Goal: Task Accomplishment & Management: Complete application form

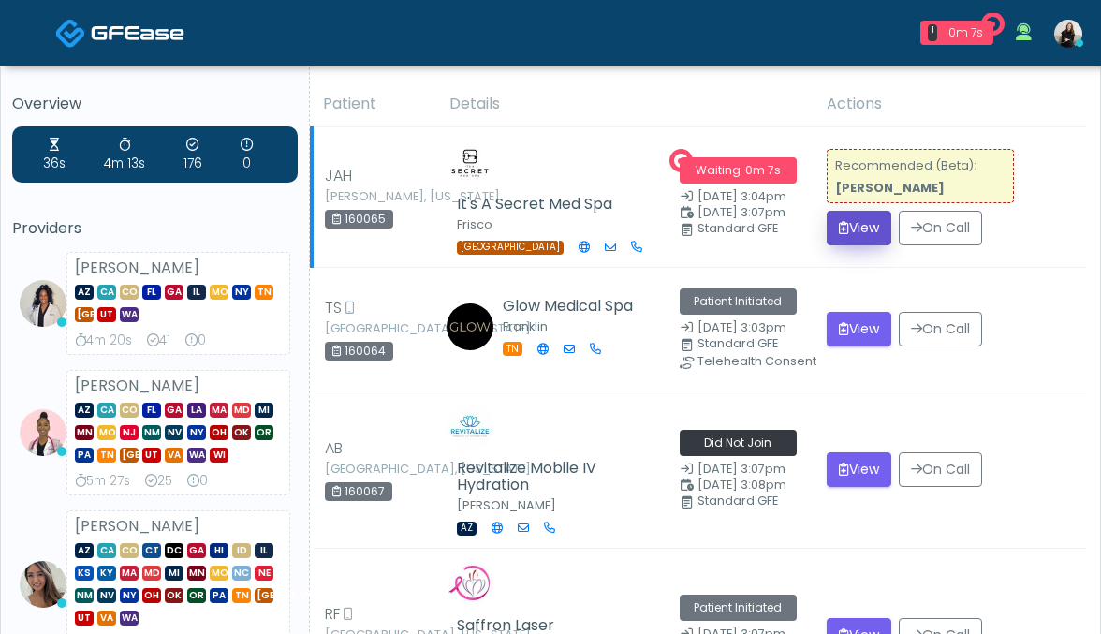
click at [871, 221] on button "View" at bounding box center [859, 228] width 65 height 35
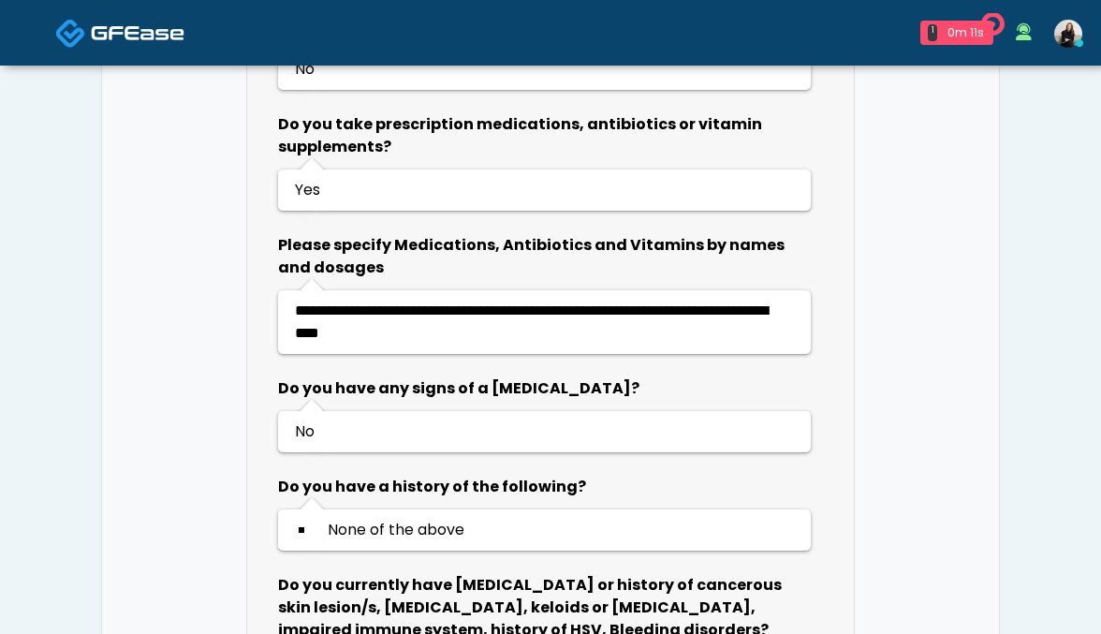
scroll to position [1476, 0]
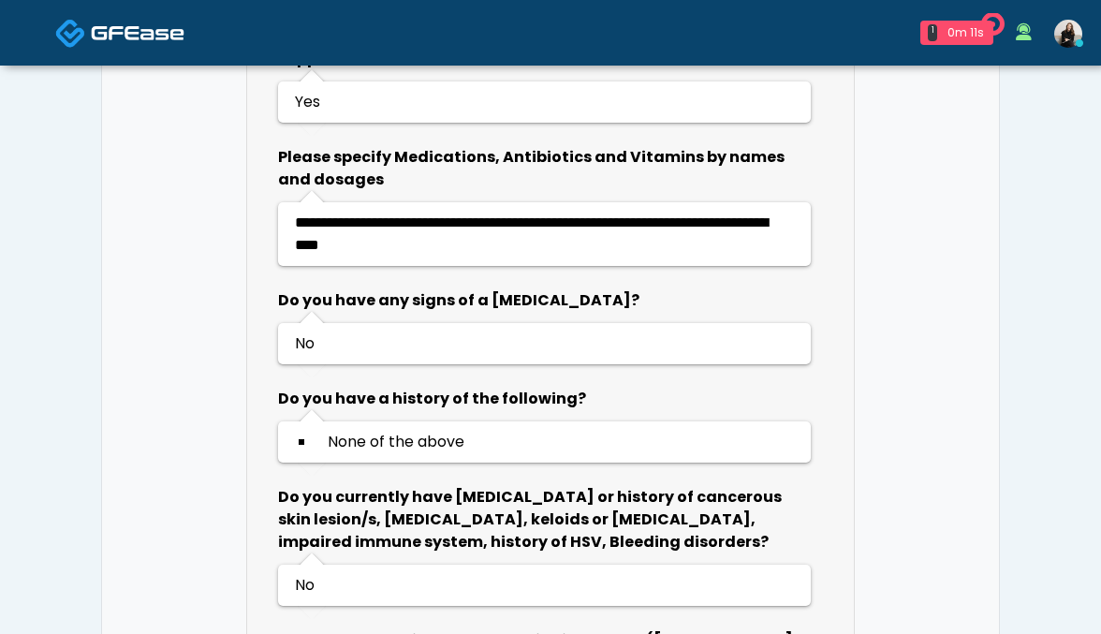
click at [125, 31] on img at bounding box center [138, 32] width 94 height 19
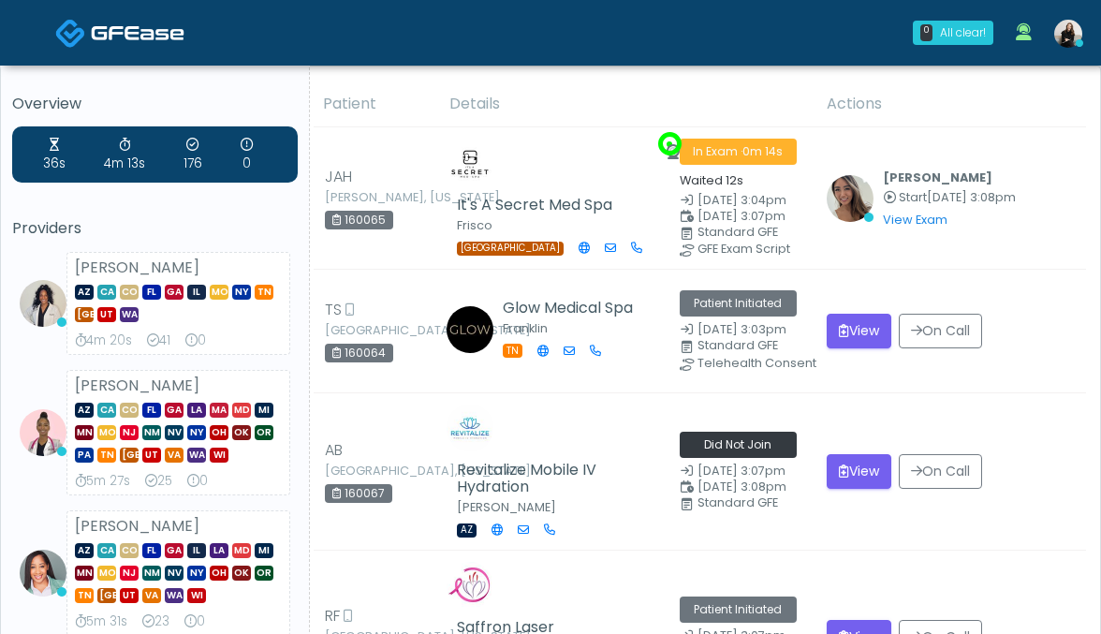
click at [122, 40] on img at bounding box center [138, 32] width 94 height 19
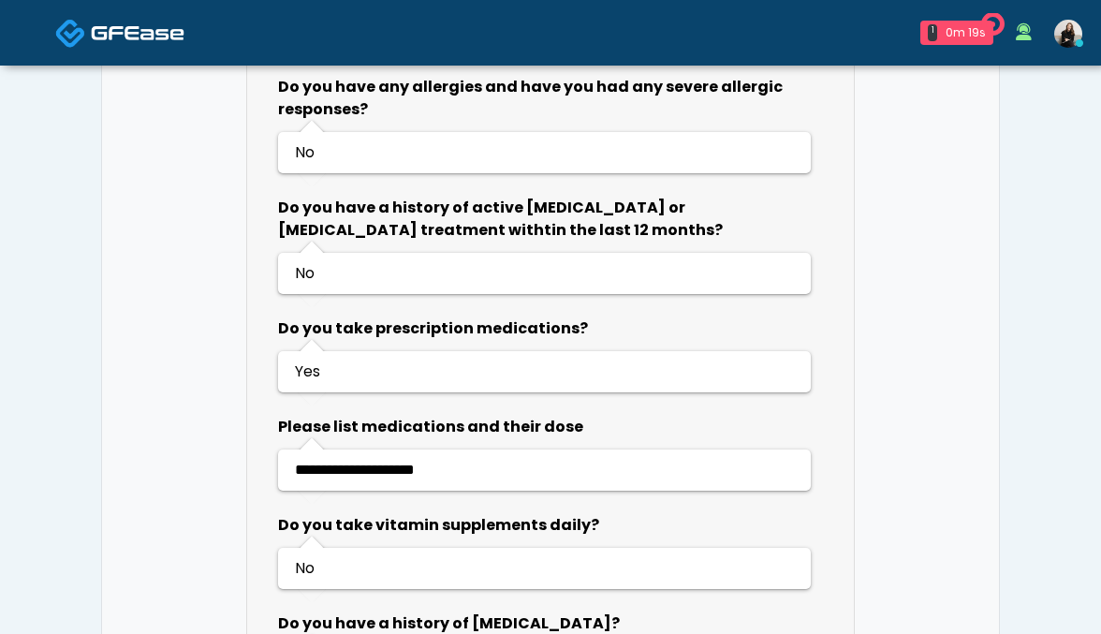
scroll to position [998, 0]
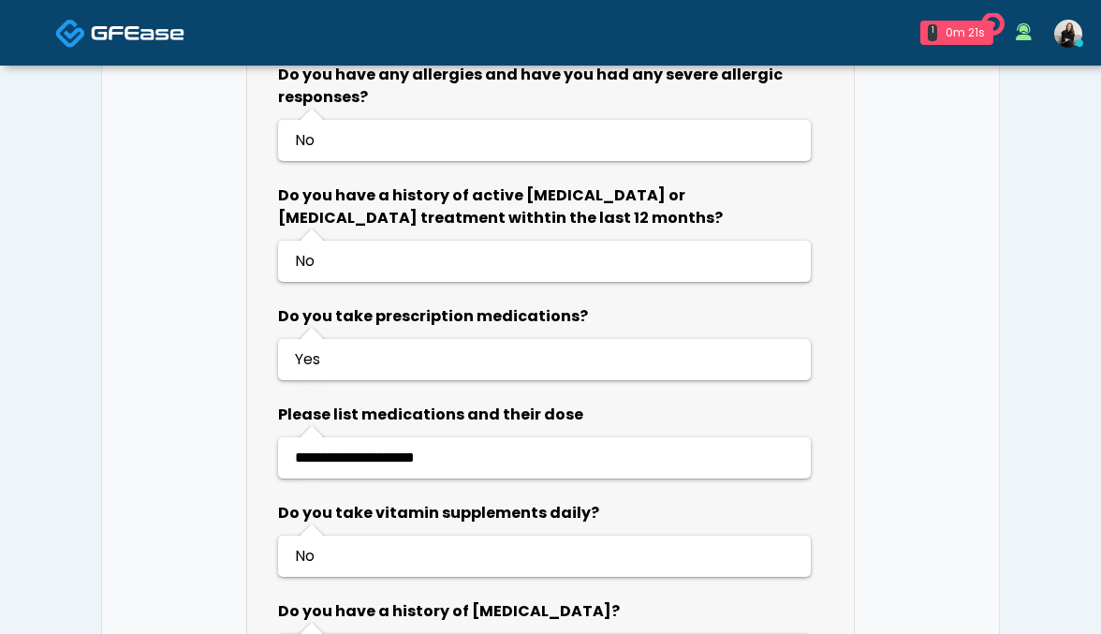
click at [158, 44] on span at bounding box center [138, 32] width 94 height 26
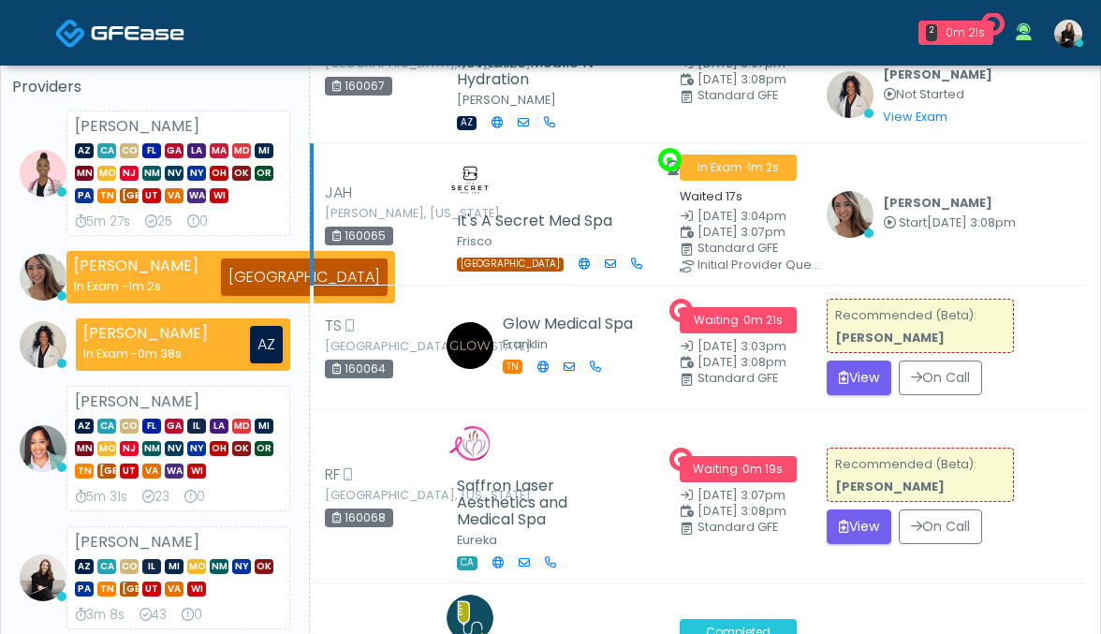
scroll to position [195, 0]
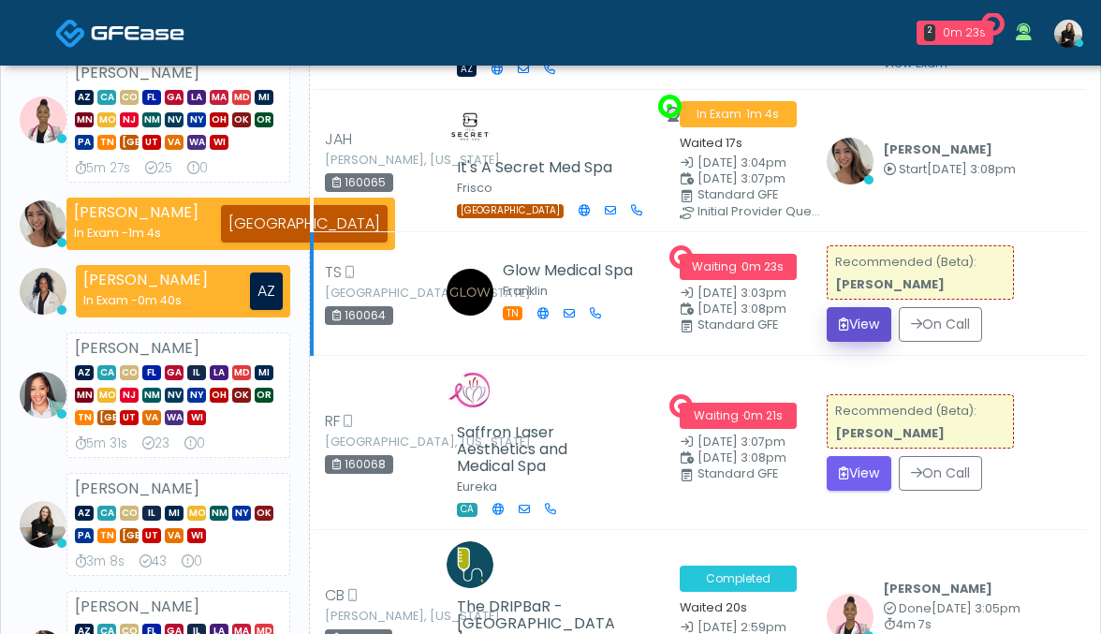
click at [850, 317] on button "View" at bounding box center [859, 324] width 65 height 35
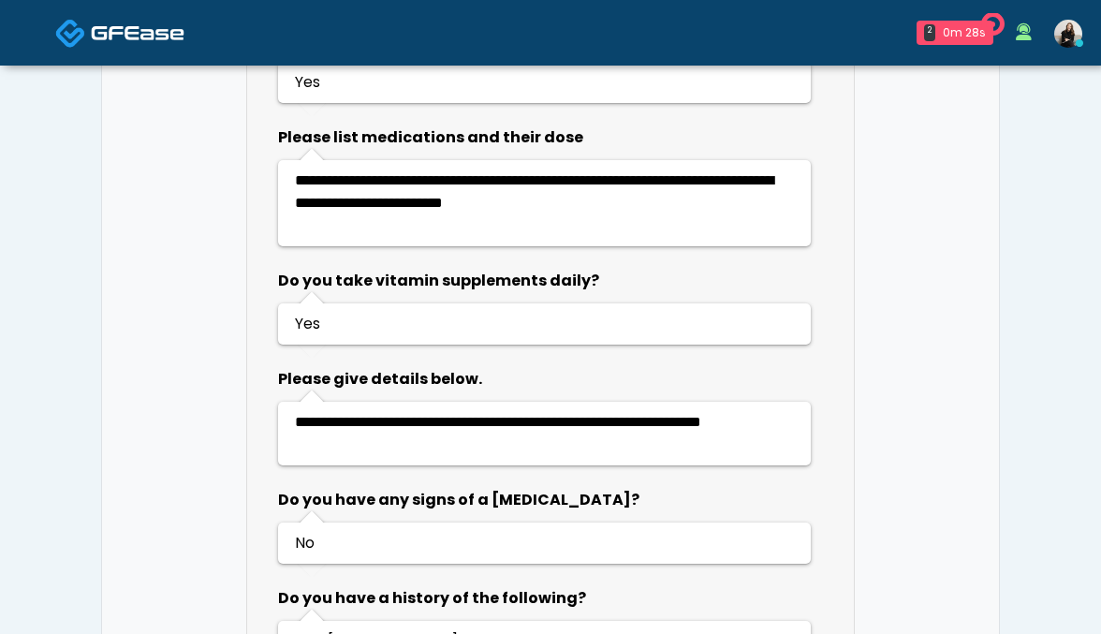
scroll to position [1545, 0]
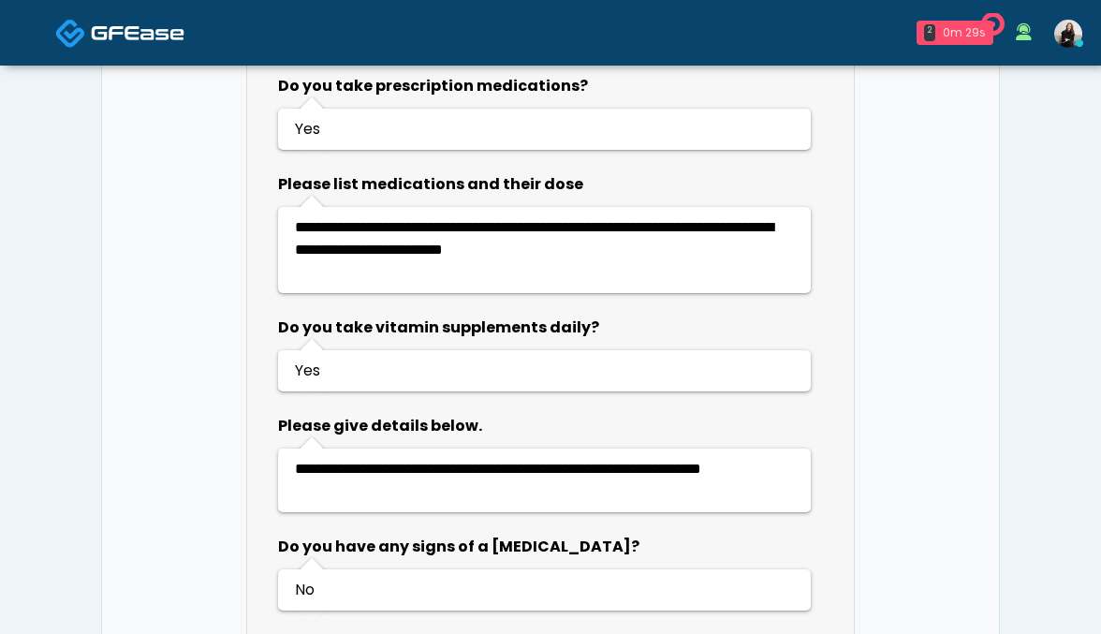
click at [944, 17] on link "2 0m 29s" at bounding box center [954, 32] width 99 height 39
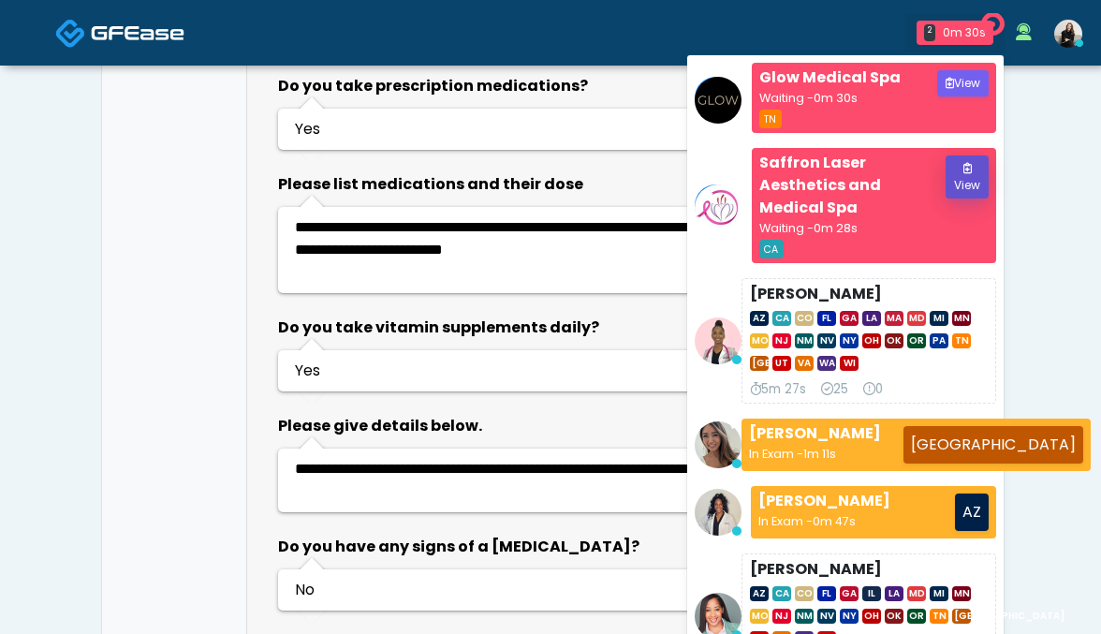
click at [958, 178] on button "View" at bounding box center [966, 176] width 43 height 43
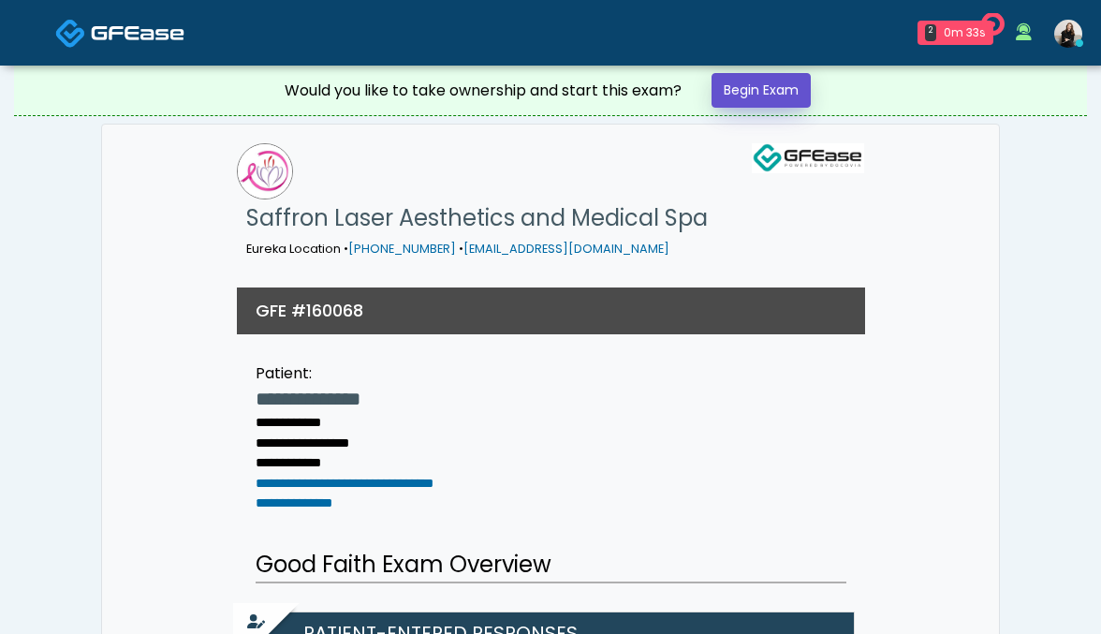
click at [761, 92] on link "Begin Exam" at bounding box center [760, 90] width 99 height 35
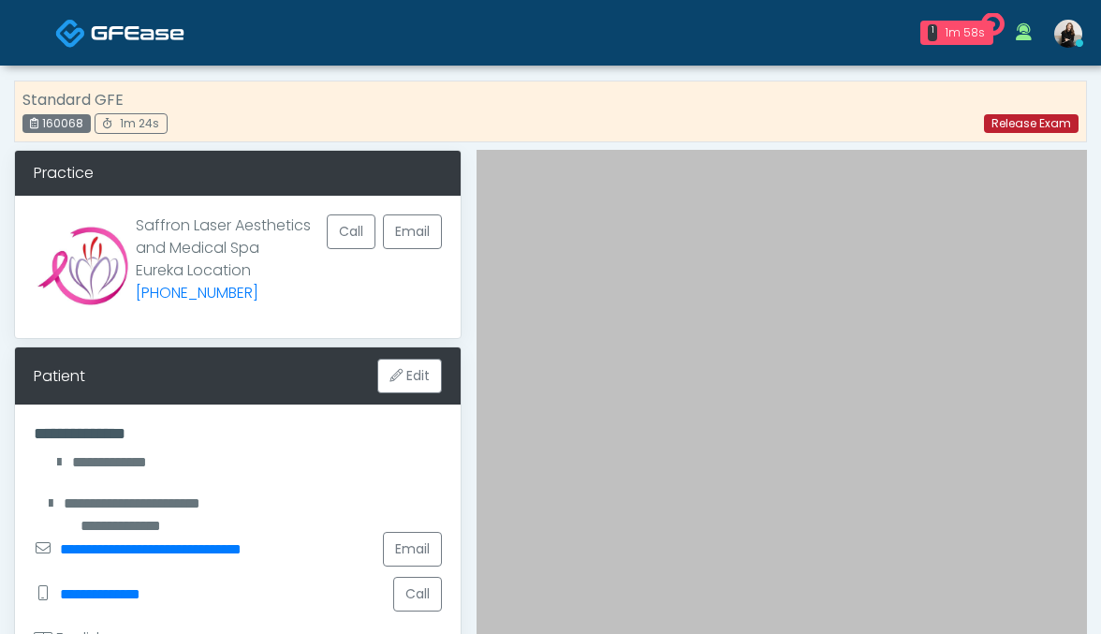
click at [1004, 128] on link "Release Exam" at bounding box center [1031, 123] width 95 height 19
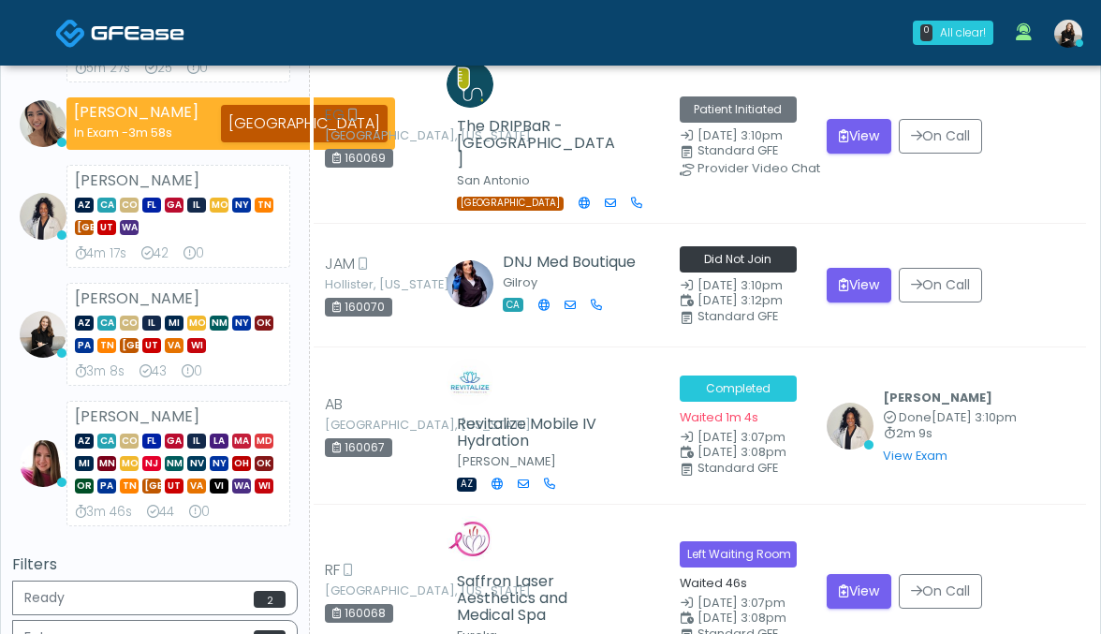
scroll to position [439, 0]
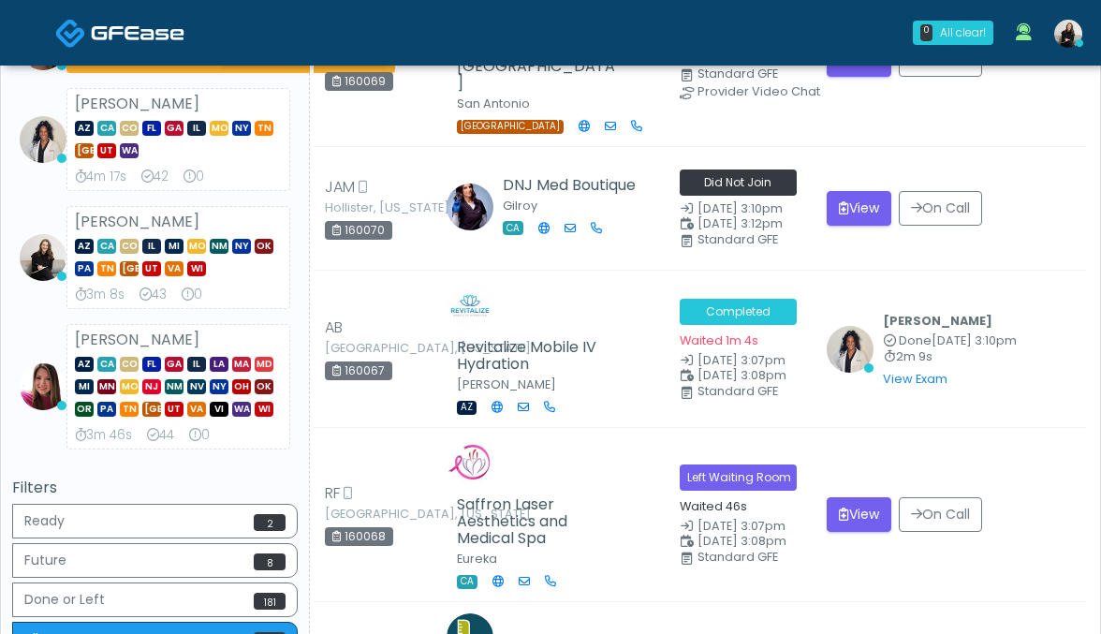
click at [120, 37] on img at bounding box center [138, 32] width 94 height 19
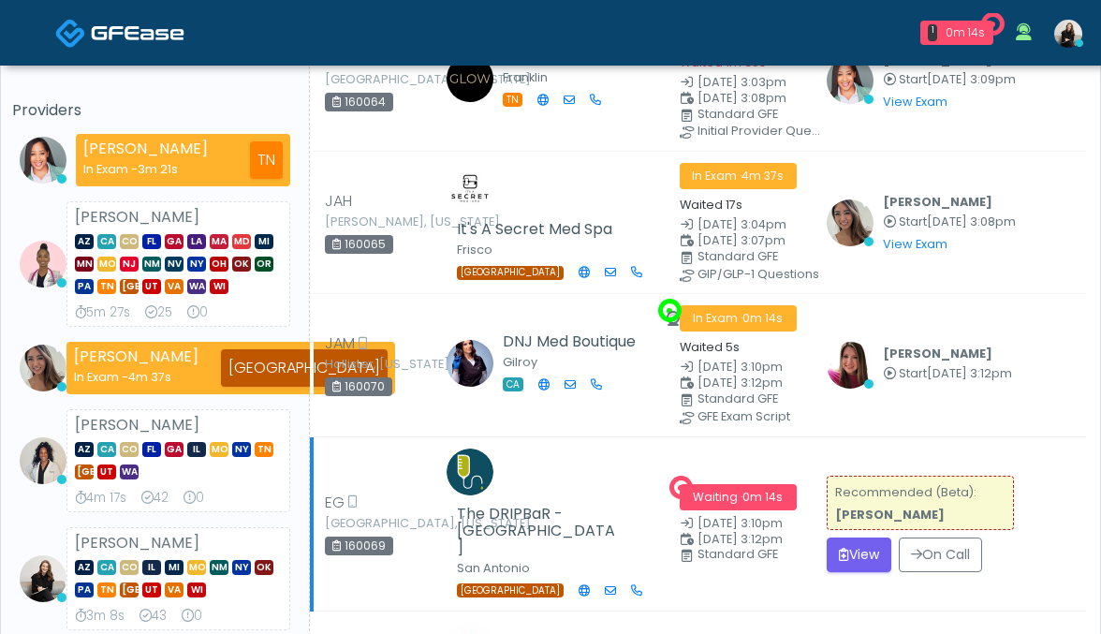
scroll to position [142, 0]
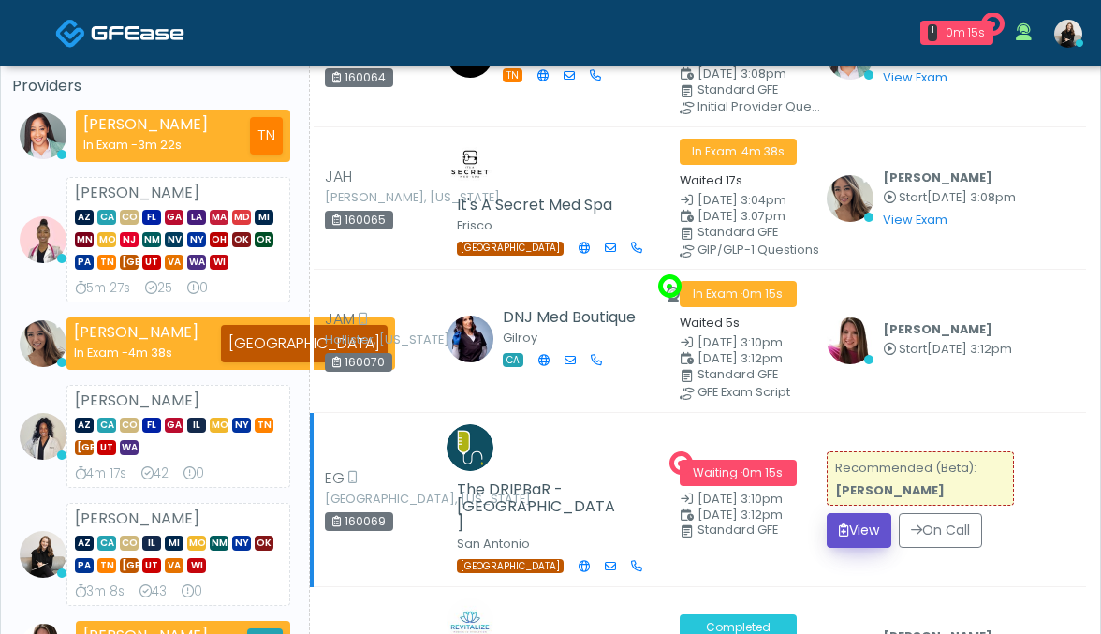
click at [856, 527] on button "View" at bounding box center [859, 530] width 65 height 35
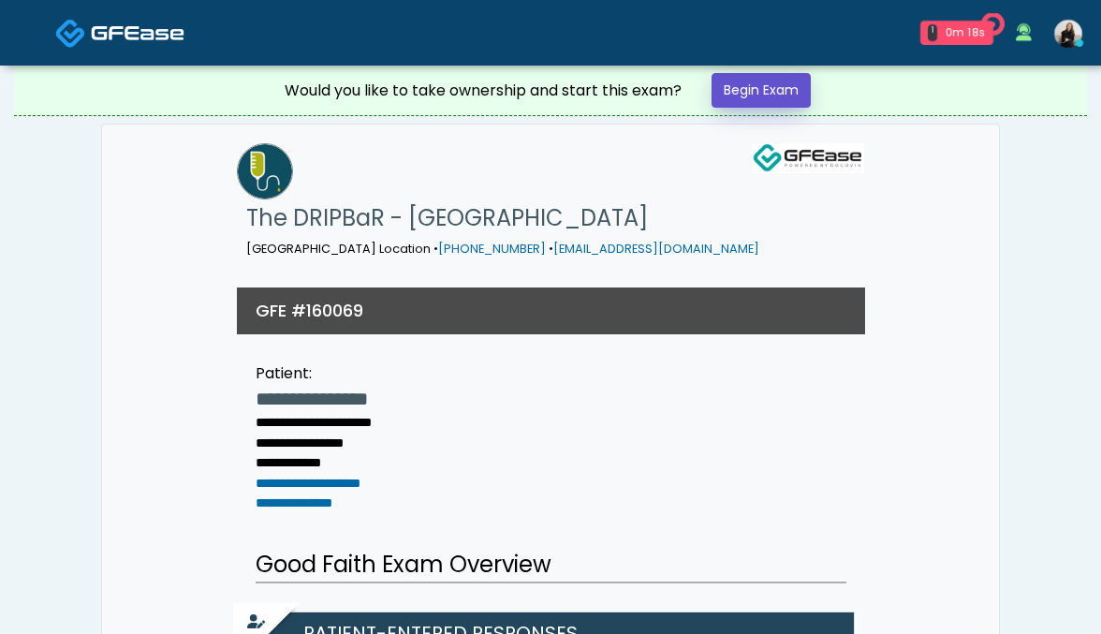
click at [776, 96] on link "Begin Exam" at bounding box center [760, 90] width 99 height 35
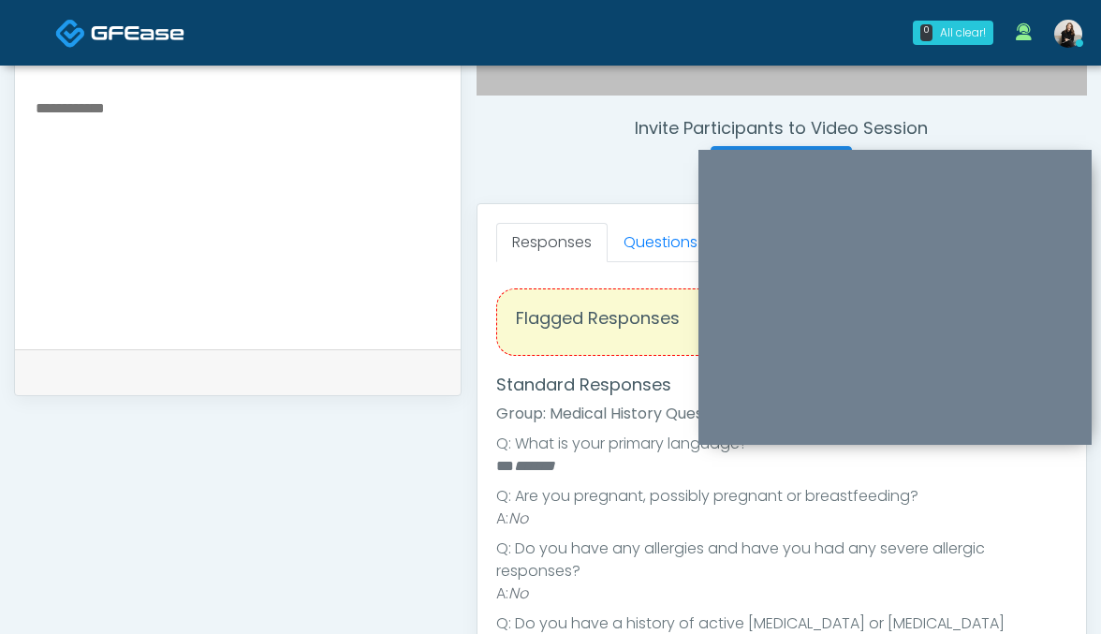
scroll to position [665, 0]
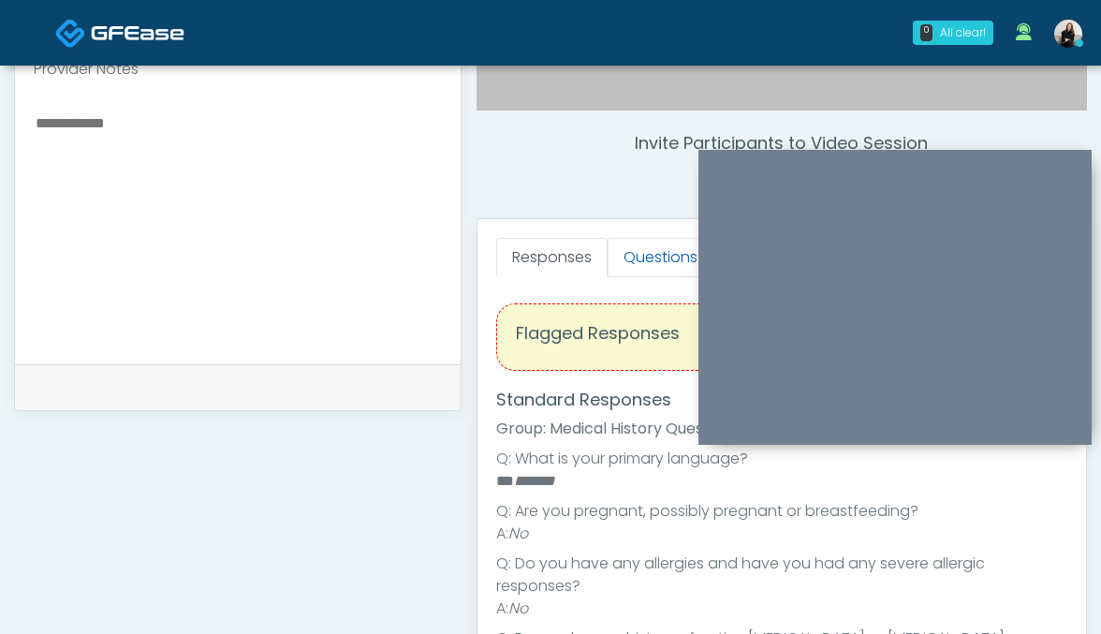
click at [649, 261] on link "Questions" at bounding box center [660, 257] width 106 height 39
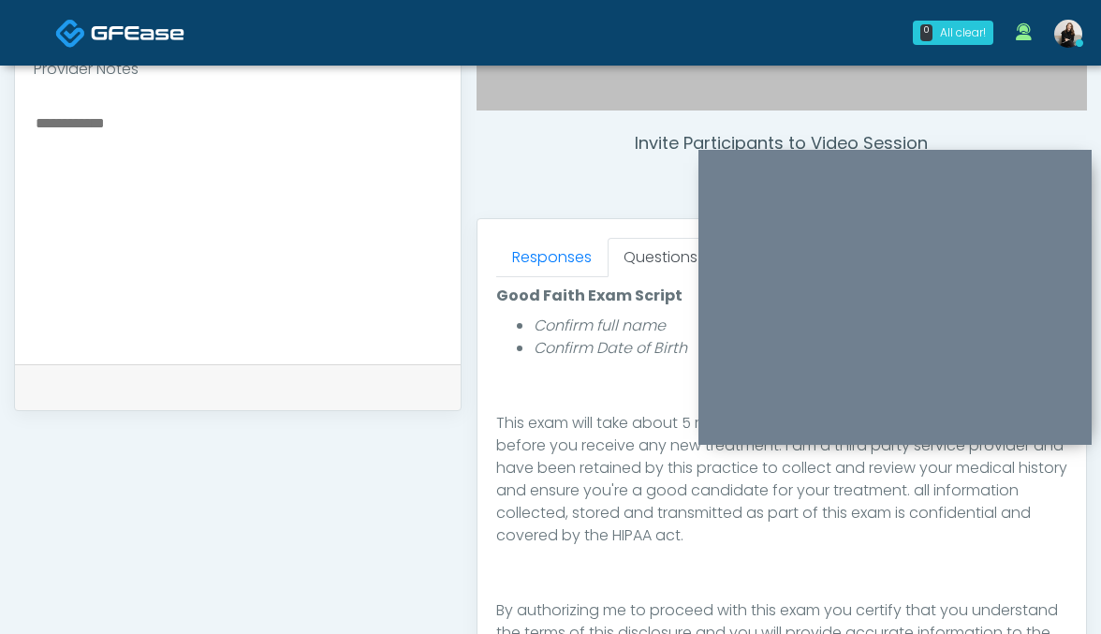
scroll to position [968, 0]
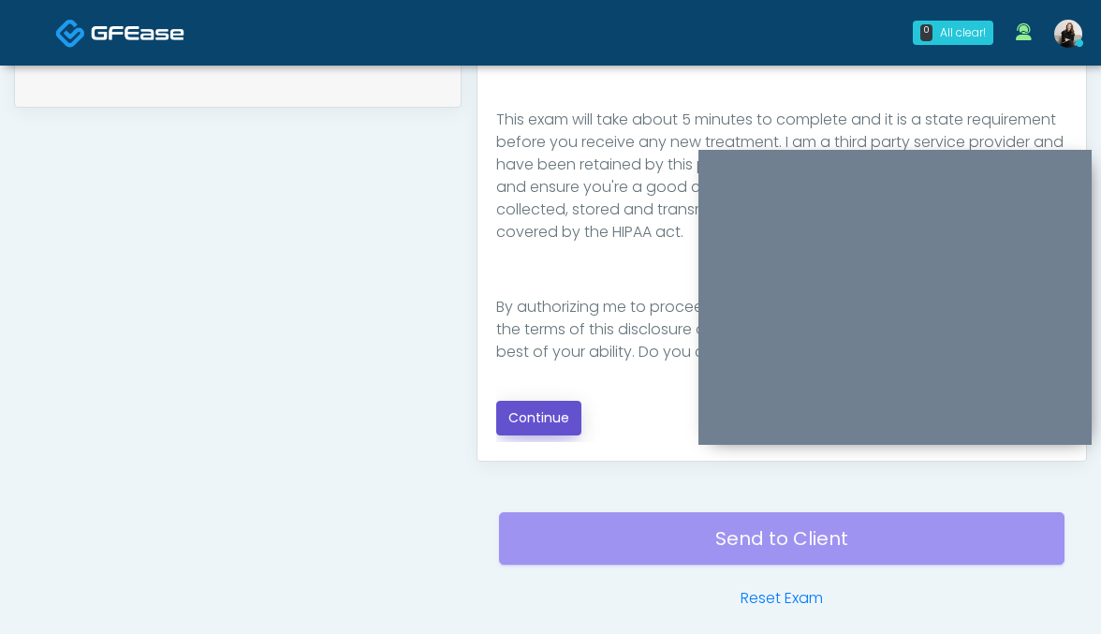
click at [557, 429] on button "Continue" at bounding box center [538, 418] width 85 height 35
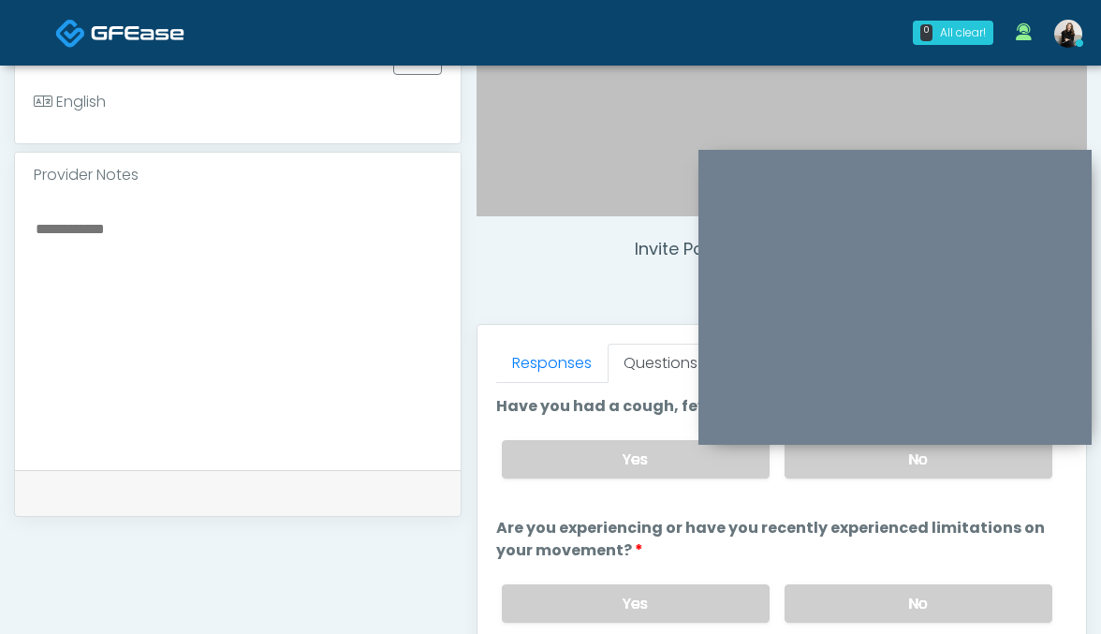
scroll to position [539, 0]
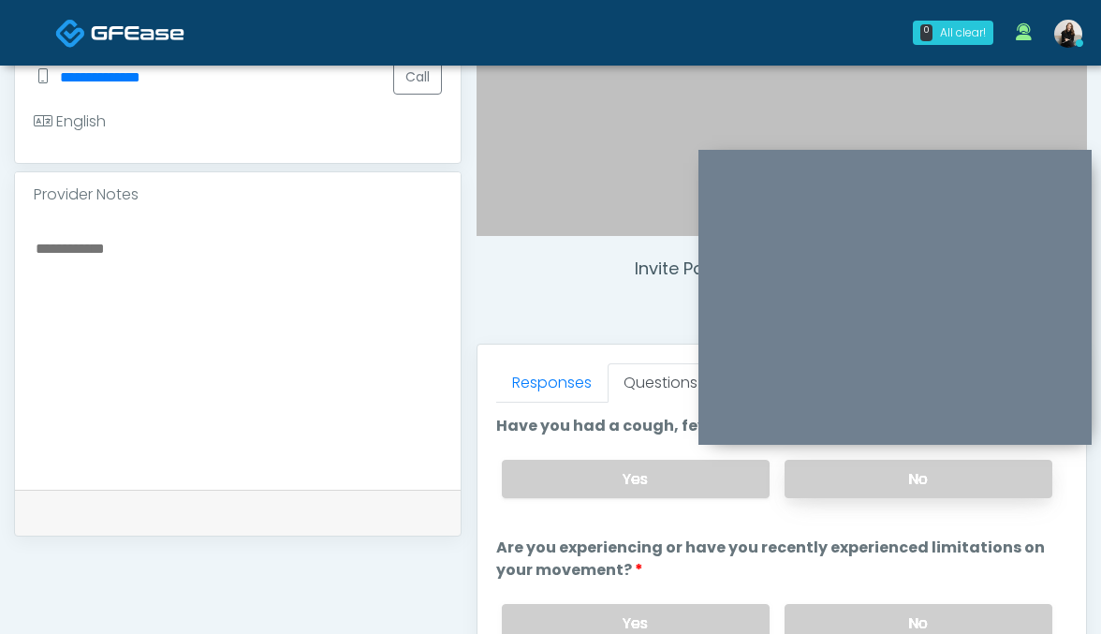
click at [824, 491] on label "No" at bounding box center [918, 479] width 268 height 38
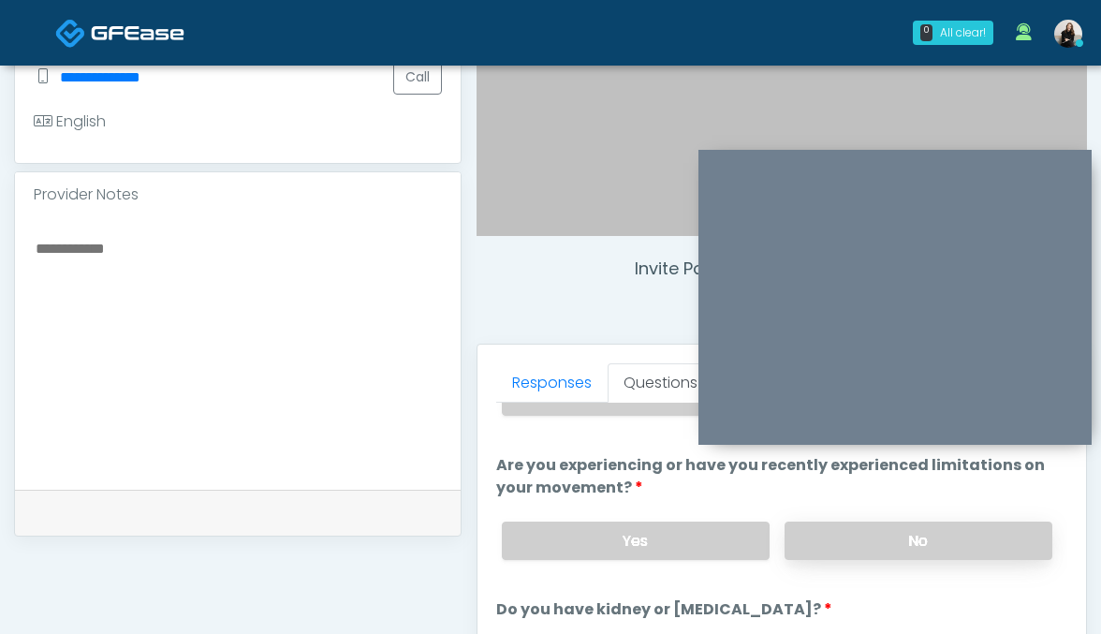
click at [825, 521] on label "No" at bounding box center [918, 540] width 268 height 38
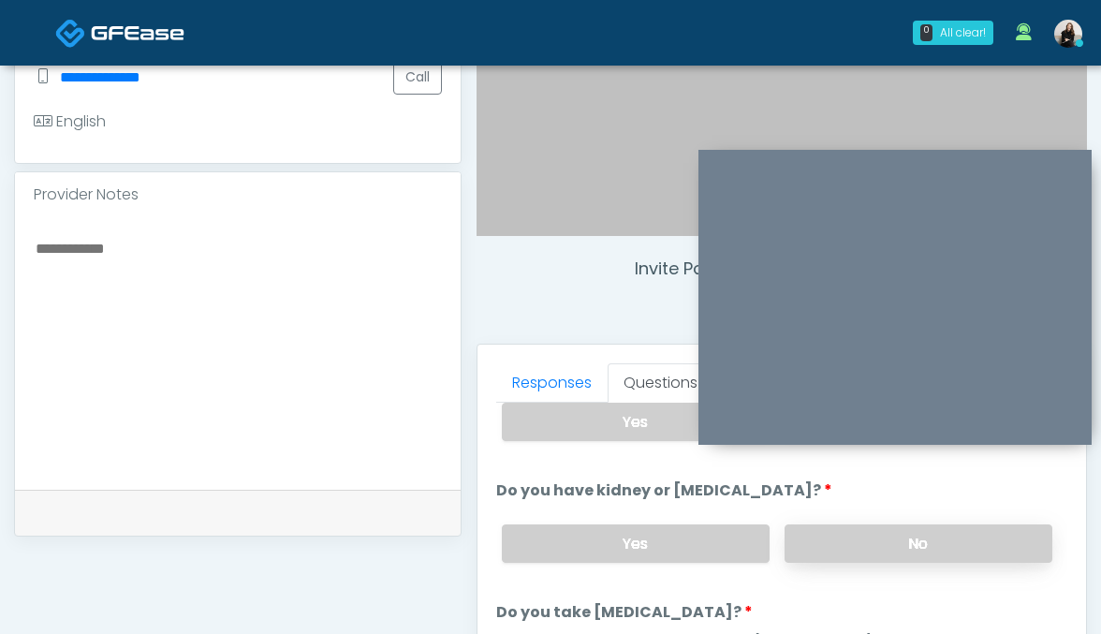
click at [825, 540] on label "No" at bounding box center [918, 543] width 268 height 38
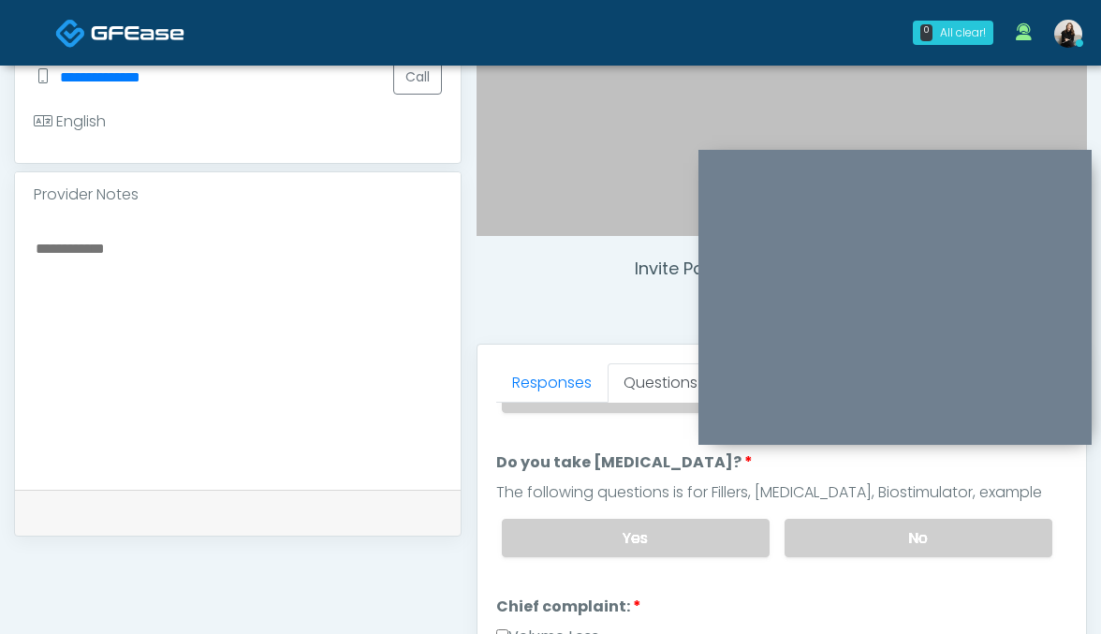
click at [825, 540] on label "No" at bounding box center [918, 538] width 268 height 38
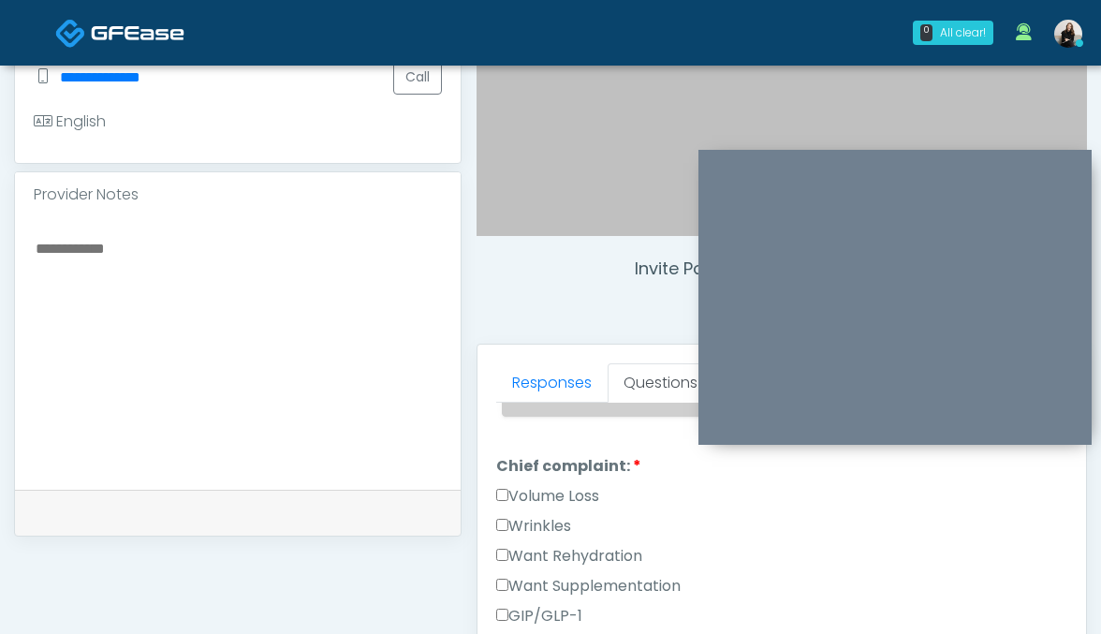
click at [561, 550] on label "Want Rehydration" at bounding box center [569, 556] width 146 height 22
click at [561, 582] on label "Want Supplementation" at bounding box center [588, 586] width 184 height 22
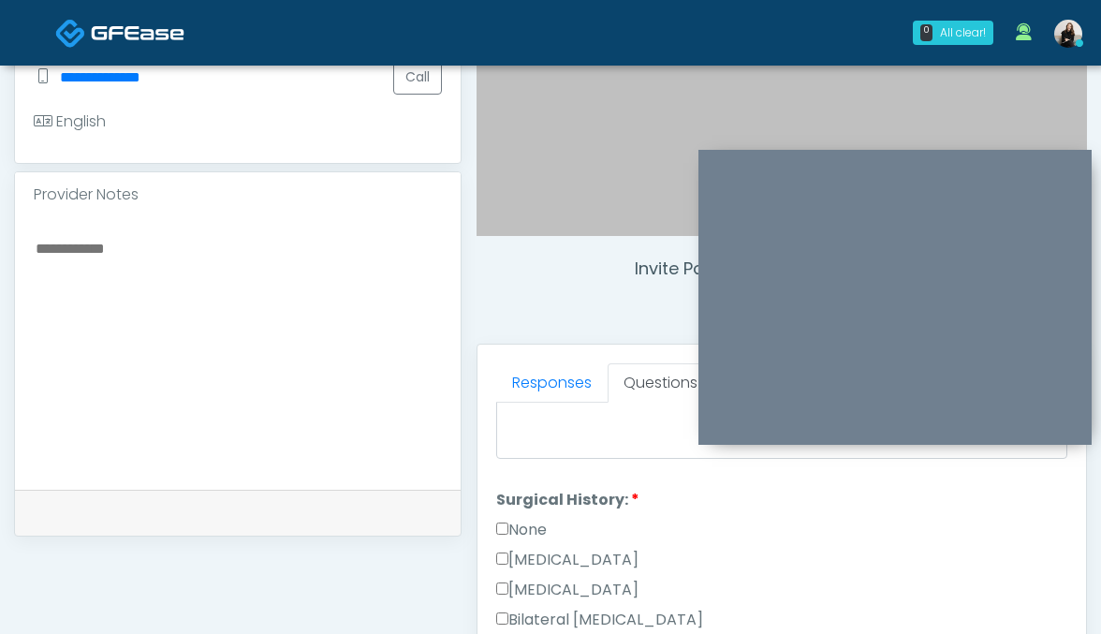
scroll to position [849, 0]
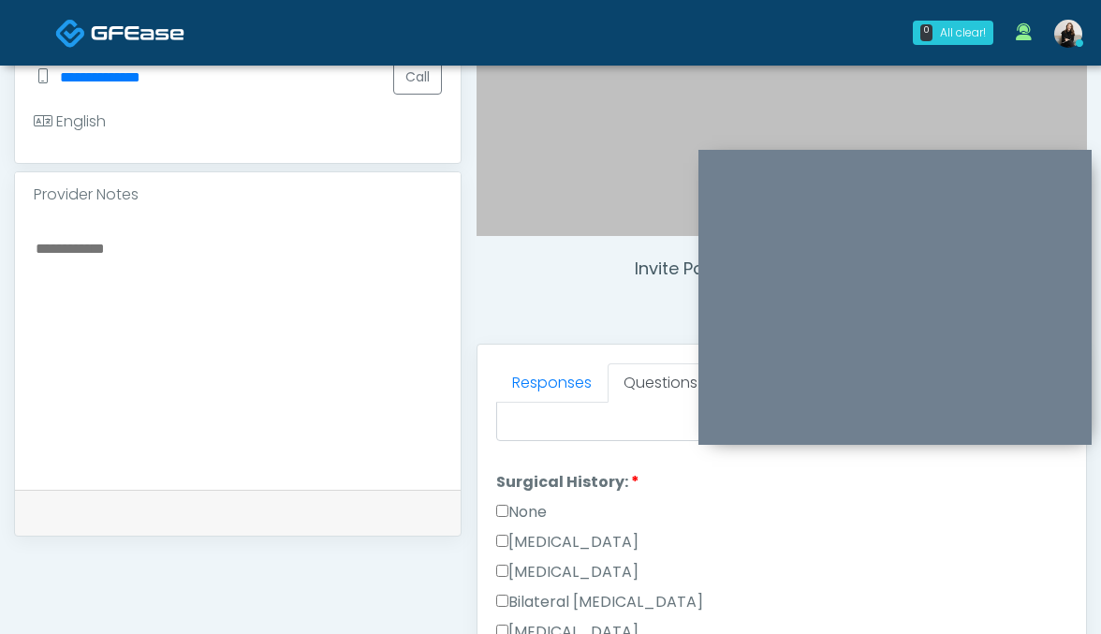
click at [532, 502] on label "None" at bounding box center [521, 512] width 51 height 22
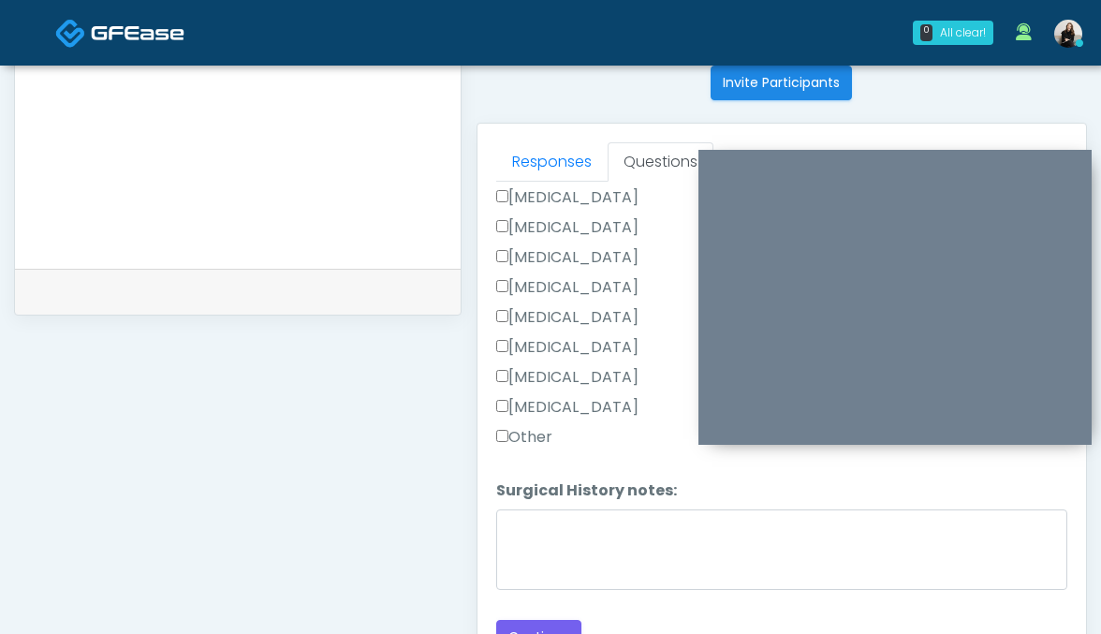
scroll to position [832, 0]
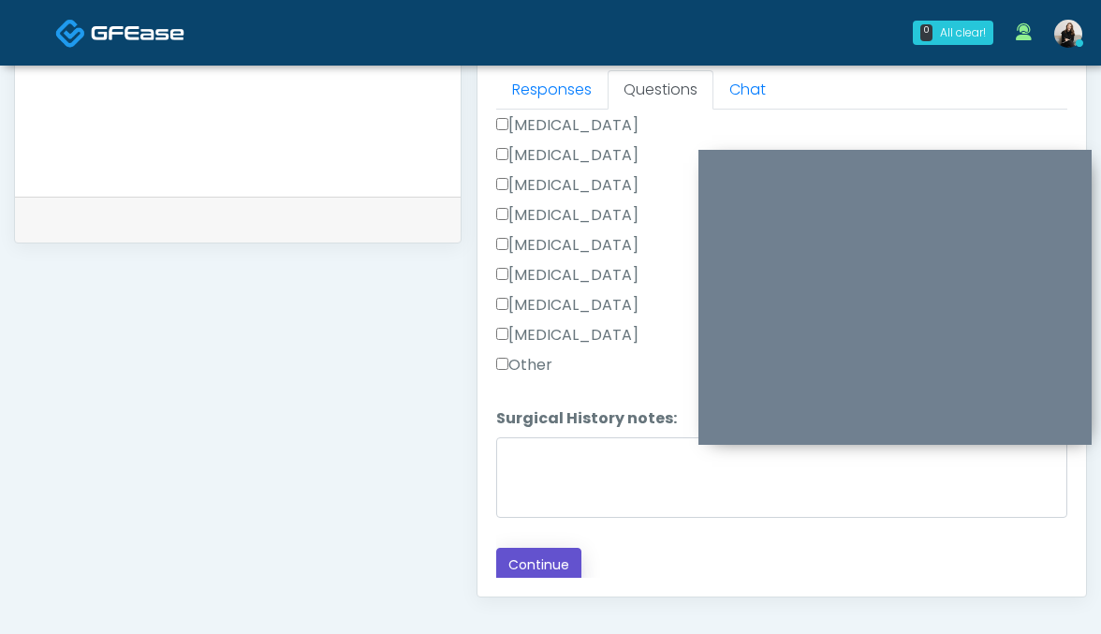
click at [520, 567] on button "Continue" at bounding box center [538, 565] width 85 height 35
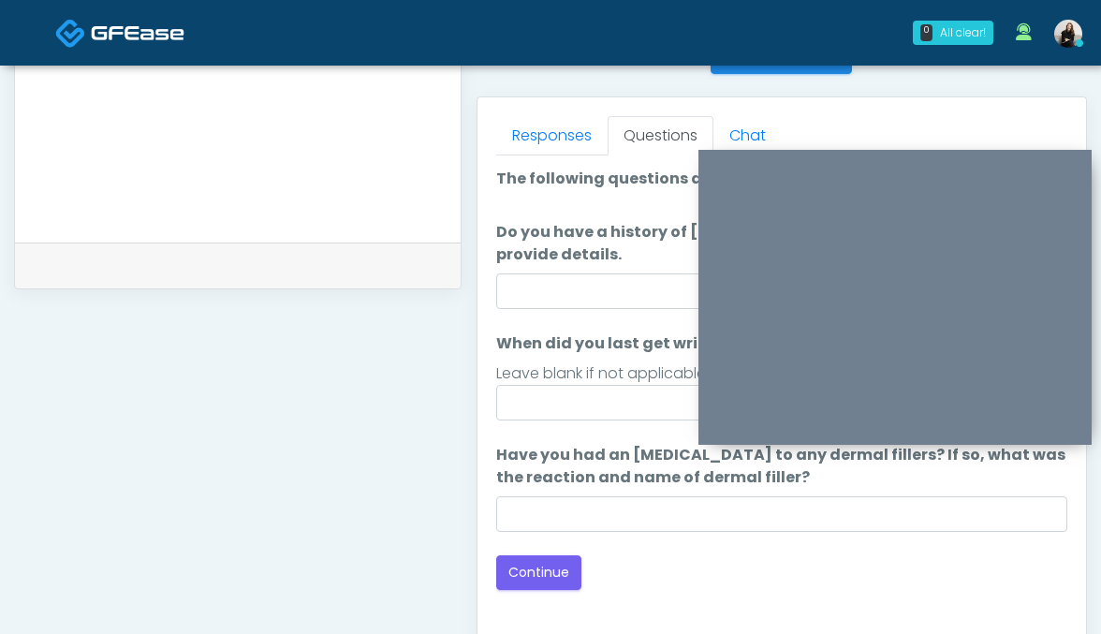
scroll to position [754, 0]
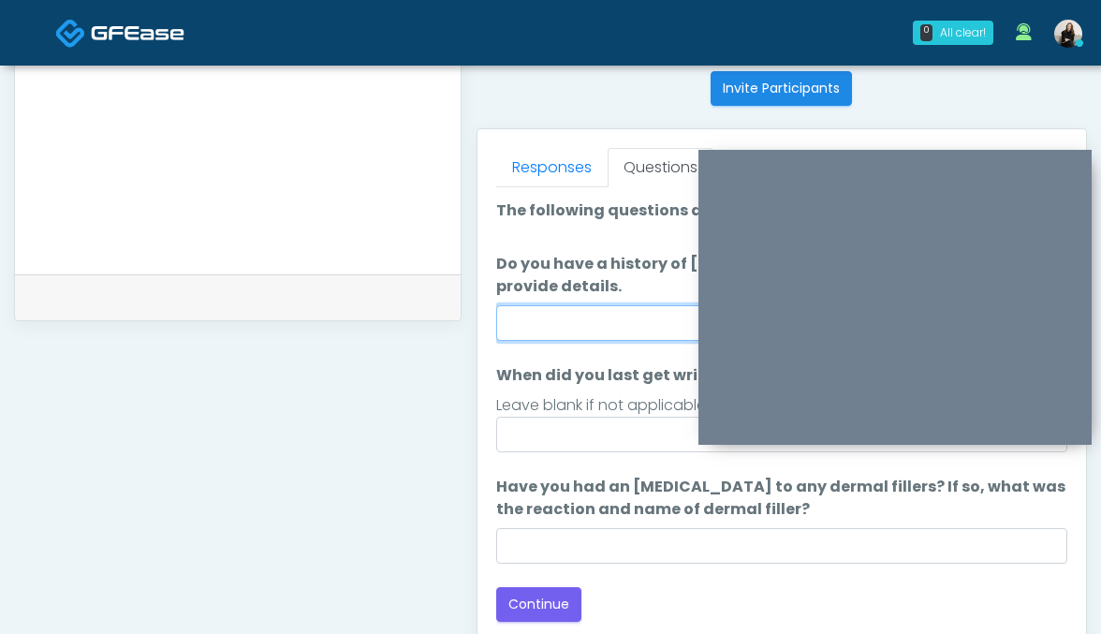
click at [563, 319] on input "Do you have a history of Guillain's barre or ALS? If so, please provide details." at bounding box center [782, 323] width 572 height 36
type input "**"
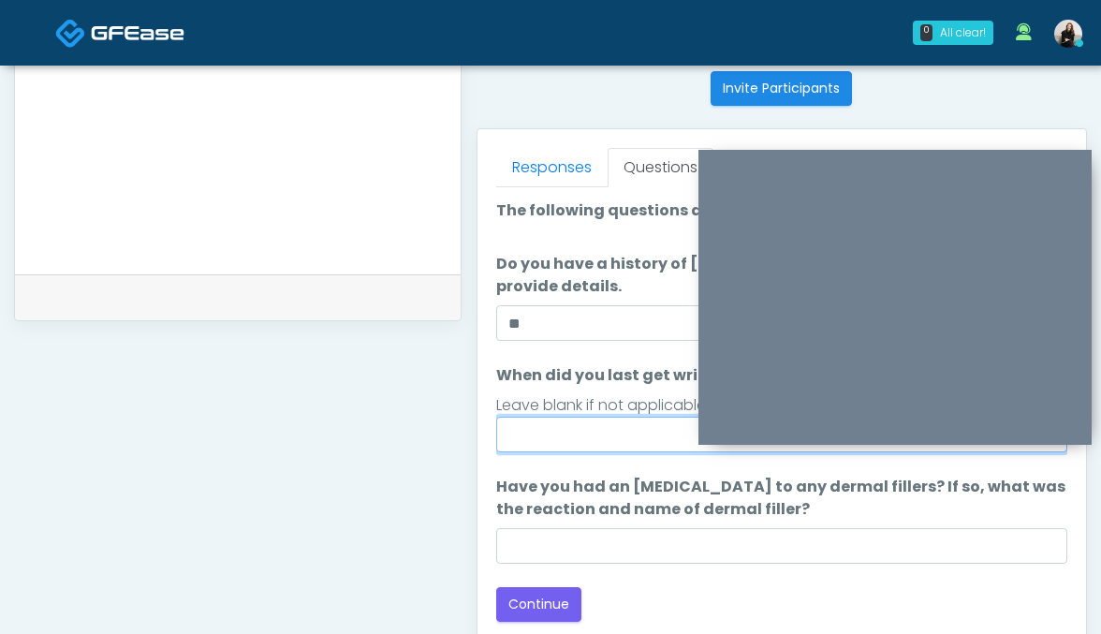
click at [563, 440] on input "When did you last get wrinkle relaxer or dermal filler?" at bounding box center [782, 435] width 572 height 36
type input "*********"
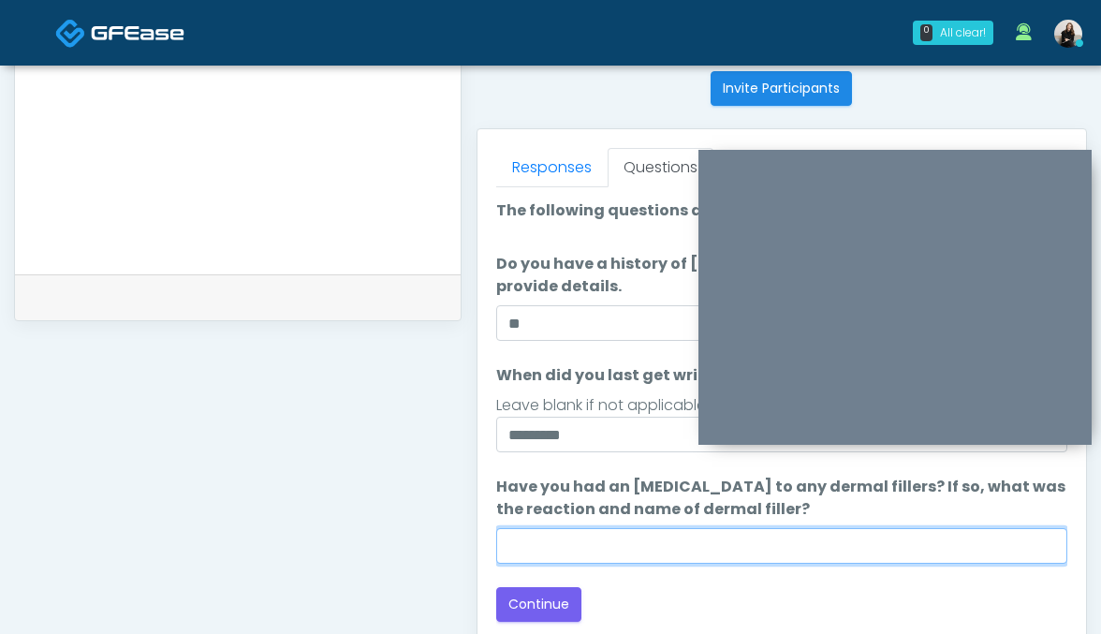
click at [585, 534] on input "Have you had an allergic response to any dermal fillers? If so, what was the re…" at bounding box center [782, 546] width 572 height 36
type input "*********"
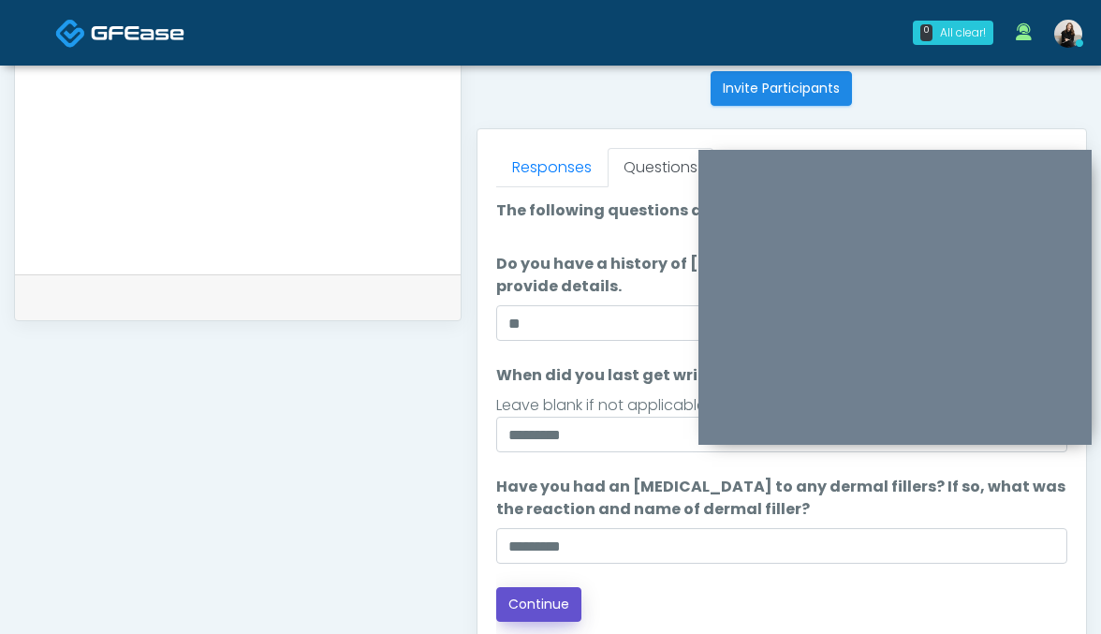
click at [517, 608] on button "Continue" at bounding box center [538, 604] width 85 height 35
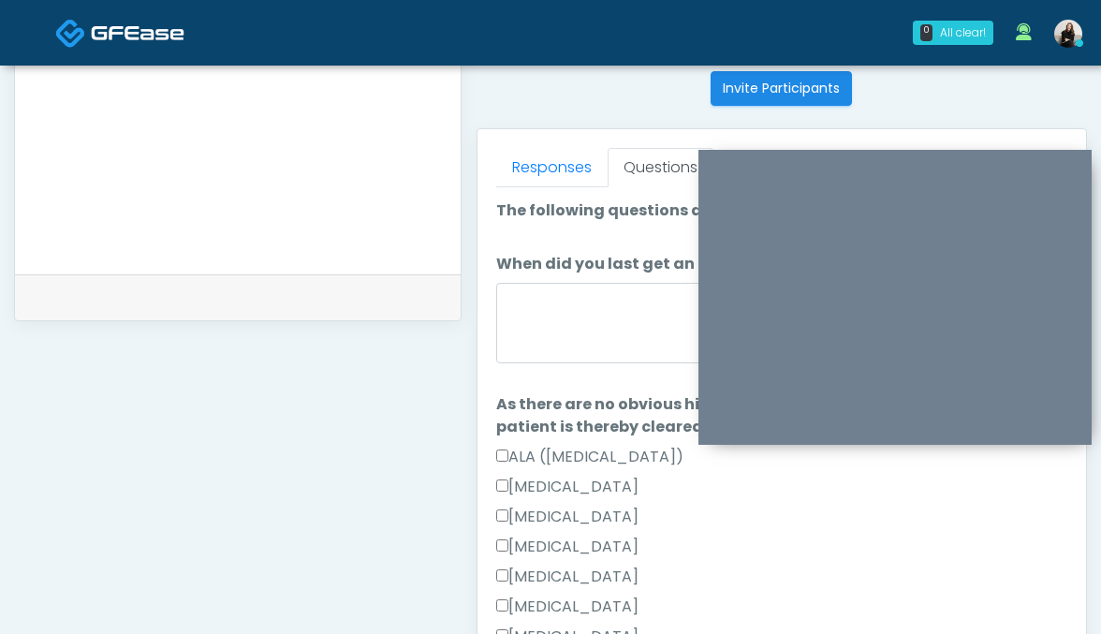
scroll to position [1046, 0]
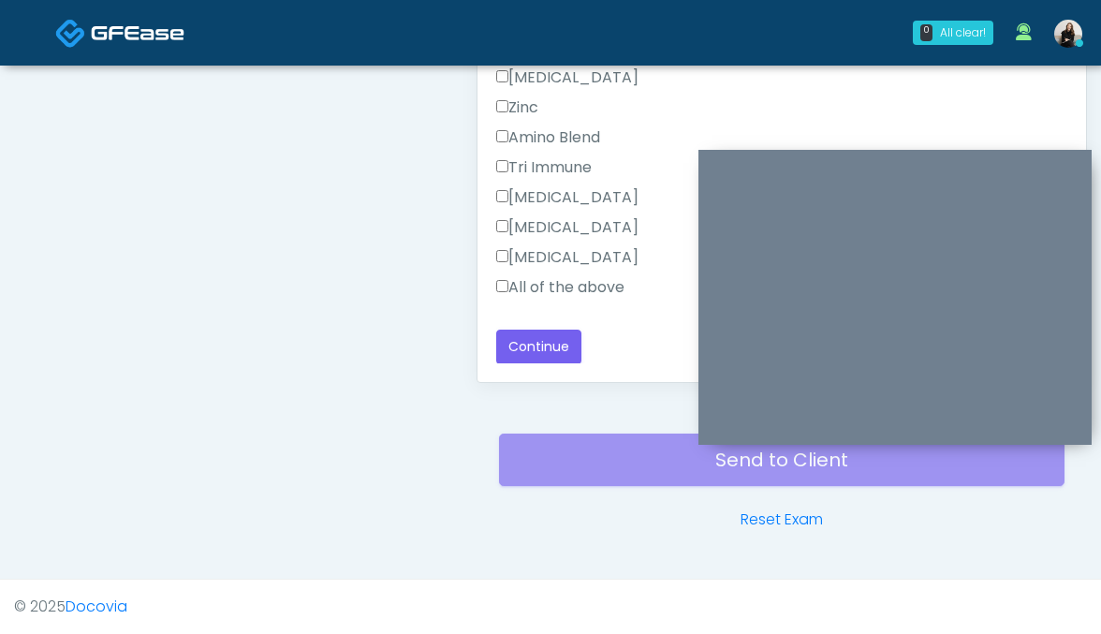
click at [517, 295] on label "All of the above" at bounding box center [560, 287] width 128 height 22
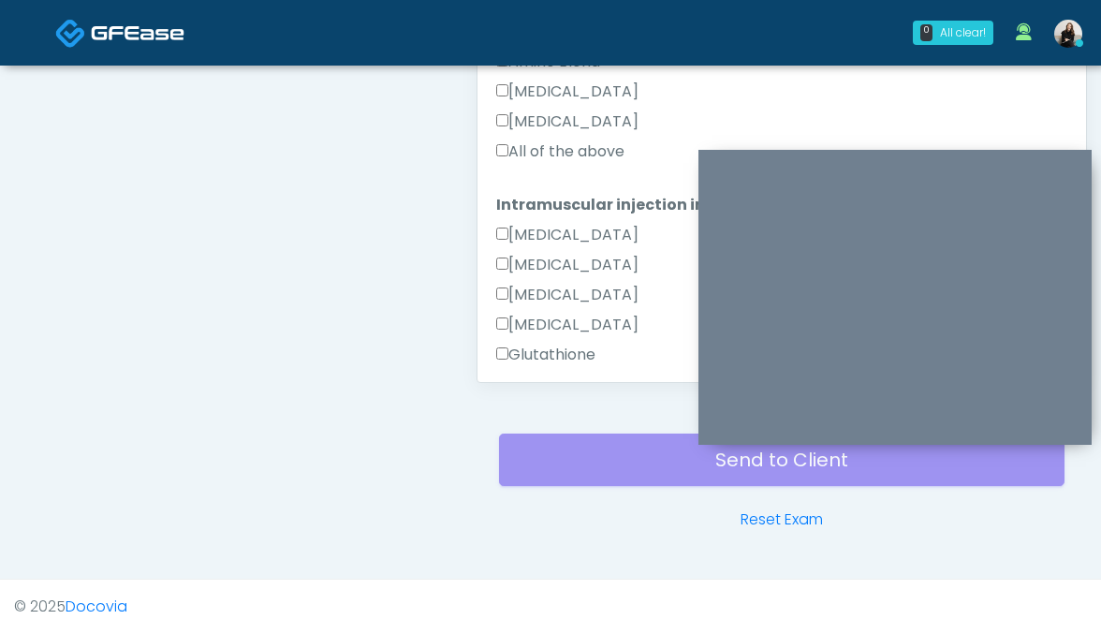
scroll to position [607, 0]
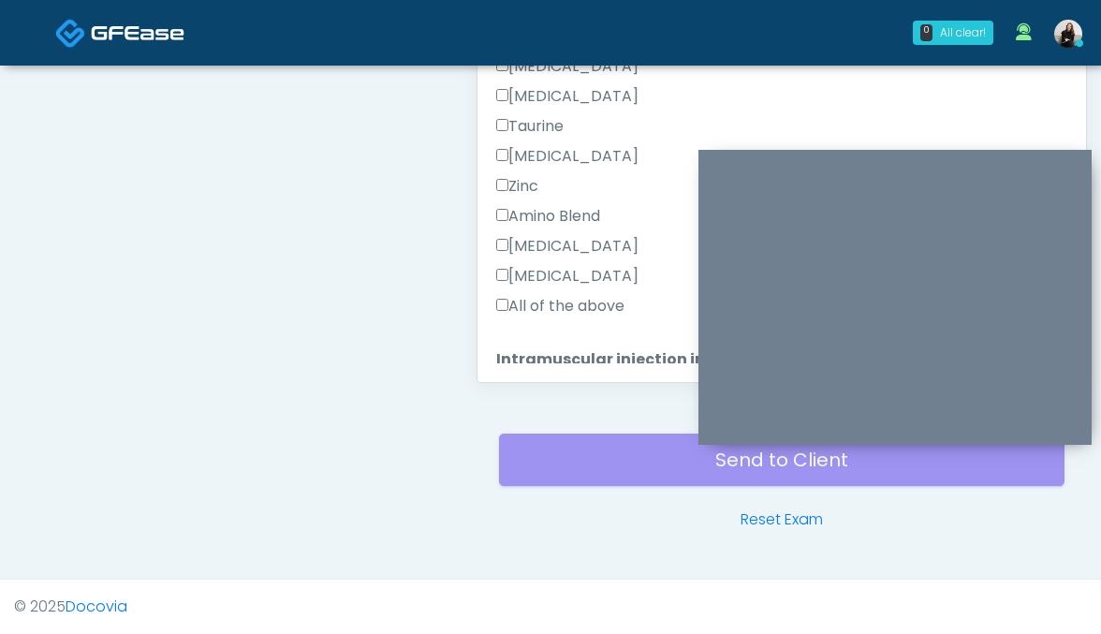
click at [518, 302] on label "All of the above" at bounding box center [560, 306] width 128 height 22
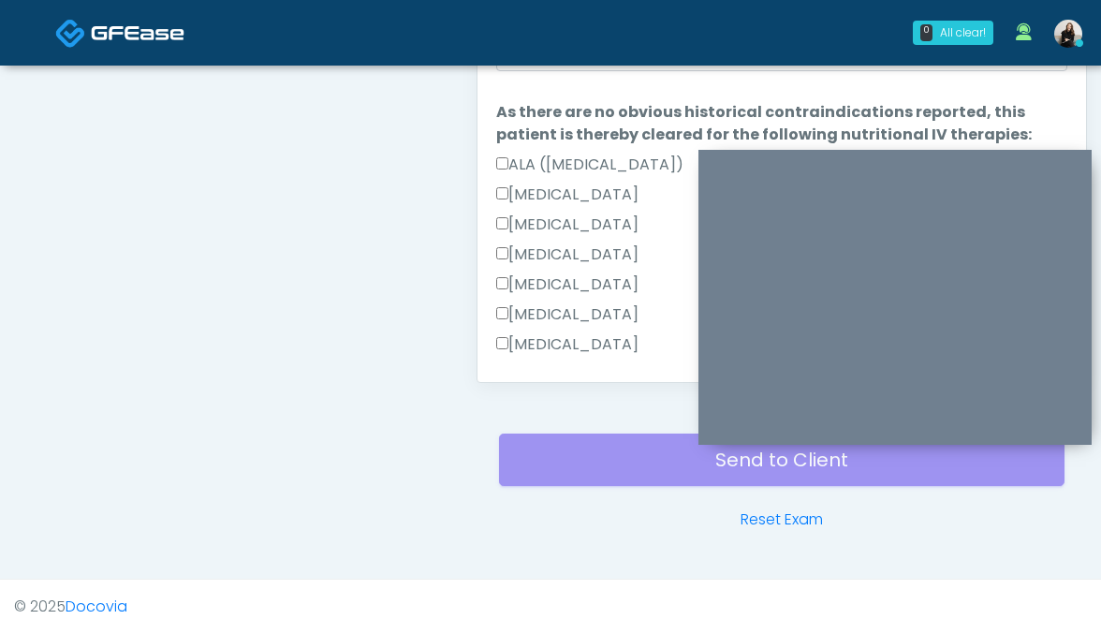
scroll to position [885, 0]
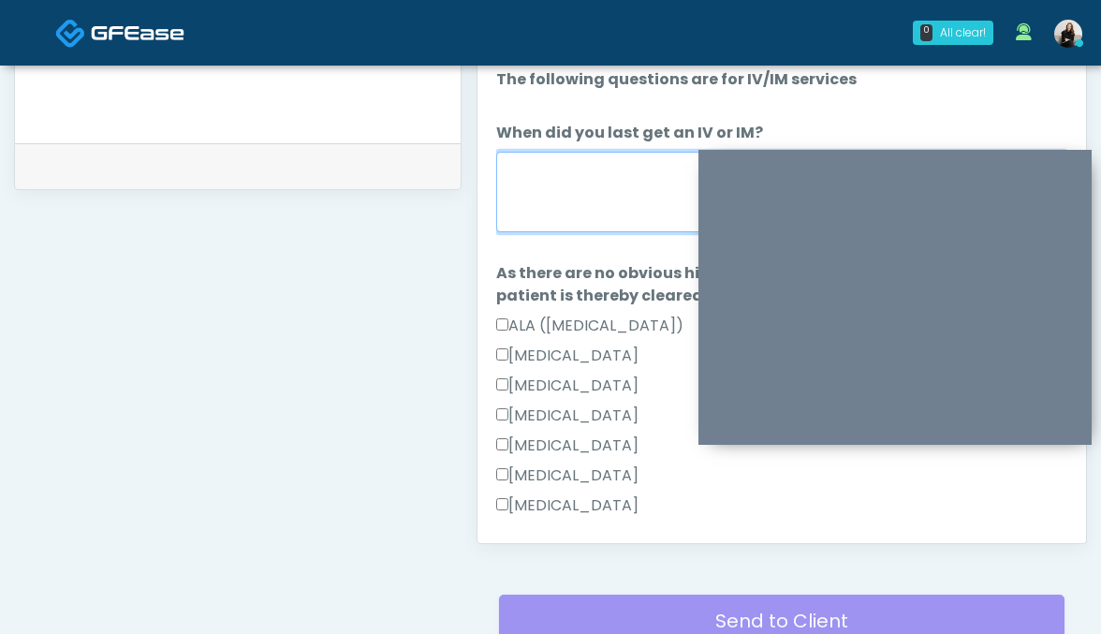
click at [541, 195] on textarea "When did you last get an IV or IM?" at bounding box center [782, 192] width 572 height 80
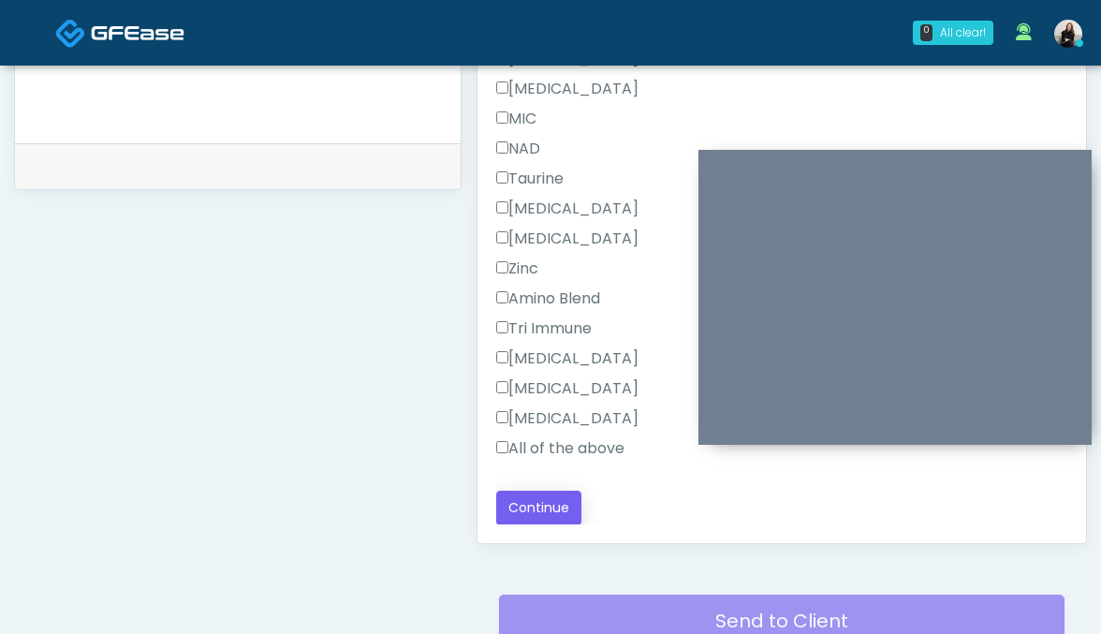
type textarea "**********"
click at [547, 504] on button "Continue" at bounding box center [538, 507] width 85 height 35
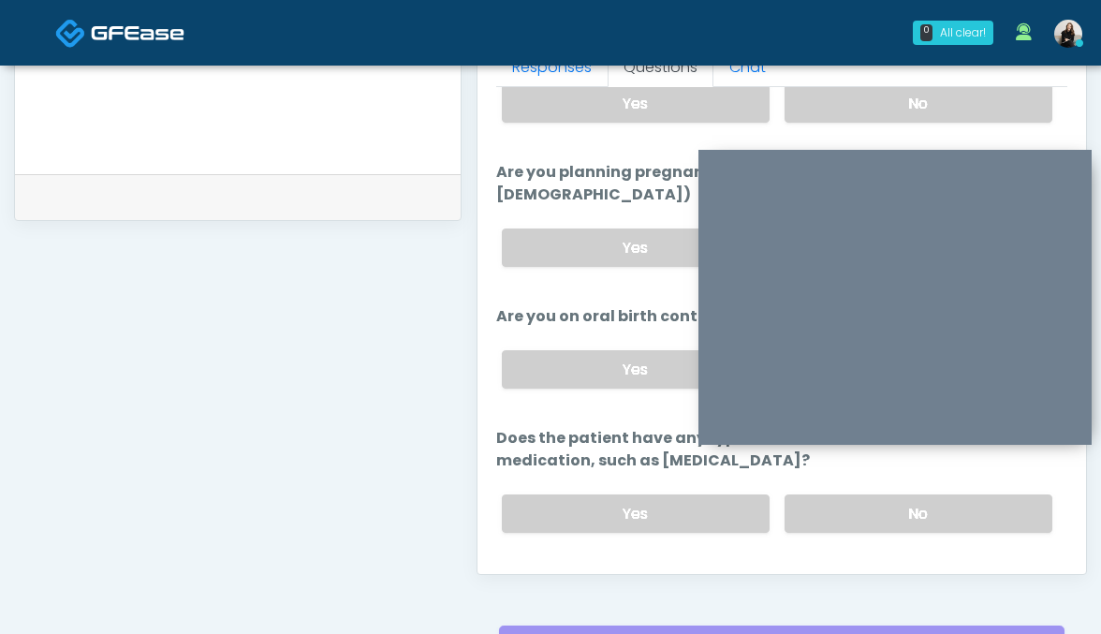
scroll to position [841, 0]
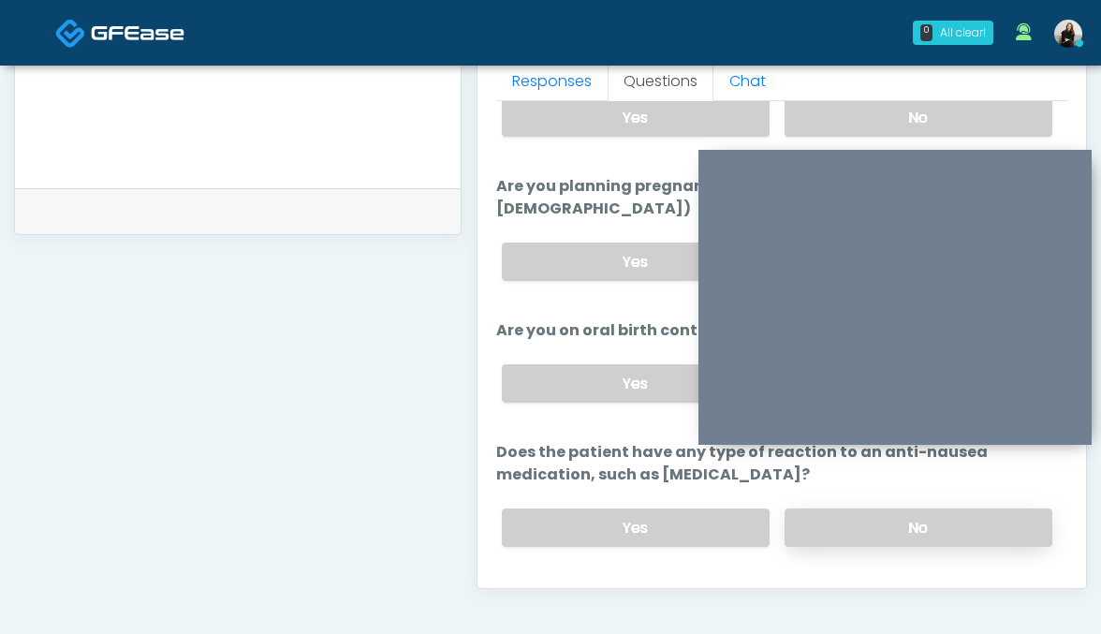
click at [820, 508] on label "No" at bounding box center [918, 527] width 268 height 38
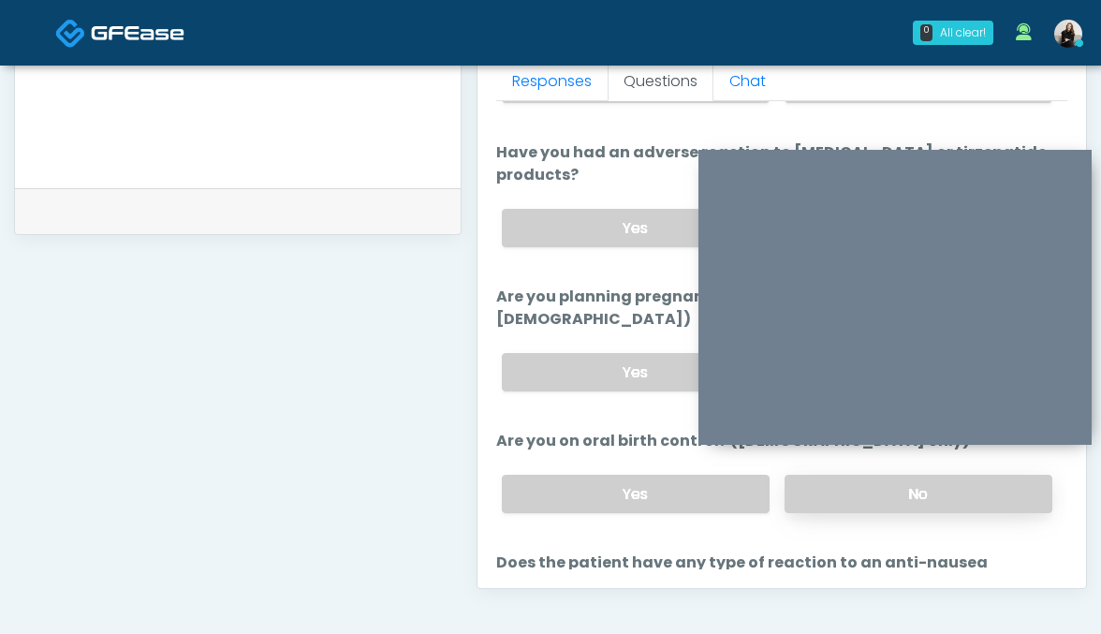
click at [828, 475] on label "No" at bounding box center [918, 494] width 268 height 38
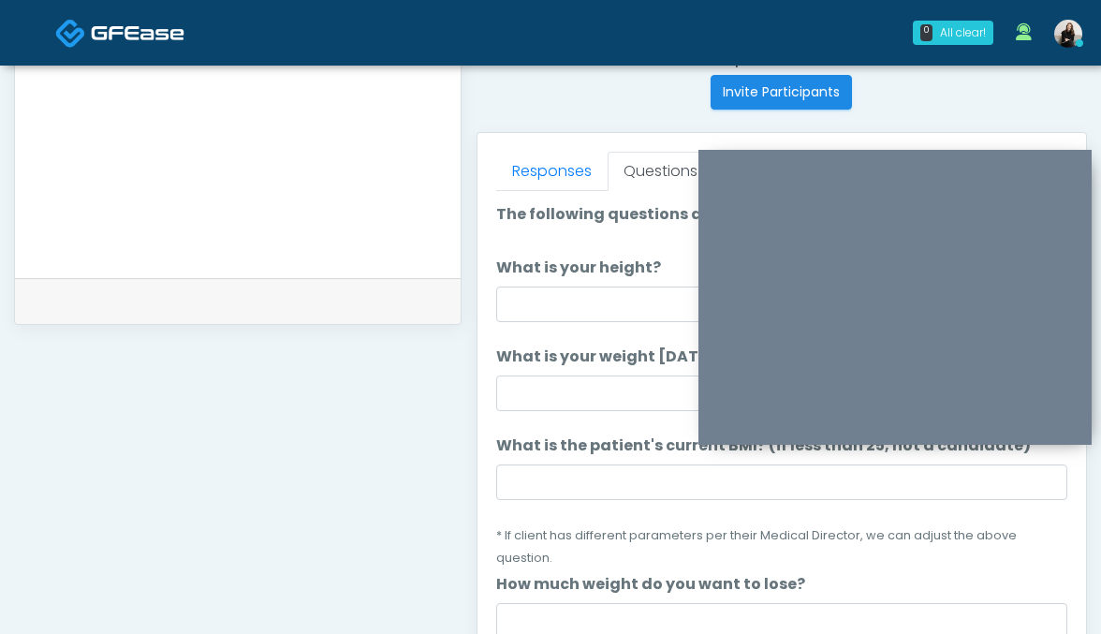
scroll to position [0, 0]
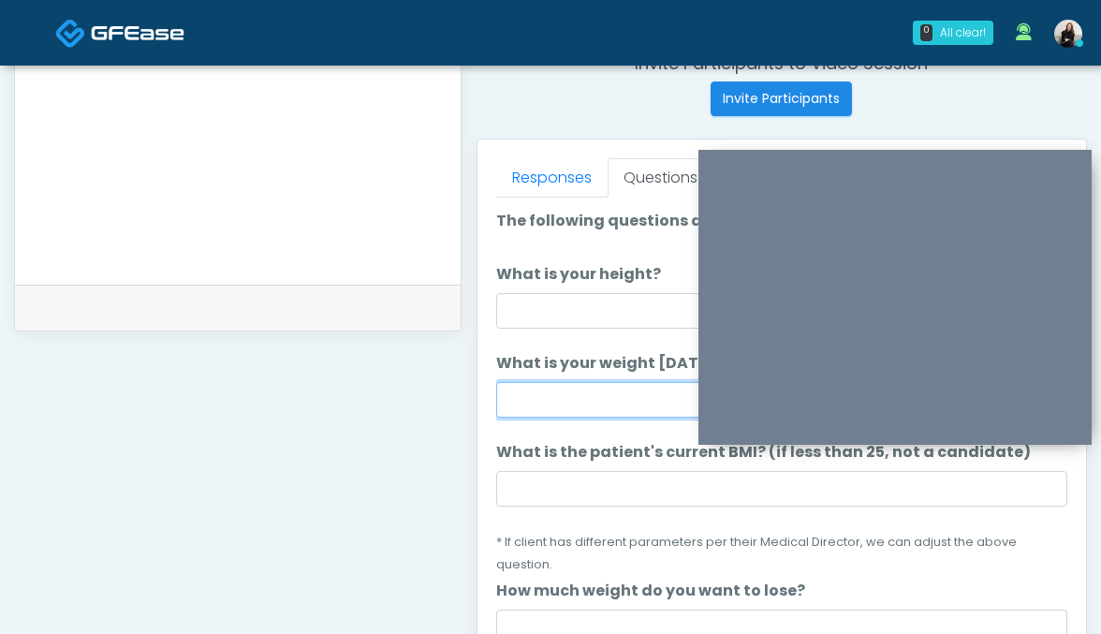
click at [535, 400] on input "What is your weight today?" at bounding box center [782, 400] width 572 height 36
type input "***"
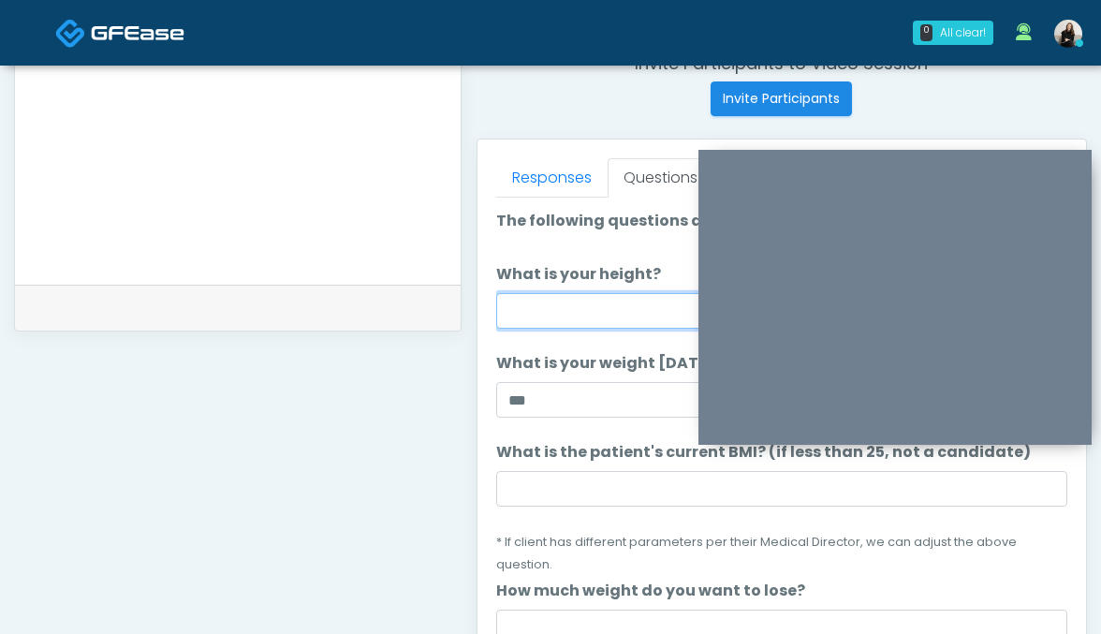
click at [533, 312] on input "What is your height?" at bounding box center [782, 311] width 572 height 36
click at [535, 310] on input "*******" at bounding box center [782, 311] width 572 height 36
type input "*******"
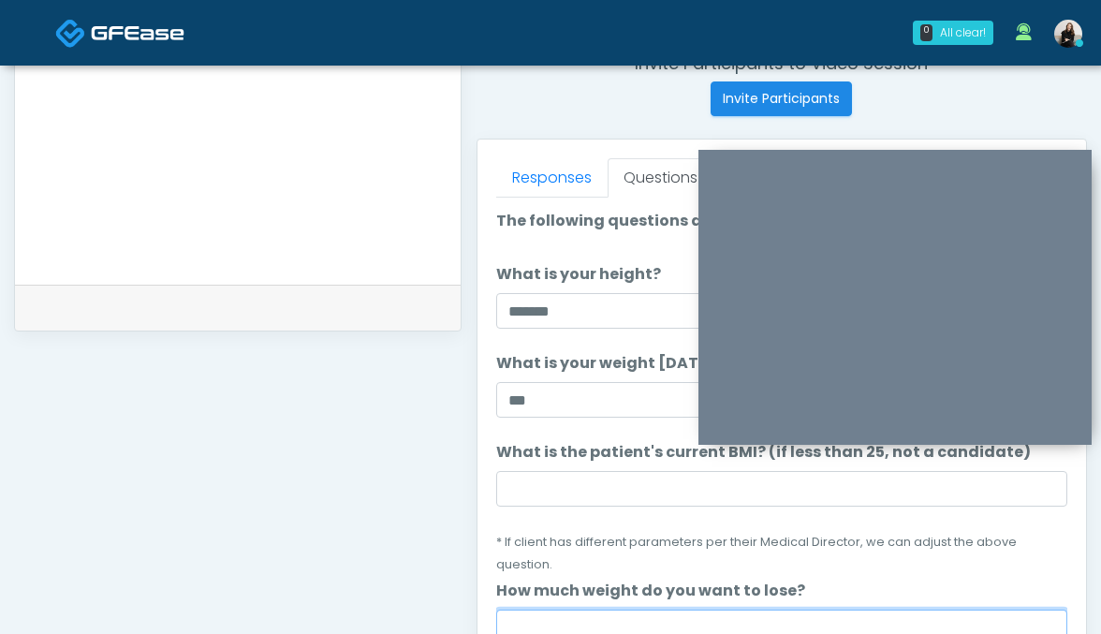
click at [558, 609] on input "How much weight do you want to lose?" at bounding box center [782, 627] width 572 height 36
type input "***"
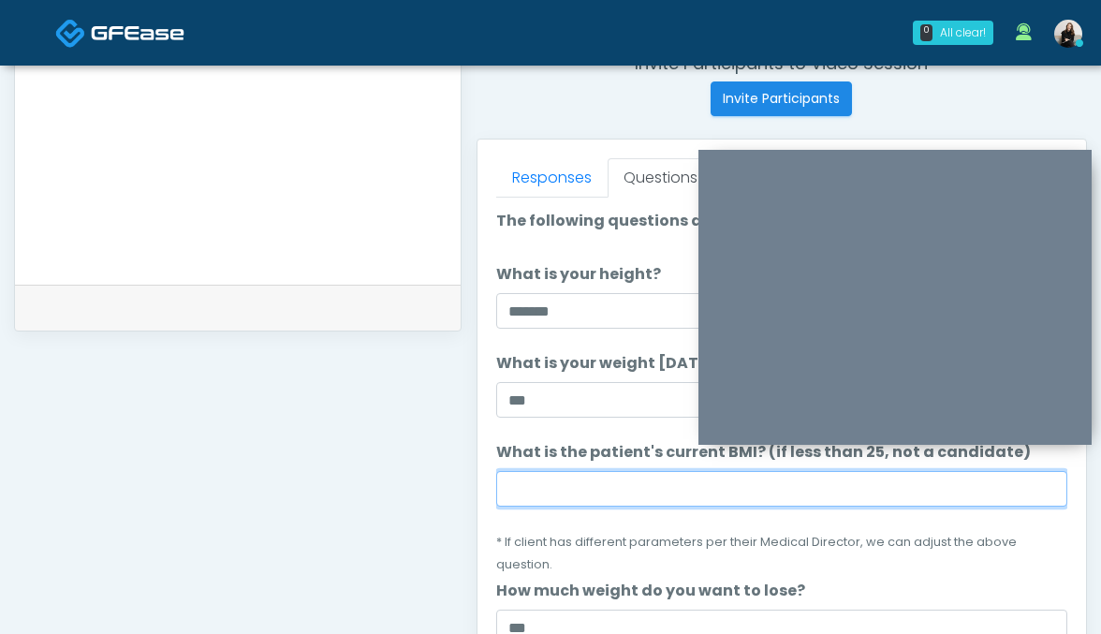
click at [844, 485] on input "What is the patient's current BMI? (if less than 25, not a candidate)" at bounding box center [782, 489] width 572 height 36
paste input "****"
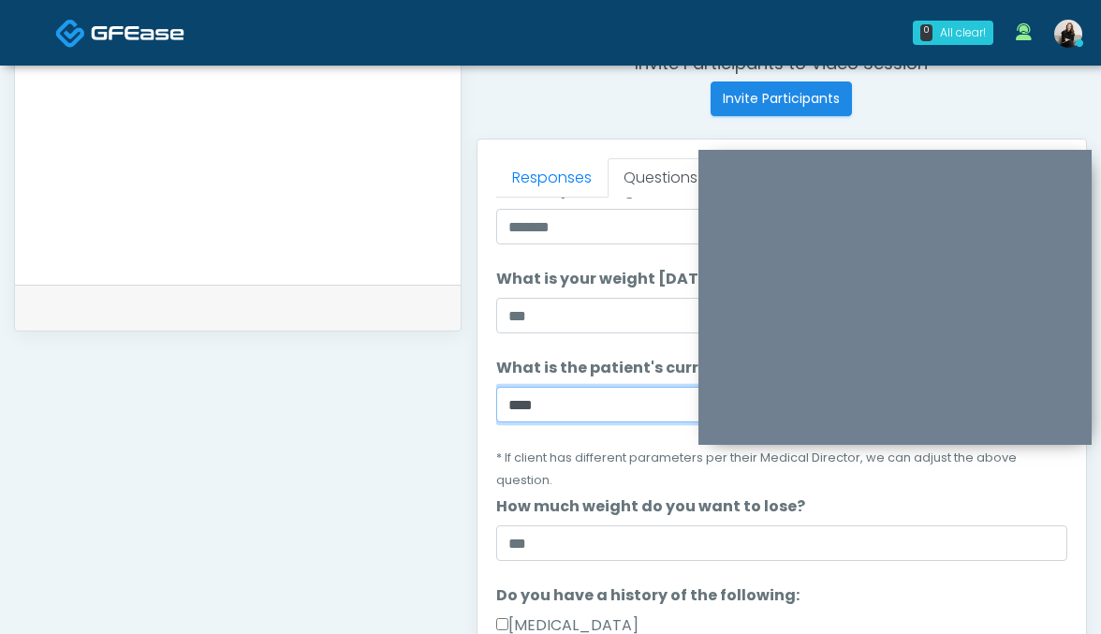
type input "****"
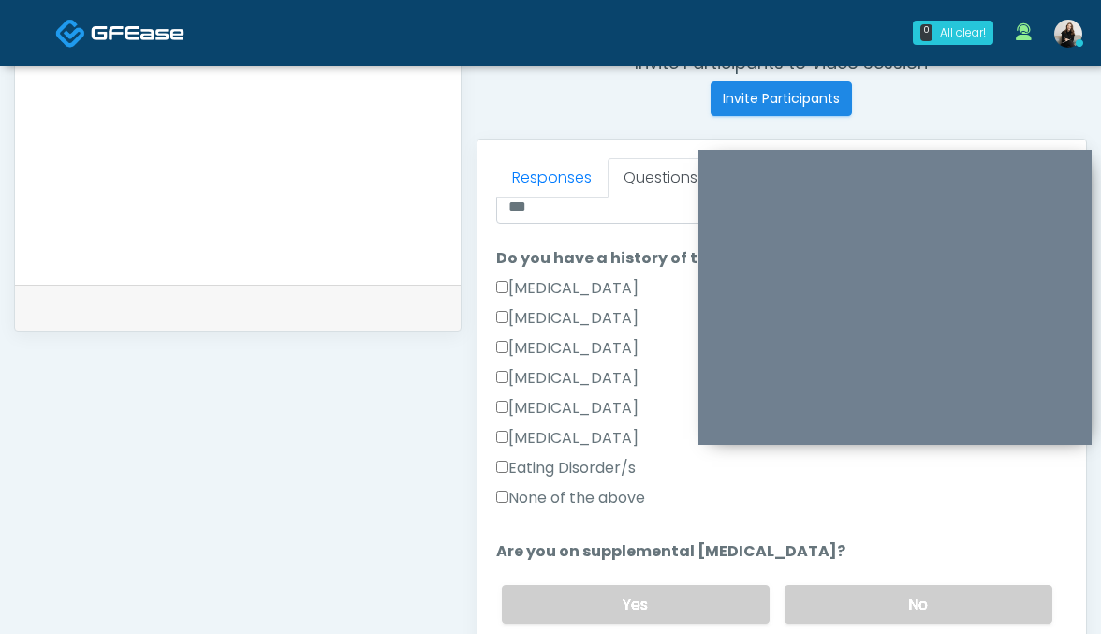
scroll to position [567, 0]
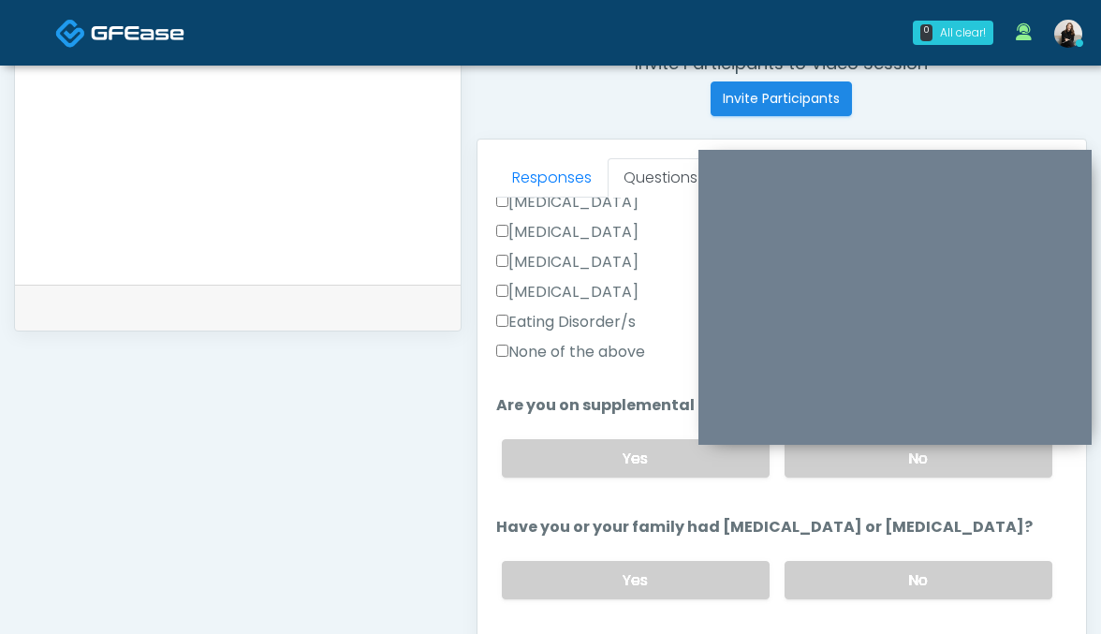
click at [552, 341] on label "None of the above" at bounding box center [570, 352] width 149 height 22
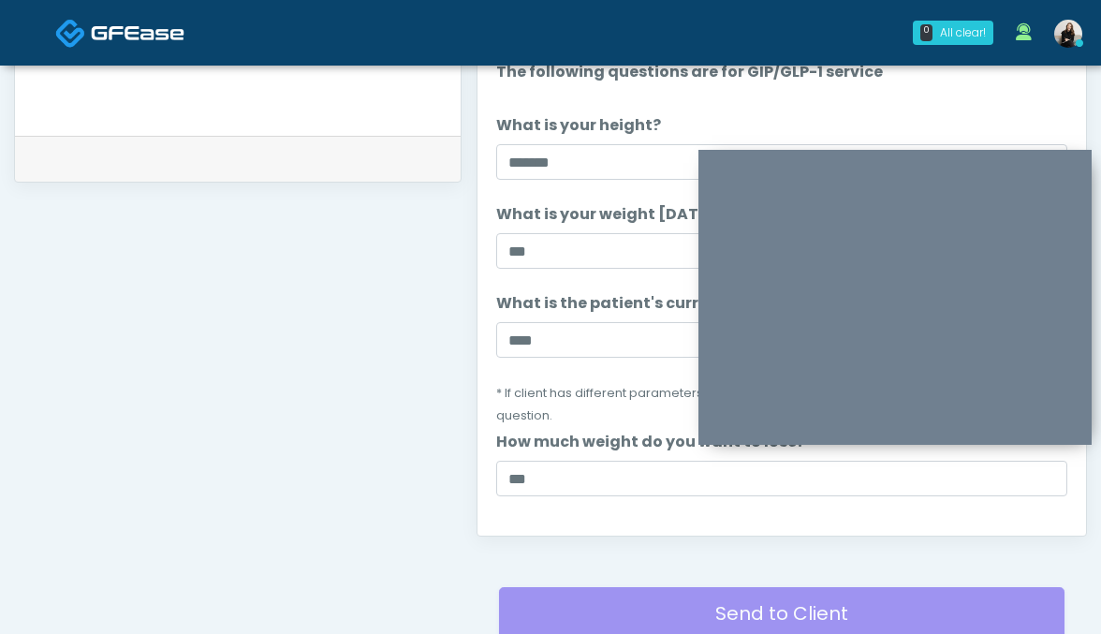
scroll to position [682, 0]
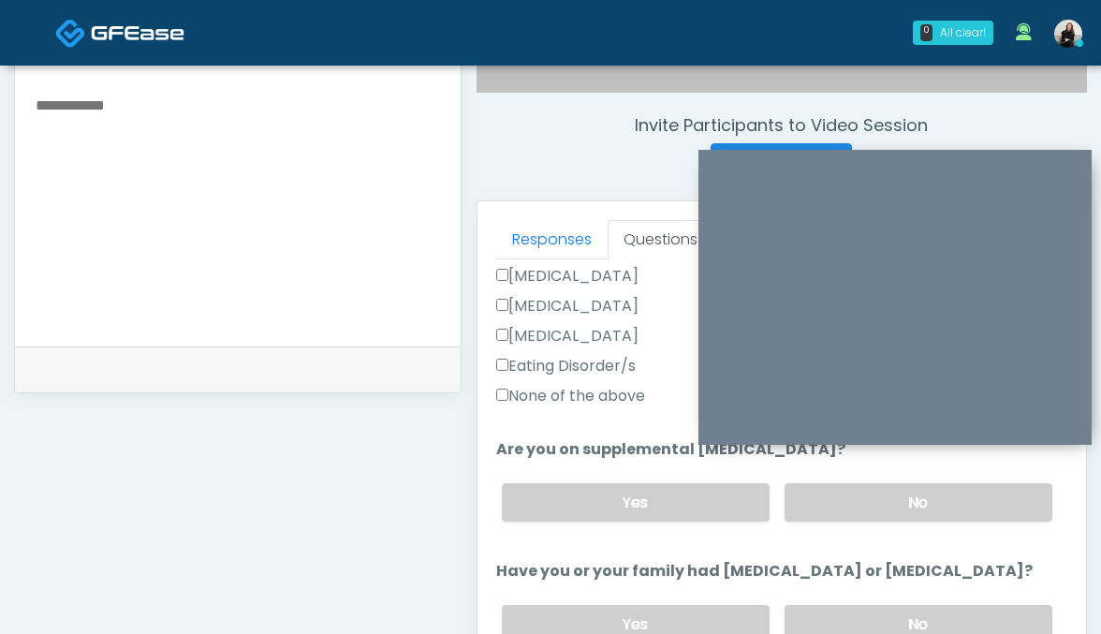
click at [836, 483] on label "No" at bounding box center [918, 502] width 268 height 38
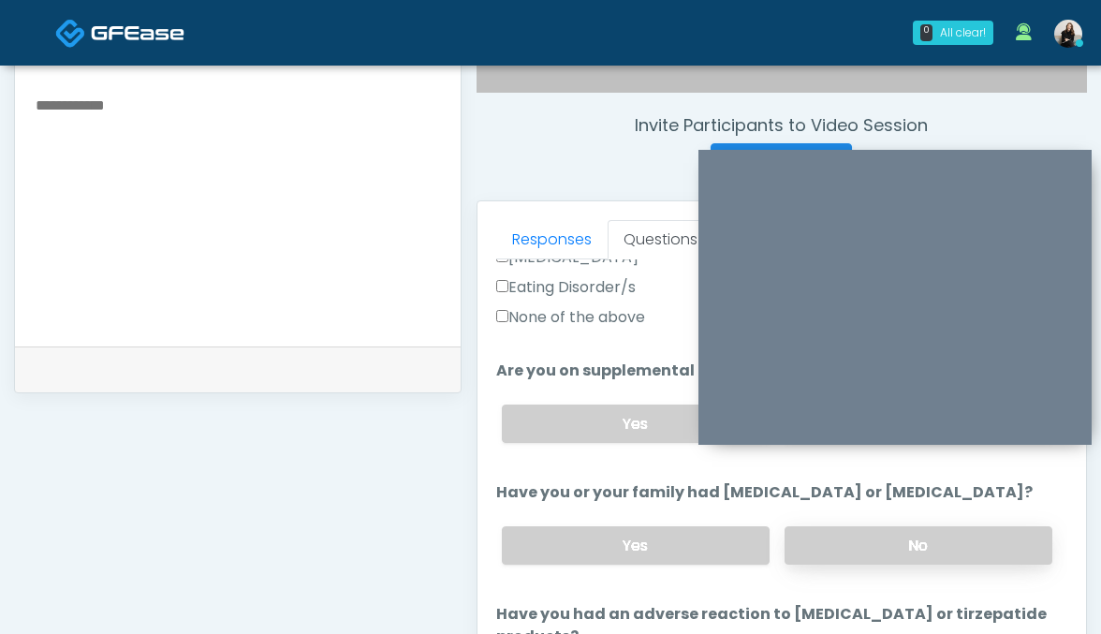
click at [838, 526] on label "No" at bounding box center [918, 545] width 268 height 38
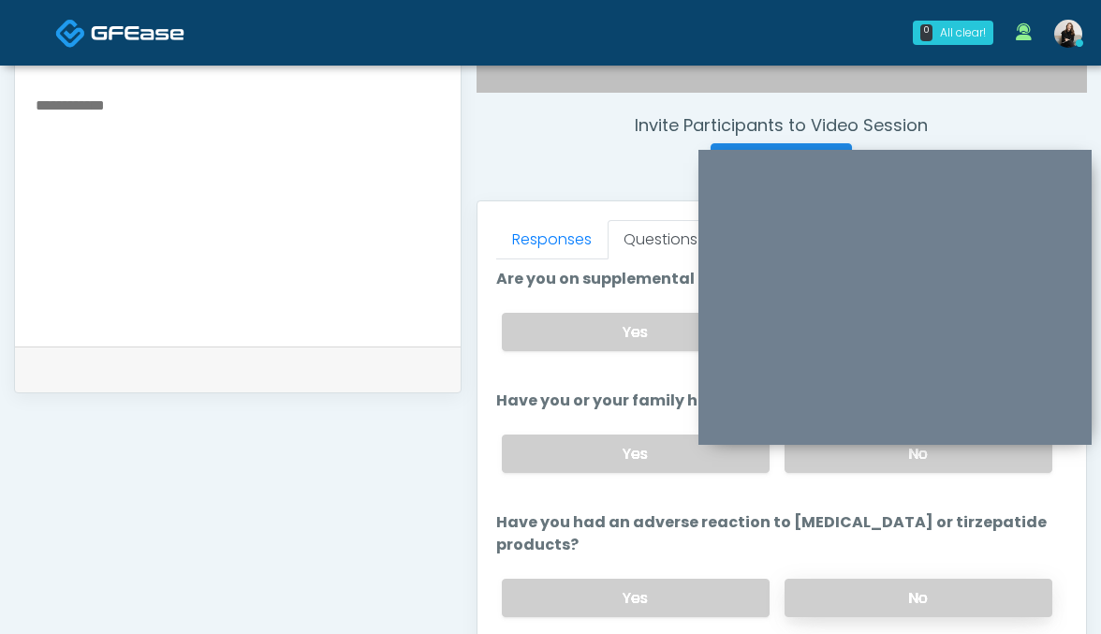
click at [834, 578] on label "No" at bounding box center [918, 597] width 268 height 38
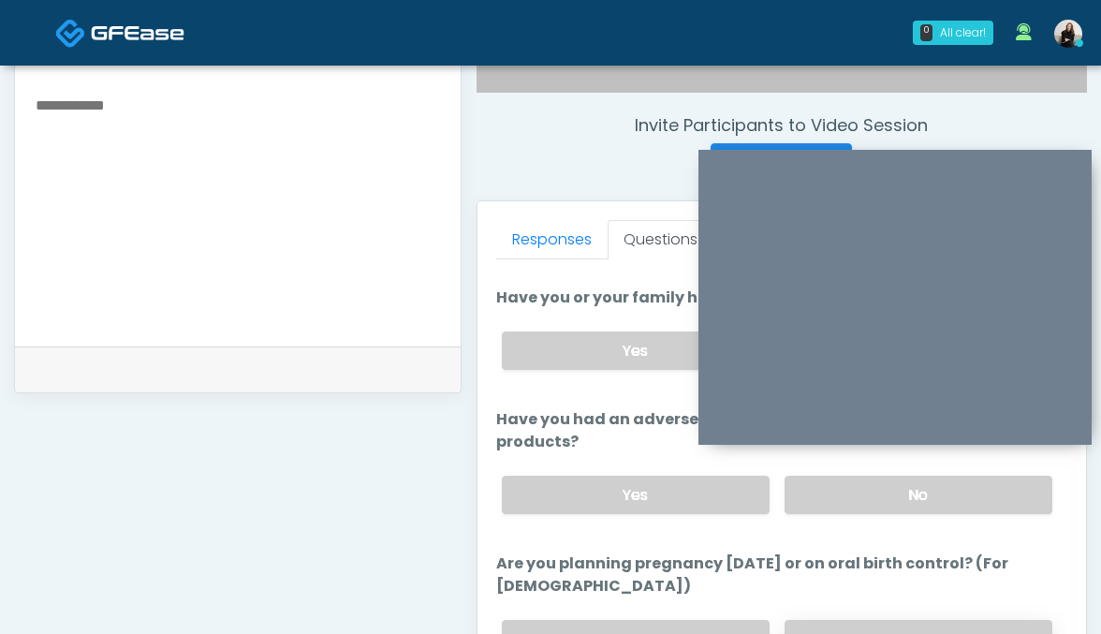
click at [836, 620] on label "No" at bounding box center [918, 639] width 268 height 38
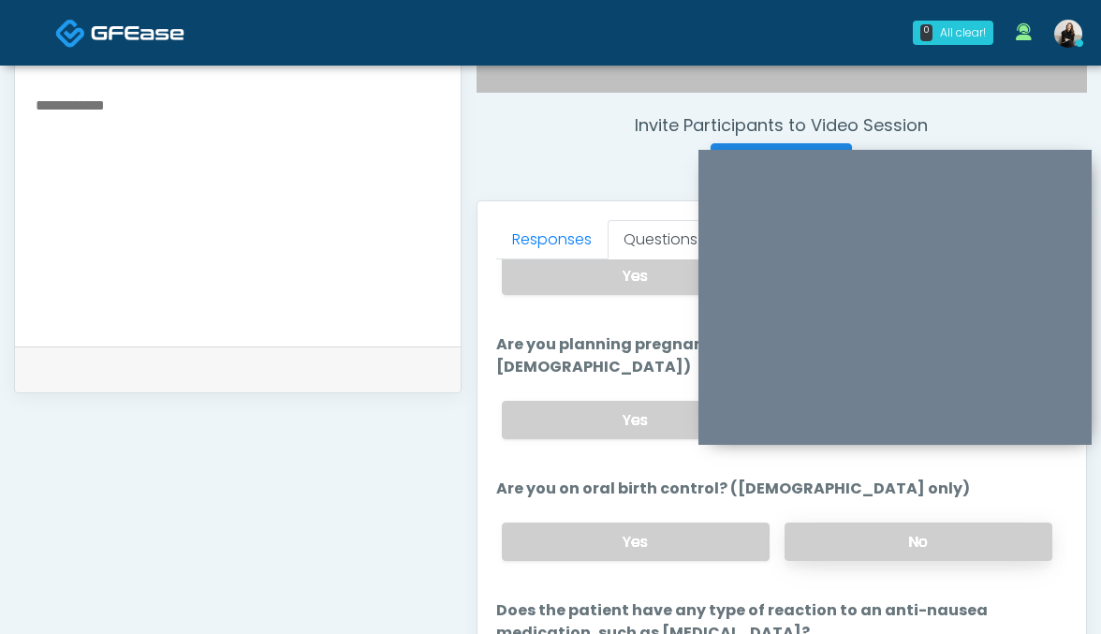
scroll to position [953, 0]
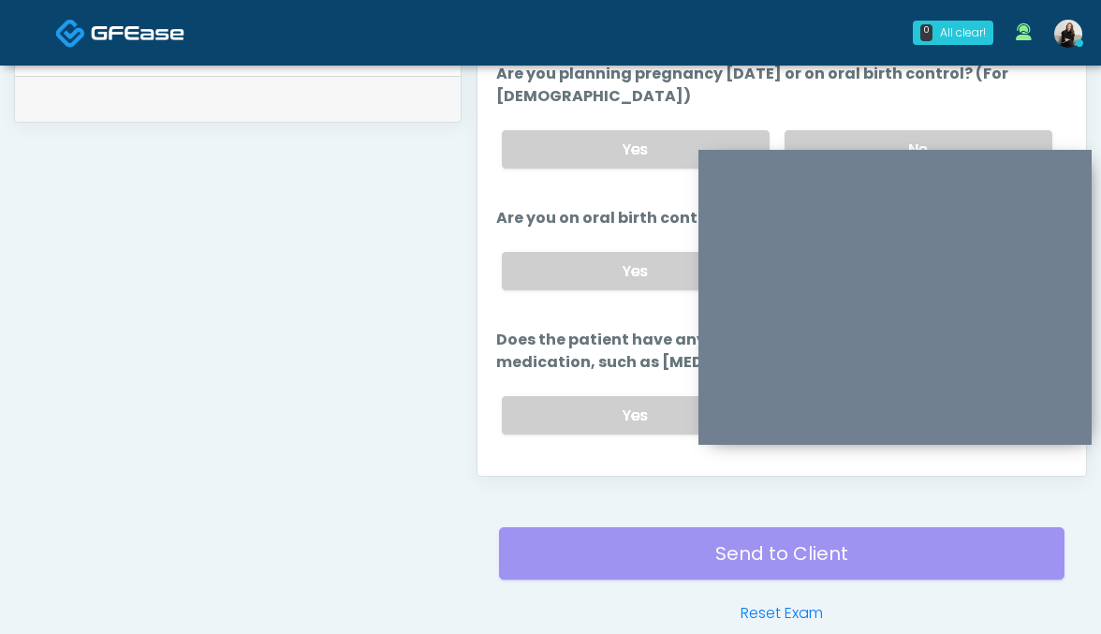
click at [541, 473] on button "Continue" at bounding box center [538, 490] width 85 height 35
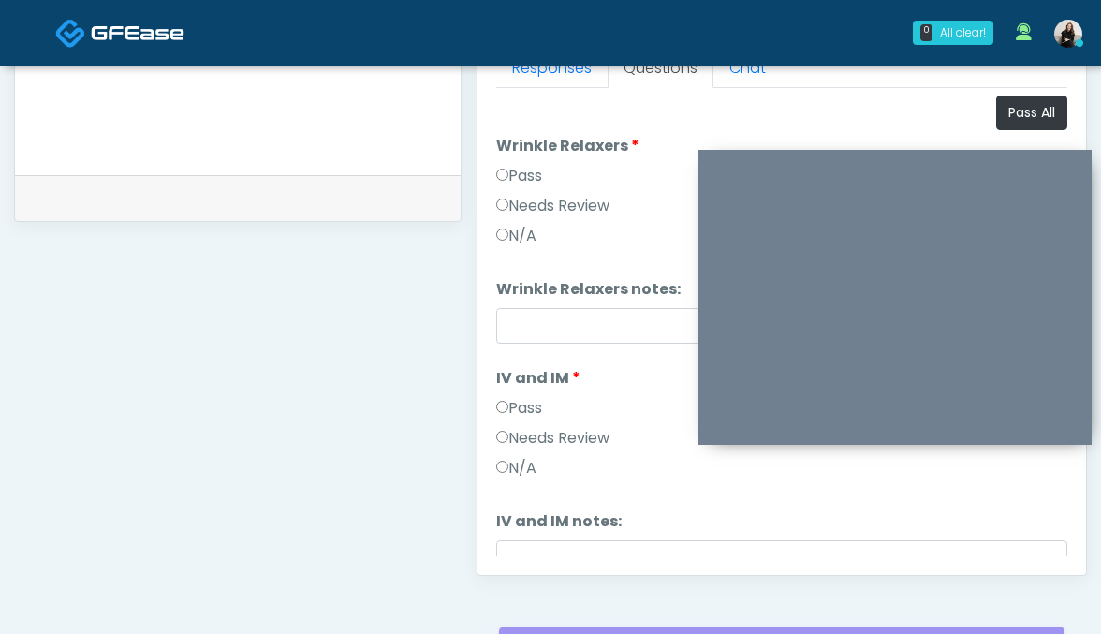
scroll to position [855, 0]
click at [1029, 116] on button "Pass All" at bounding box center [1031, 112] width 71 height 35
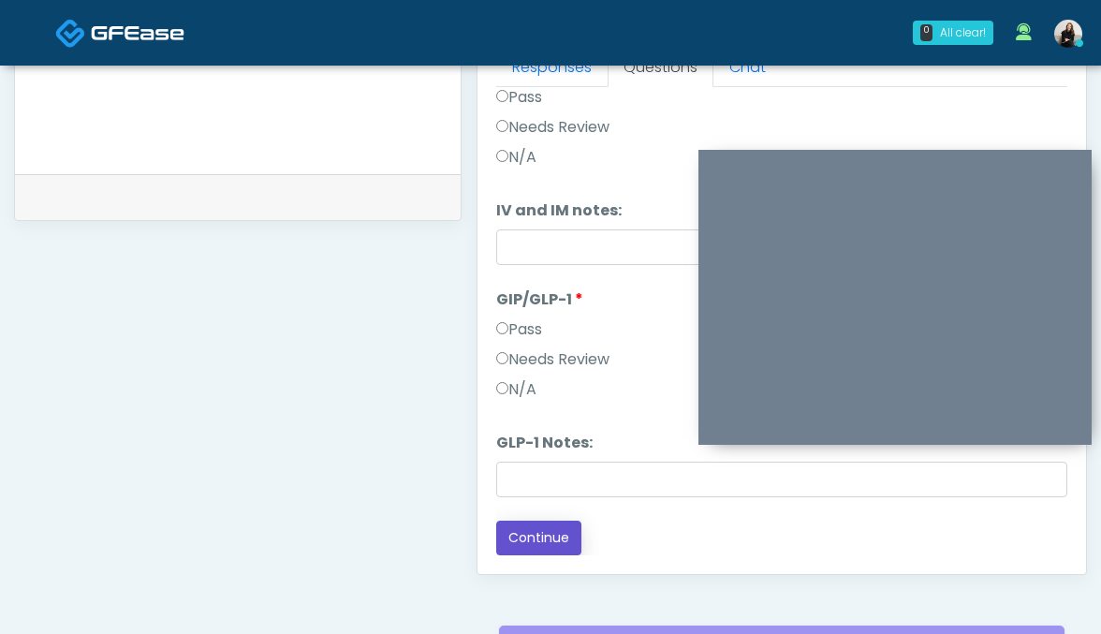
click at [524, 534] on button "Continue" at bounding box center [538, 537] width 85 height 35
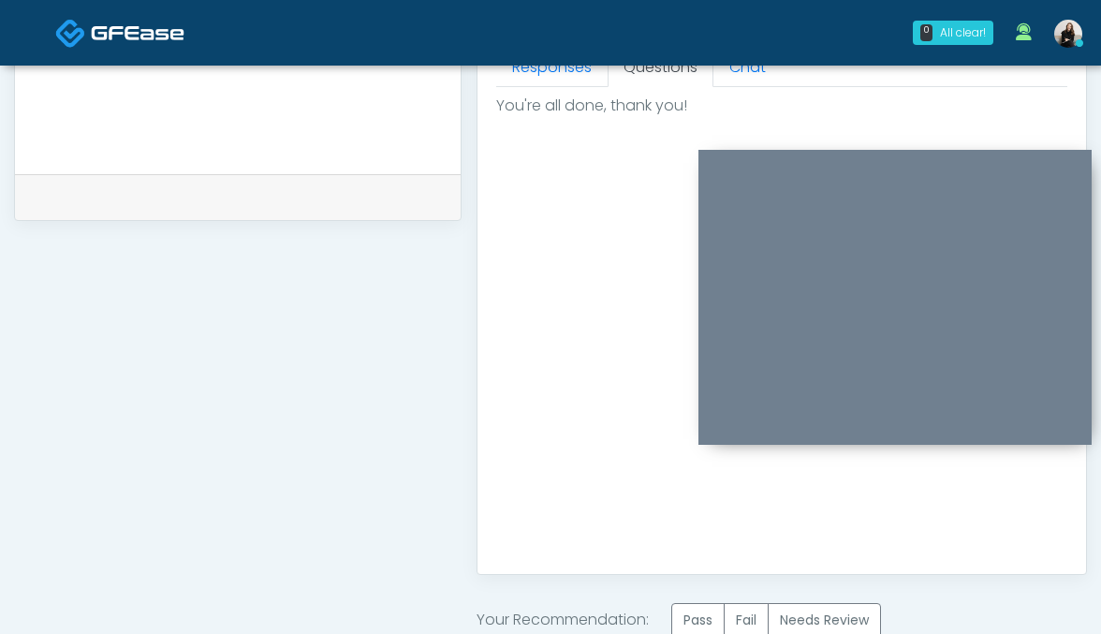
scroll to position [889, 0]
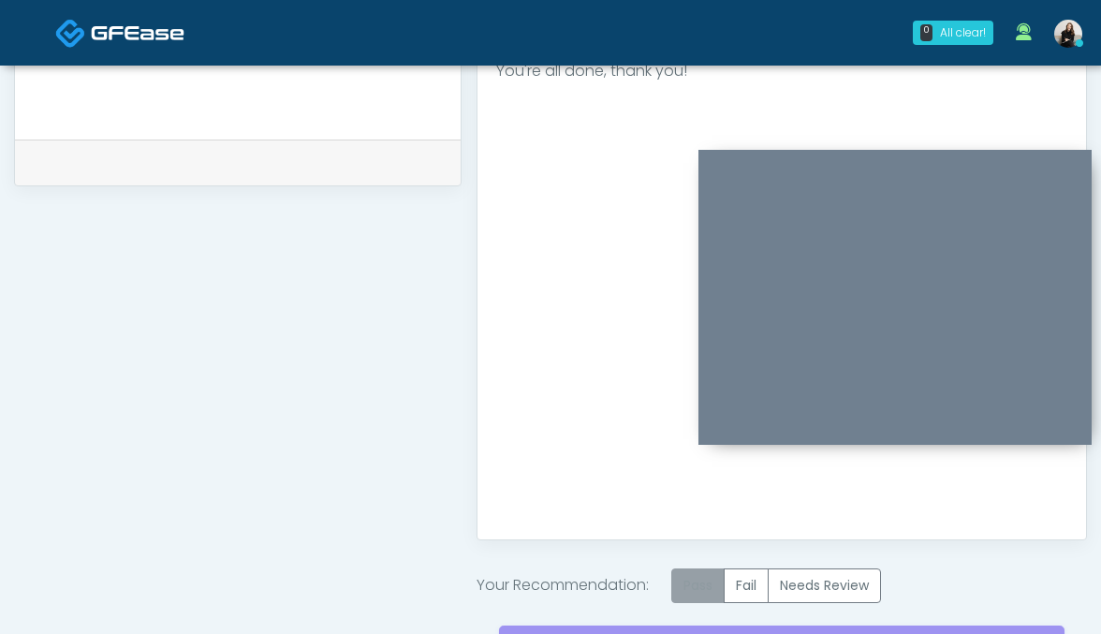
click at [700, 583] on label "Pass" at bounding box center [697, 585] width 53 height 35
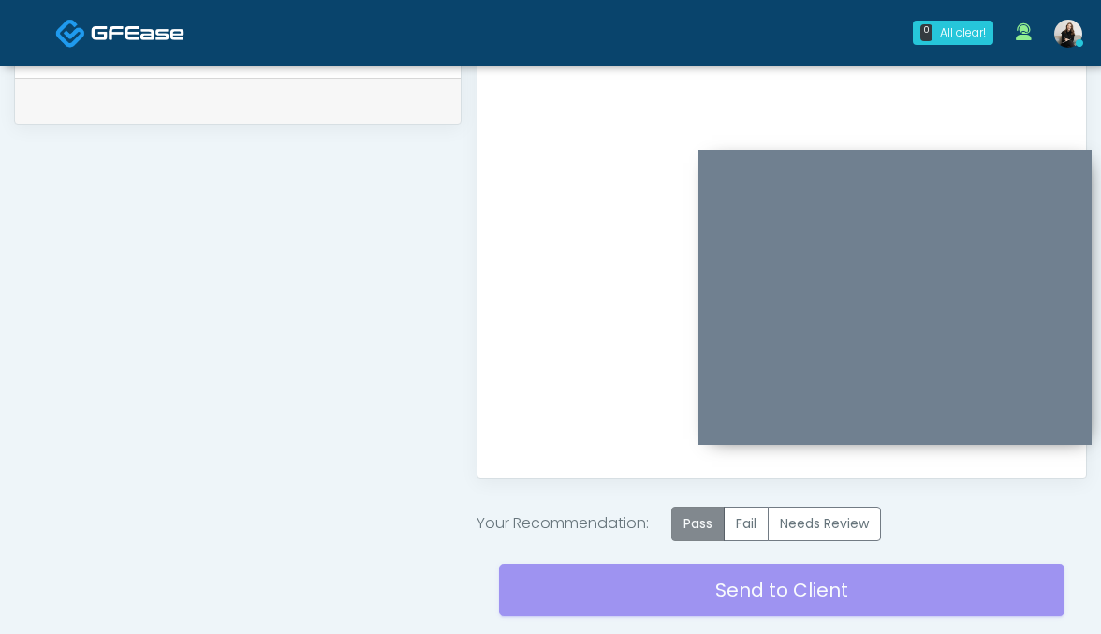
scroll to position [1032, 0]
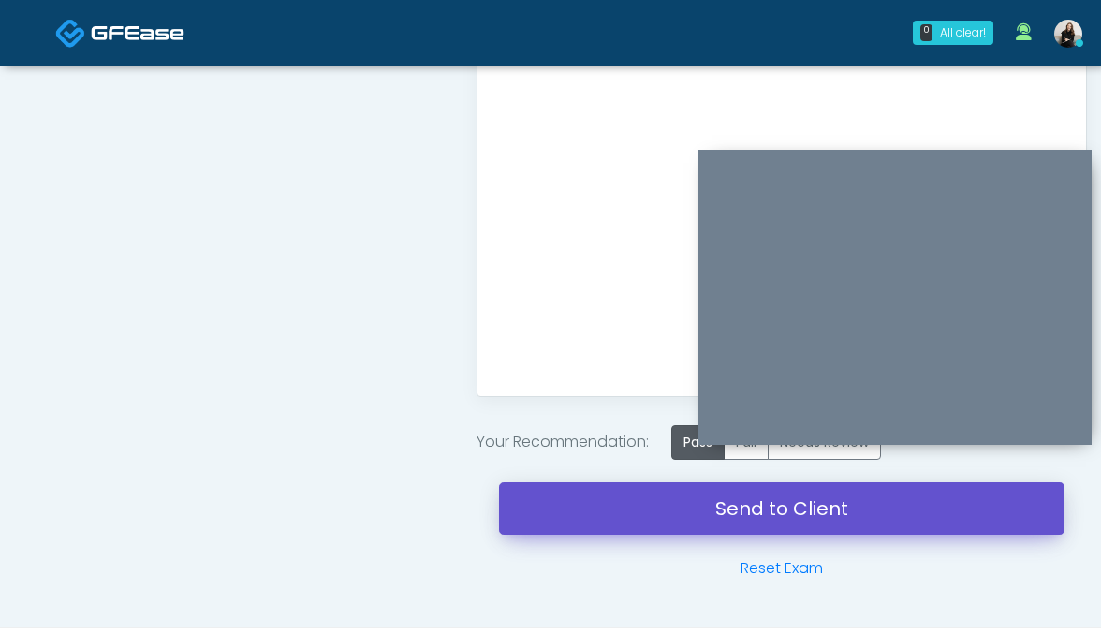
click at [675, 500] on link "Send to Client" at bounding box center [782, 508] width 566 height 52
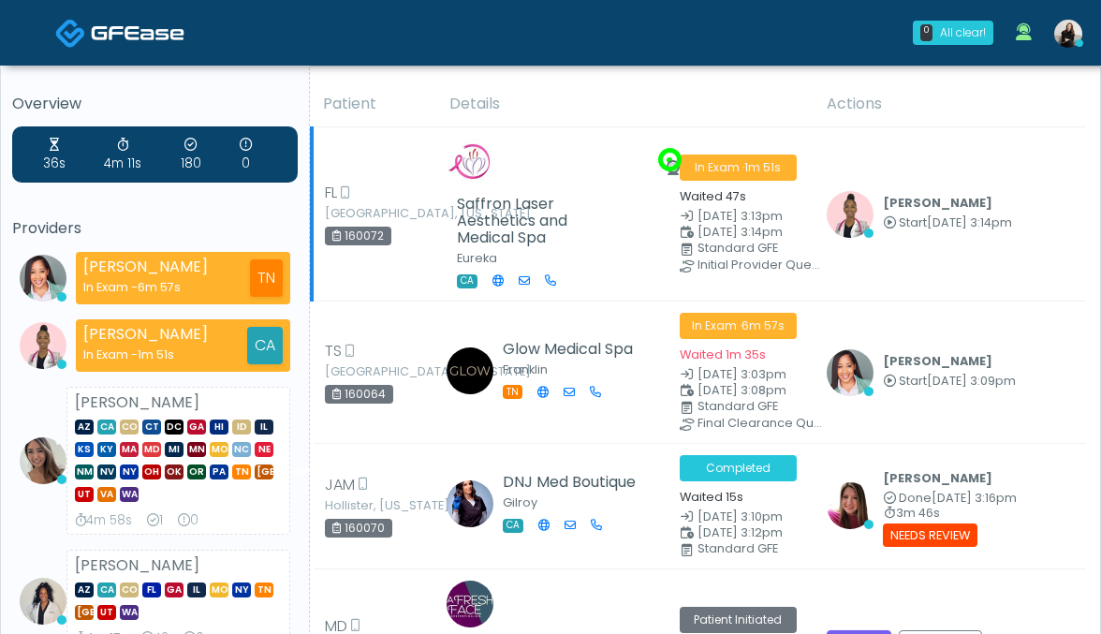
scroll to position [3, 0]
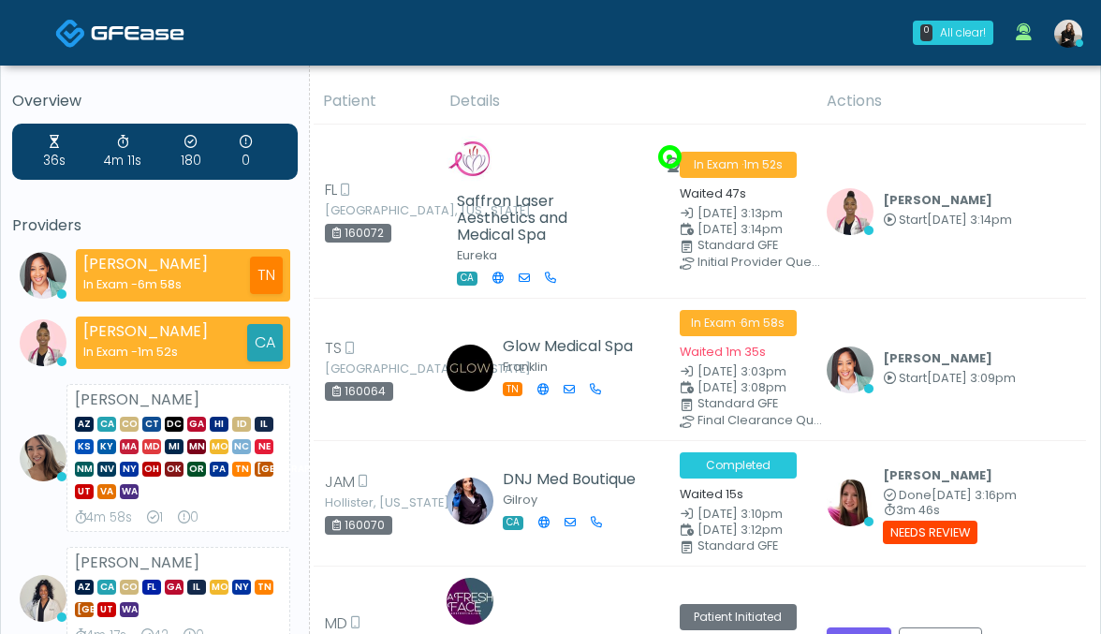
click at [151, 10] on link at bounding box center [119, 32] width 129 height 61
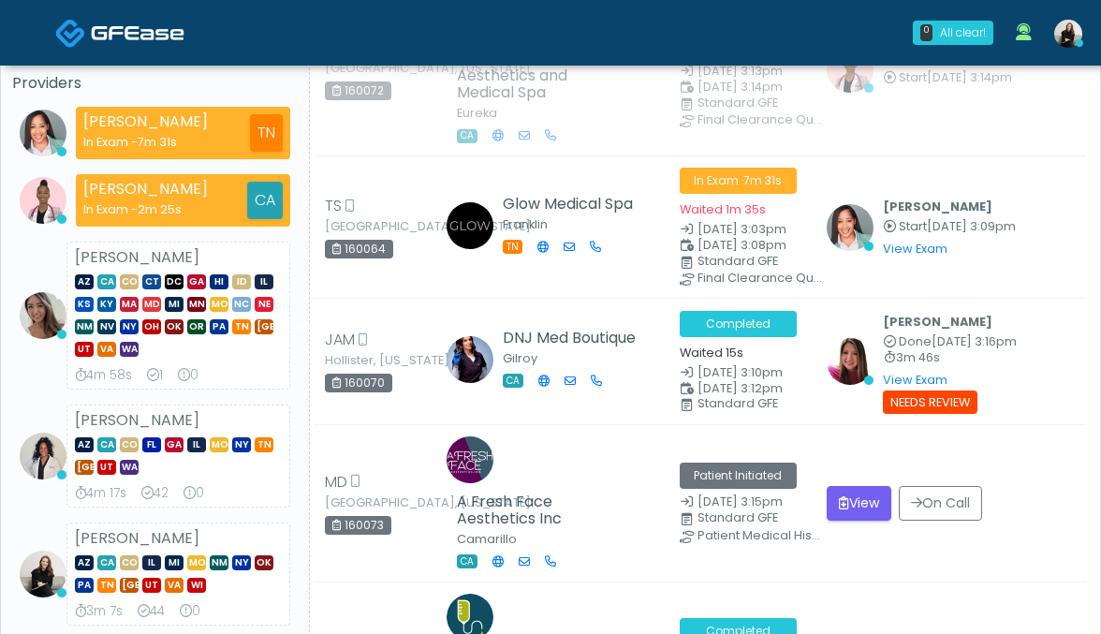
scroll to position [41, 0]
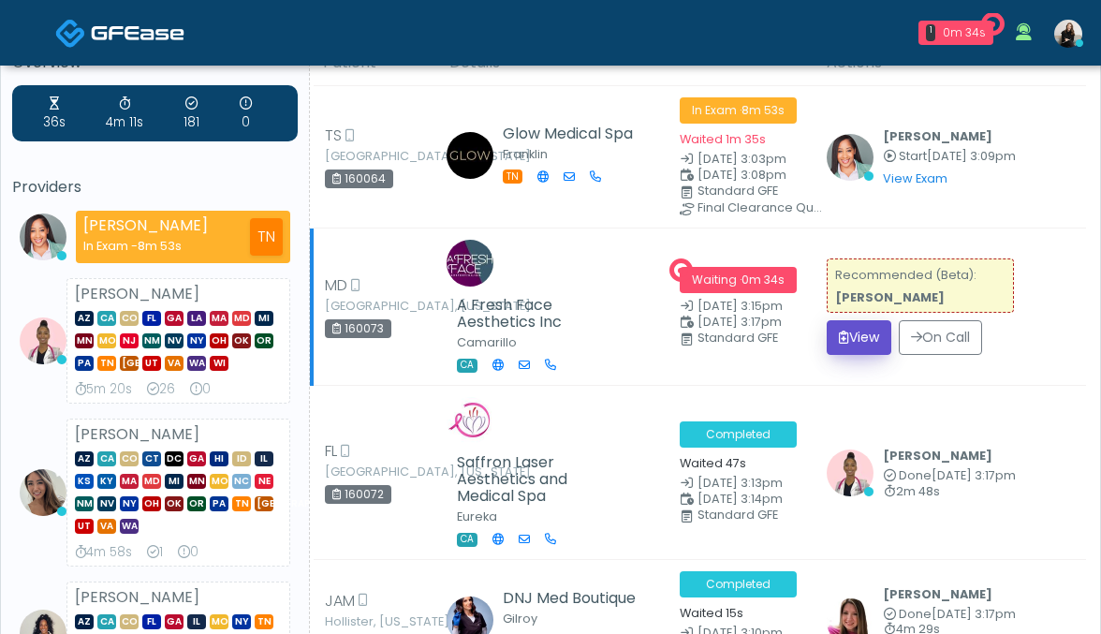
click at [854, 329] on button "View" at bounding box center [859, 337] width 65 height 35
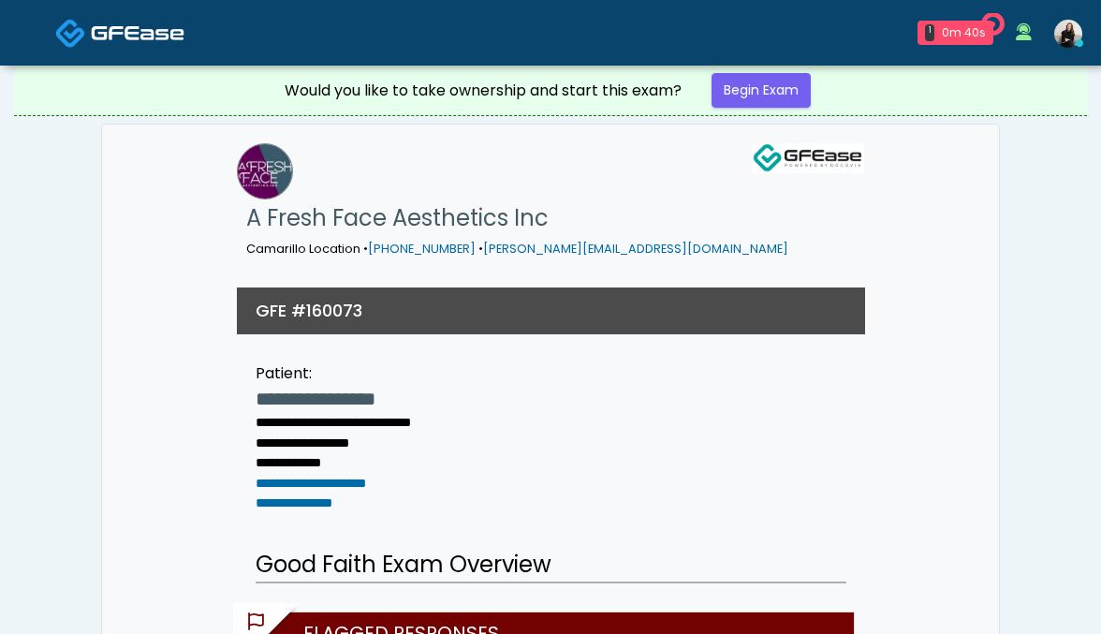
click at [771, 71] on div "Would you like to take ownership and start this exam? Begin Exam" at bounding box center [551, 91] width 562 height 50
click at [771, 87] on link "Begin Exam" at bounding box center [760, 90] width 99 height 35
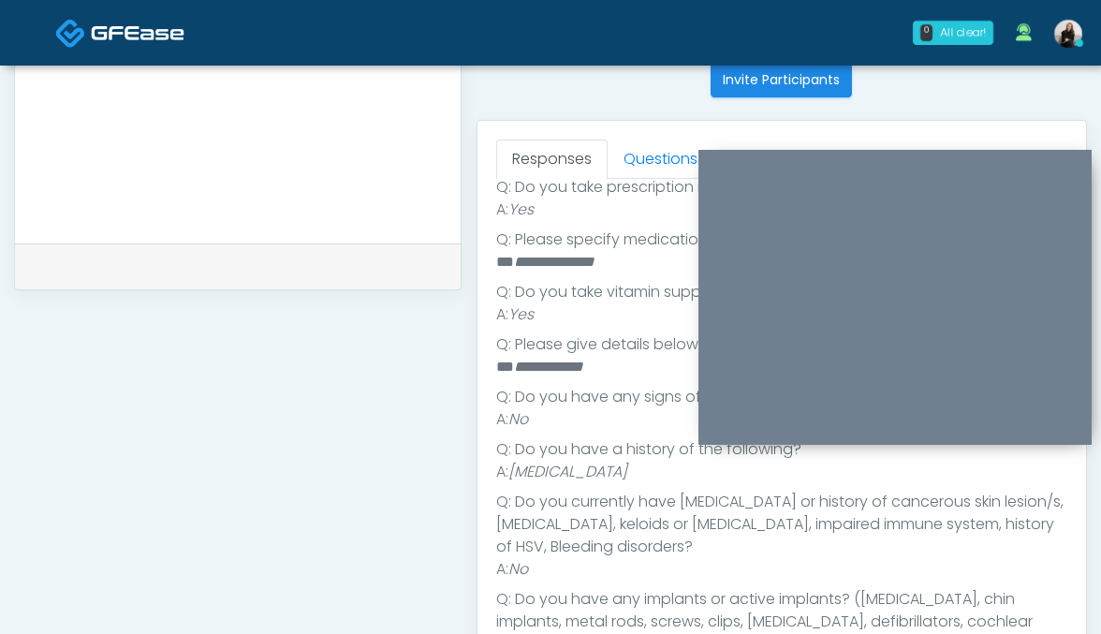
scroll to position [593, 0]
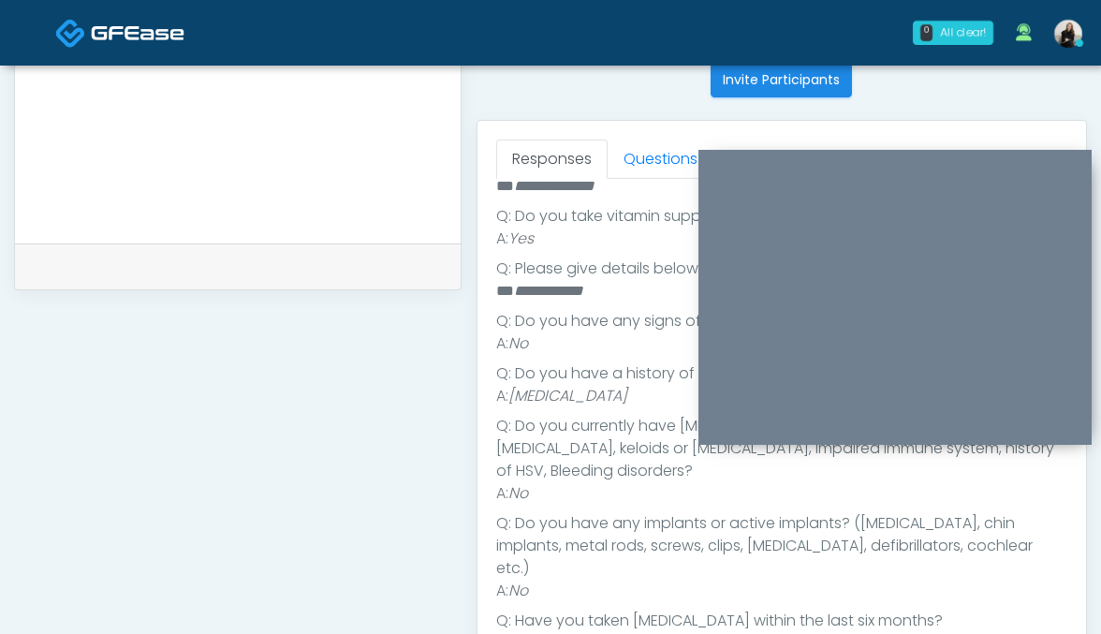
drag, startPoint x: 680, startPoint y: 396, endPoint x: 519, endPoint y: 400, distance: 161.0
click at [519, 400] on li "A: [MEDICAL_DATA]" at bounding box center [782, 396] width 572 height 22
click at [519, 400] on em "[MEDICAL_DATA]" at bounding box center [567, 396] width 119 height 22
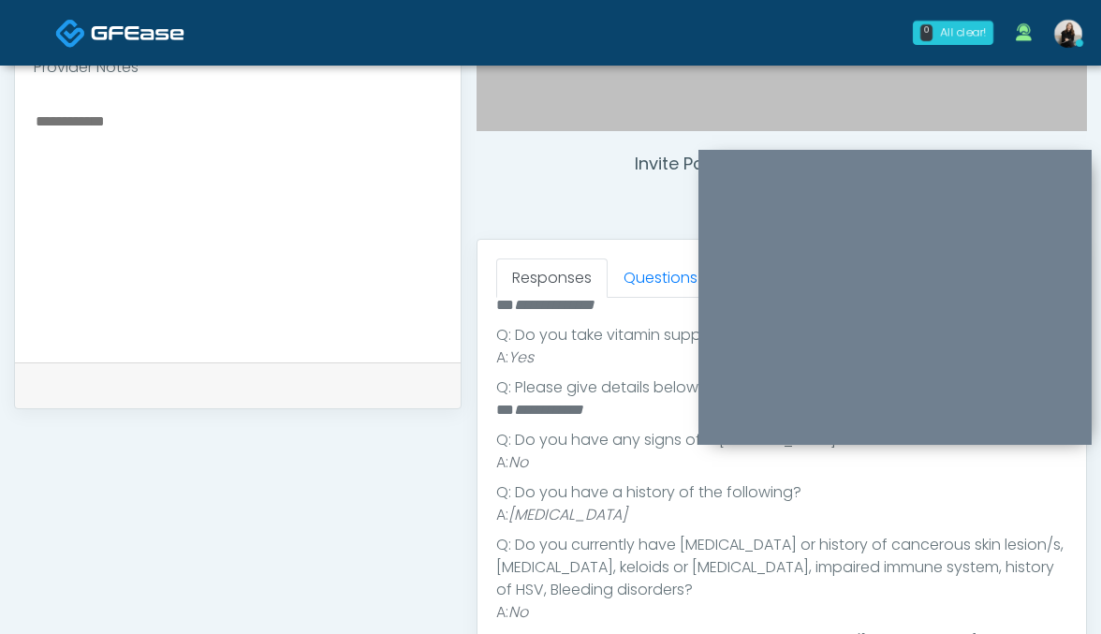
scroll to position [372, 0]
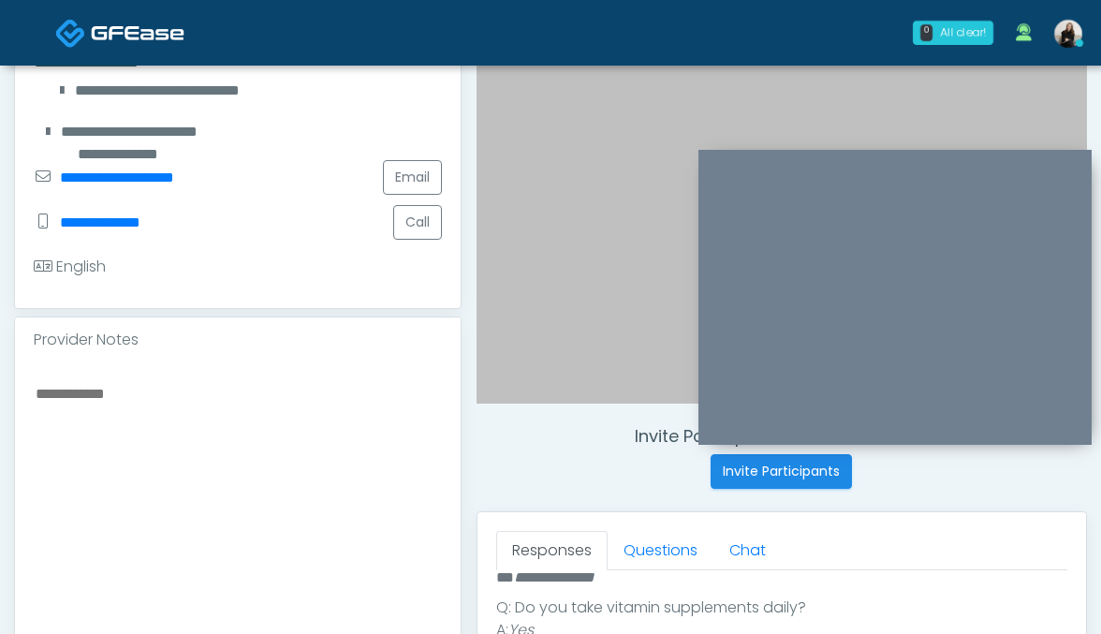
click at [310, 435] on textarea at bounding box center [238, 495] width 408 height 228
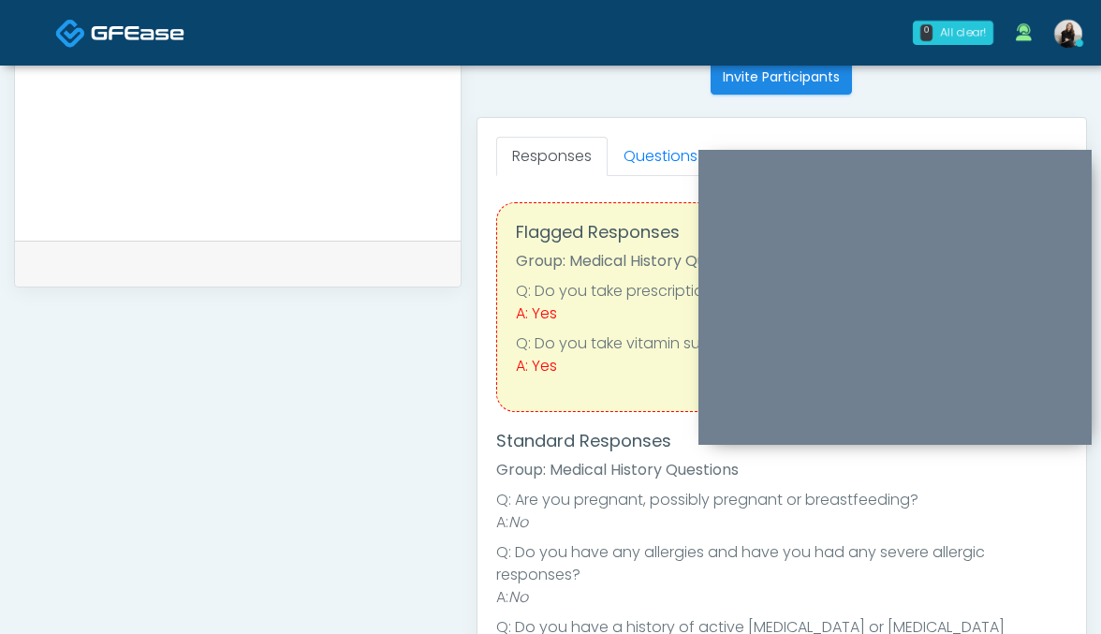
scroll to position [656, 0]
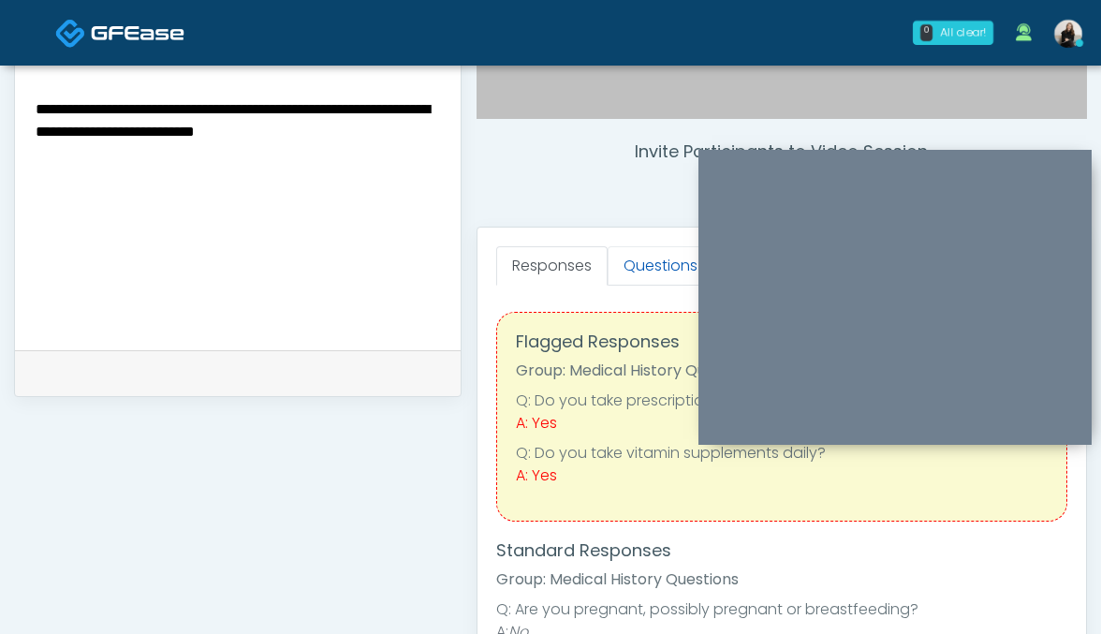
type textarea "**********"
click at [661, 258] on link "Questions" at bounding box center [660, 265] width 106 height 39
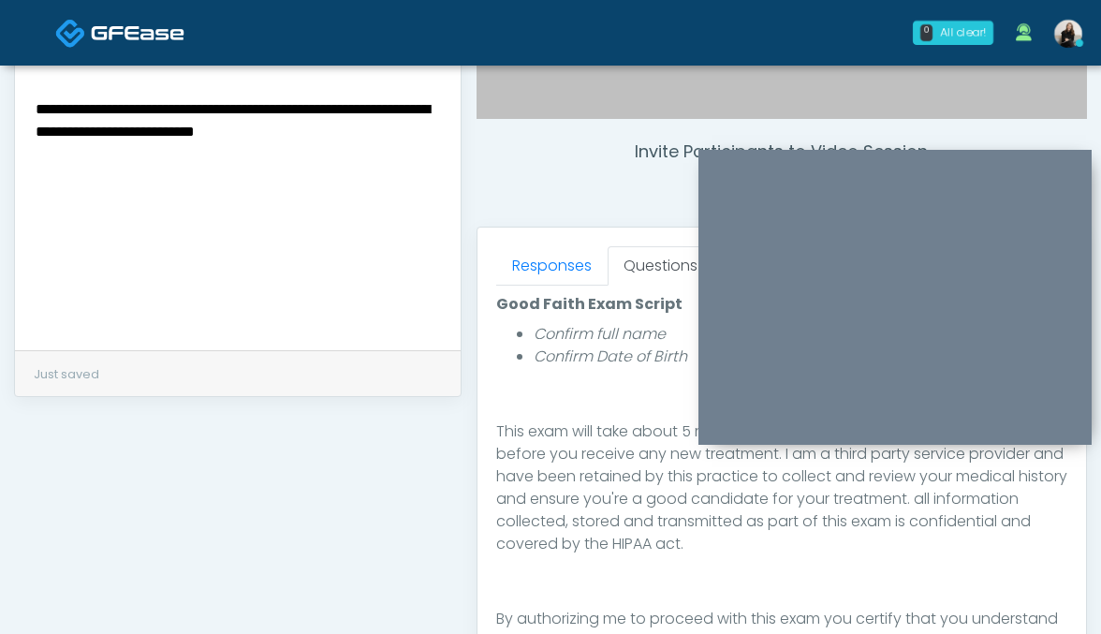
scroll to position [867, 0]
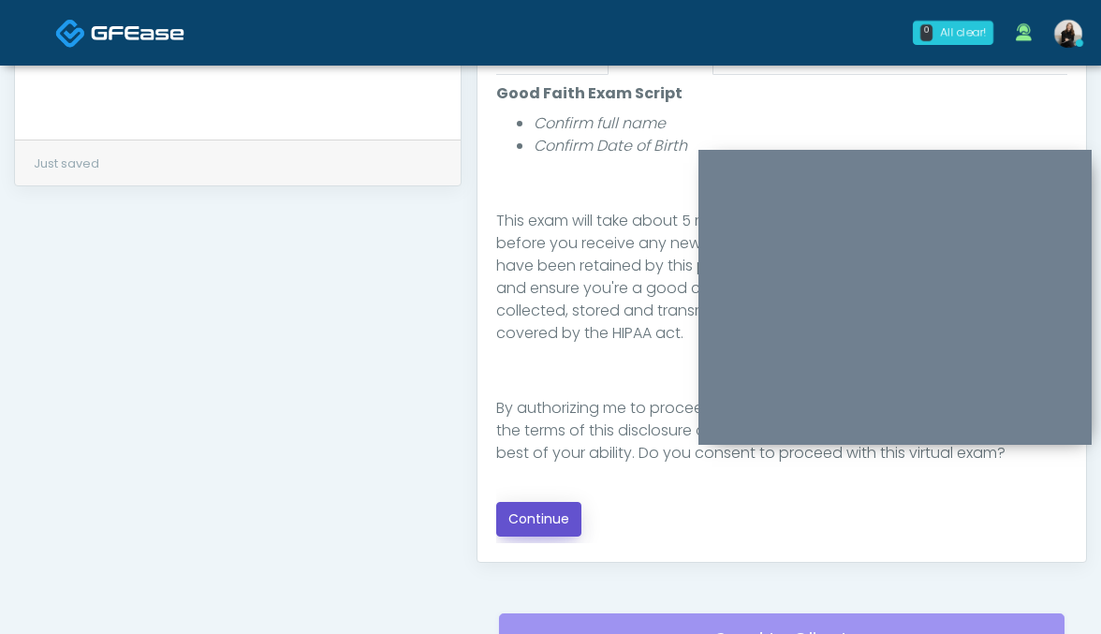
click at [564, 516] on button "Continue" at bounding box center [538, 519] width 85 height 35
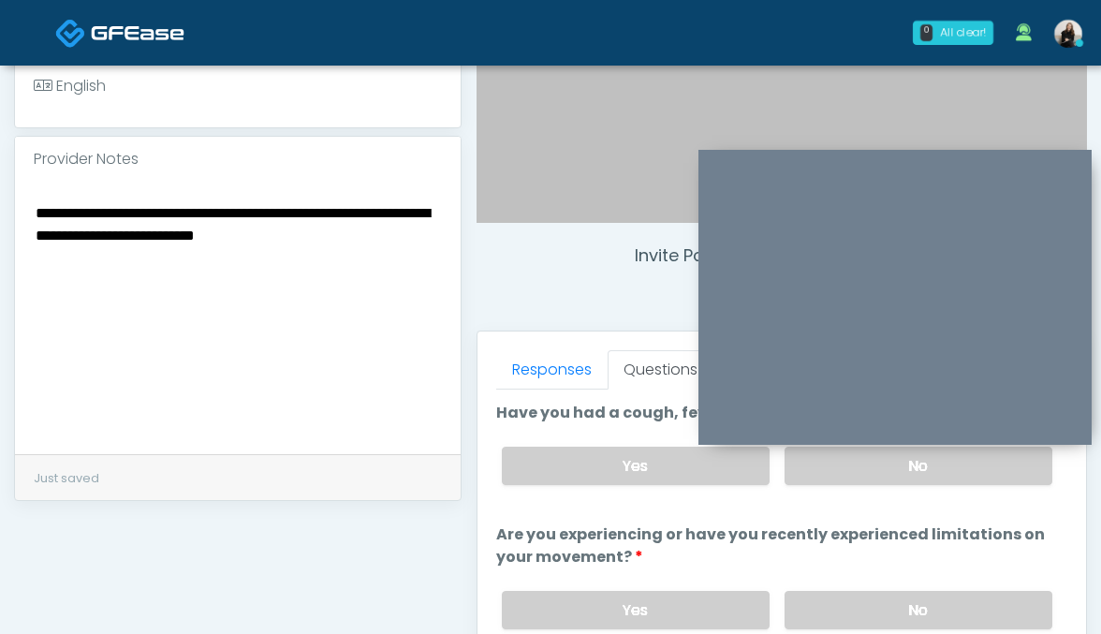
scroll to position [543, 0]
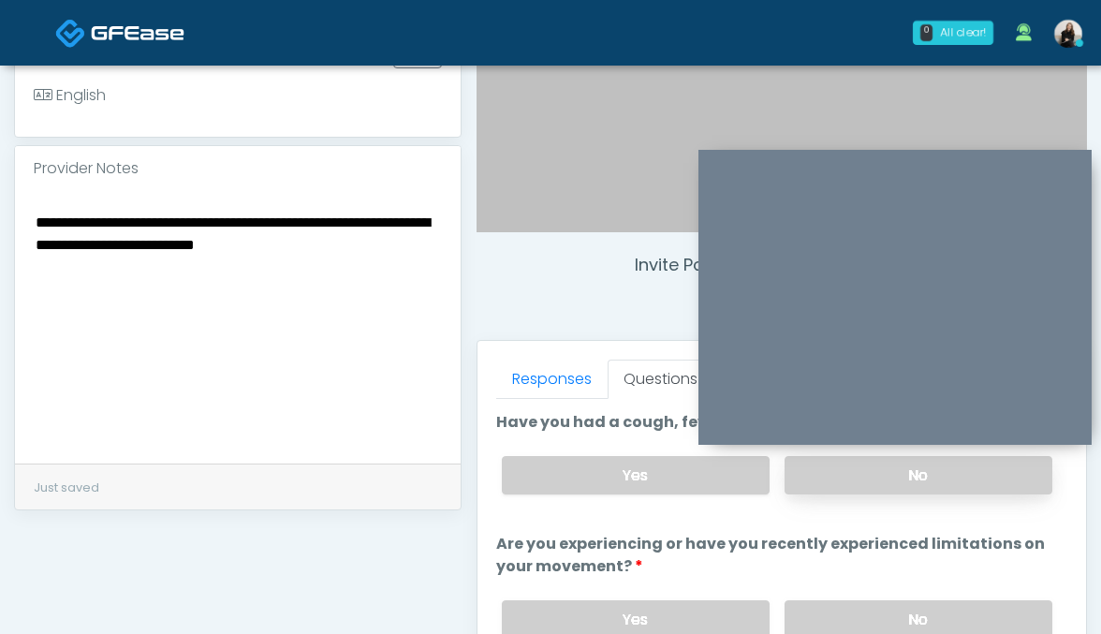
click at [823, 479] on label "No" at bounding box center [918, 475] width 268 height 38
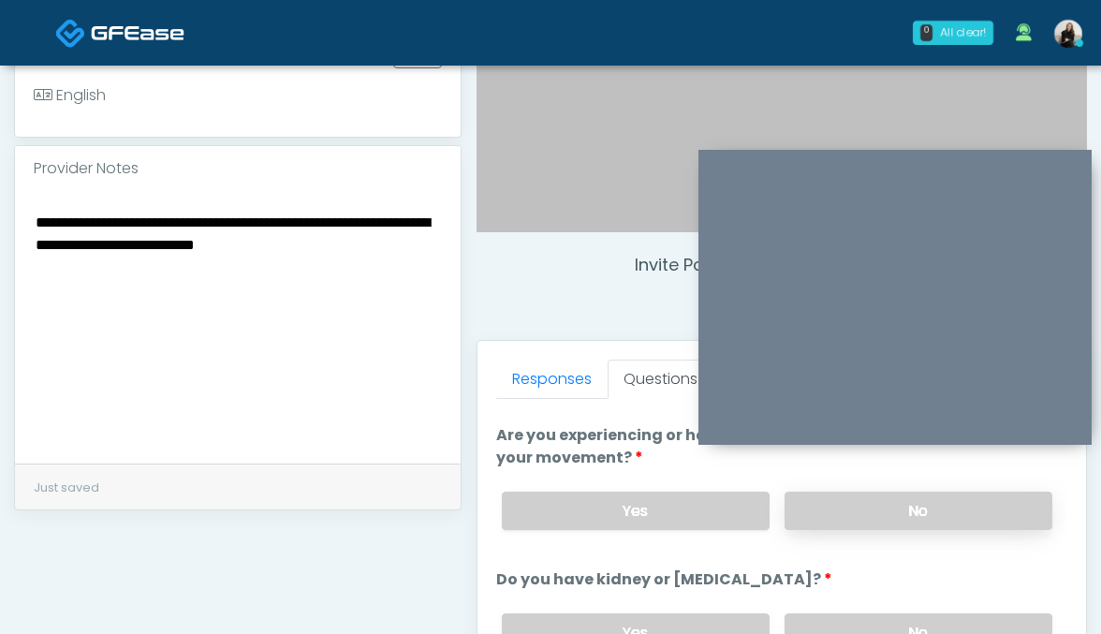
click at [820, 512] on label "No" at bounding box center [918, 510] width 268 height 38
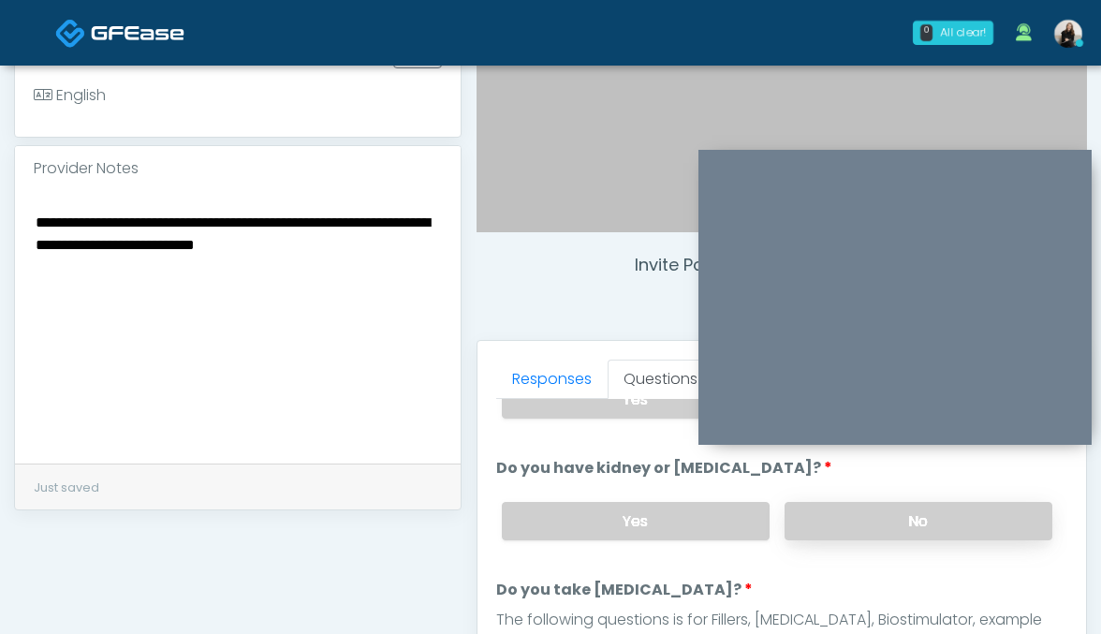
click at [820, 511] on label "No" at bounding box center [918, 521] width 268 height 38
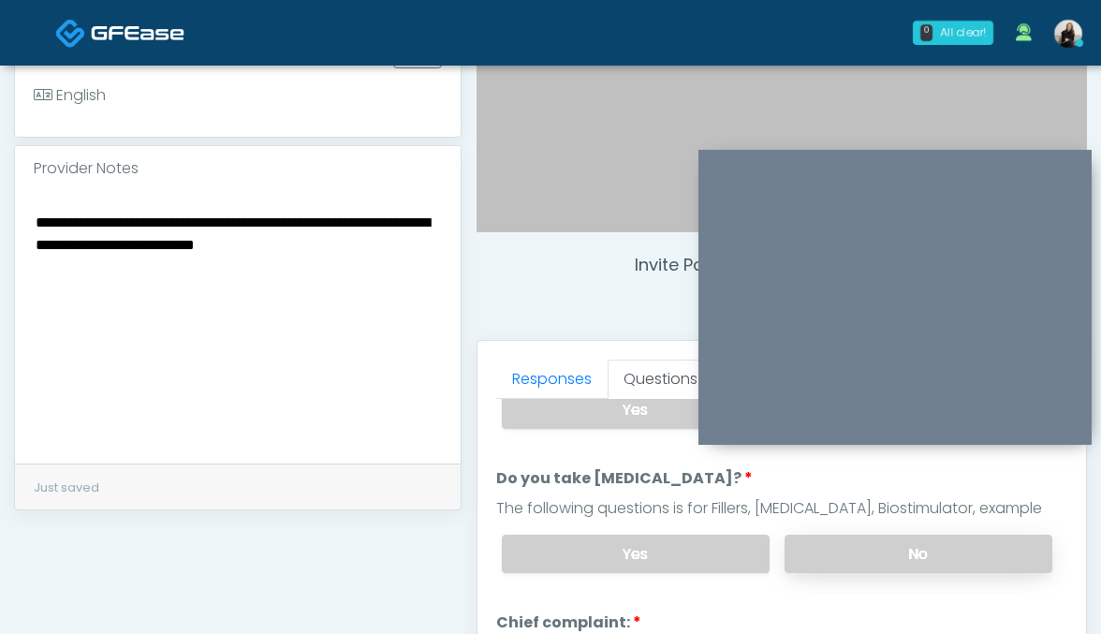
scroll to position [398, 0]
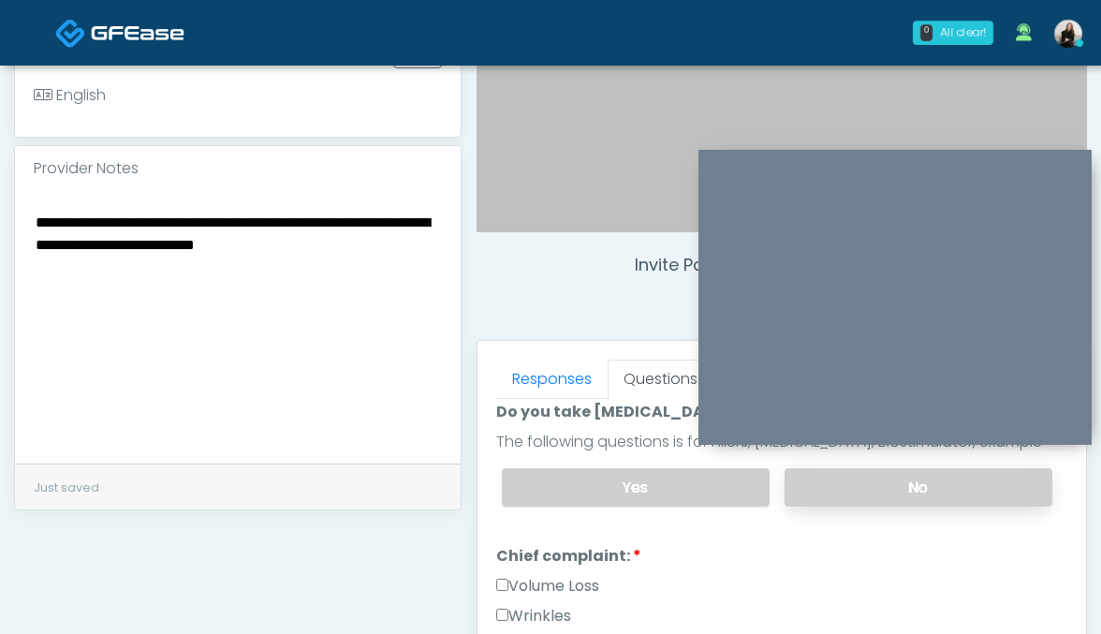
click at [817, 480] on label "No" at bounding box center [918, 487] width 268 height 38
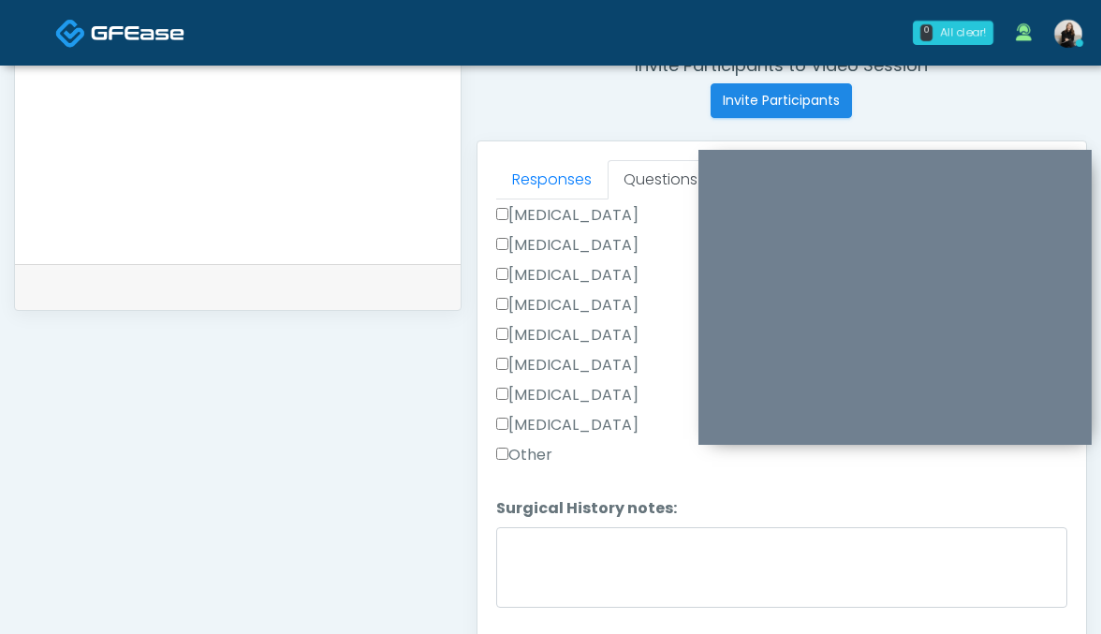
scroll to position [811, 0]
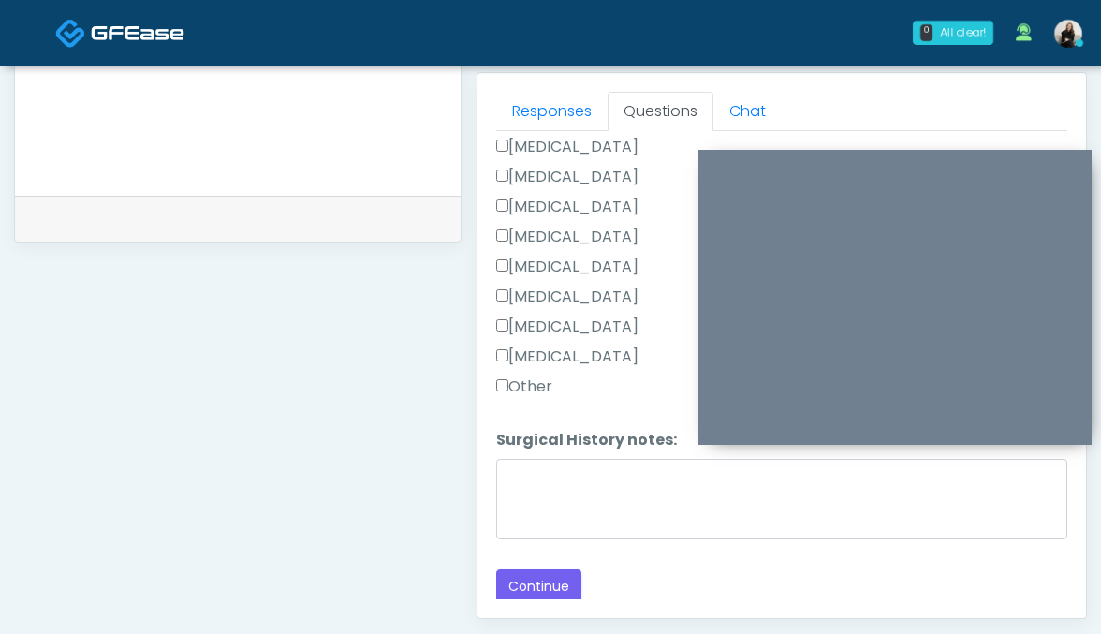
click at [527, 387] on label "Other" at bounding box center [524, 386] width 56 height 22
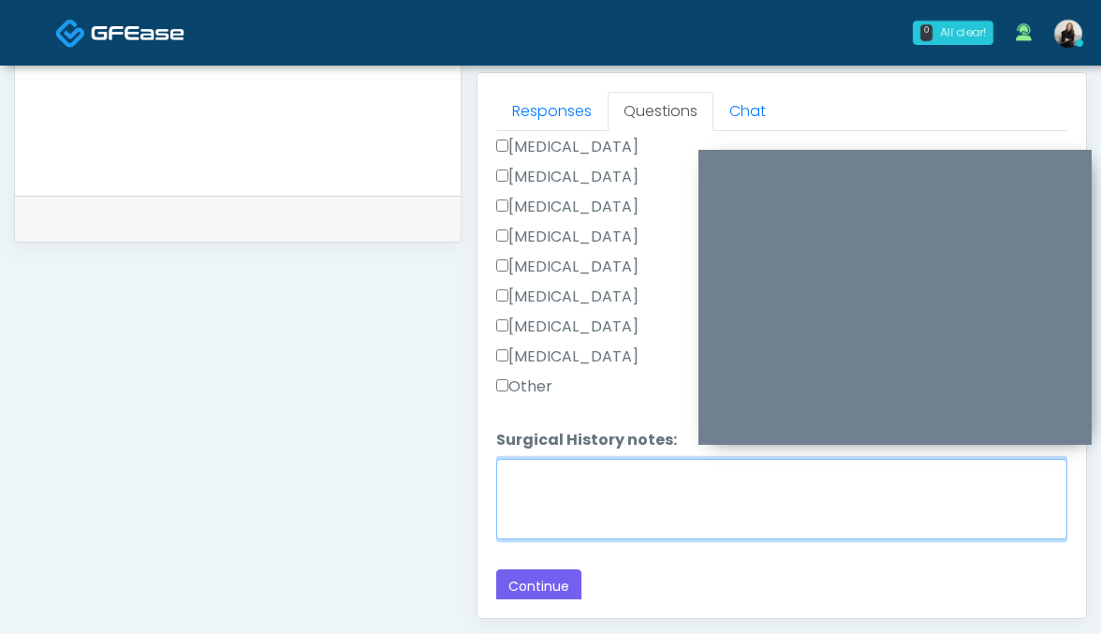
click at [531, 483] on textarea "Surgical History notes:" at bounding box center [782, 499] width 572 height 80
type textarea "**********"
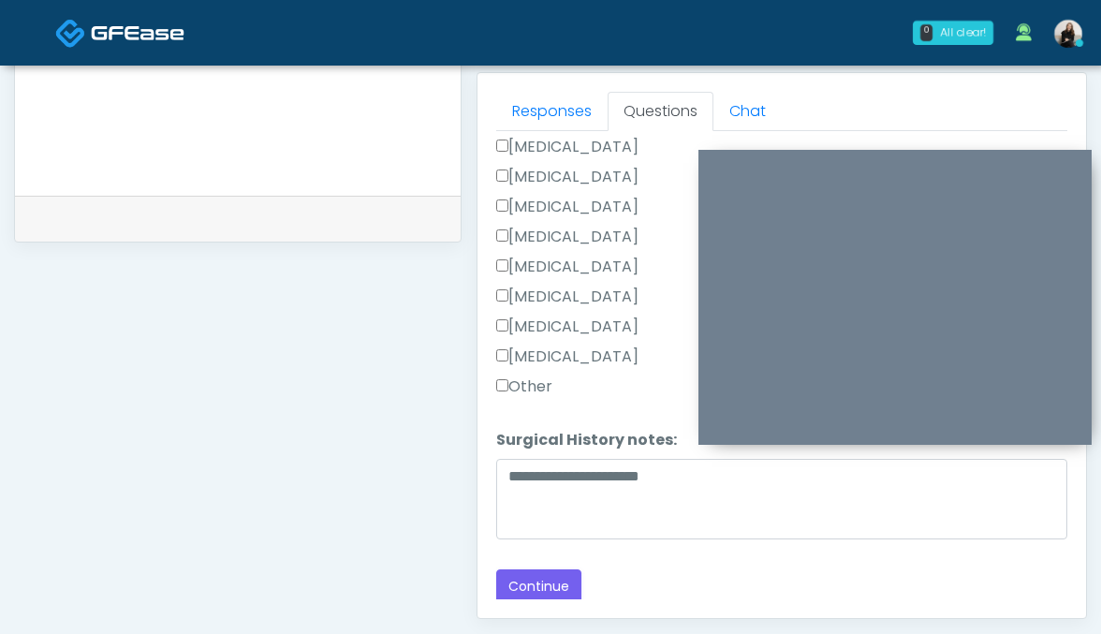
click at [519, 298] on label "Cholecystectomy" at bounding box center [567, 296] width 142 height 22
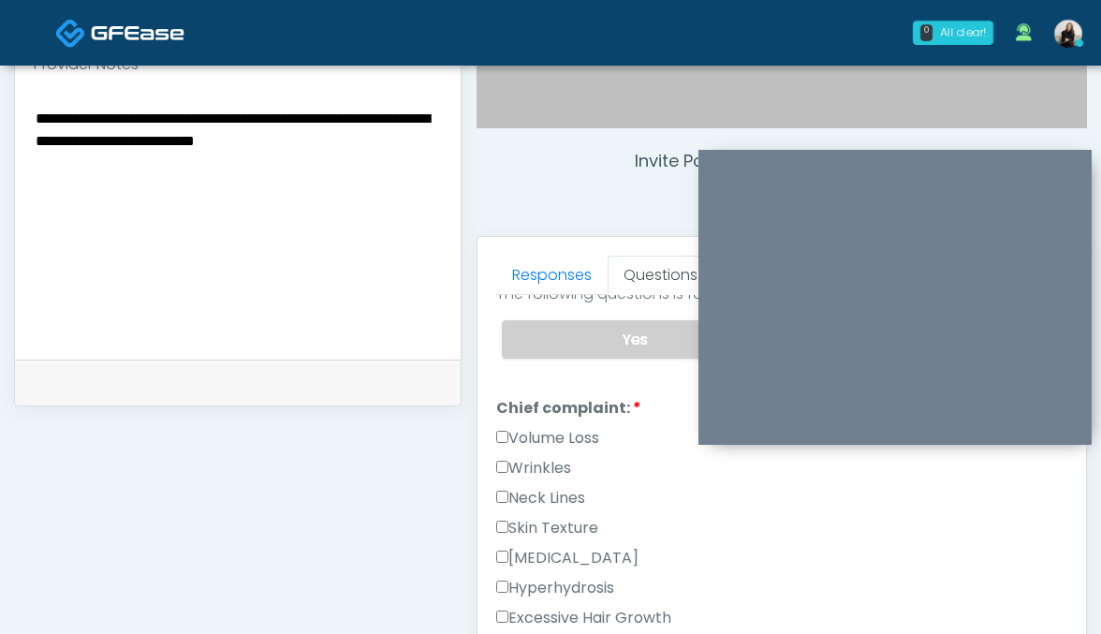
scroll to position [441, 0]
click at [560, 438] on label "Volume Loss" at bounding box center [547, 439] width 103 height 22
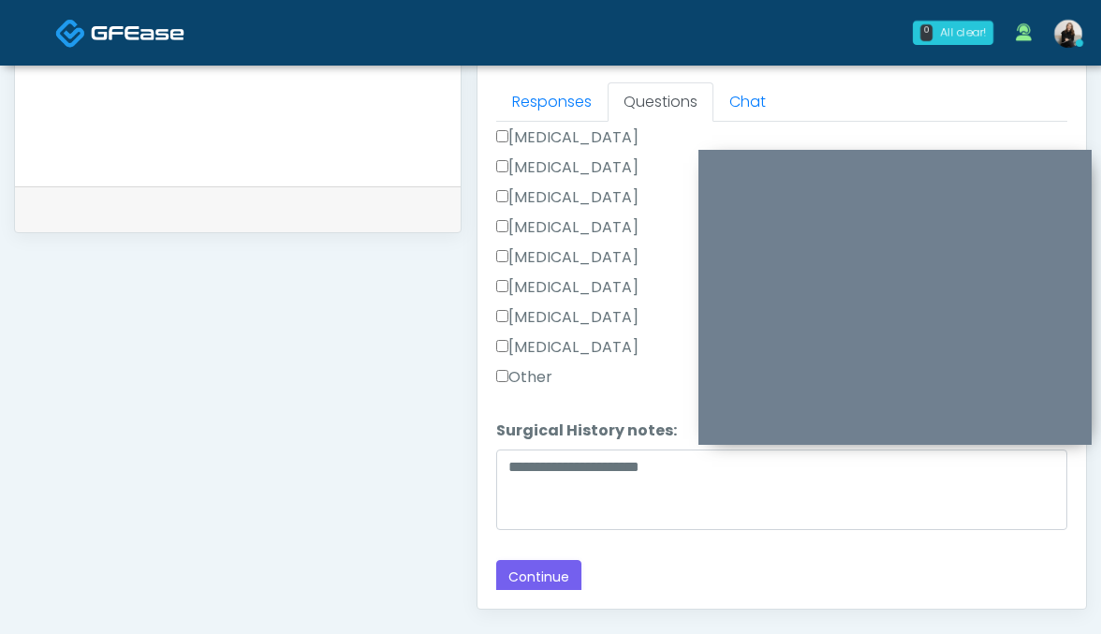
scroll to position [1046, 0]
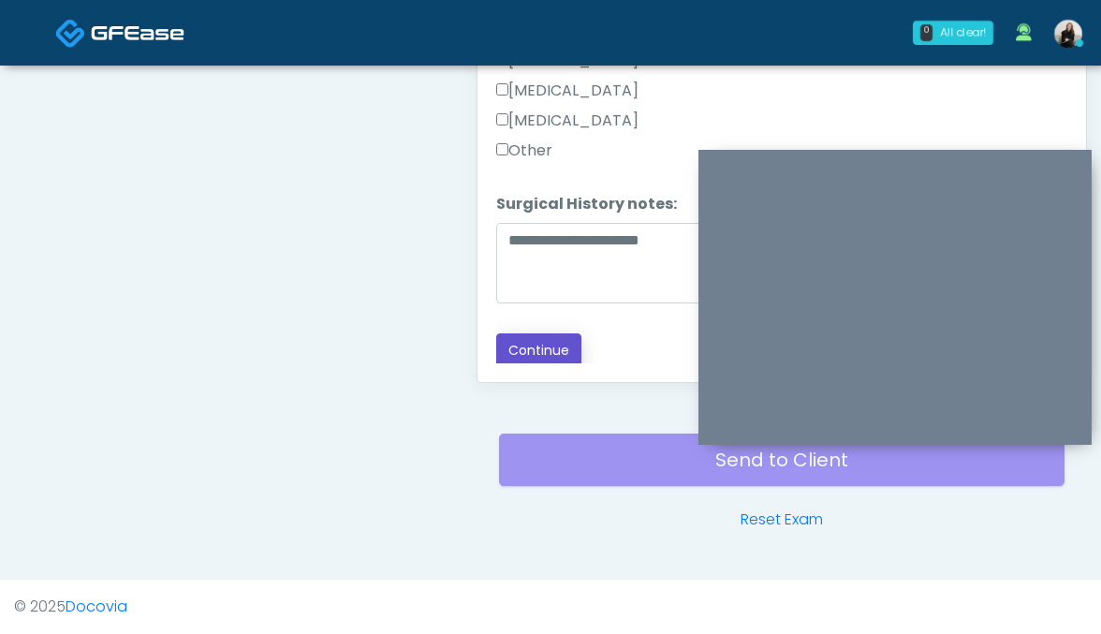
click at [548, 359] on button "Continue" at bounding box center [538, 350] width 85 height 35
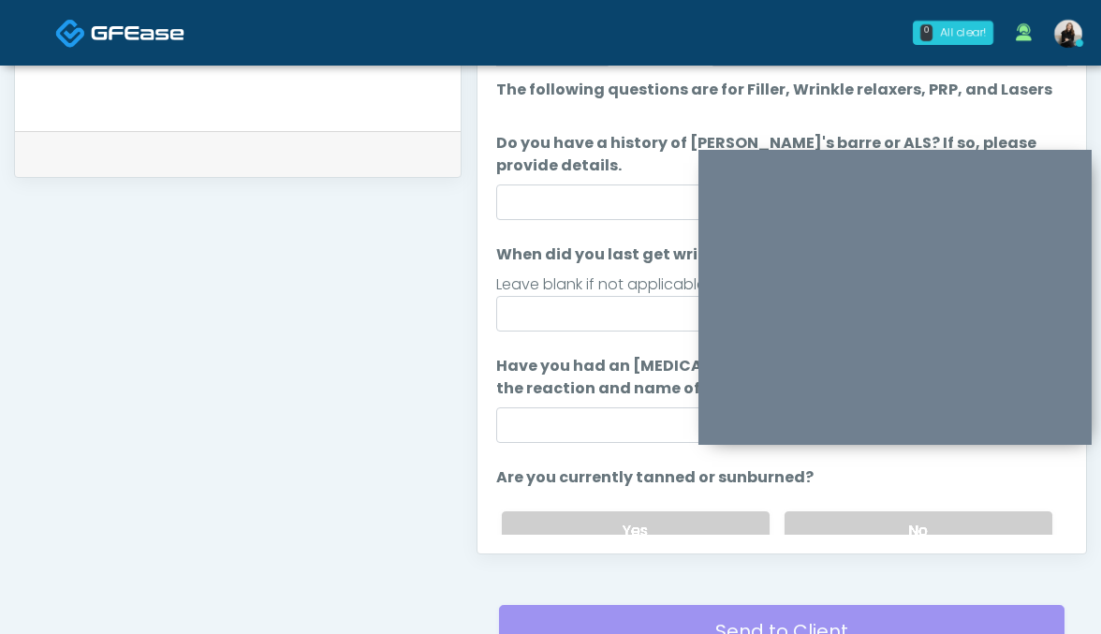
scroll to position [857, 0]
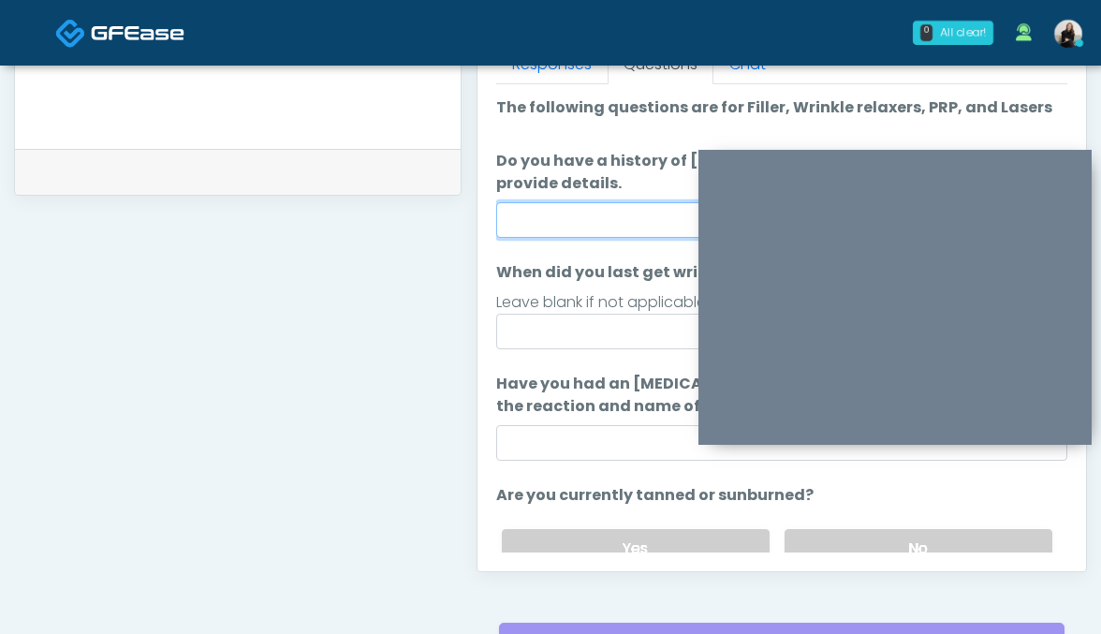
click at [561, 229] on input "Do you have a history of Guillain's barre or ALS? If so, please provide details." at bounding box center [782, 220] width 572 height 36
type input "**"
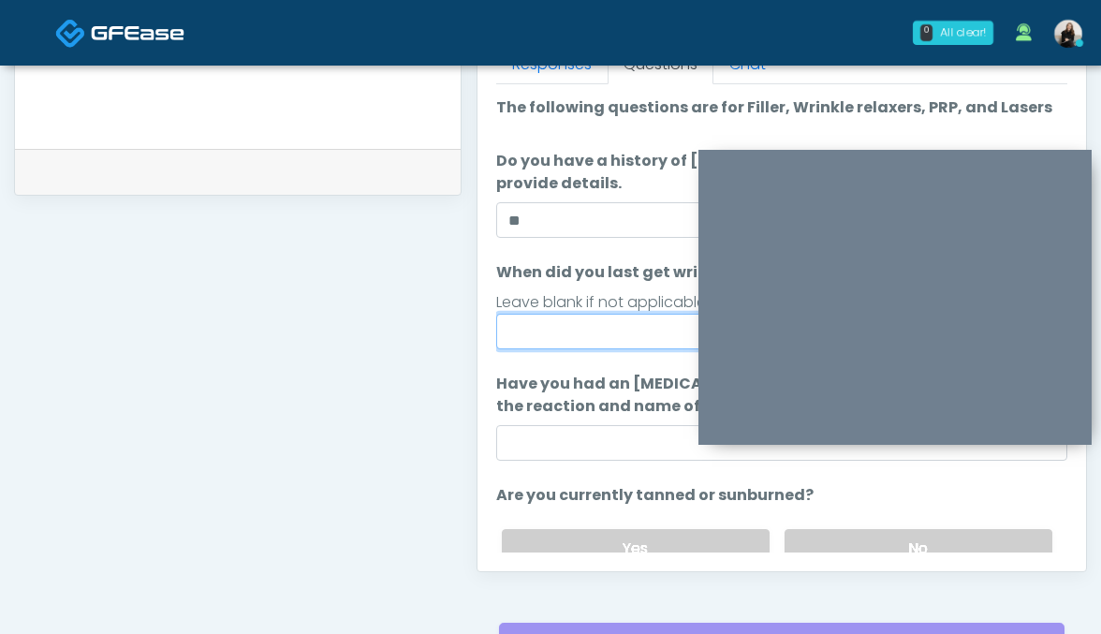
click at [525, 337] on input "When did you last get wrinkle relaxer or dermal filler?" at bounding box center [782, 332] width 572 height 36
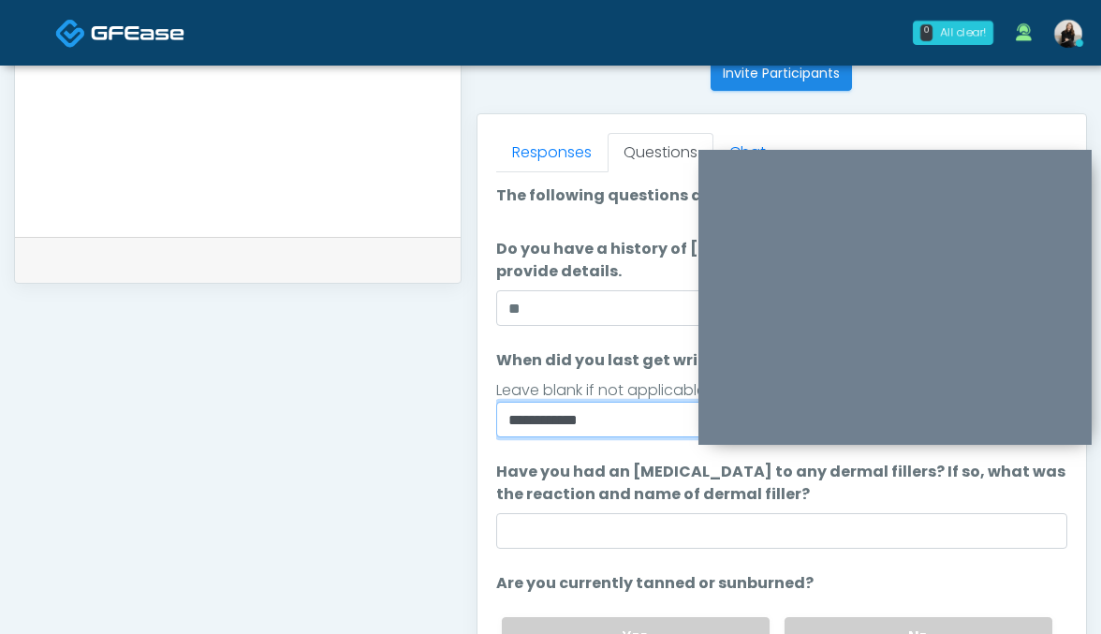
scroll to position [767, 0]
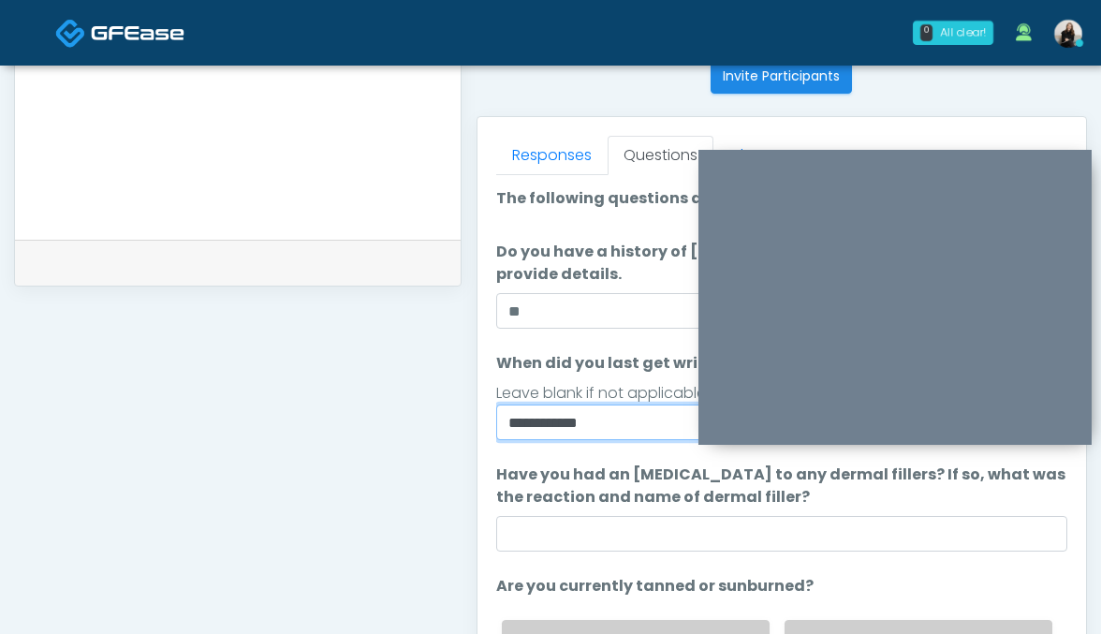
type input "**********"
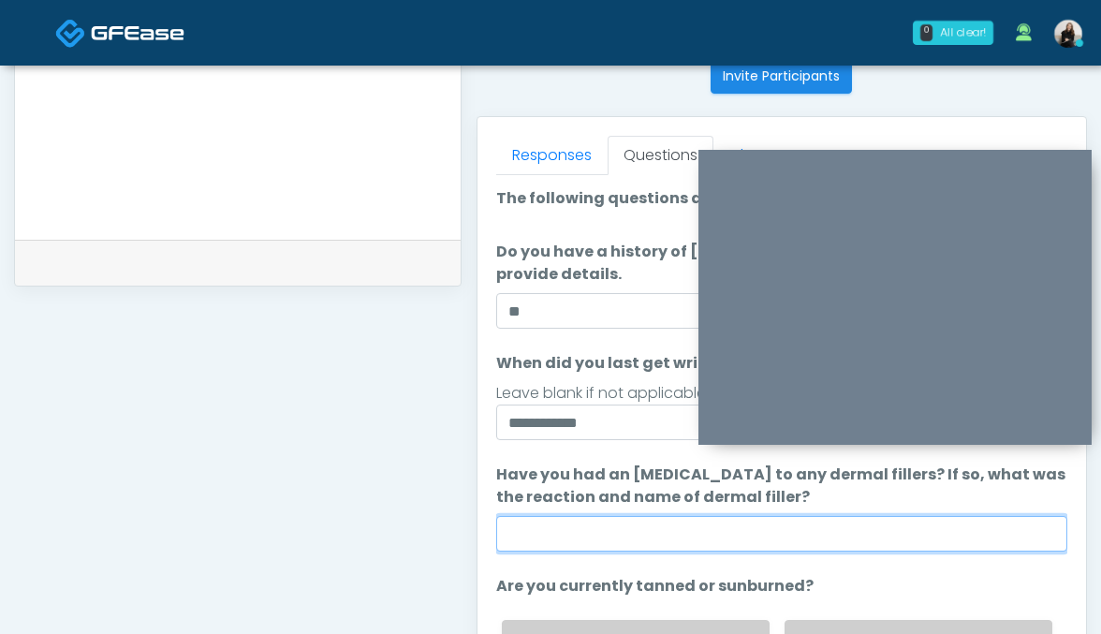
click at [610, 528] on input "Have you had an allergic response to any dermal fillers? If so, what was the re…" at bounding box center [782, 534] width 572 height 36
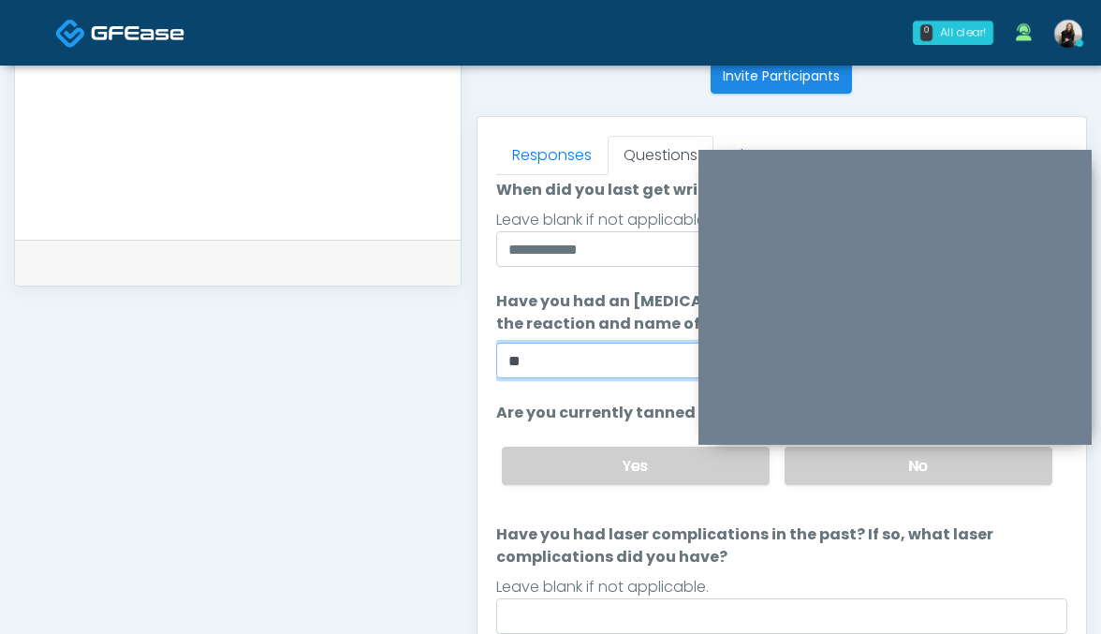
type input "**"
click at [878, 495] on div "Yes No" at bounding box center [777, 466] width 581 height 68
click at [874, 474] on label "No" at bounding box center [918, 465] width 268 height 38
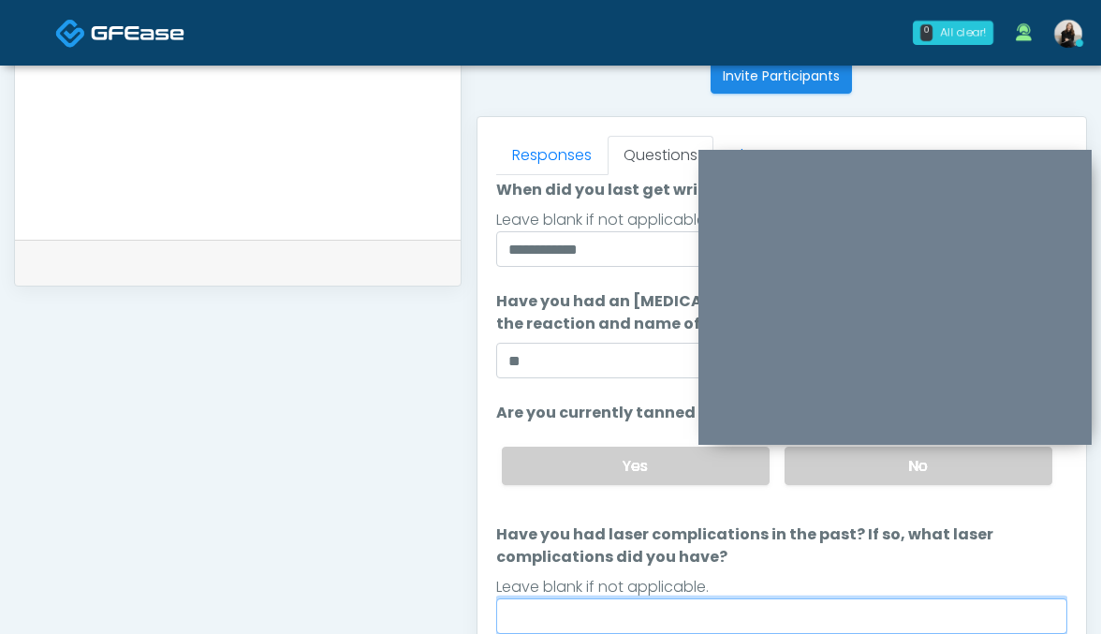
click at [810, 614] on input "Have you had laser complications in the past? If so, what laser complications d…" at bounding box center [782, 616] width 572 height 36
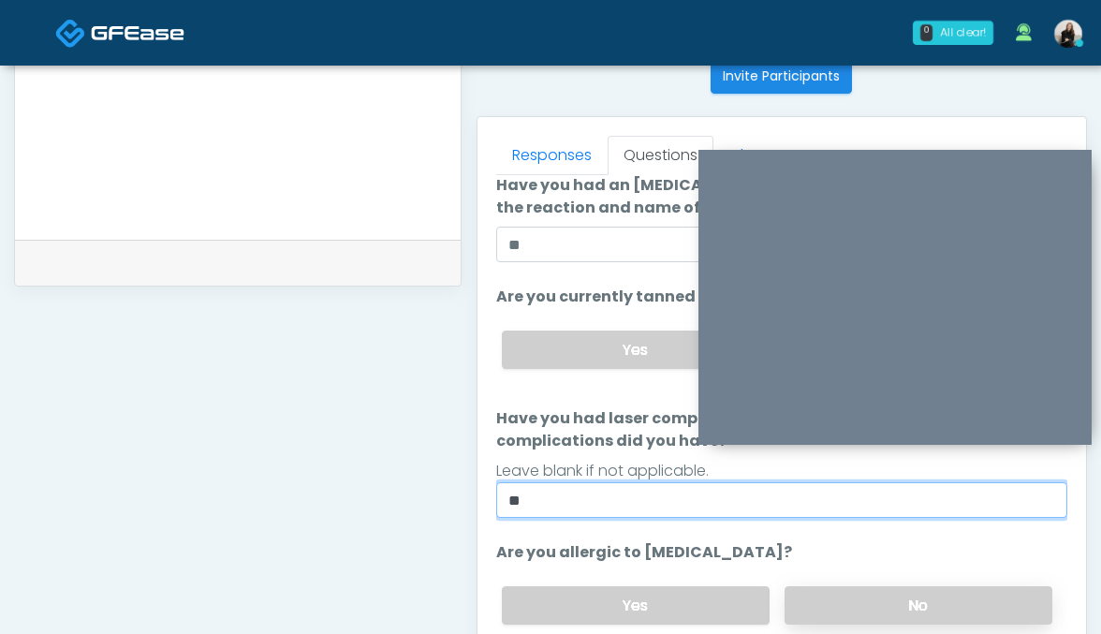
type input "**"
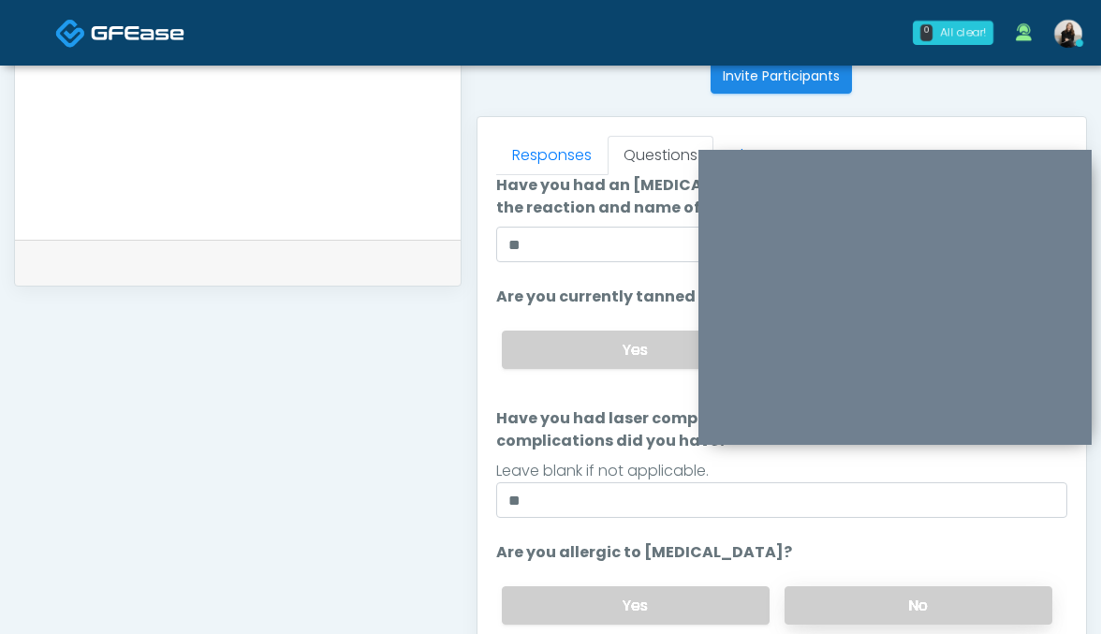
click at [906, 610] on label "No" at bounding box center [918, 605] width 268 height 38
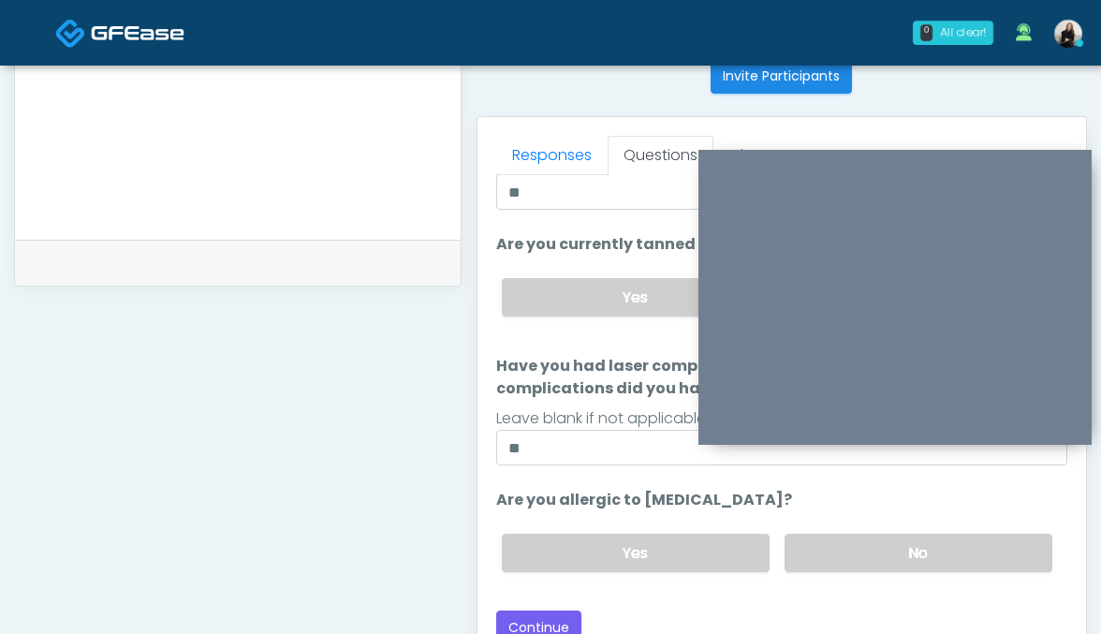
scroll to position [854, 0]
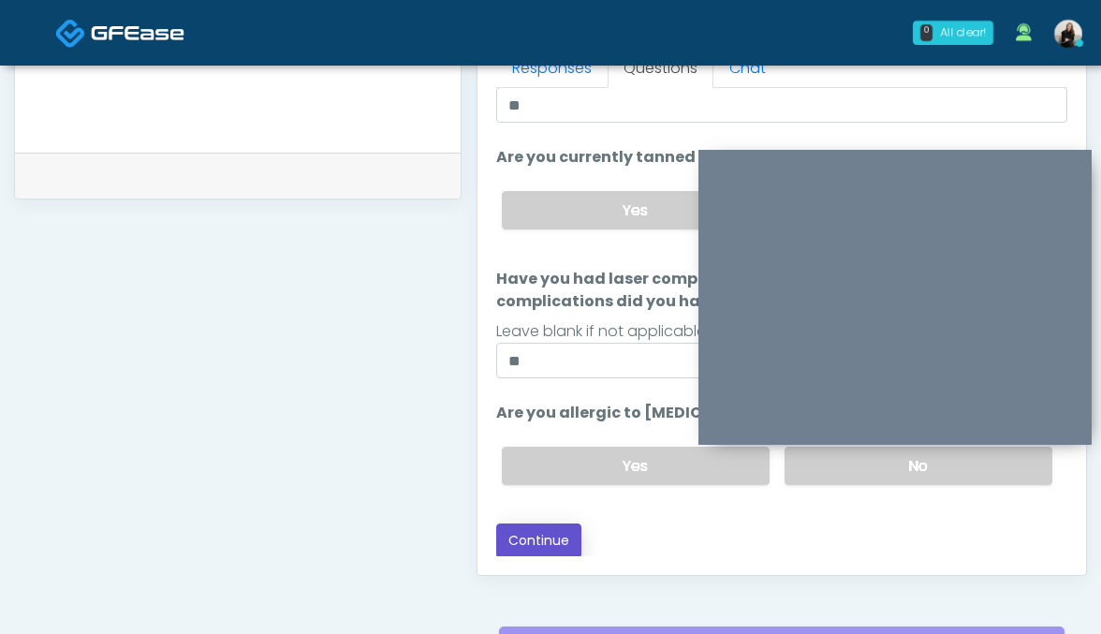
click at [562, 544] on button "Continue" at bounding box center [538, 540] width 85 height 35
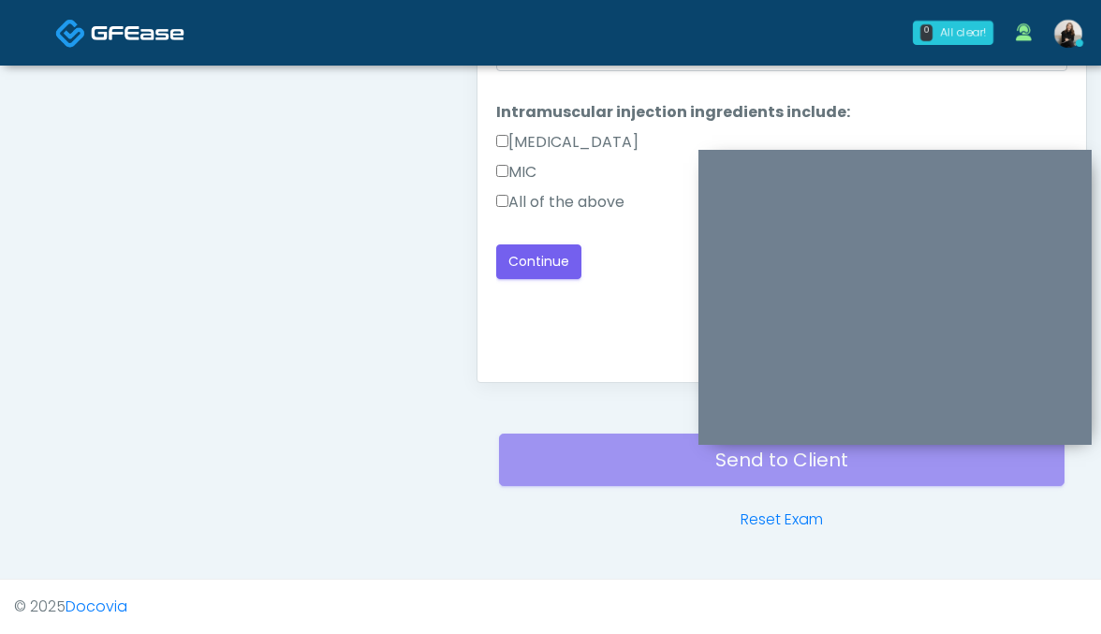
scroll to position [858, 0]
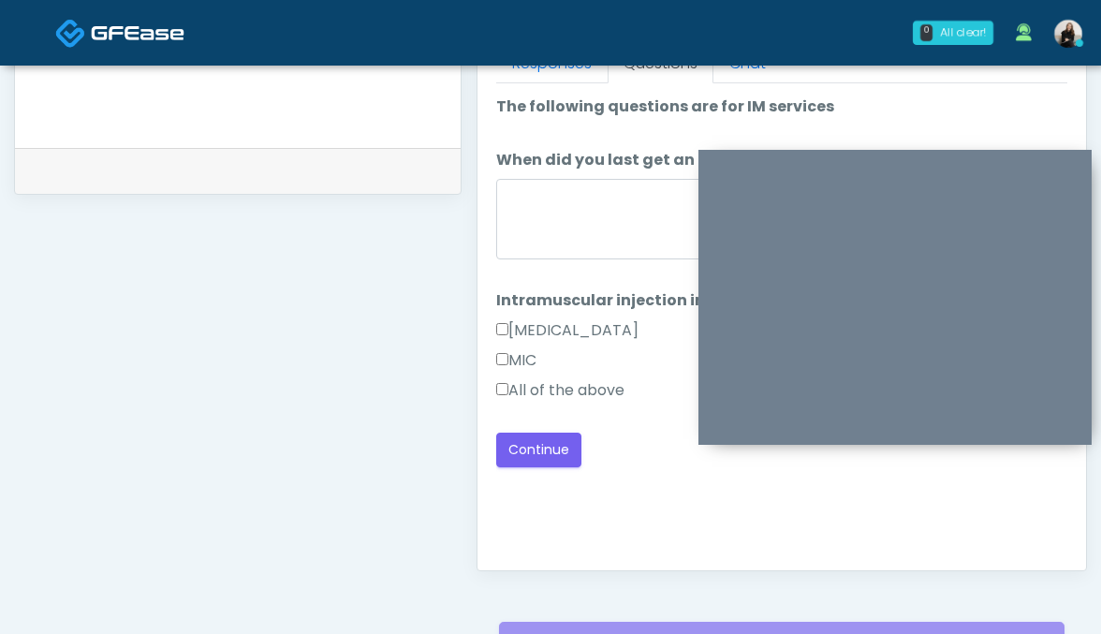
click at [545, 388] on label "All of the above" at bounding box center [560, 390] width 128 height 22
click at [546, 221] on textarea "When did you last get an IM?" at bounding box center [782, 219] width 572 height 80
type textarea "**********"
click at [536, 457] on button "Continue" at bounding box center [538, 449] width 85 height 35
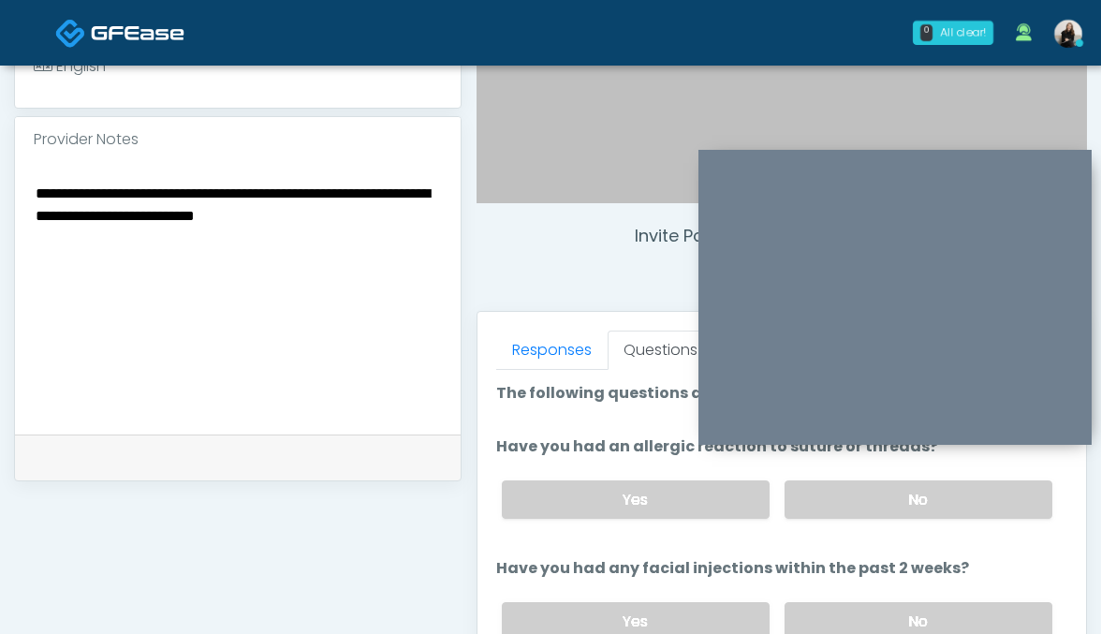
scroll to position [541, 0]
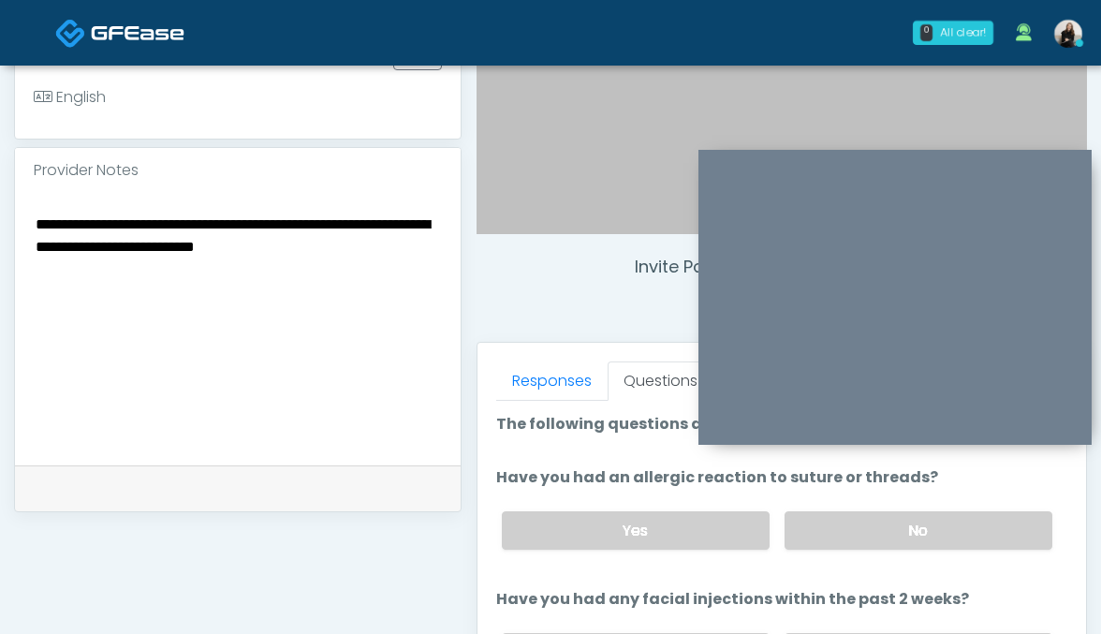
click at [900, 549] on div "Yes No" at bounding box center [777, 530] width 581 height 68
click at [900, 532] on label "No" at bounding box center [918, 530] width 268 height 38
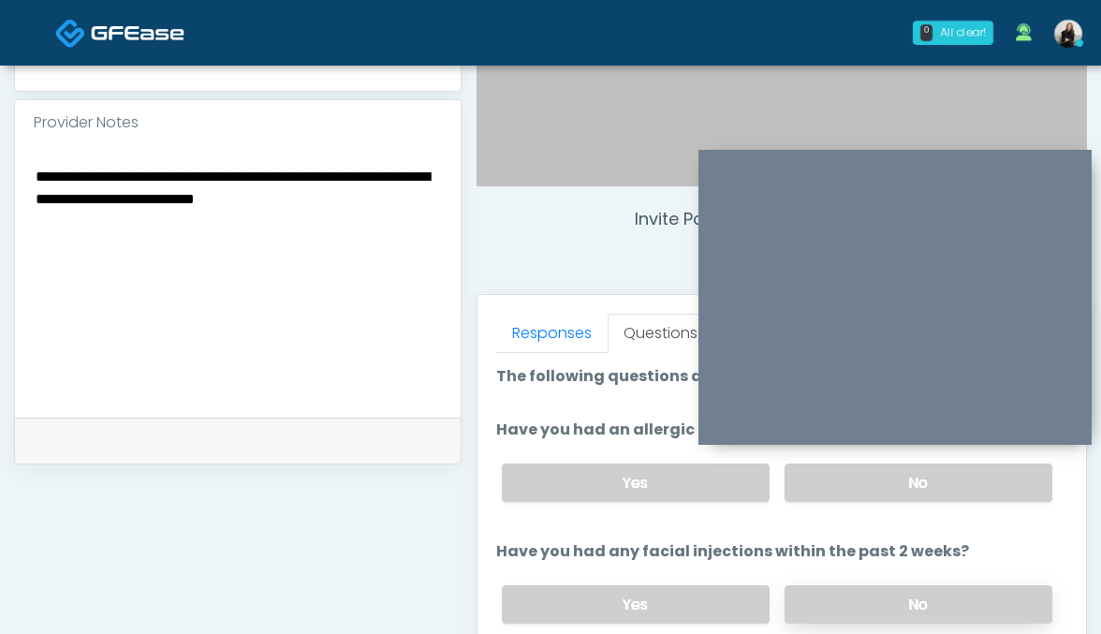
click at [886, 593] on label "No" at bounding box center [918, 604] width 268 height 38
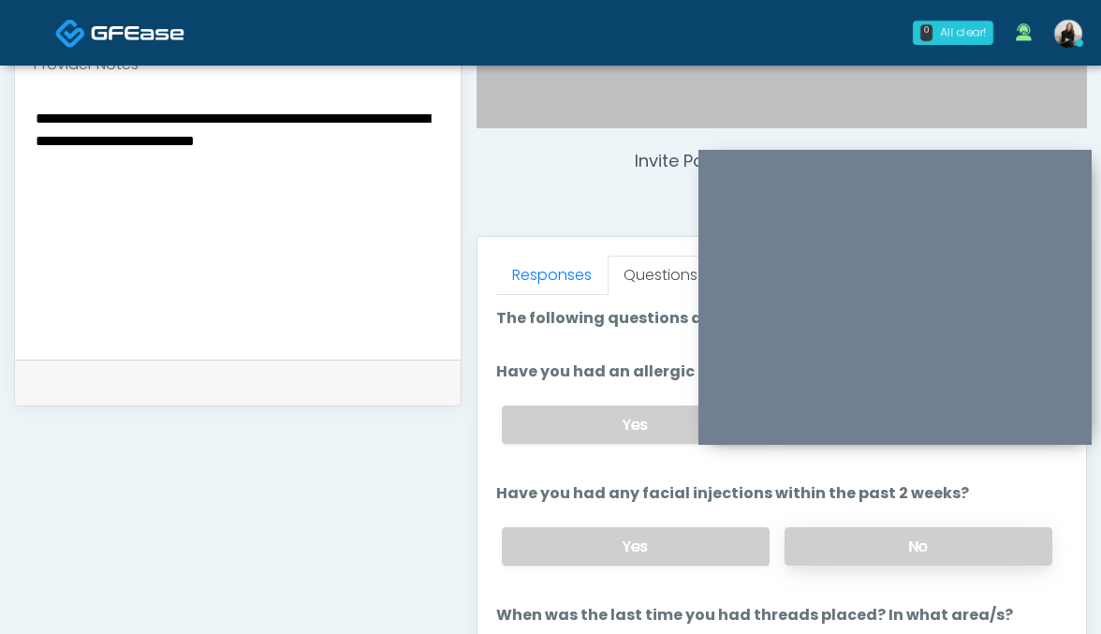
scroll to position [756, 0]
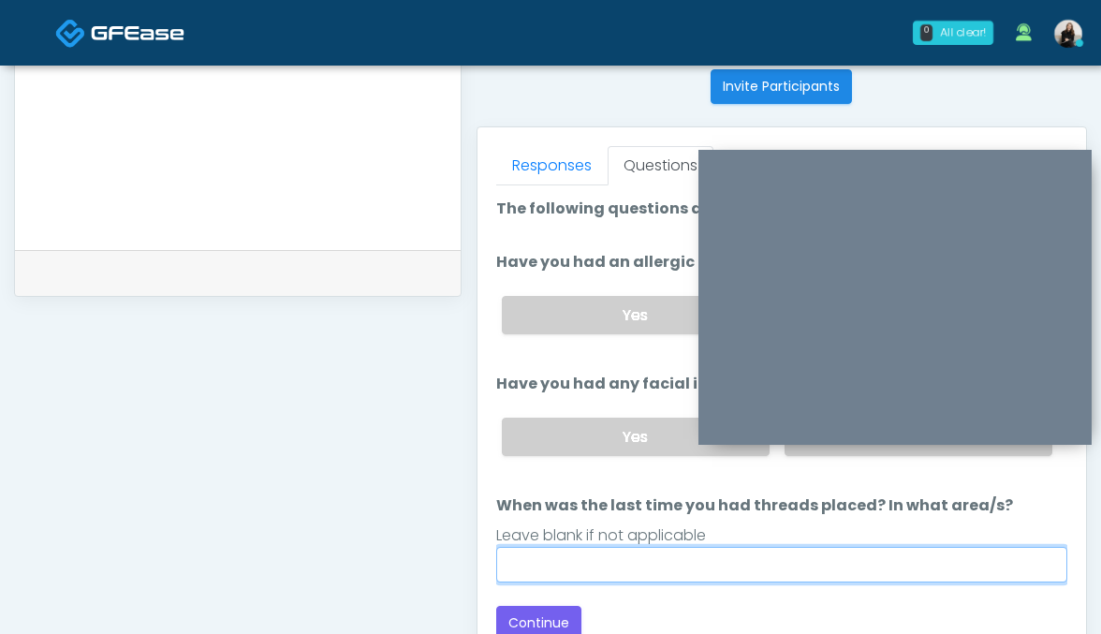
click at [742, 571] on input "When was the last time you had threads placed? In what area/s?" at bounding box center [782, 565] width 572 height 36
type input "**"
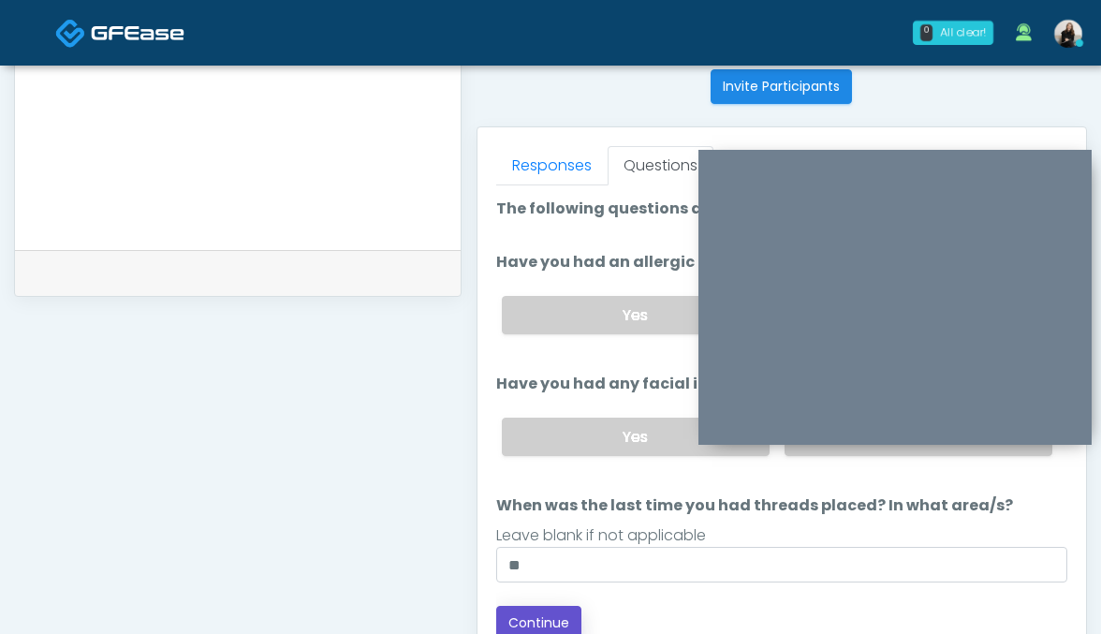
click at [553, 615] on button "Continue" at bounding box center [538, 623] width 85 height 35
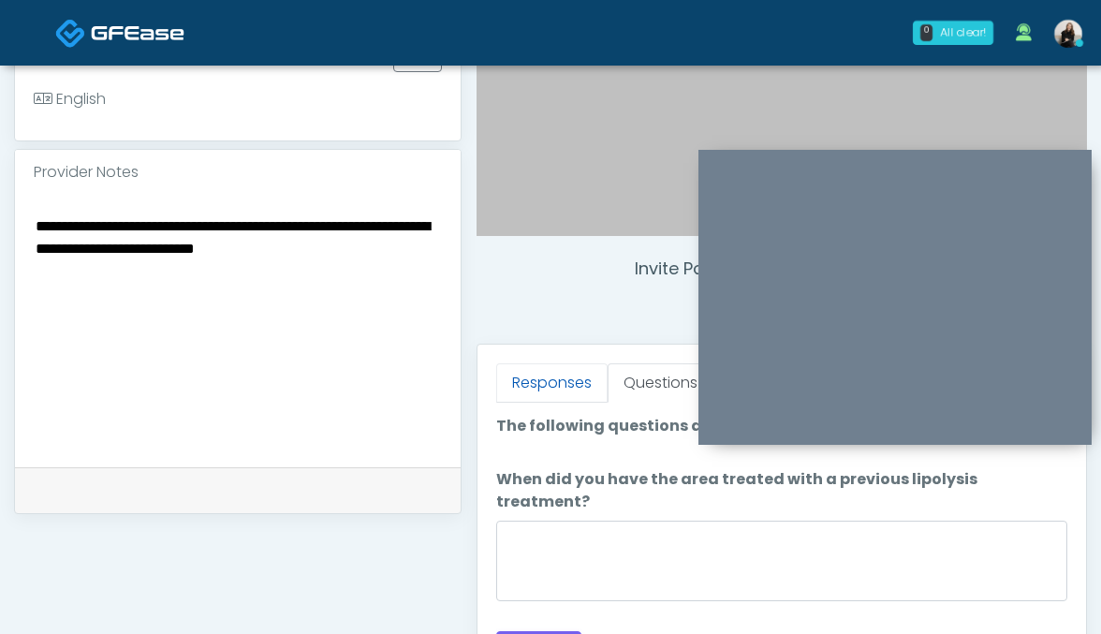
scroll to position [522, 0]
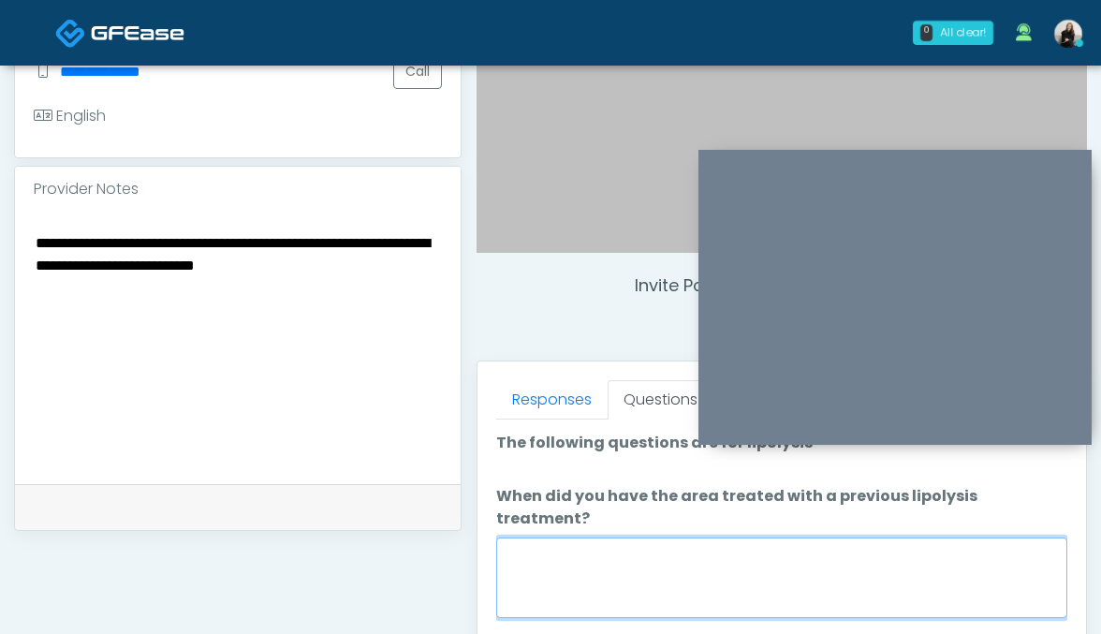
click at [577, 537] on textarea "When did you have the area treated with a previous lipolysis treatment?" at bounding box center [782, 577] width 572 height 80
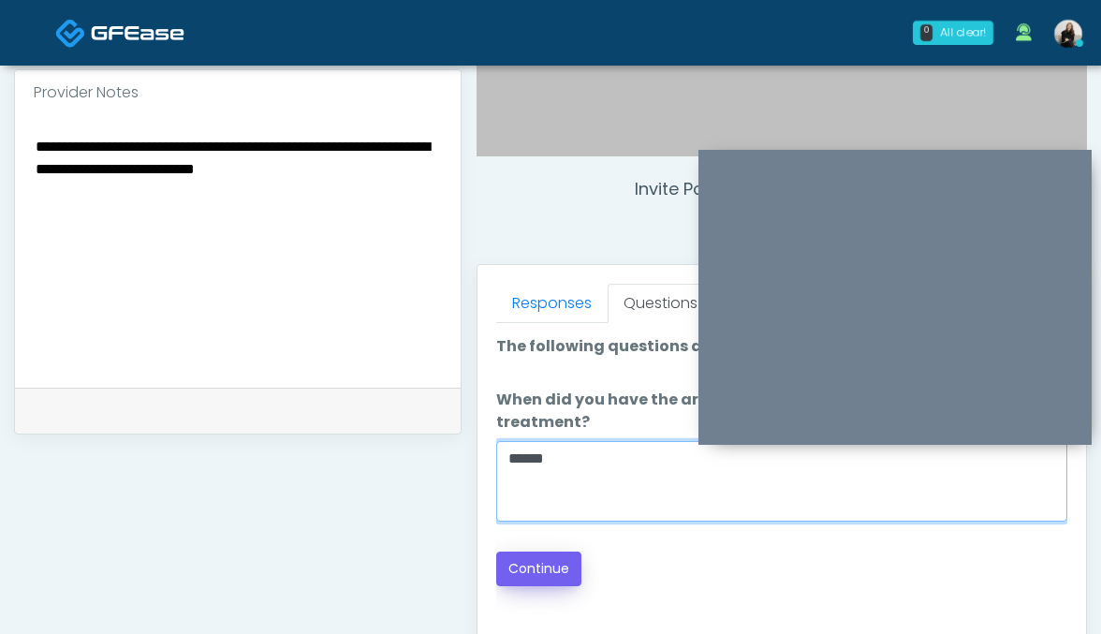
type textarea "*****"
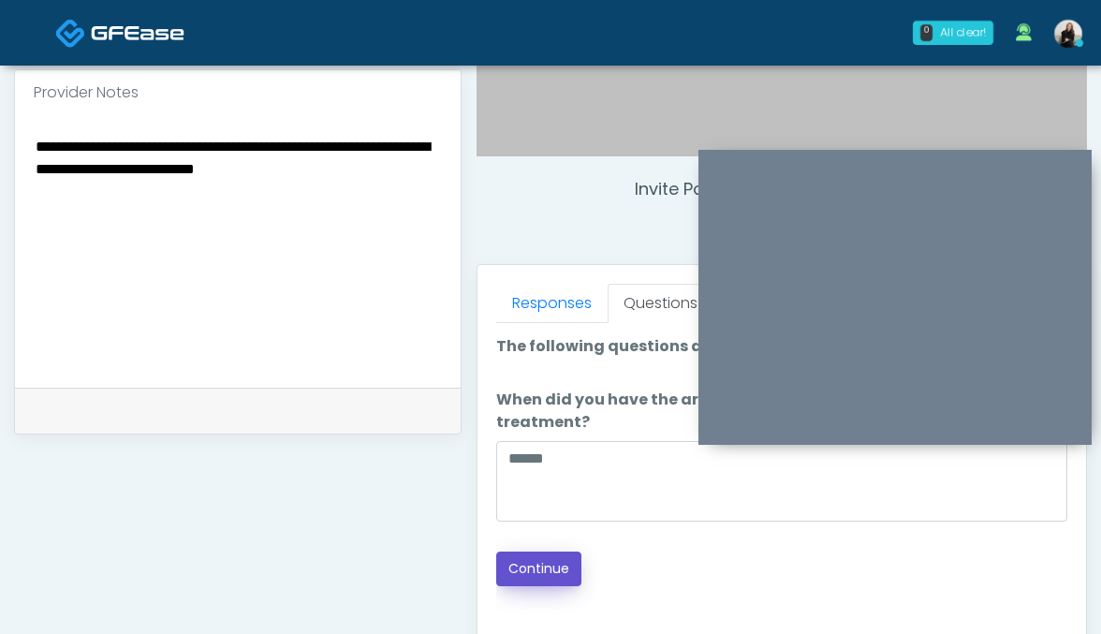
click at [528, 551] on button "Continue" at bounding box center [538, 568] width 85 height 35
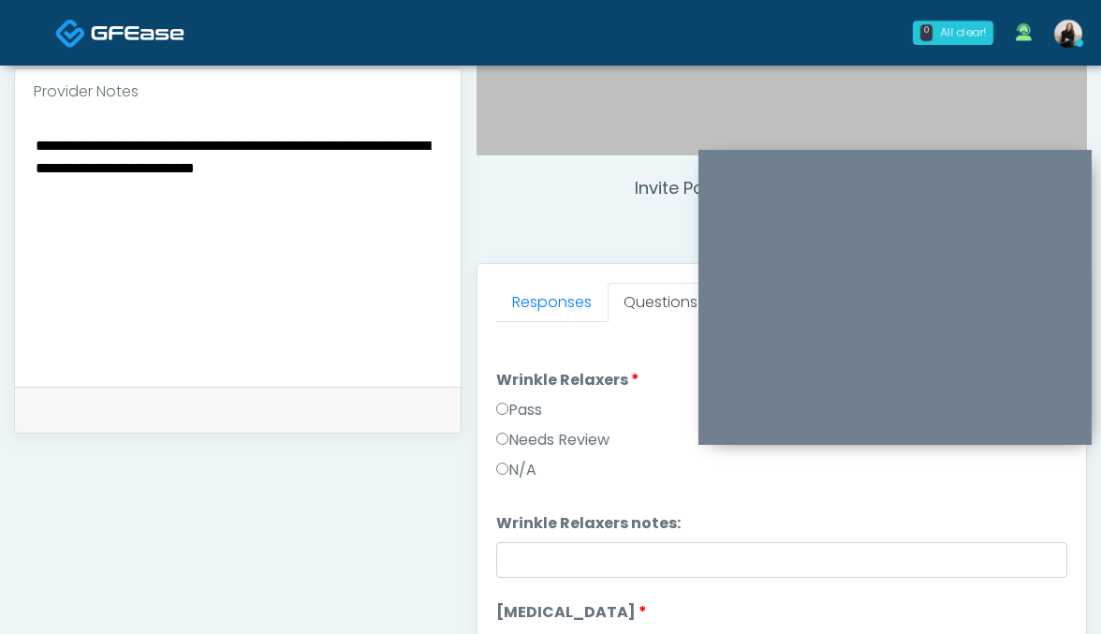
scroll to position [592, 0]
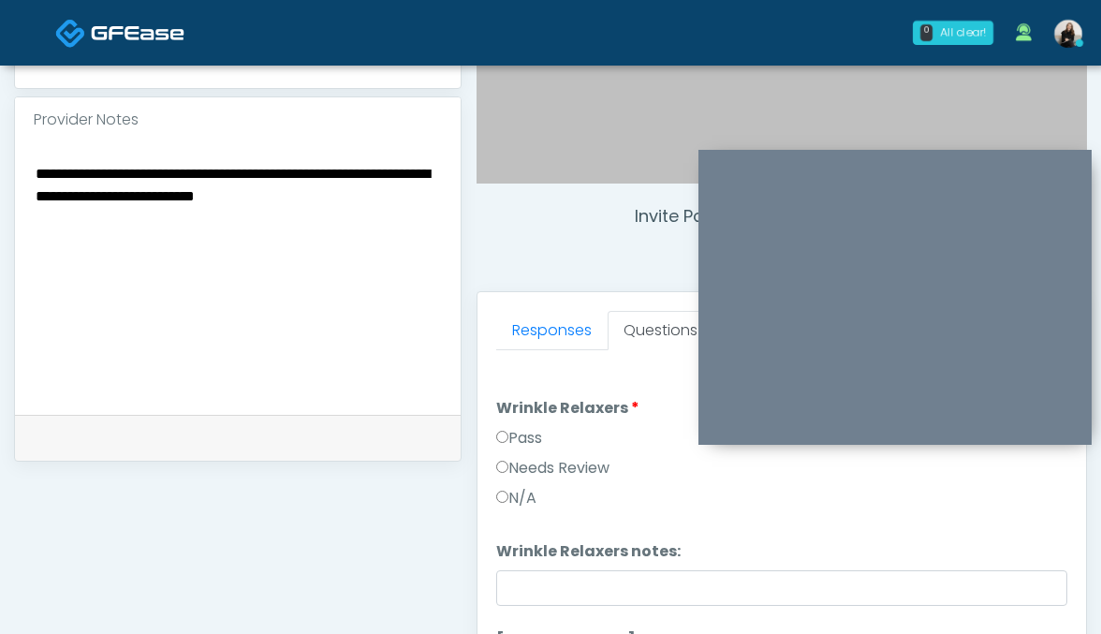
click at [414, 195] on textarea "**********" at bounding box center [238, 275] width 408 height 228
drag, startPoint x: 237, startPoint y: 220, endPoint x: 159, endPoint y: 220, distance: 77.7
click at [159, 220] on textarea "**********" at bounding box center [238, 275] width 408 height 228
click at [439, 219] on textarea "**********" at bounding box center [238, 275] width 408 height 228
type textarea "**********"
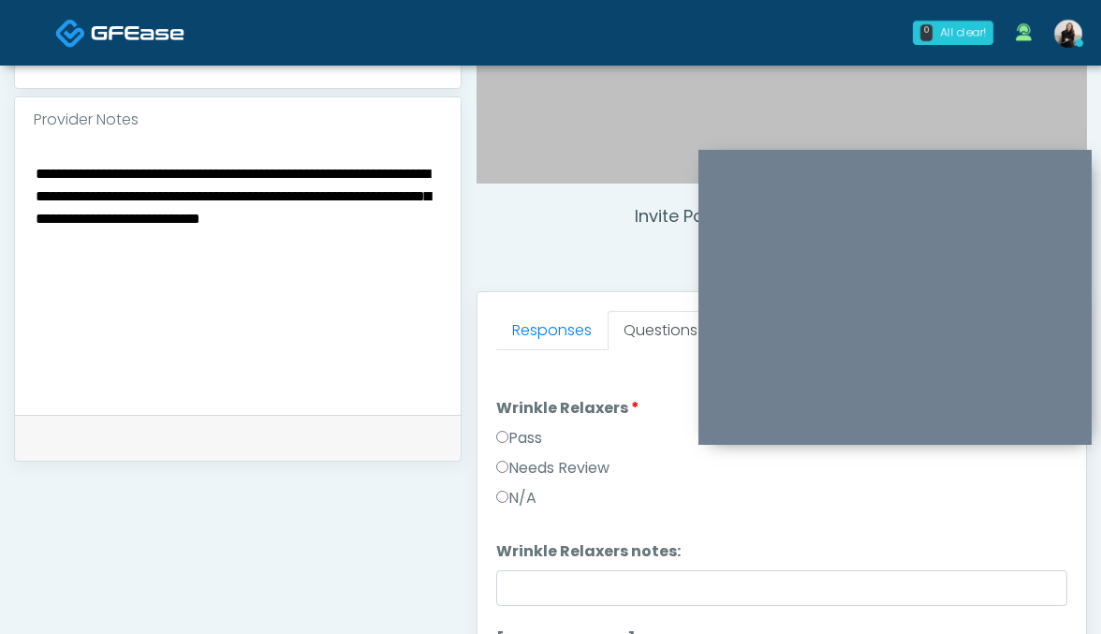
click at [547, 434] on div "Pass" at bounding box center [782, 442] width 572 height 30
click at [542, 434] on label "Pass" at bounding box center [519, 438] width 46 height 22
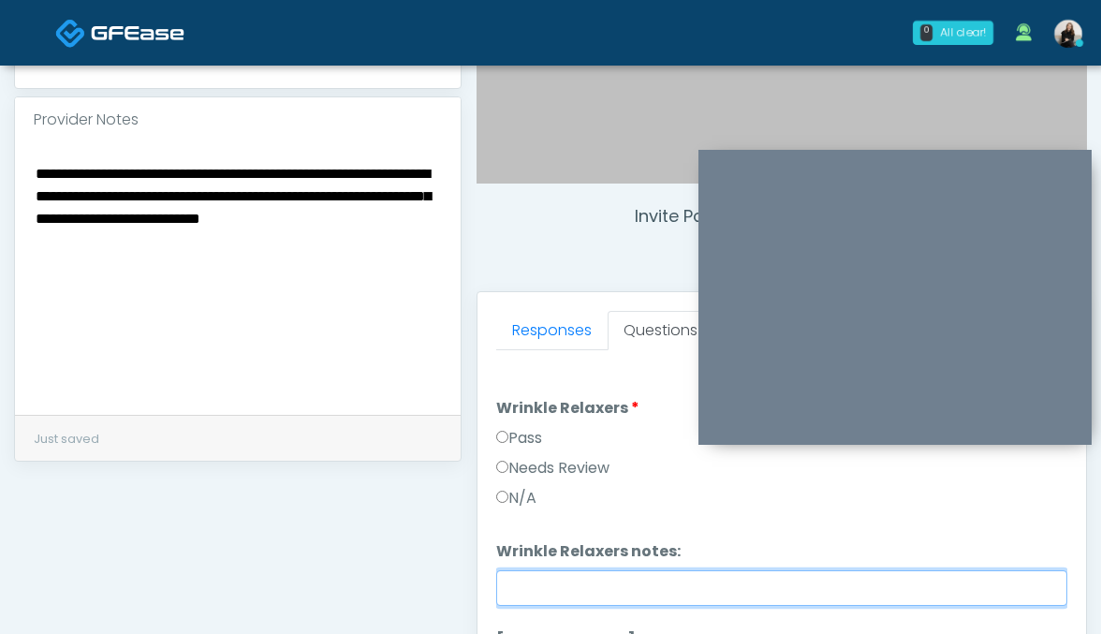
click at [545, 574] on input "Wrinkle Relaxers notes:" at bounding box center [782, 588] width 572 height 36
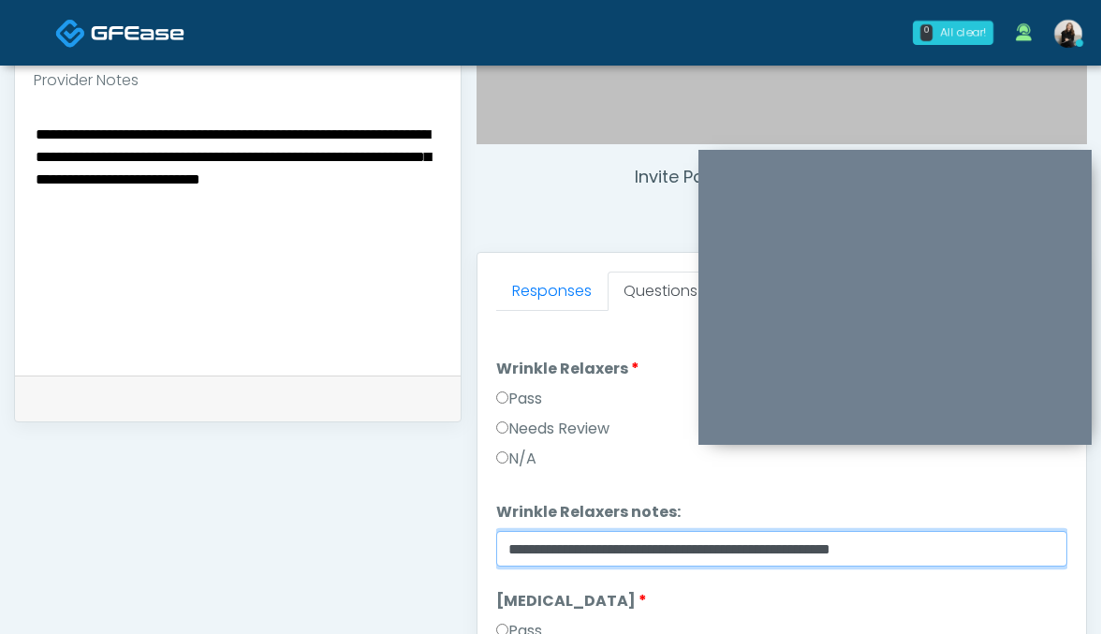
scroll to position [657, 0]
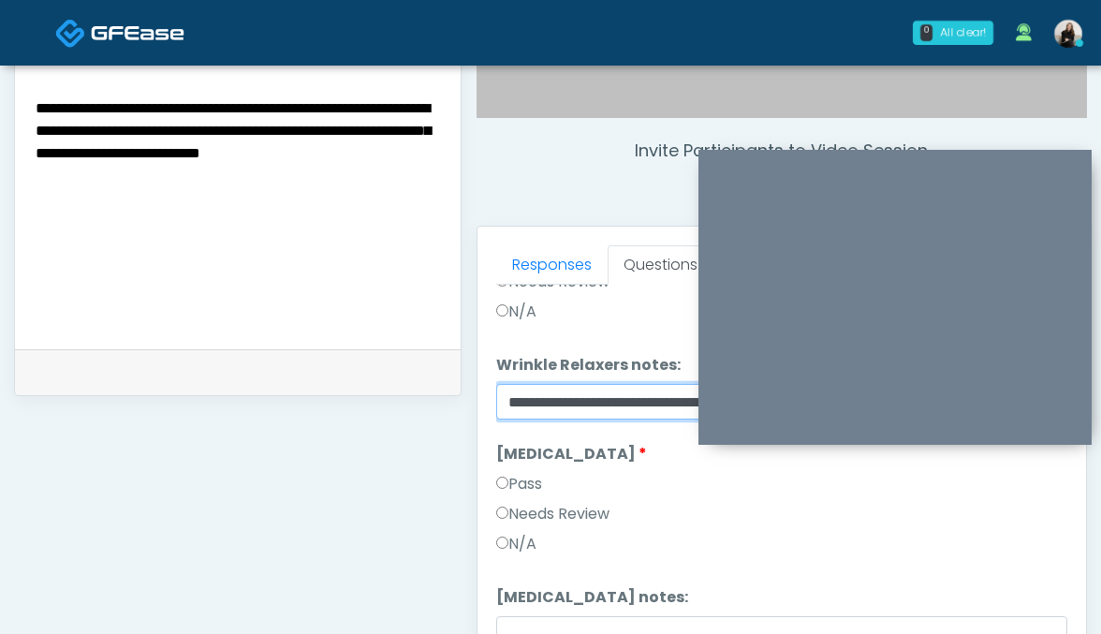
type input "**********"
click at [519, 485] on label "Pass" at bounding box center [519, 484] width 46 height 22
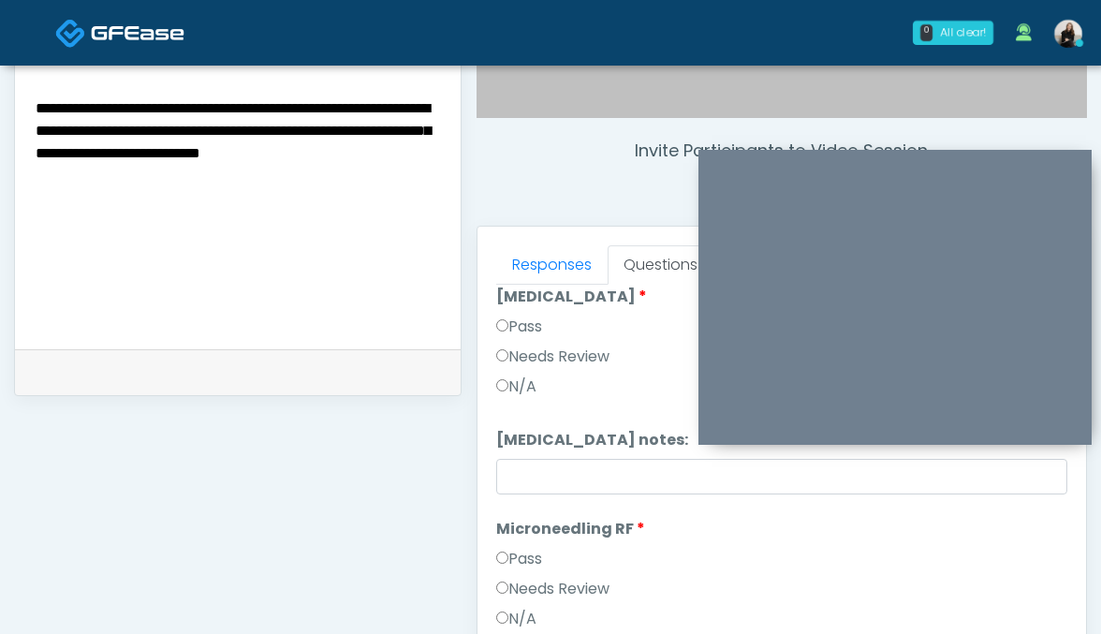
scroll to position [313, 0]
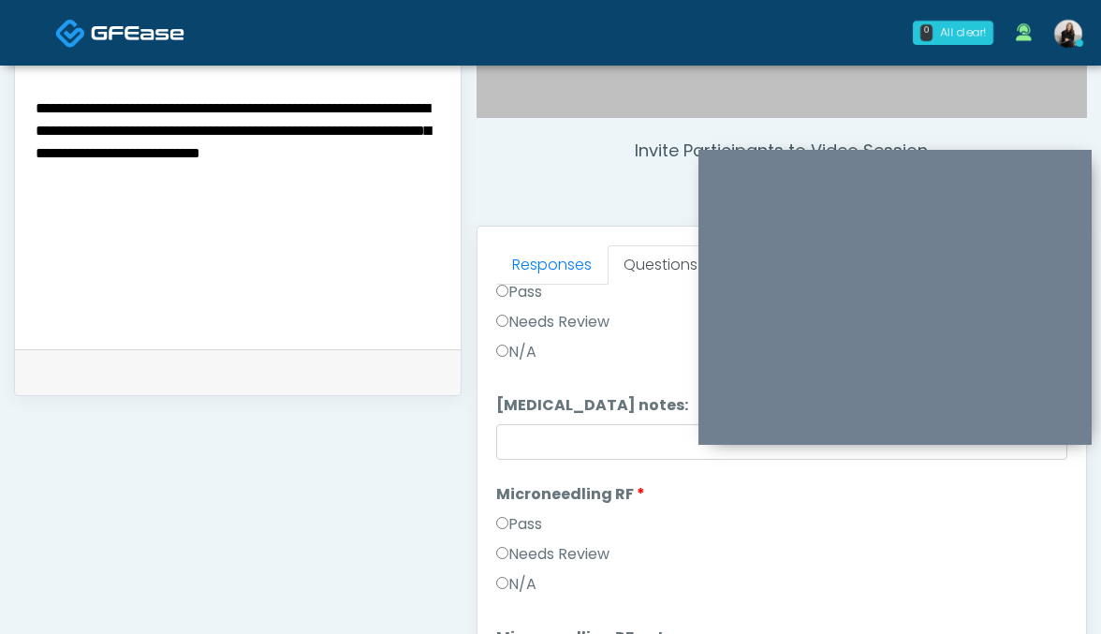
click at [524, 534] on label "Pass" at bounding box center [519, 524] width 46 height 22
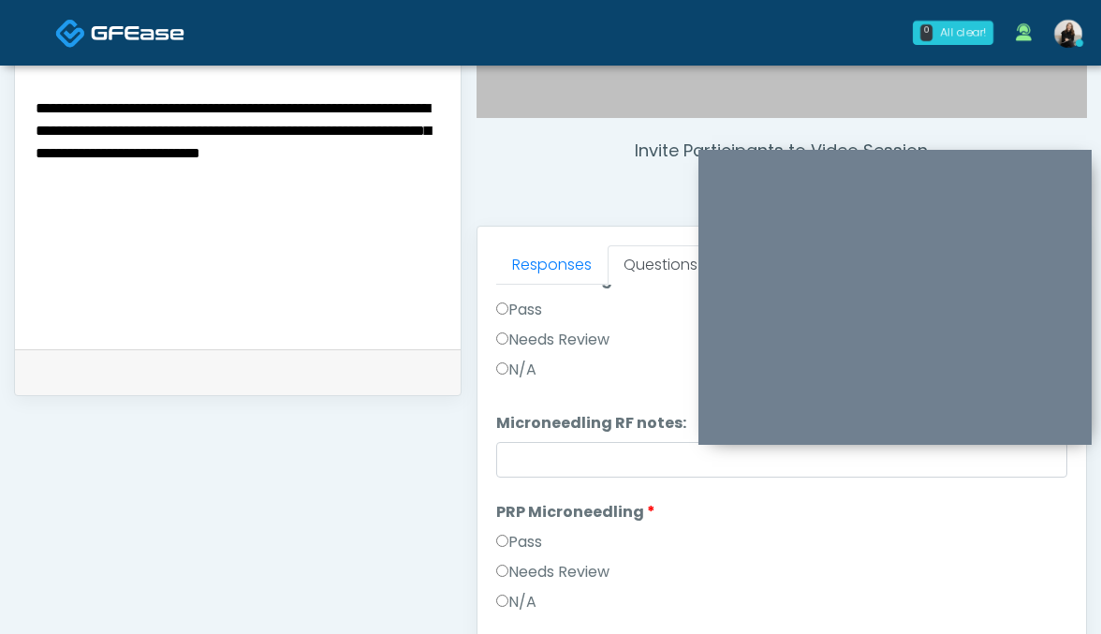
click at [518, 547] on label "Pass" at bounding box center [519, 542] width 46 height 22
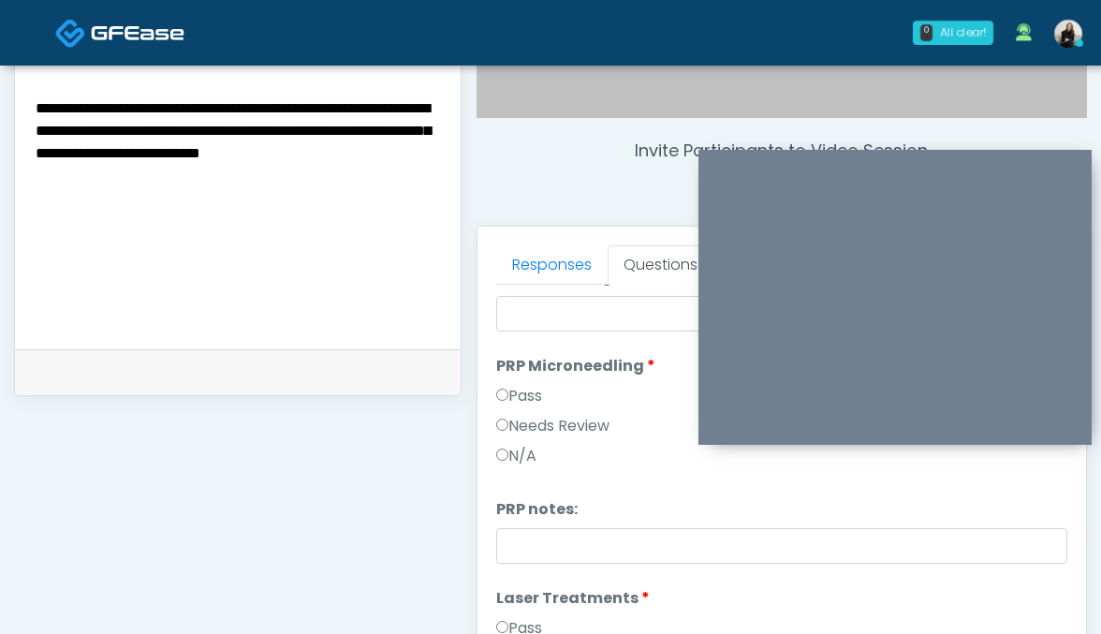
scroll to position [886, 0]
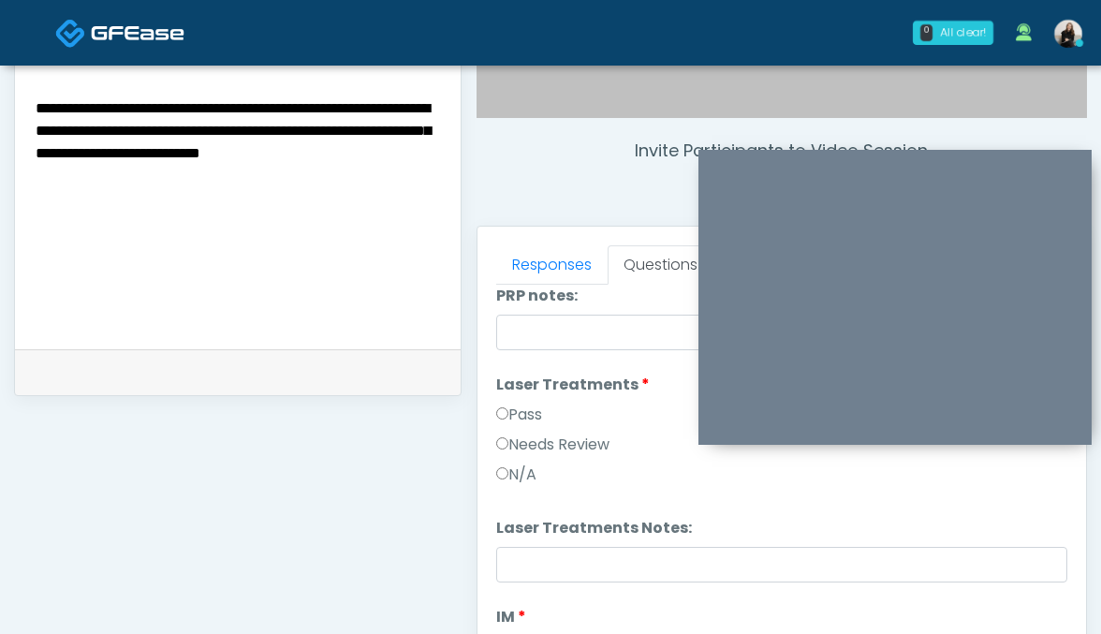
click at [518, 419] on label "Pass" at bounding box center [519, 414] width 46 height 22
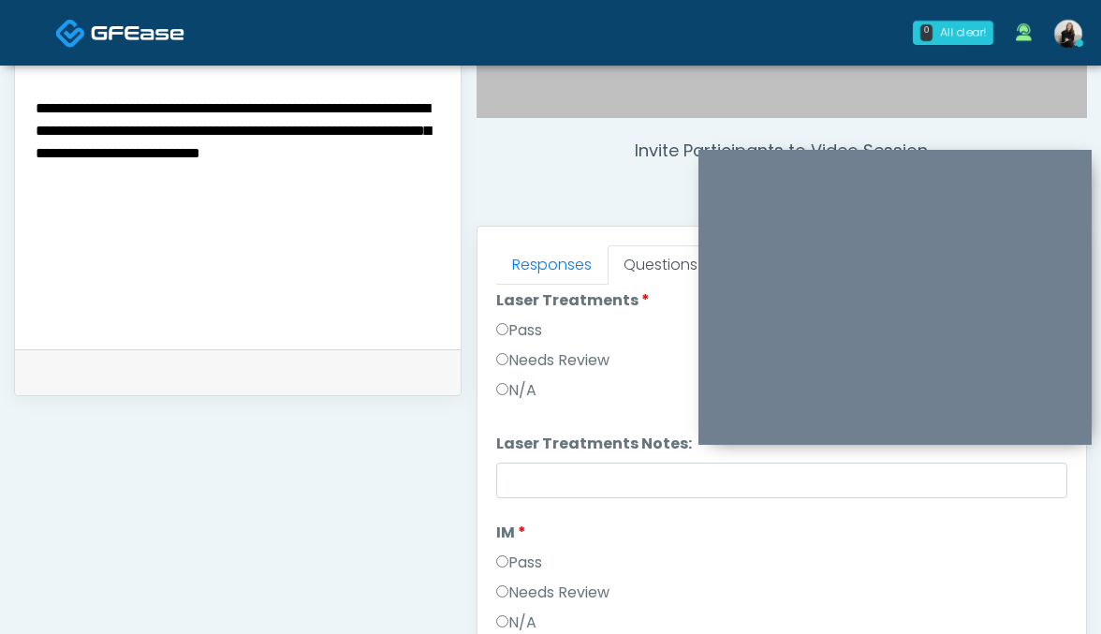
scroll to position [1052, 0]
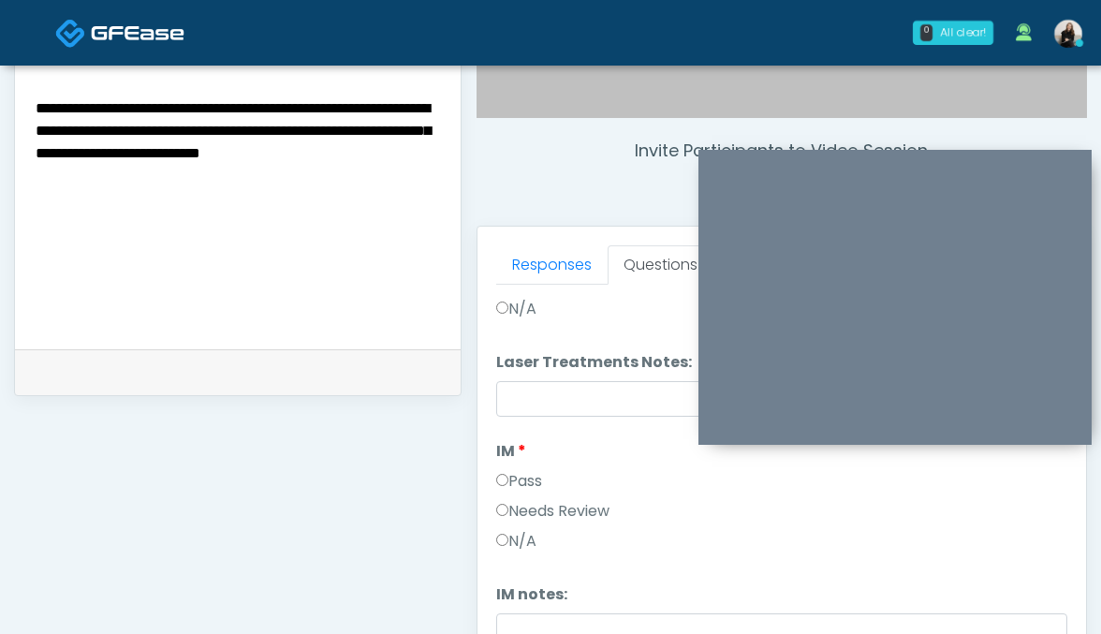
click at [525, 468] on li "IM IM Pass Needs Review N/A" at bounding box center [782, 500] width 572 height 120
click at [525, 474] on label "Pass" at bounding box center [519, 481] width 46 height 22
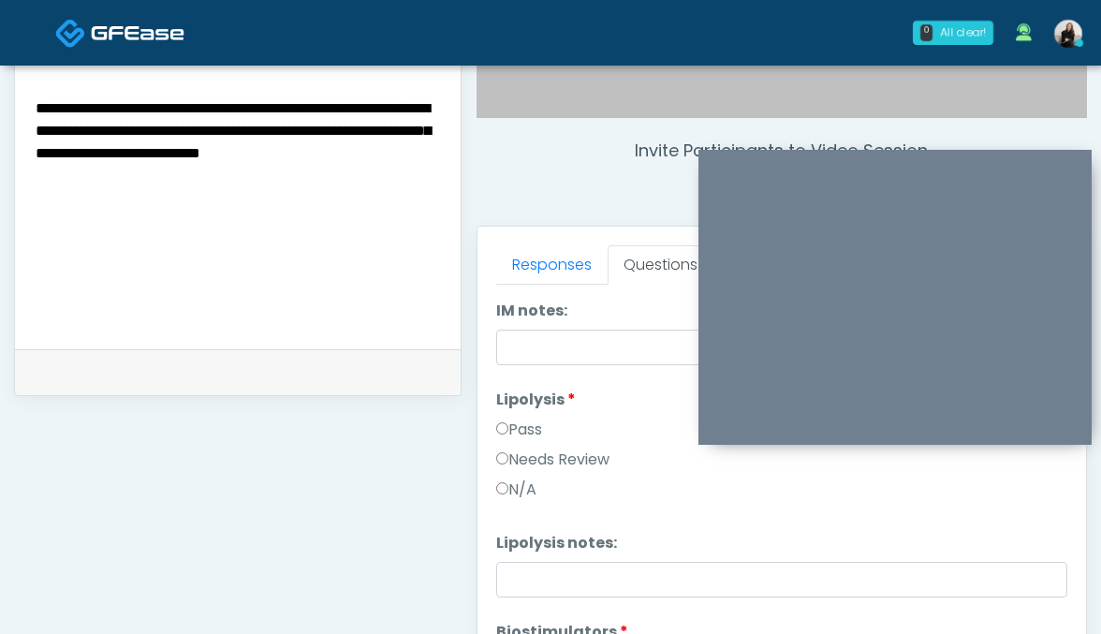
scroll to position [1431, 0]
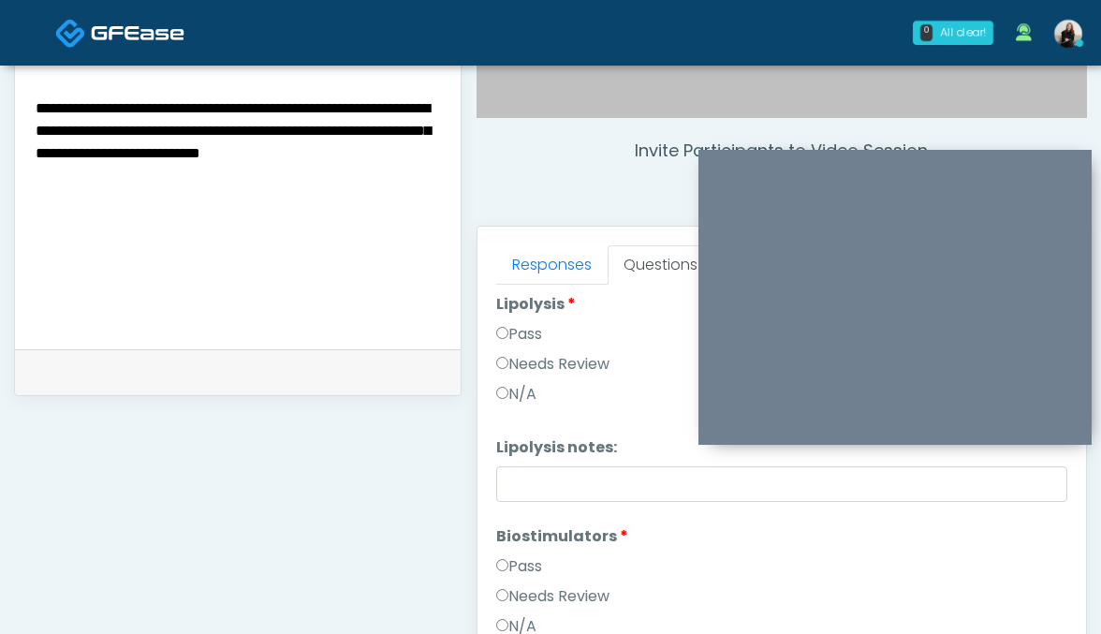
click at [521, 330] on label "Pass" at bounding box center [519, 334] width 46 height 22
click at [518, 578] on div "Pass" at bounding box center [782, 570] width 572 height 30
click at [520, 563] on label "Pass" at bounding box center [519, 566] width 46 height 22
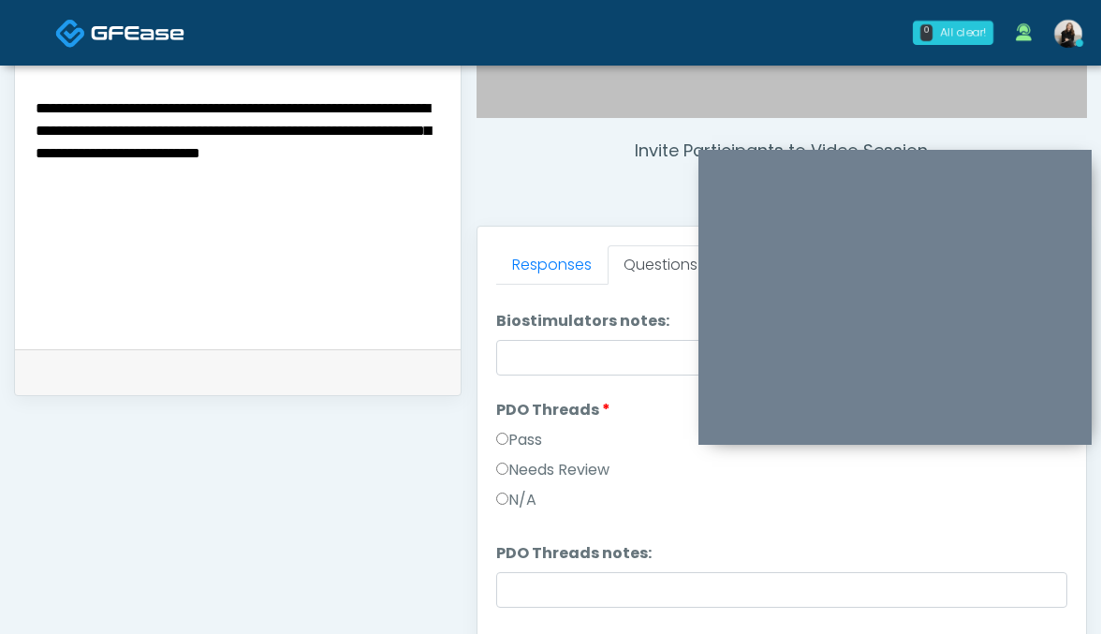
scroll to position [1824, 0]
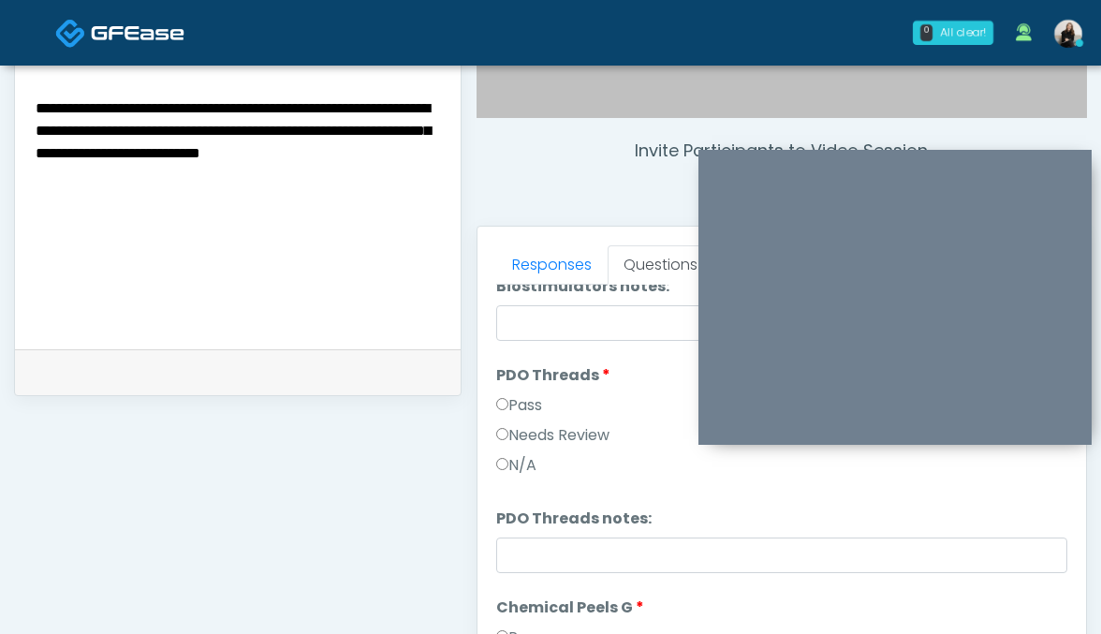
click at [529, 410] on label "Pass" at bounding box center [519, 405] width 46 height 22
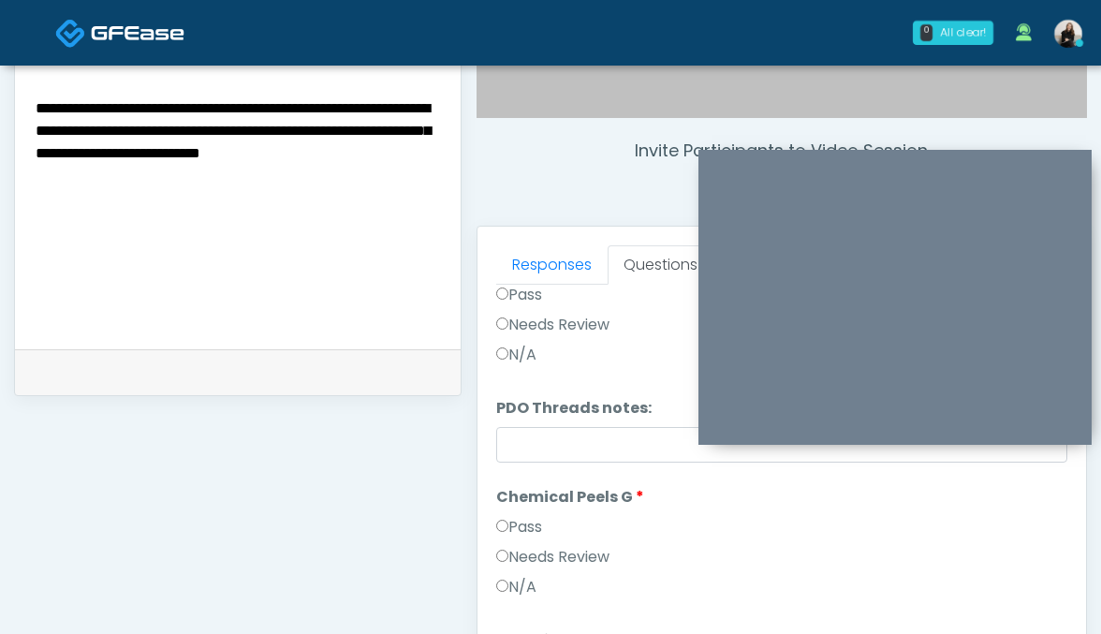
click at [530, 520] on label "Pass" at bounding box center [519, 527] width 46 height 22
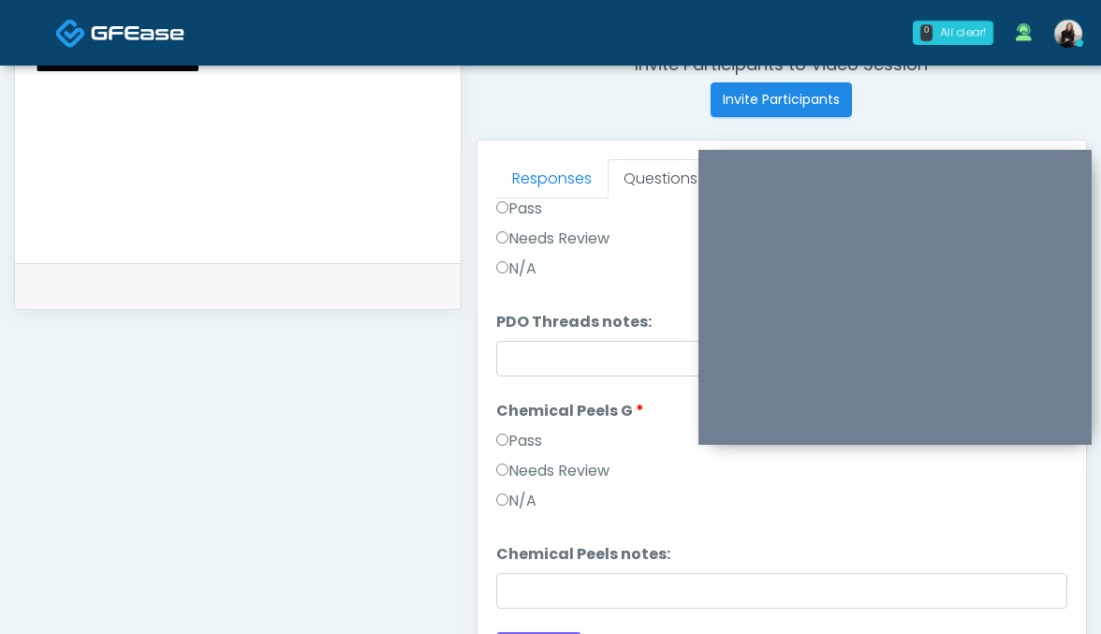
scroll to position [823, 0]
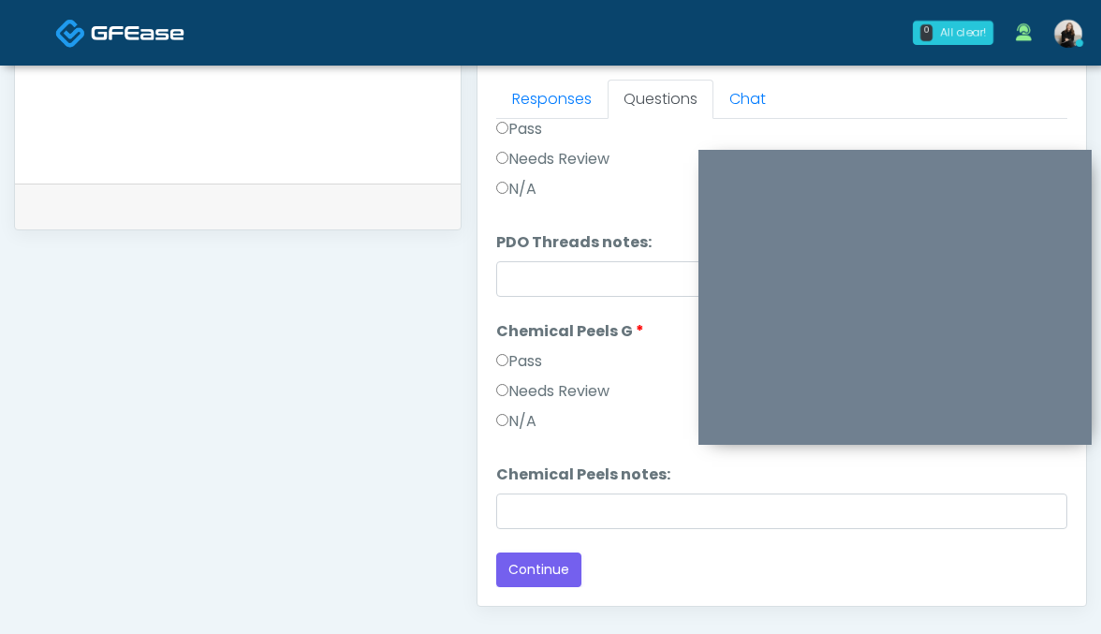
click at [549, 383] on label "Needs Review" at bounding box center [552, 391] width 113 height 22
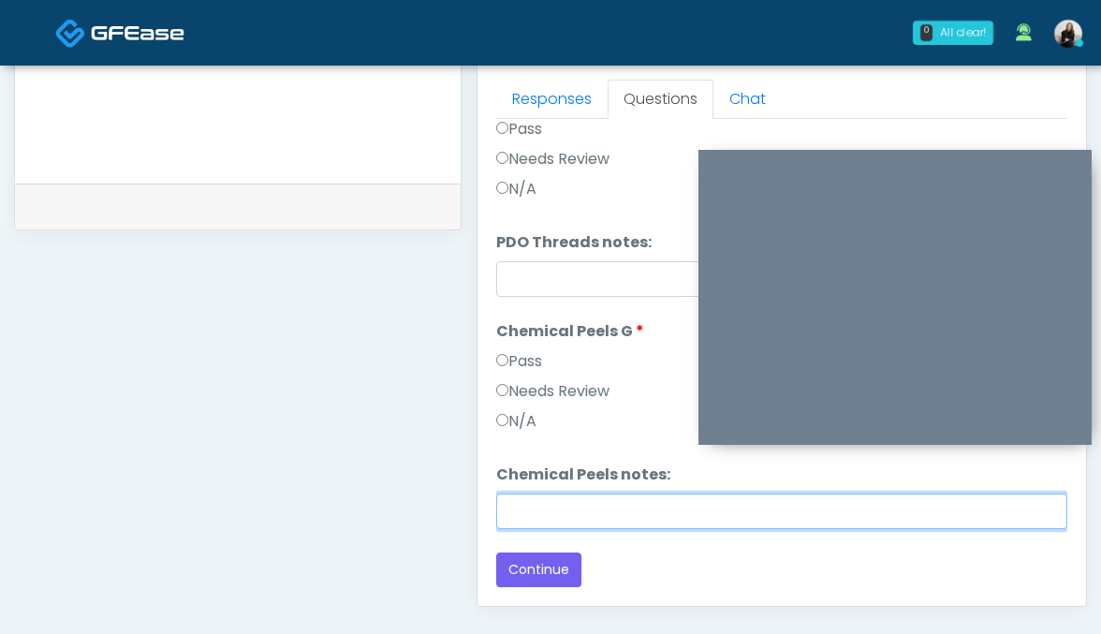
click at [549, 525] on input "Chemical Peels notes:" at bounding box center [782, 511] width 572 height 36
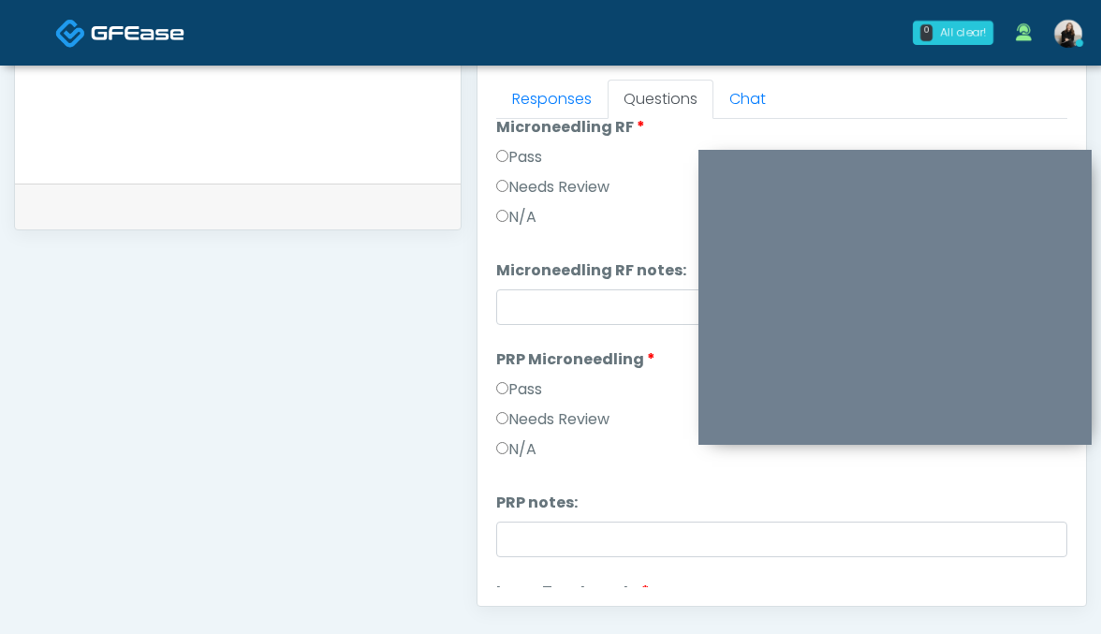
scroll to position [477, 0]
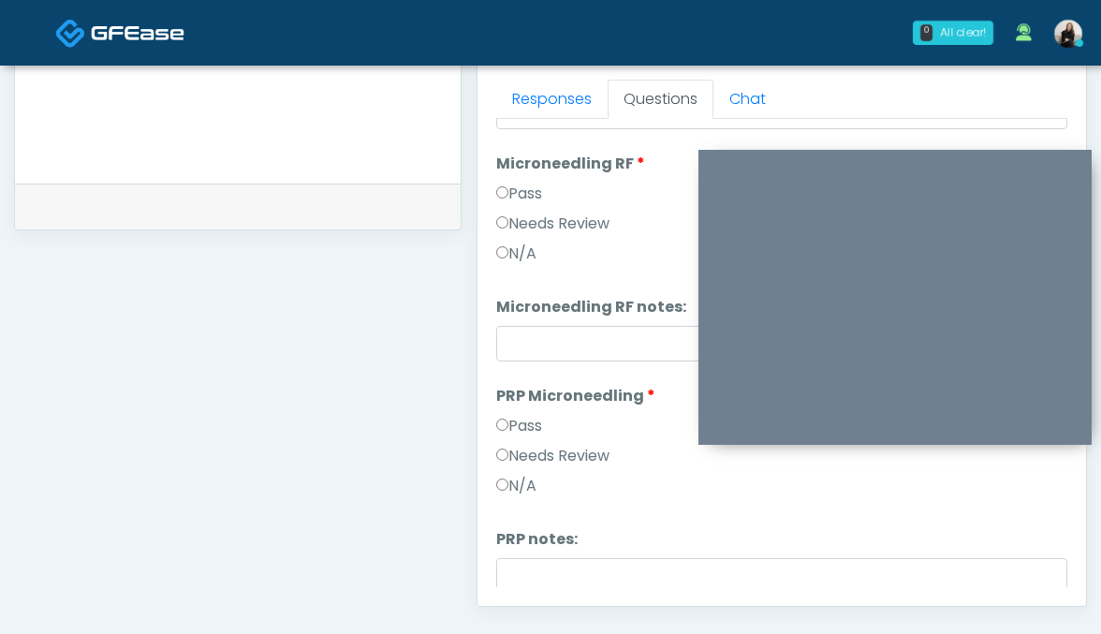
type input "**********"
click at [529, 360] on input "Microneedling RF notes:" at bounding box center [782, 344] width 572 height 36
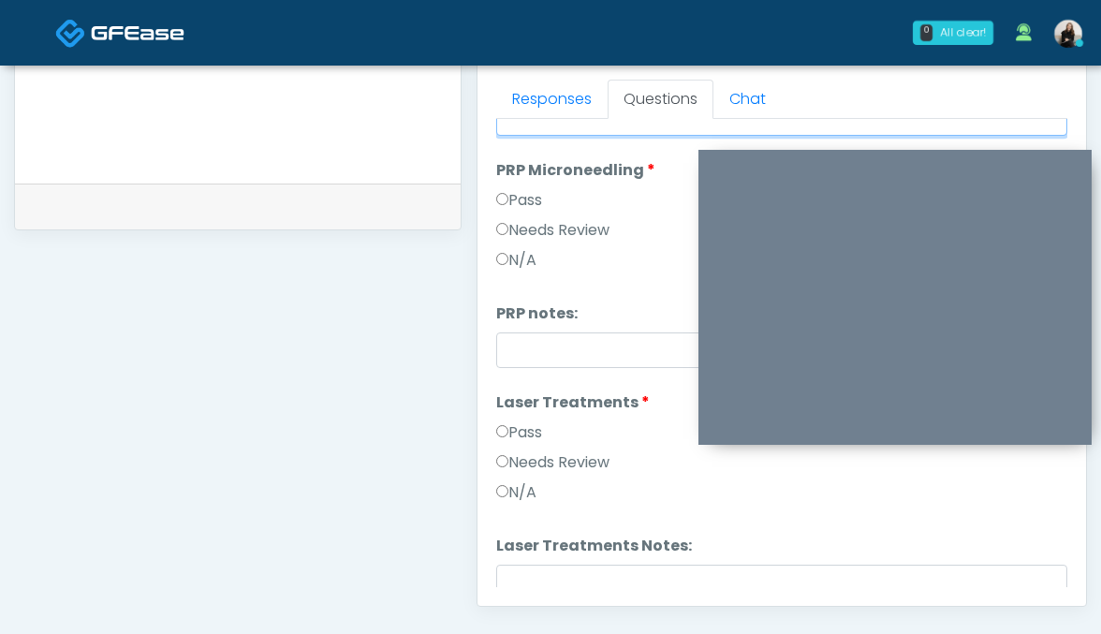
scroll to position [886, 0]
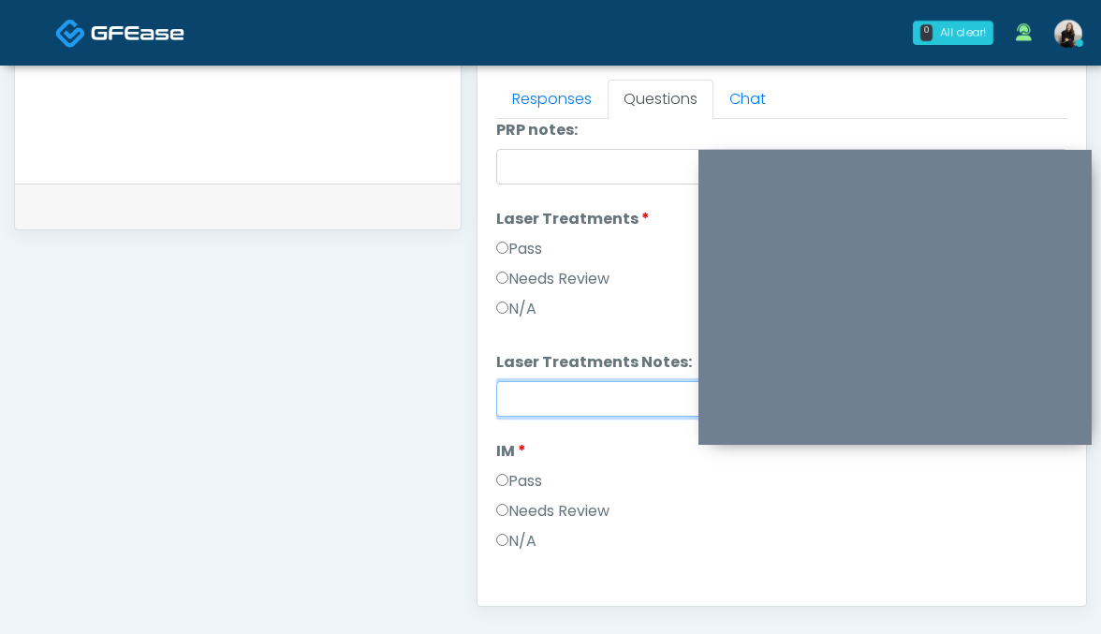
click at [530, 395] on input "Laser Treatments Notes:" at bounding box center [782, 399] width 572 height 36
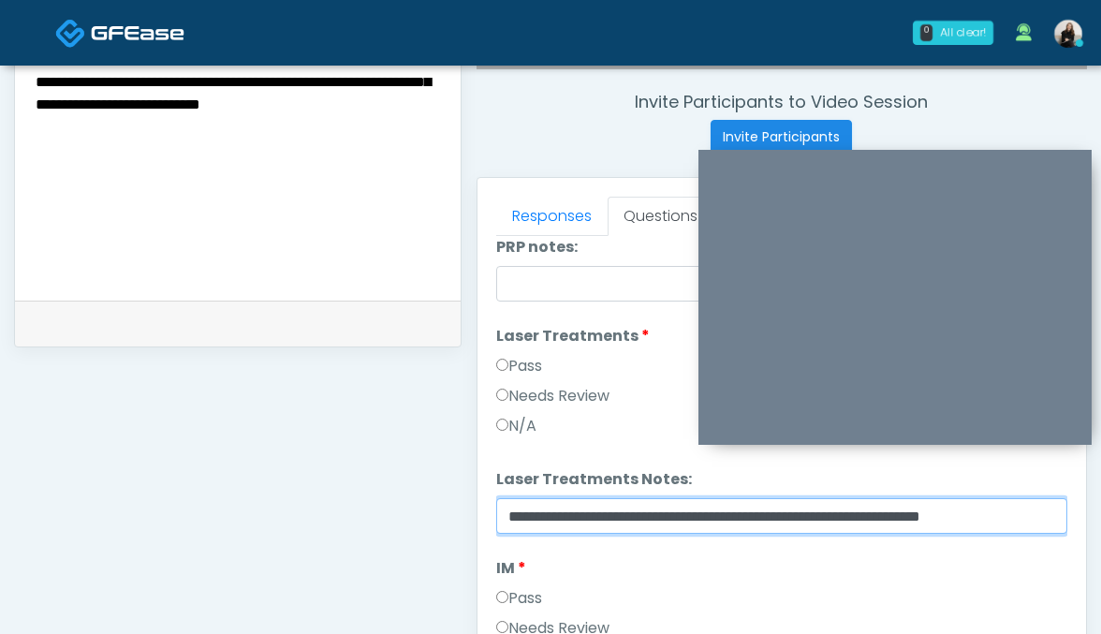
scroll to position [708, 0]
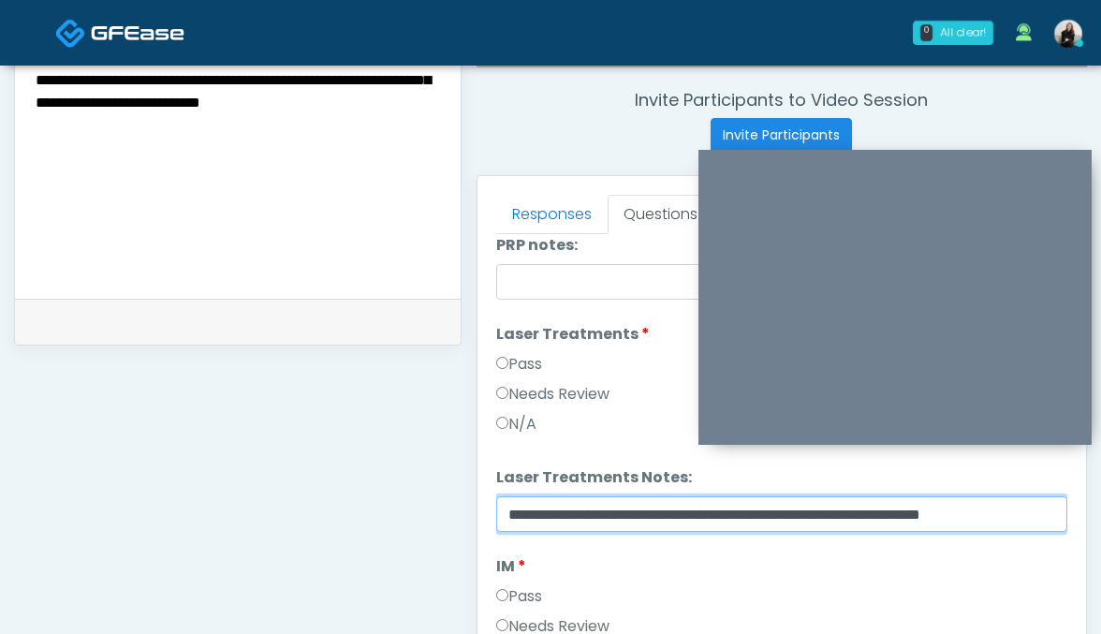
click at [962, 517] on input "**********" at bounding box center [782, 514] width 572 height 36
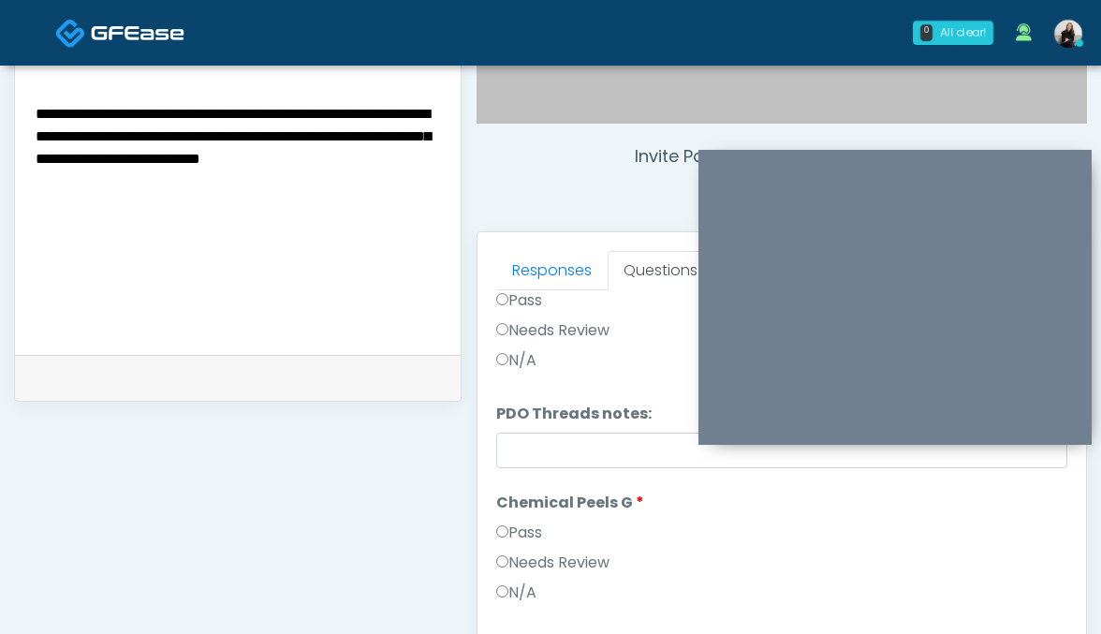
scroll to position [644, 0]
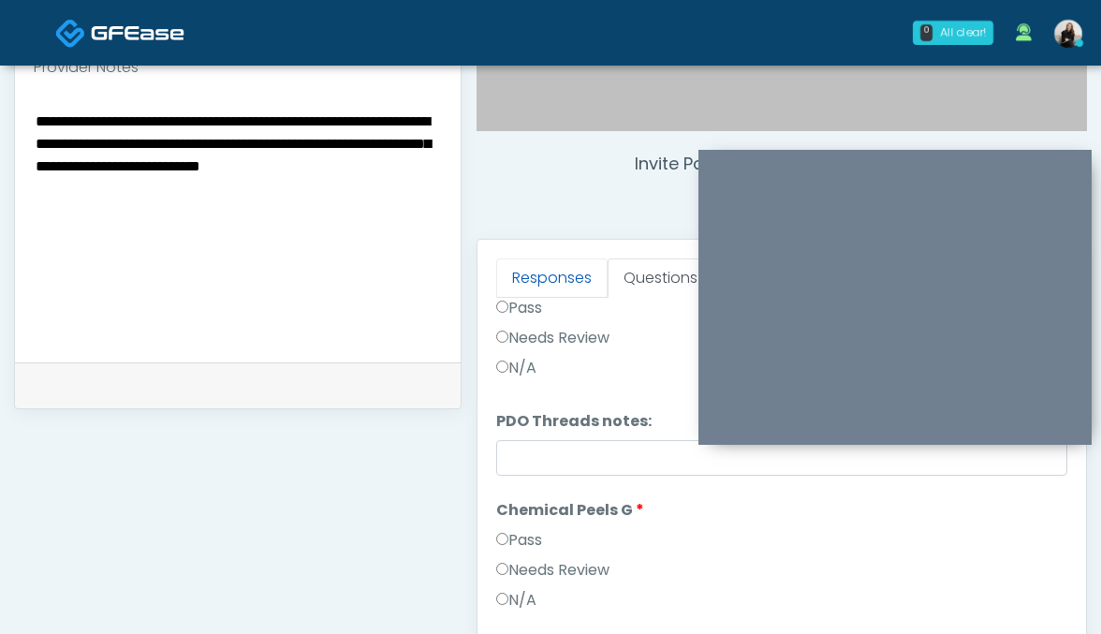
type input "**********"
click at [535, 270] on link "Responses" at bounding box center [551, 277] width 111 height 39
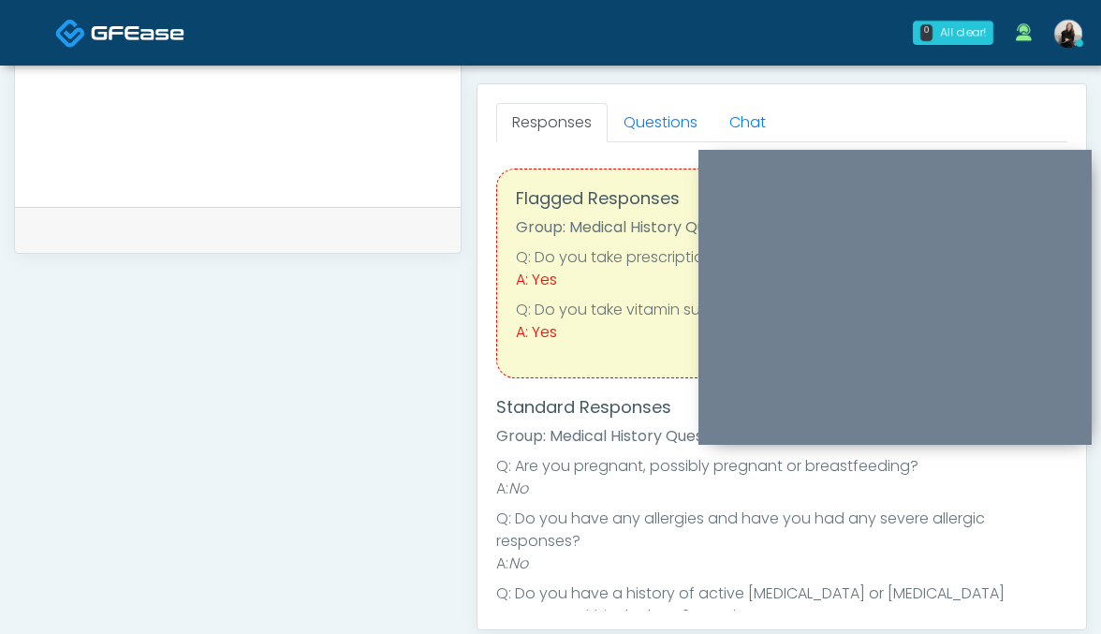
scroll to position [628, 0]
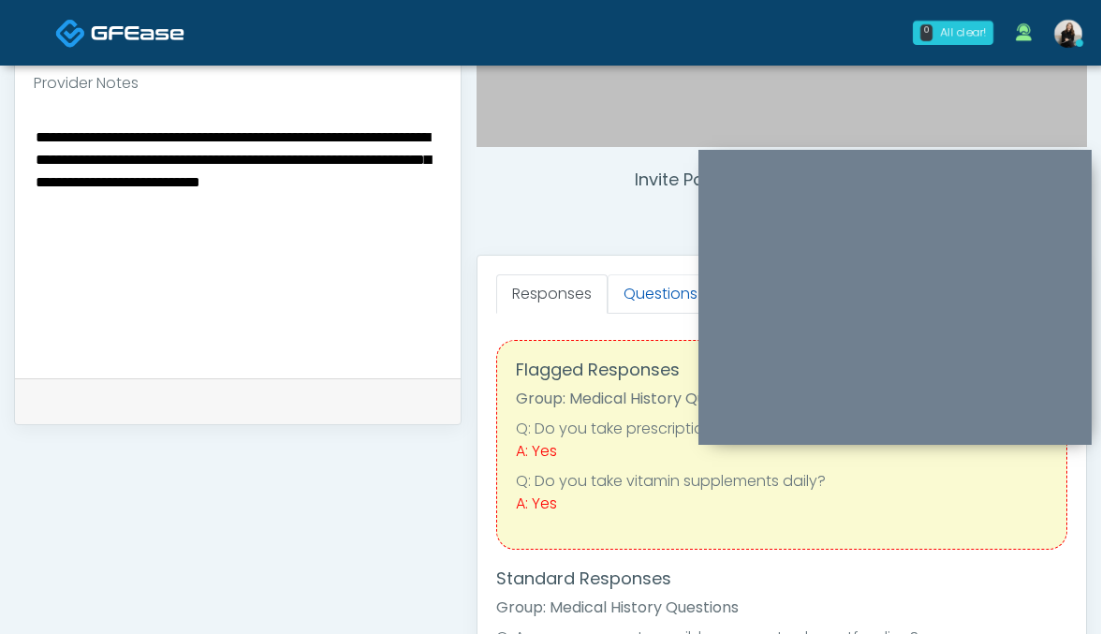
click at [651, 279] on link "Questions" at bounding box center [660, 293] width 106 height 39
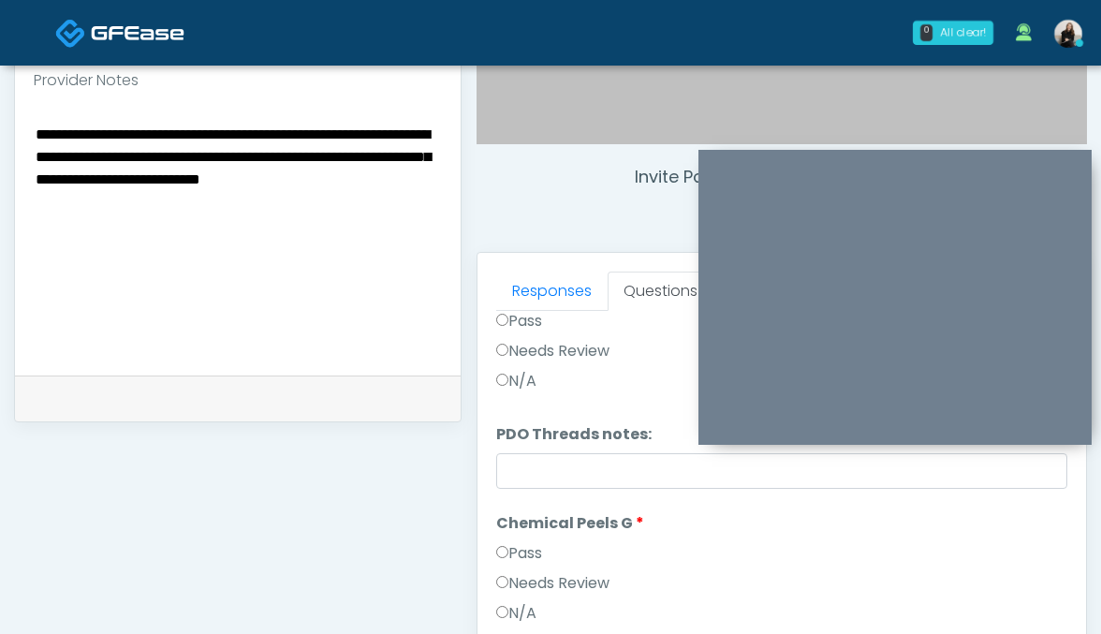
scroll to position [486, 0]
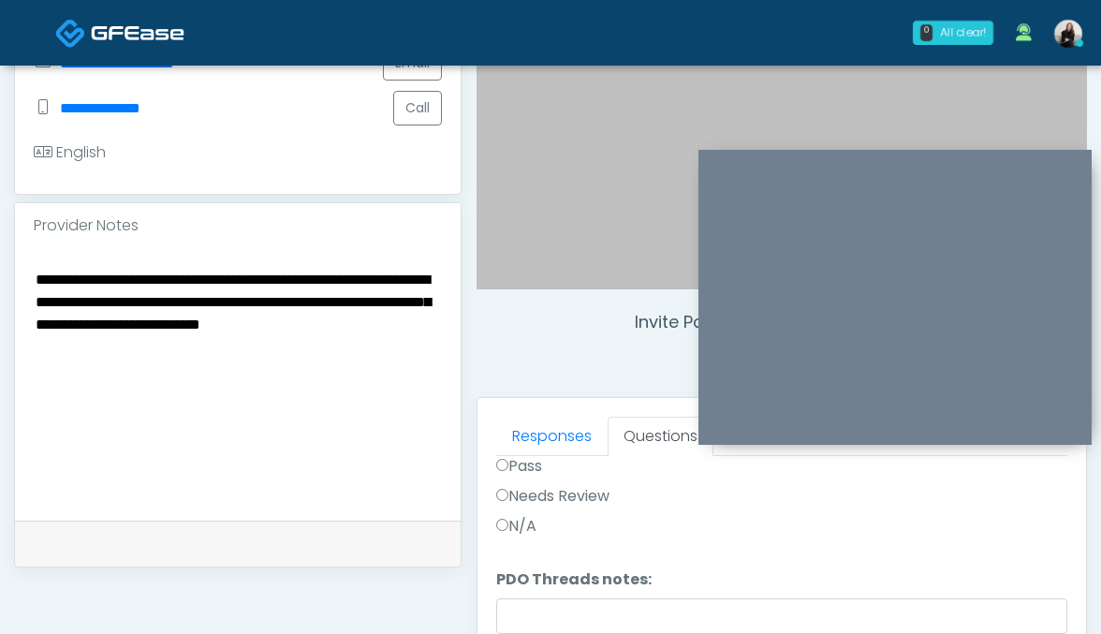
click at [274, 339] on textarea "**********" at bounding box center [238, 381] width 408 height 228
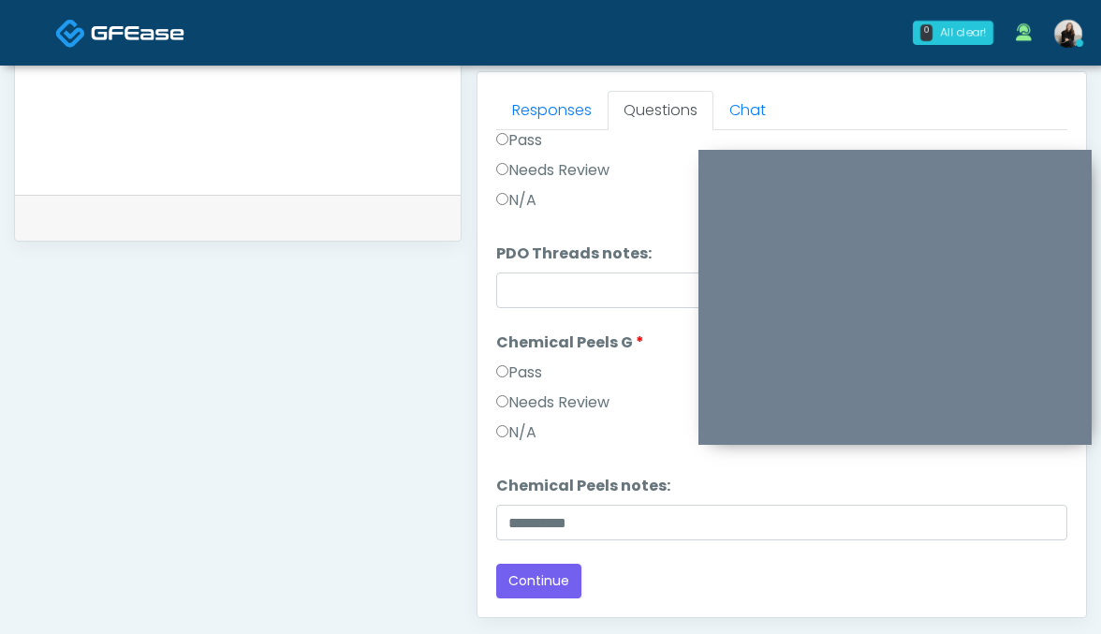
scroll to position [1046, 0]
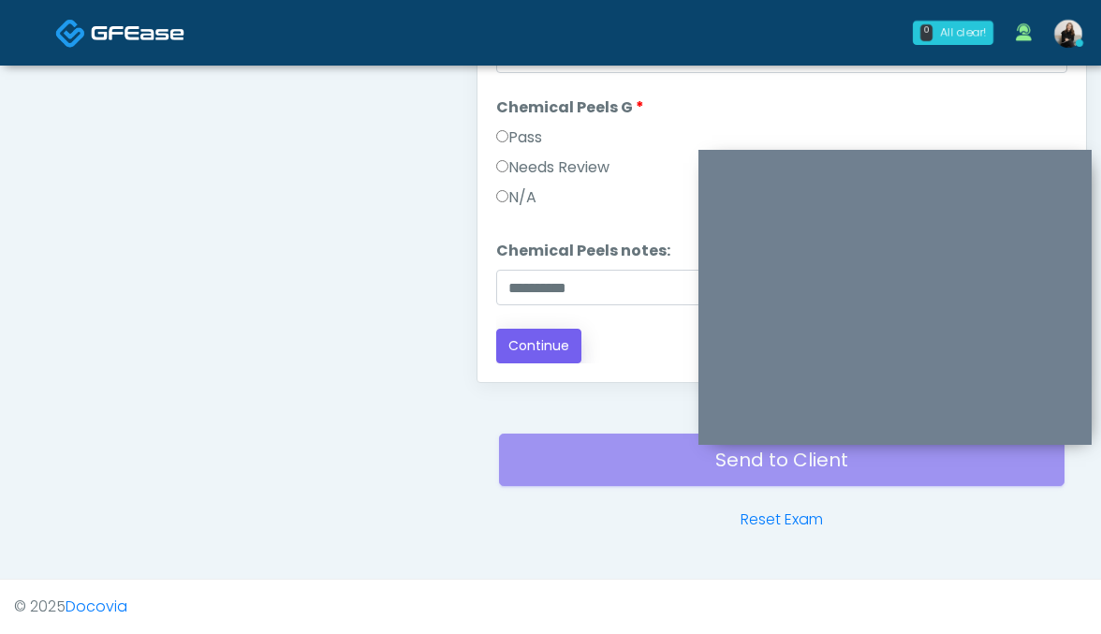
type textarea "**********"
click at [563, 337] on button "Continue" at bounding box center [538, 346] width 85 height 35
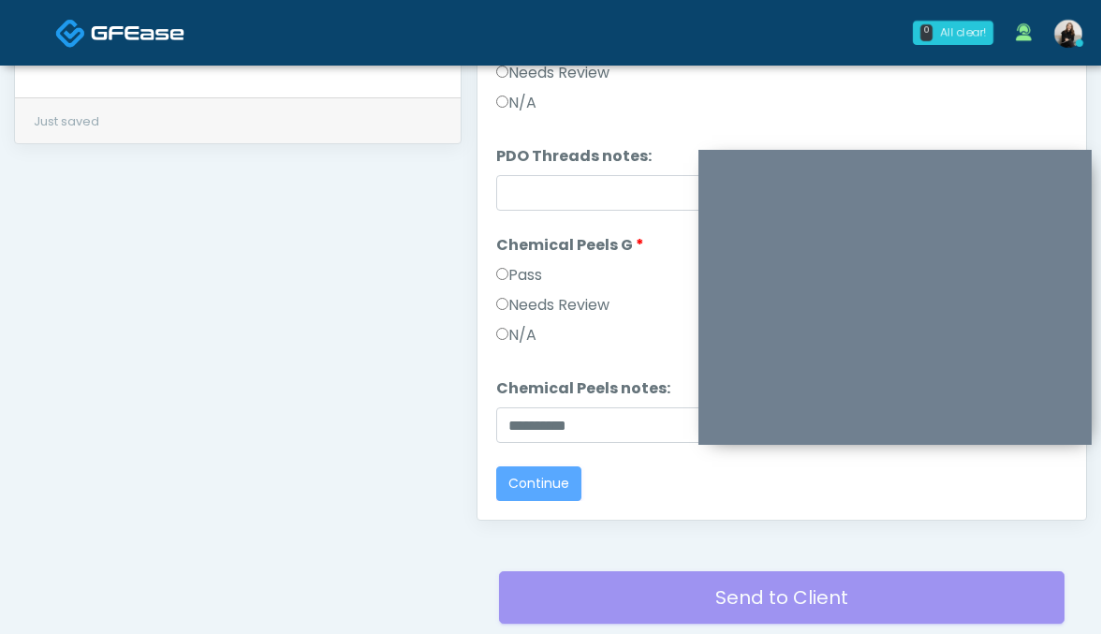
scroll to position [0, 0]
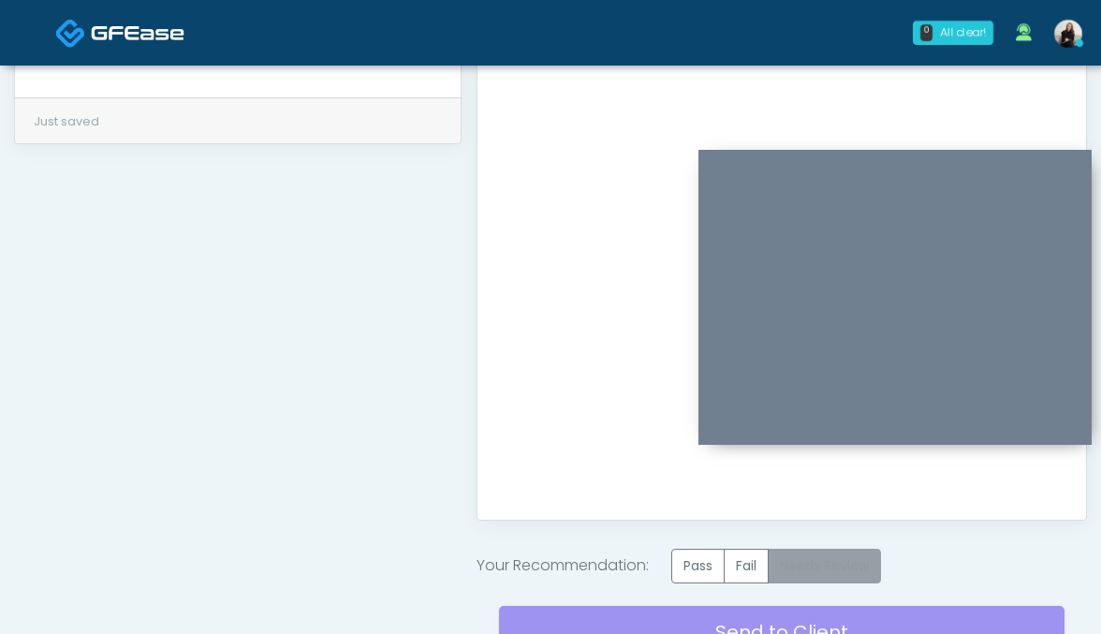
click at [814, 558] on label "Needs Review" at bounding box center [824, 566] width 113 height 35
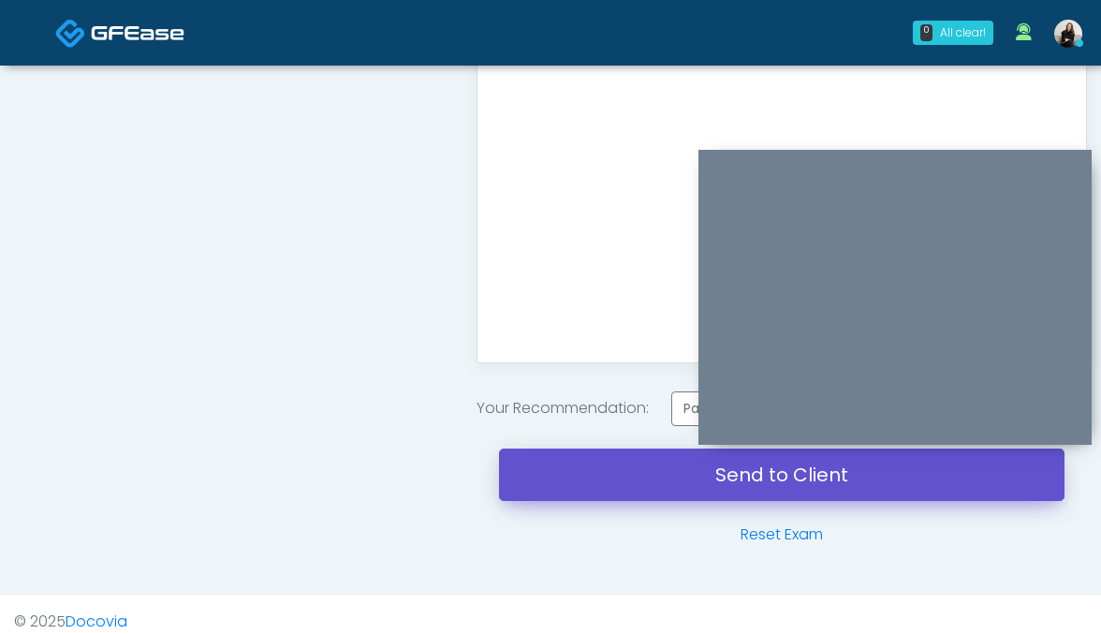
click at [658, 487] on link "Send to Client" at bounding box center [782, 474] width 566 height 52
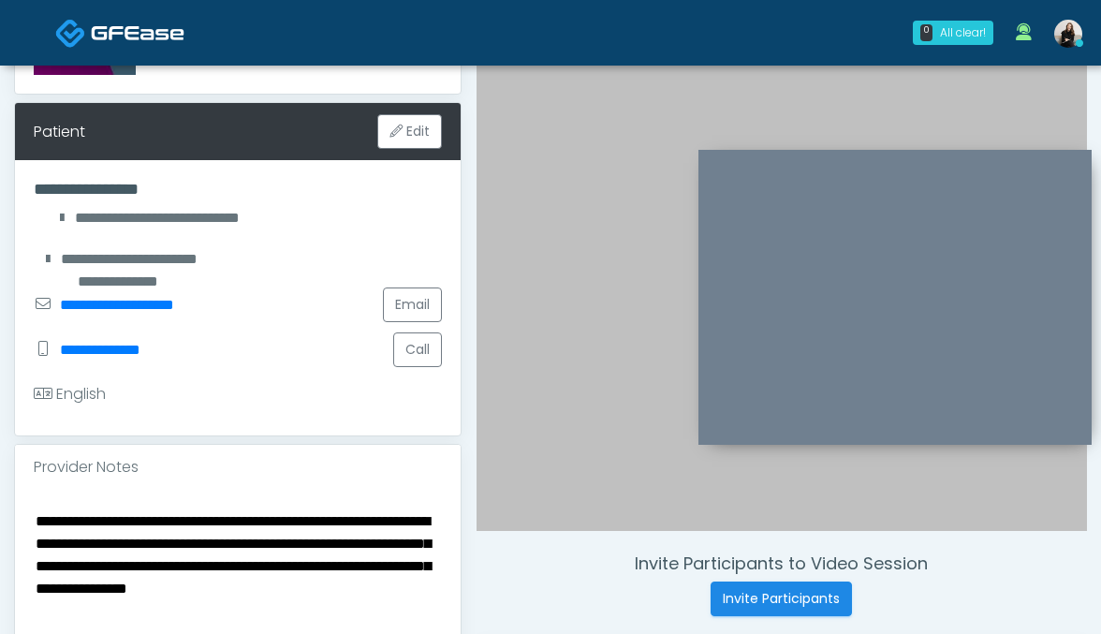
scroll to position [0, 0]
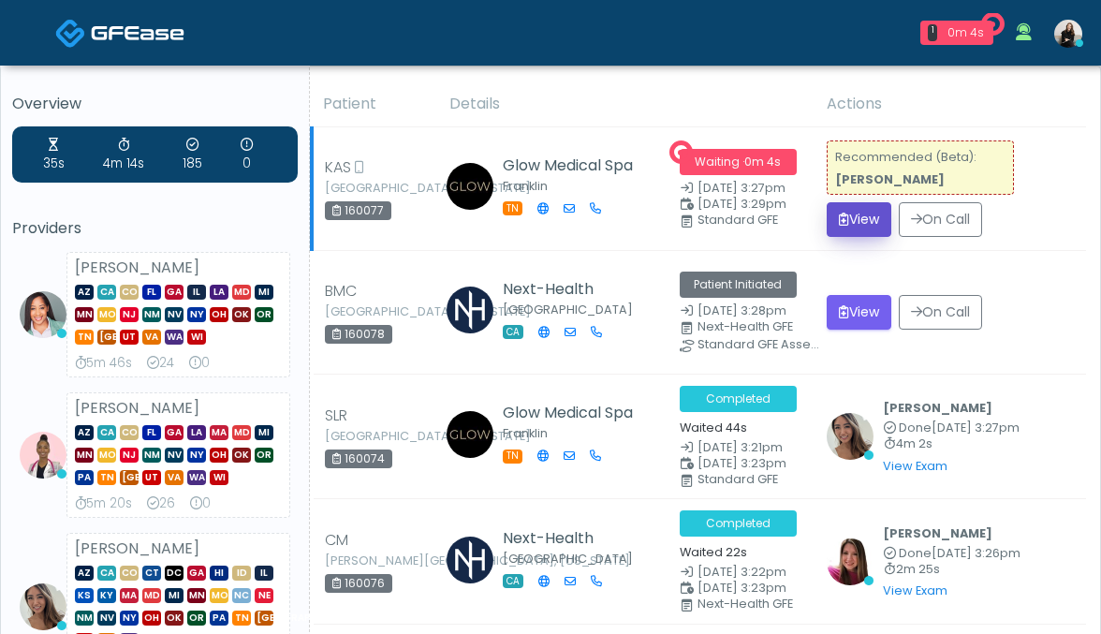
click at [872, 230] on button "View" at bounding box center [859, 219] width 65 height 35
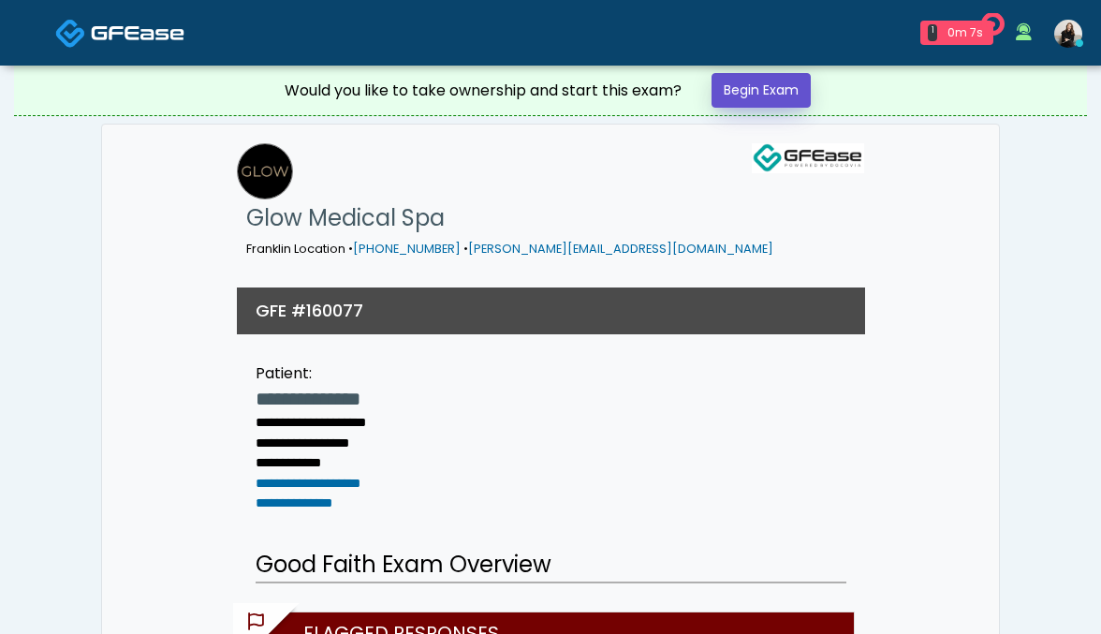
click at [771, 87] on link "Begin Exam" at bounding box center [760, 90] width 99 height 35
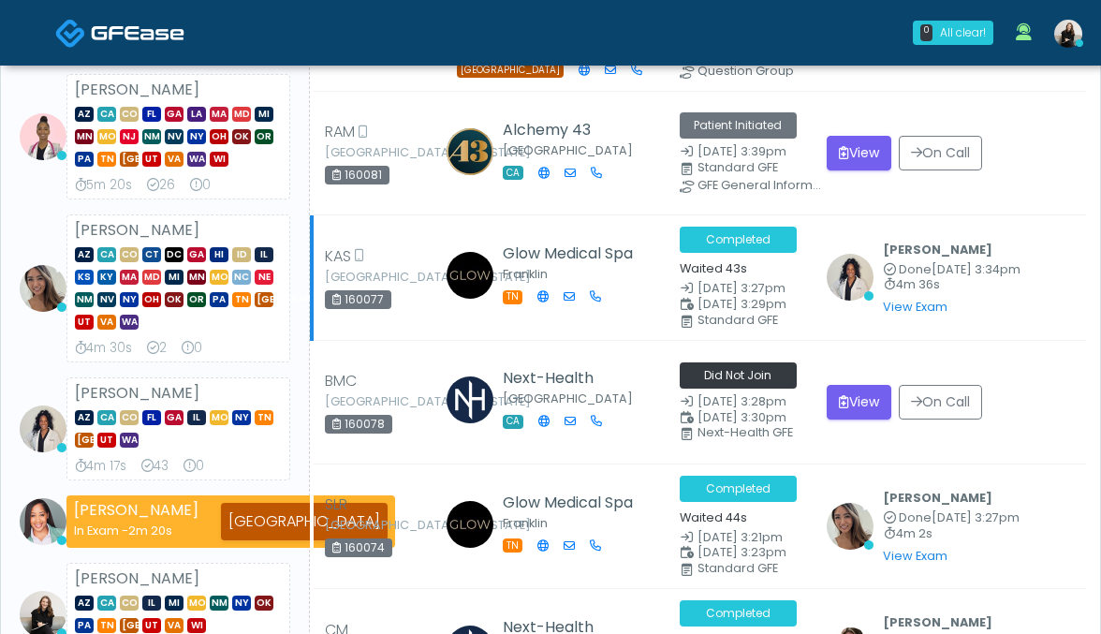
scroll to position [132, 0]
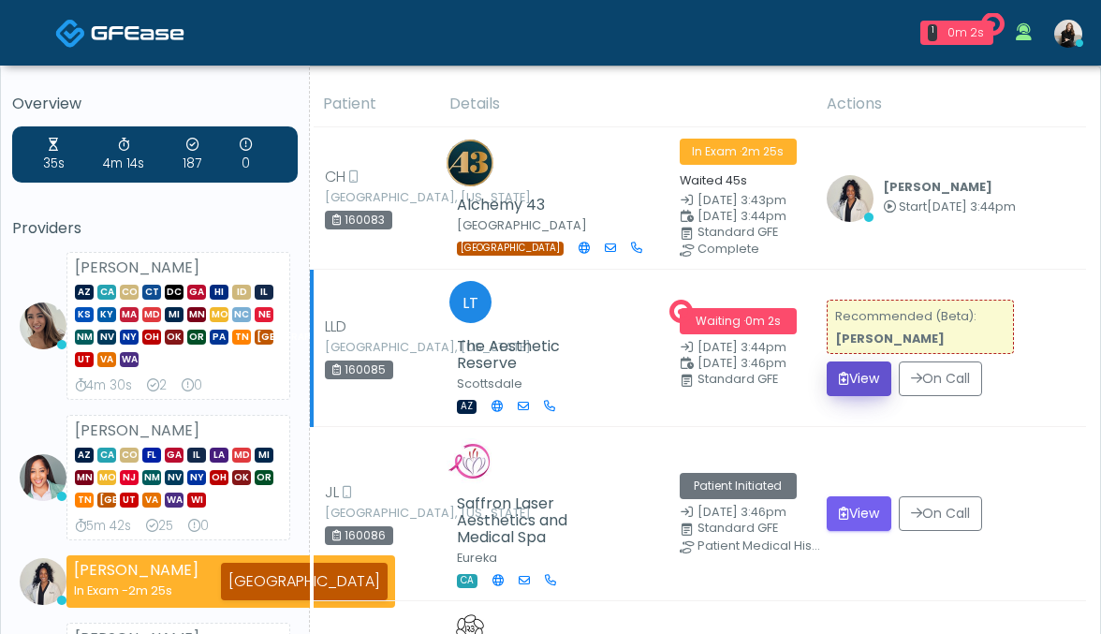
click at [859, 370] on button "View" at bounding box center [859, 378] width 65 height 35
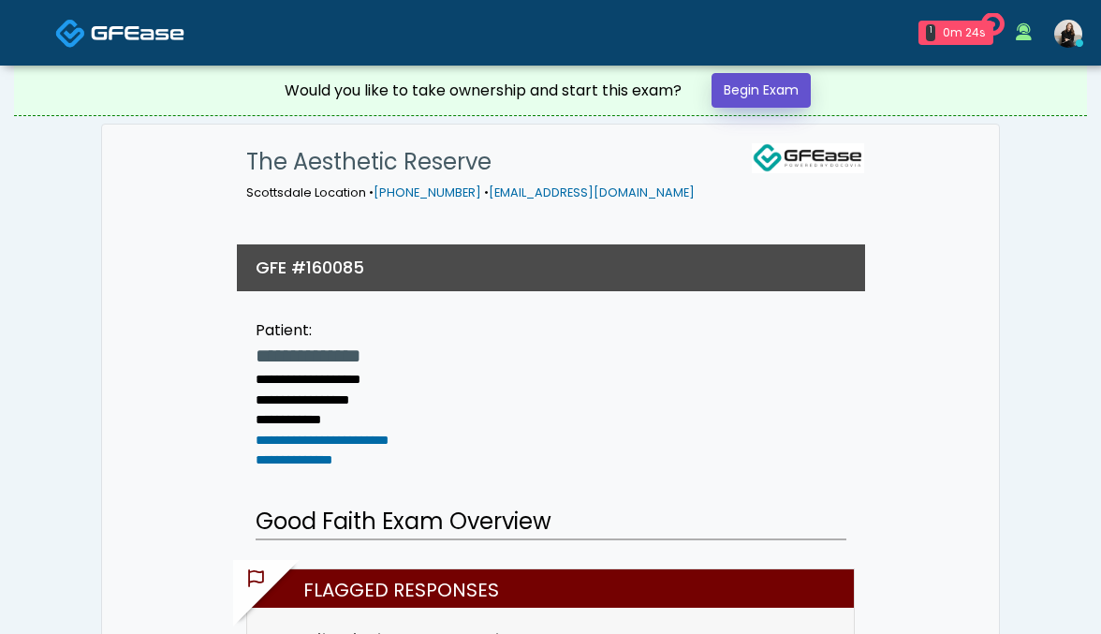
click at [763, 90] on link "Begin Exam" at bounding box center [760, 90] width 99 height 35
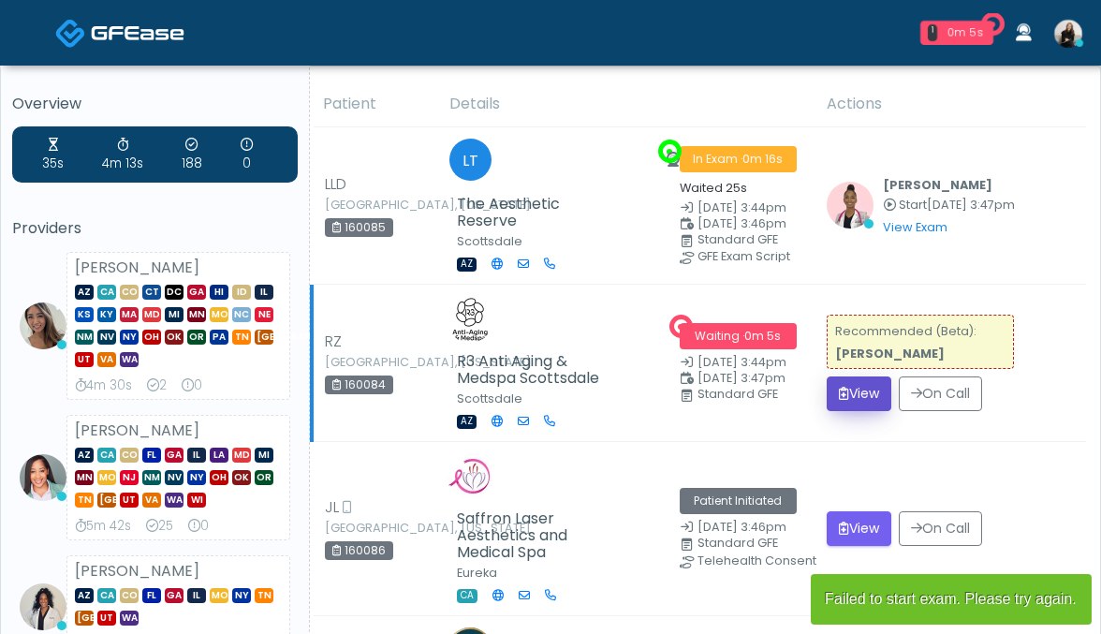
click at [850, 376] on button "View" at bounding box center [859, 393] width 65 height 35
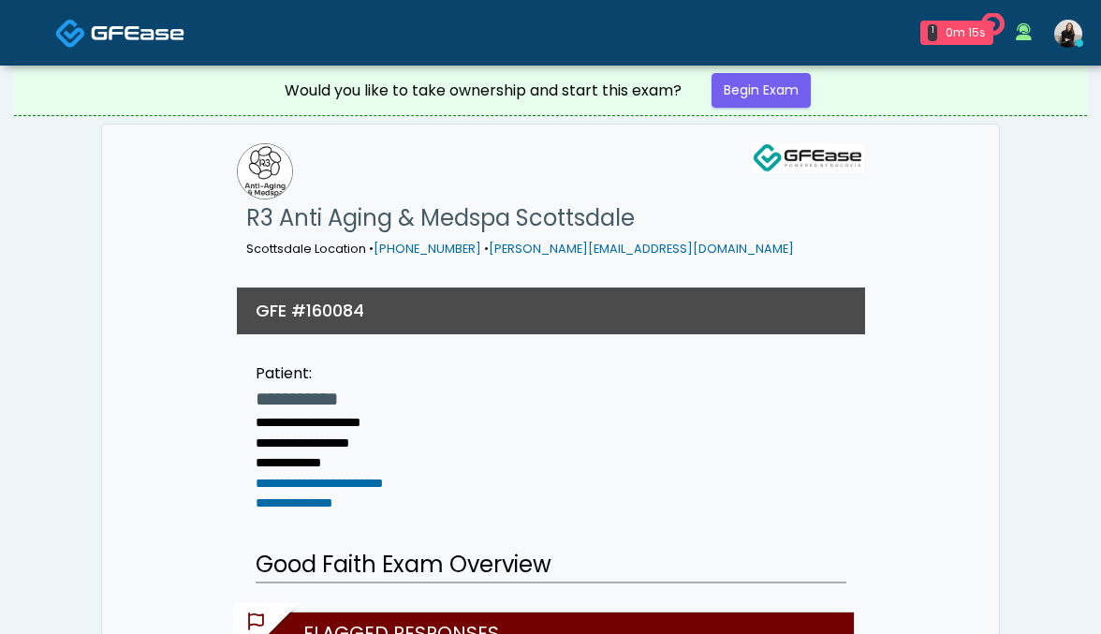
click at [120, 35] on img at bounding box center [138, 32] width 94 height 19
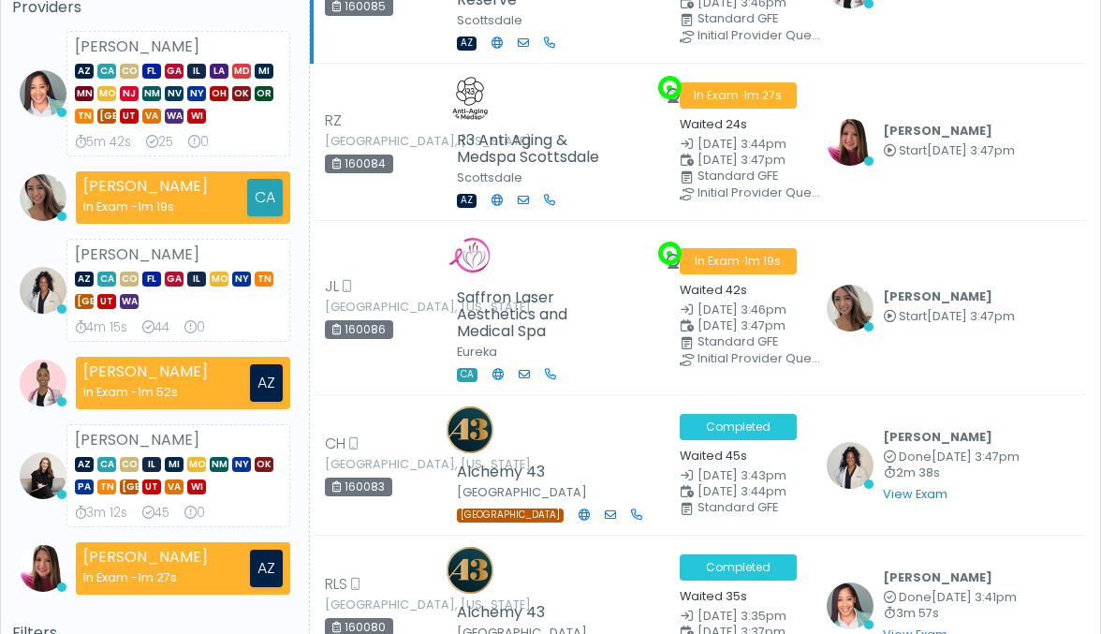
scroll to position [565, 0]
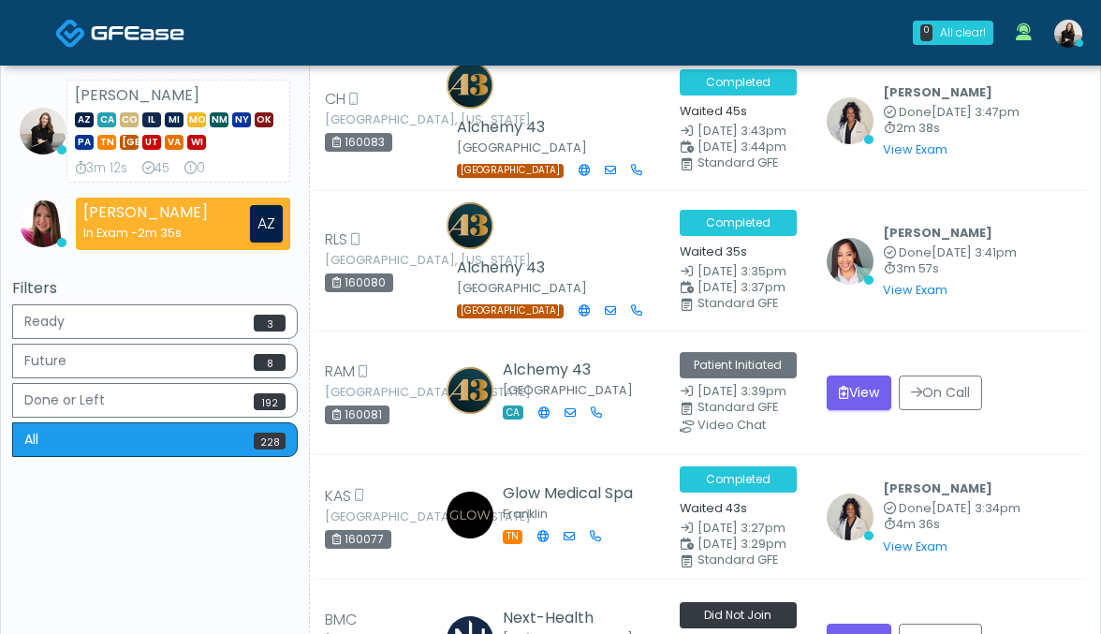
click at [160, 31] on img at bounding box center [138, 32] width 94 height 19
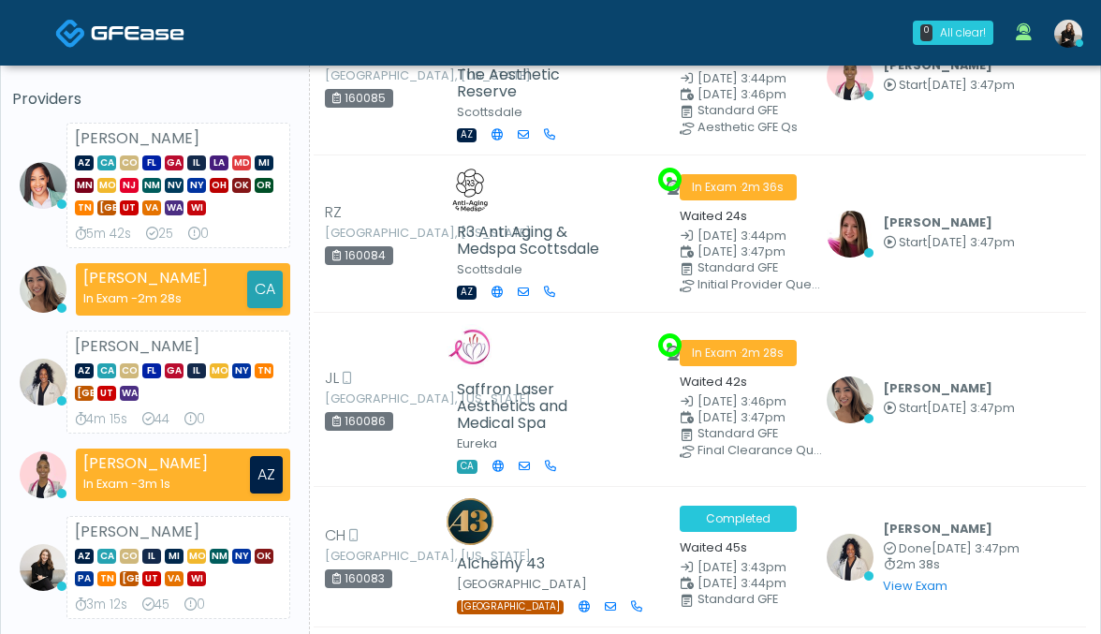
scroll to position [0, 0]
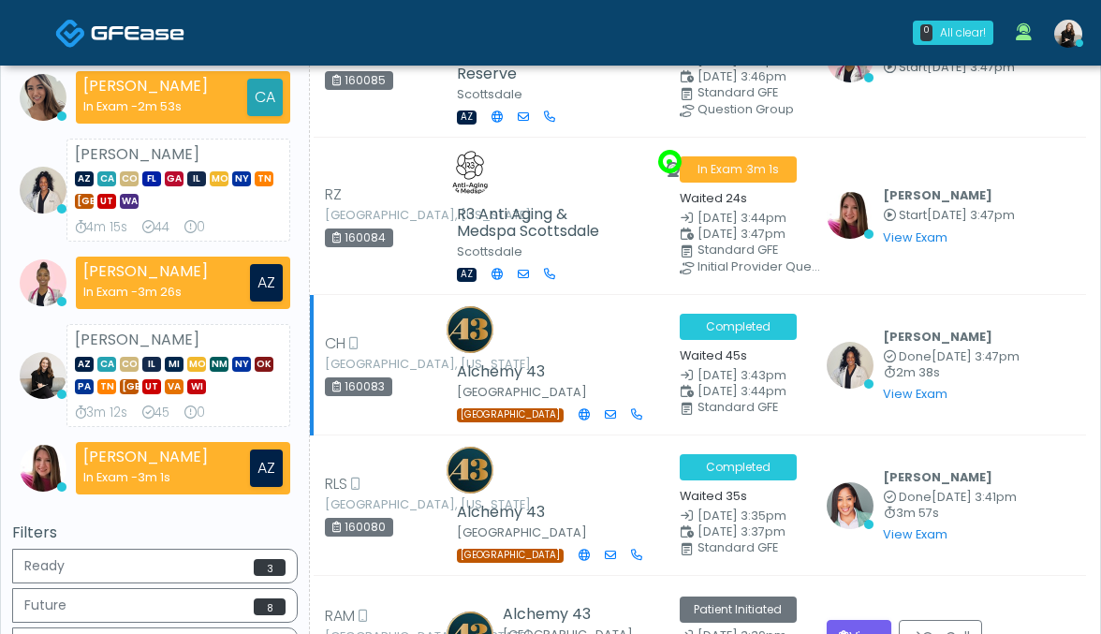
scroll to position [324, 0]
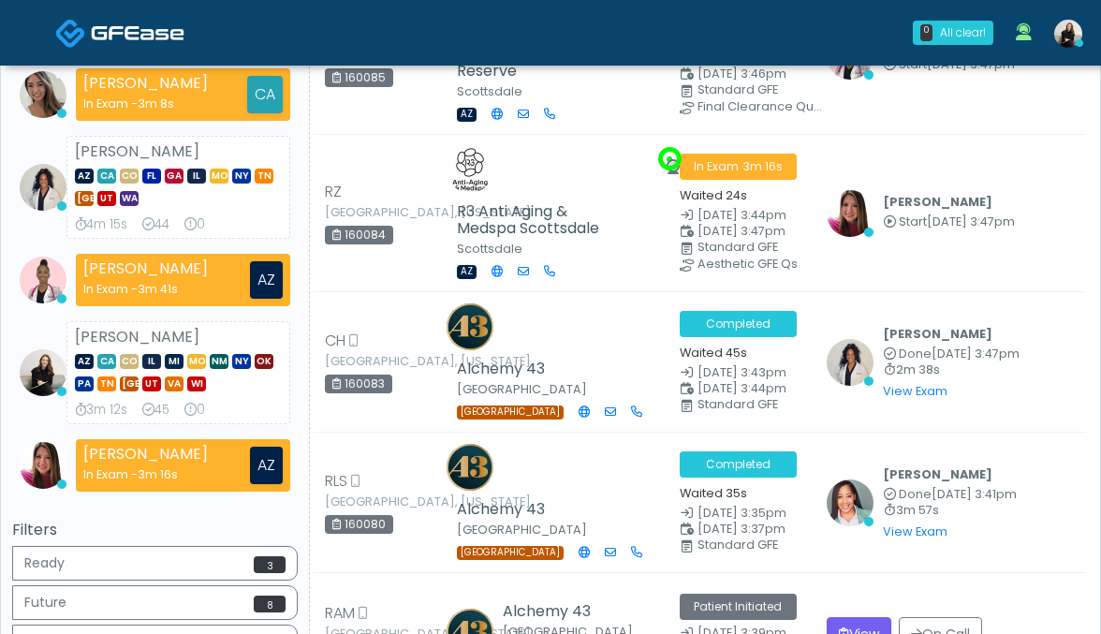
click at [120, 47] on link at bounding box center [119, 32] width 129 height 61
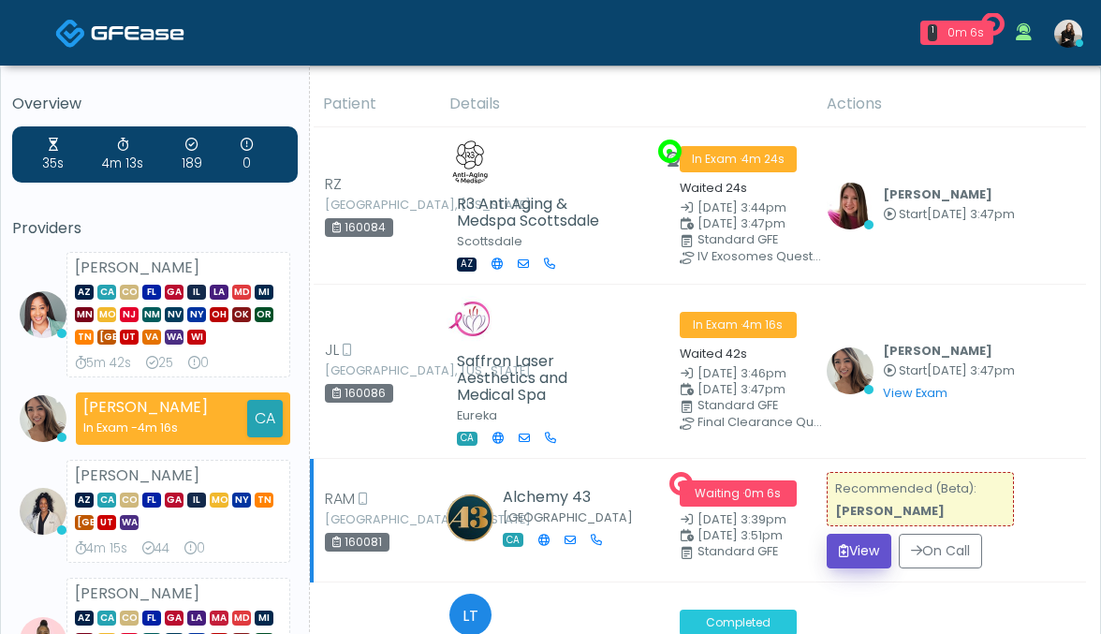
click at [839, 554] on icon "submit" at bounding box center [844, 550] width 10 height 13
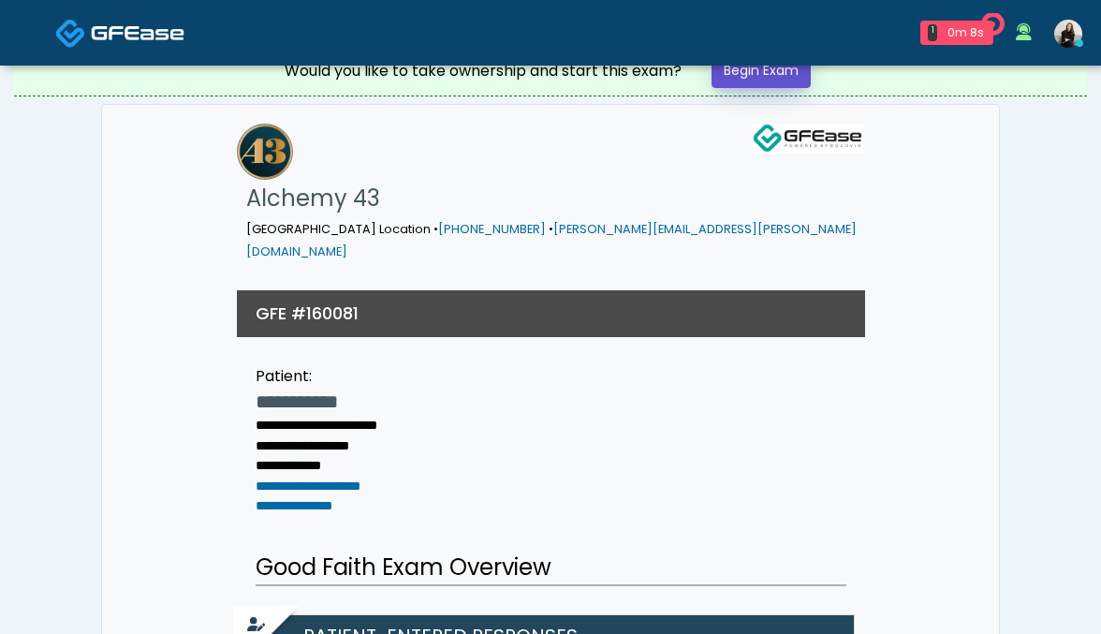
click at [758, 81] on link "Begin Exam" at bounding box center [760, 70] width 99 height 35
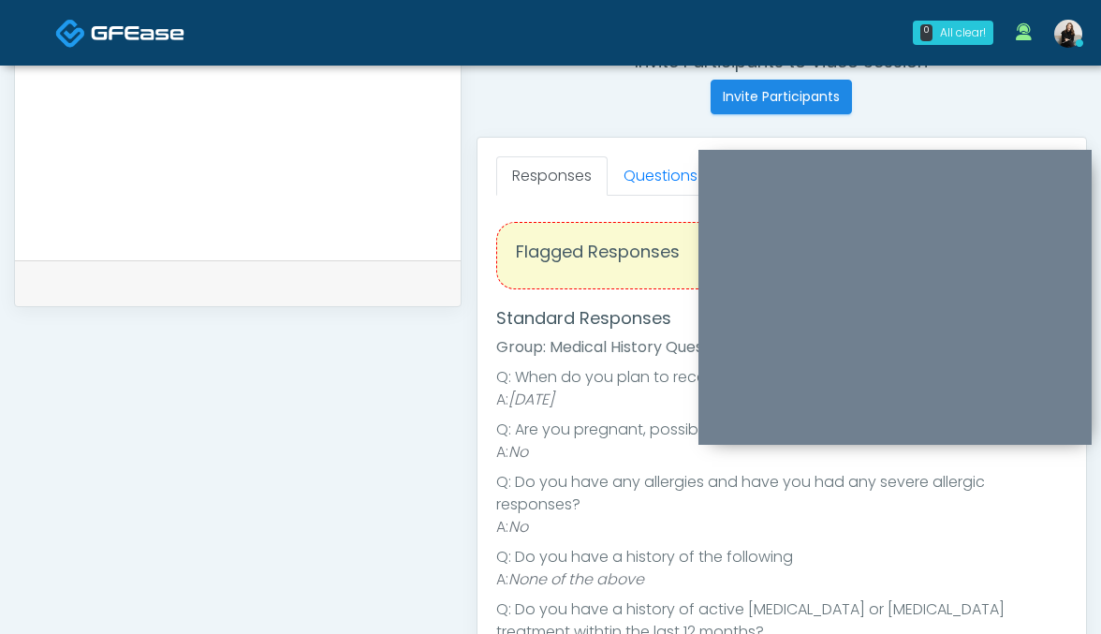
click at [633, 194] on link "Questions" at bounding box center [660, 175] width 106 height 39
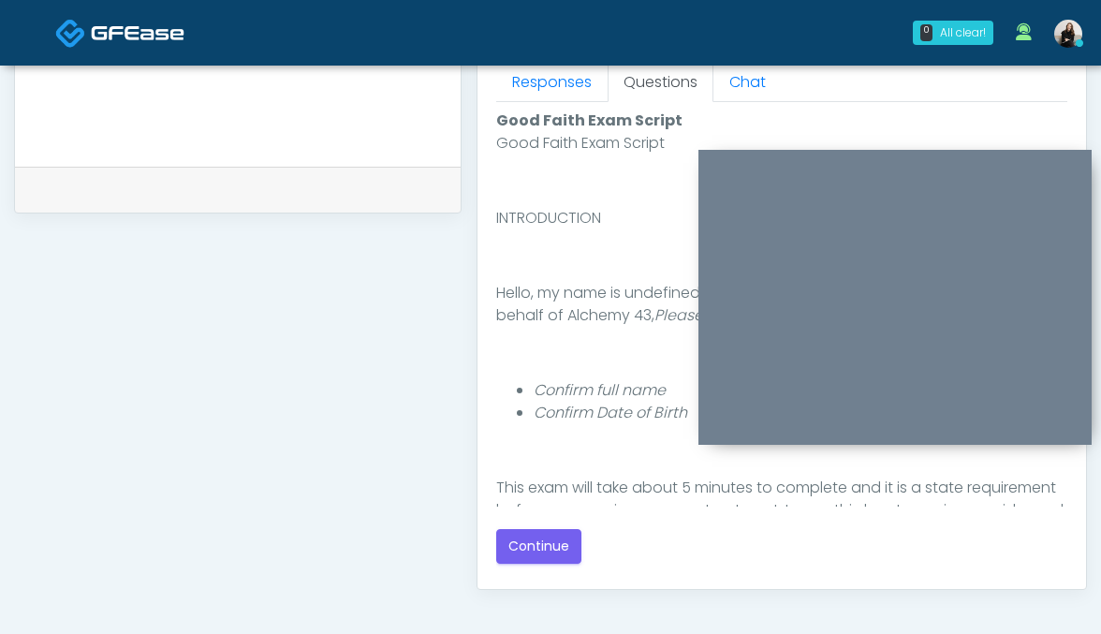
scroll to position [905, 0]
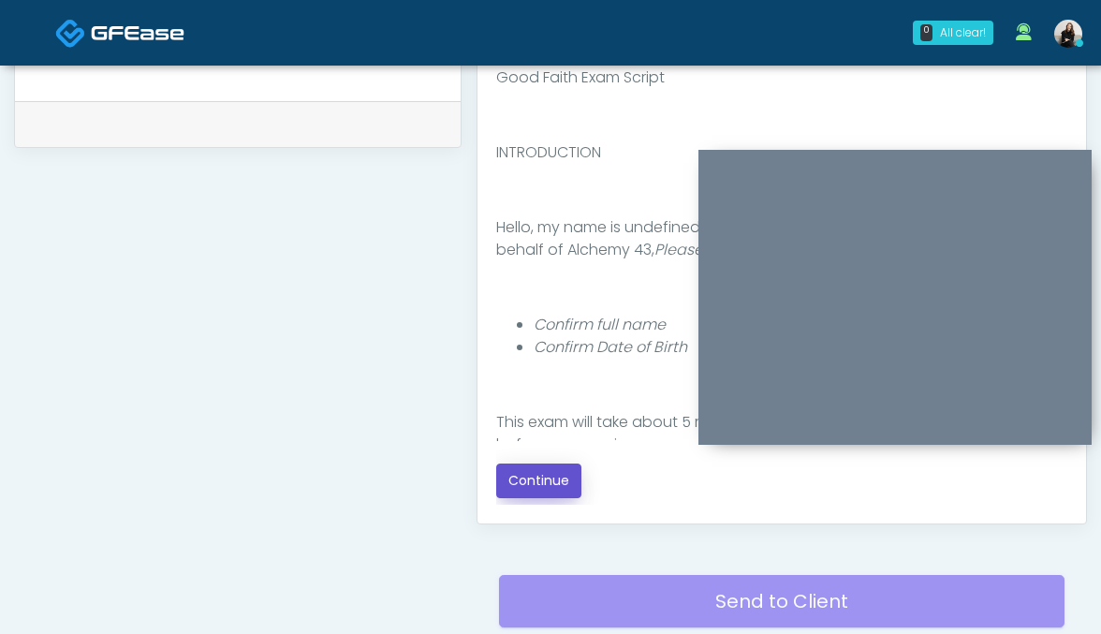
click at [552, 475] on button "Continue" at bounding box center [538, 480] width 85 height 35
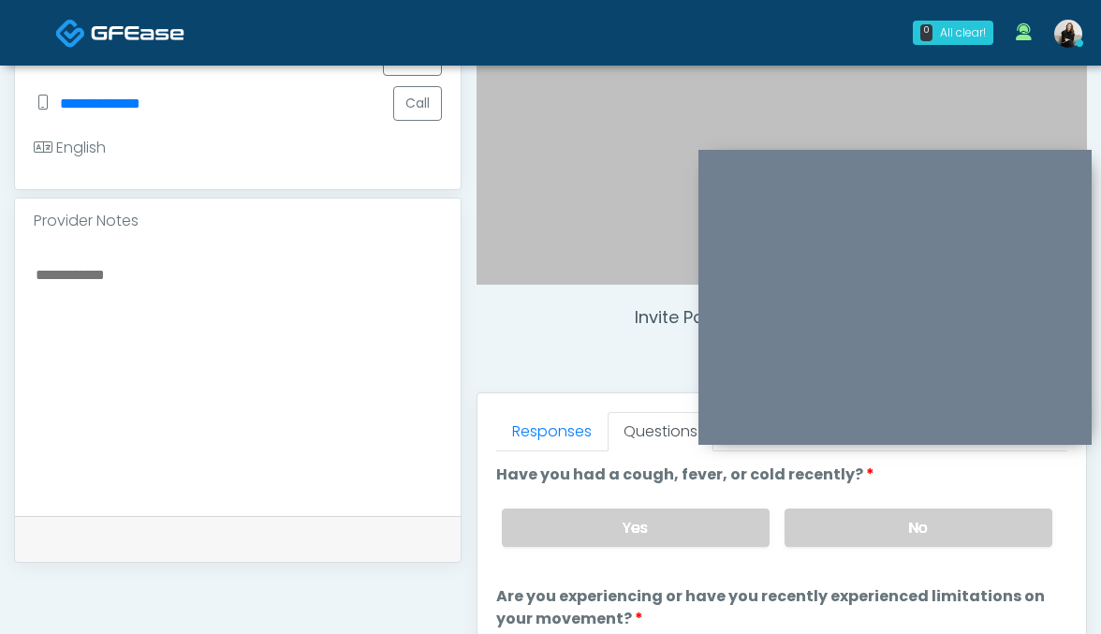
scroll to position [465, 0]
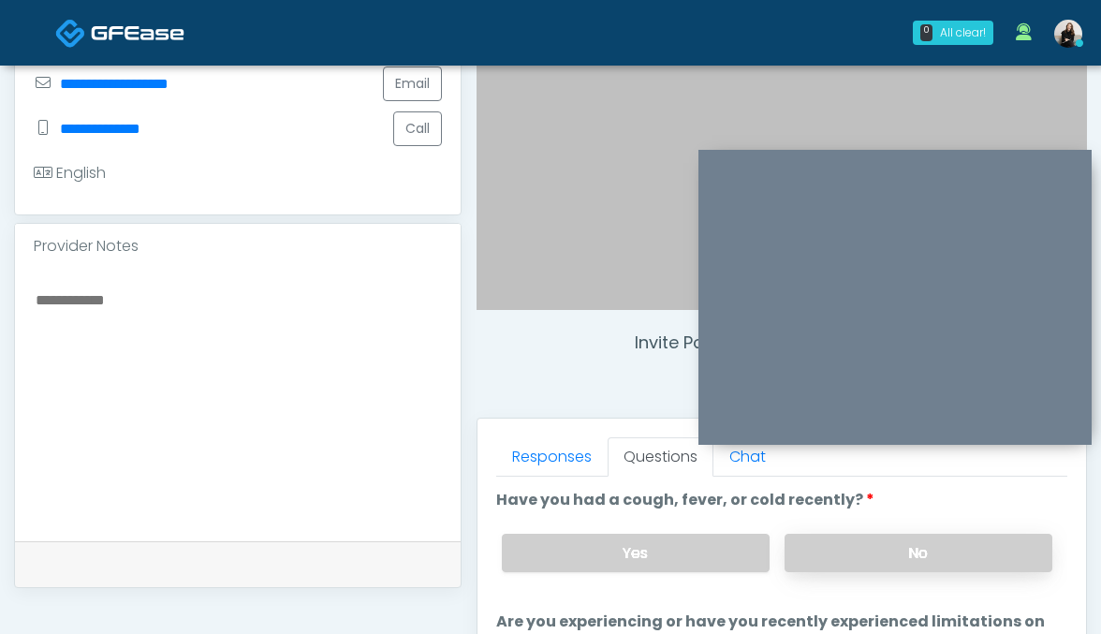
click at [820, 549] on label "No" at bounding box center [918, 553] width 268 height 38
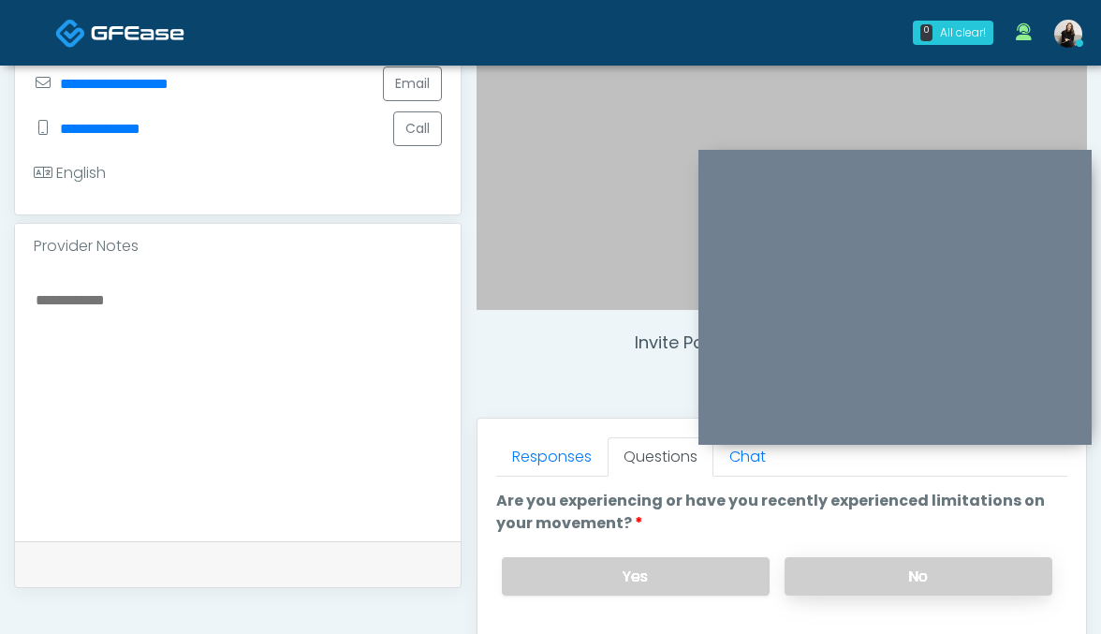
click at [820, 572] on label "No" at bounding box center [918, 576] width 268 height 38
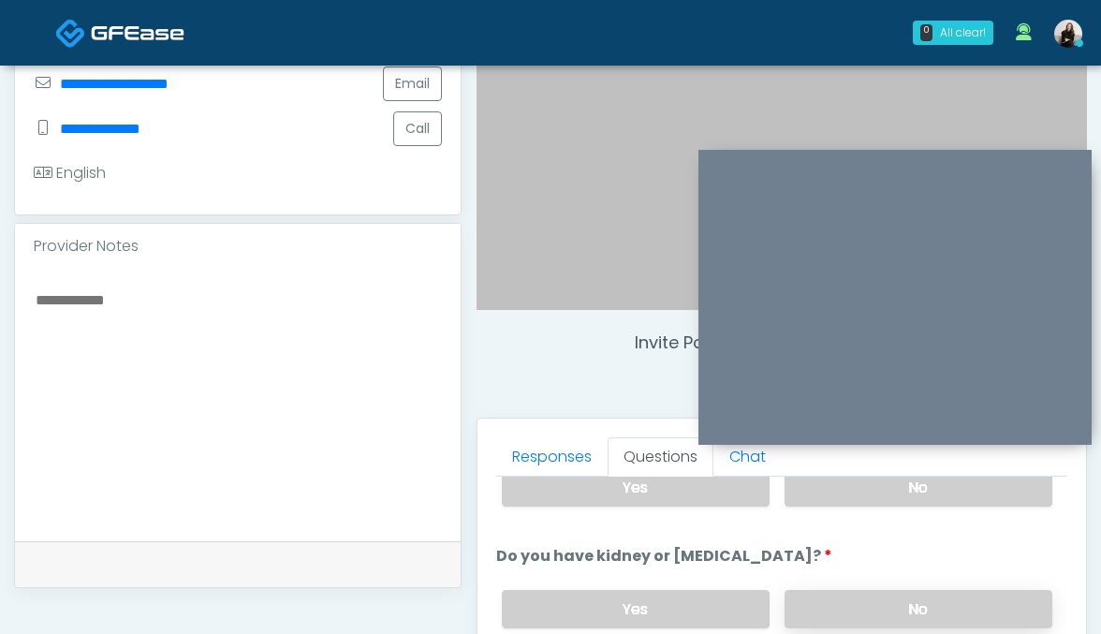
click at [819, 600] on label "No" at bounding box center [918, 609] width 268 height 38
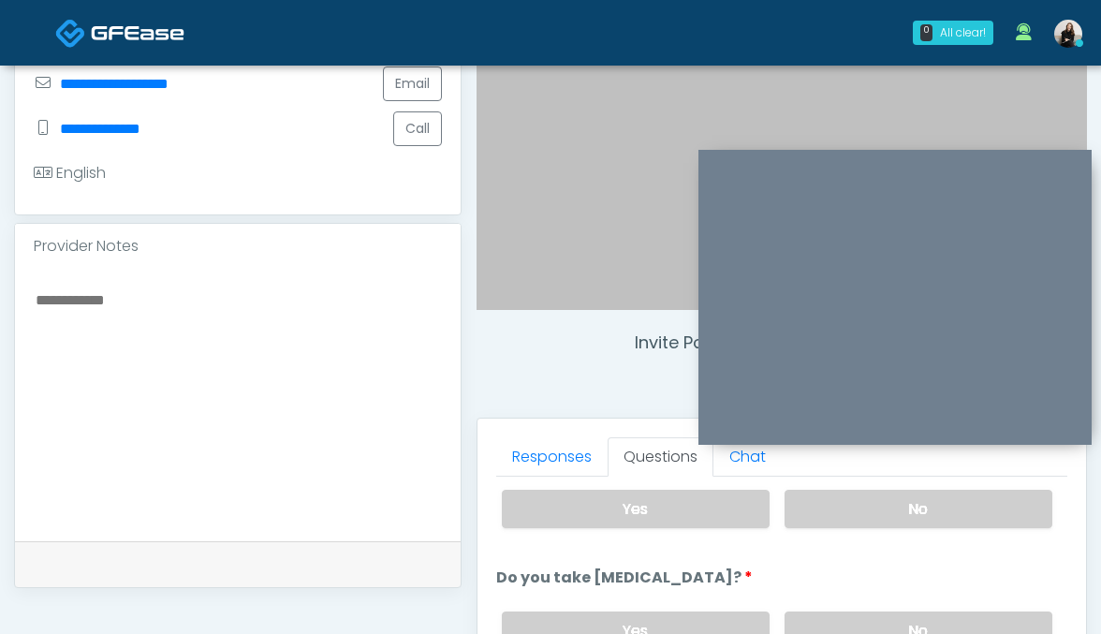
scroll to position [320, 0]
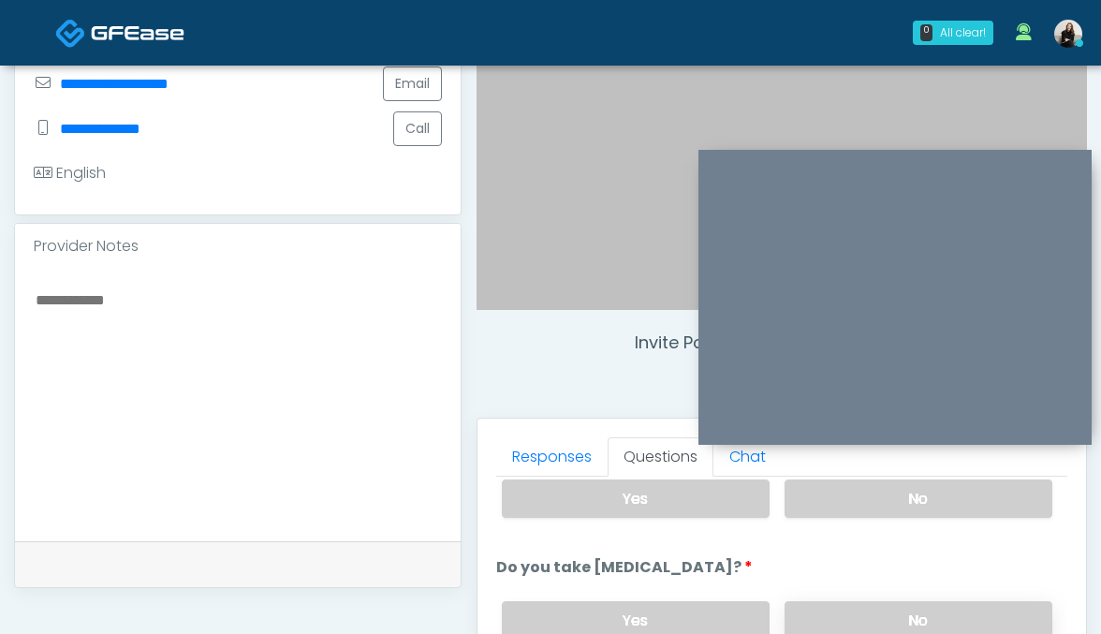
click at [817, 612] on label "No" at bounding box center [918, 620] width 268 height 38
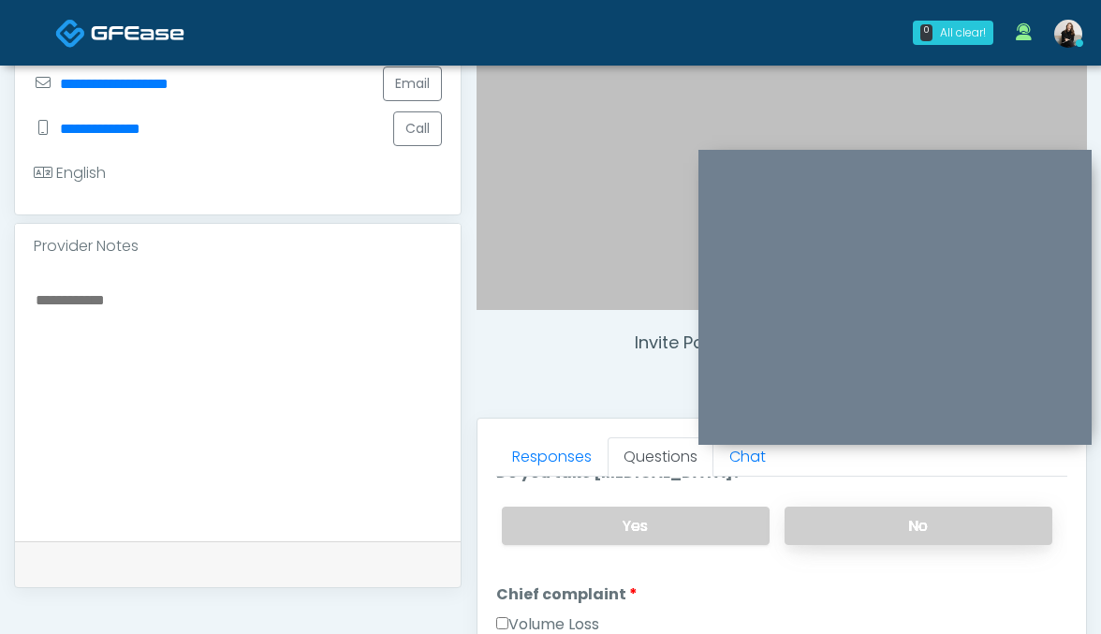
scroll to position [532, 0]
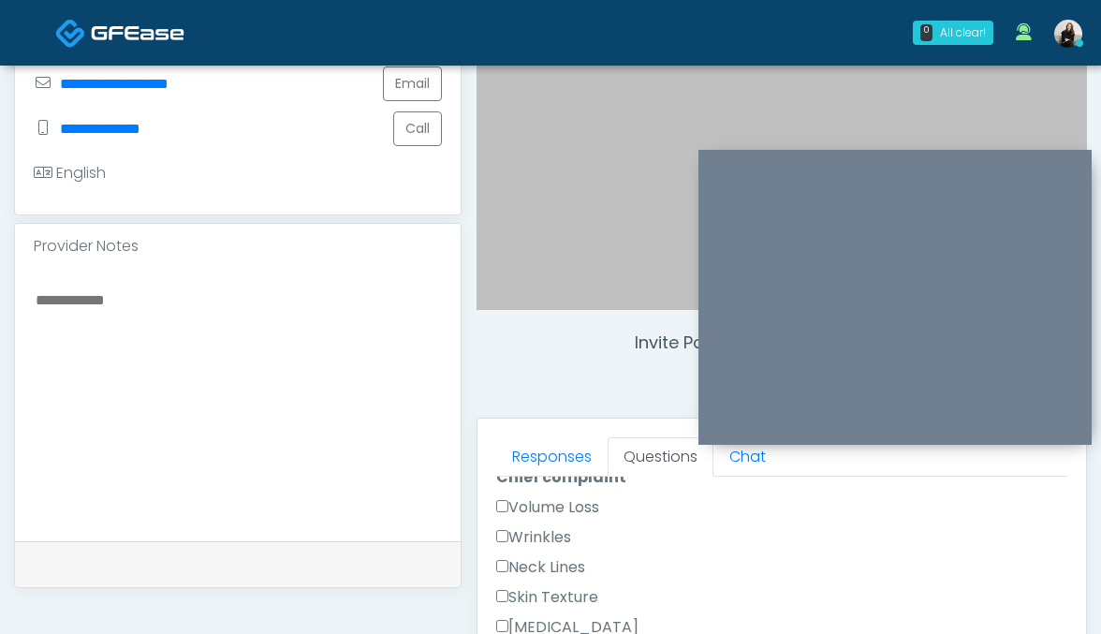
click at [542, 528] on label "Wrinkles" at bounding box center [533, 537] width 75 height 22
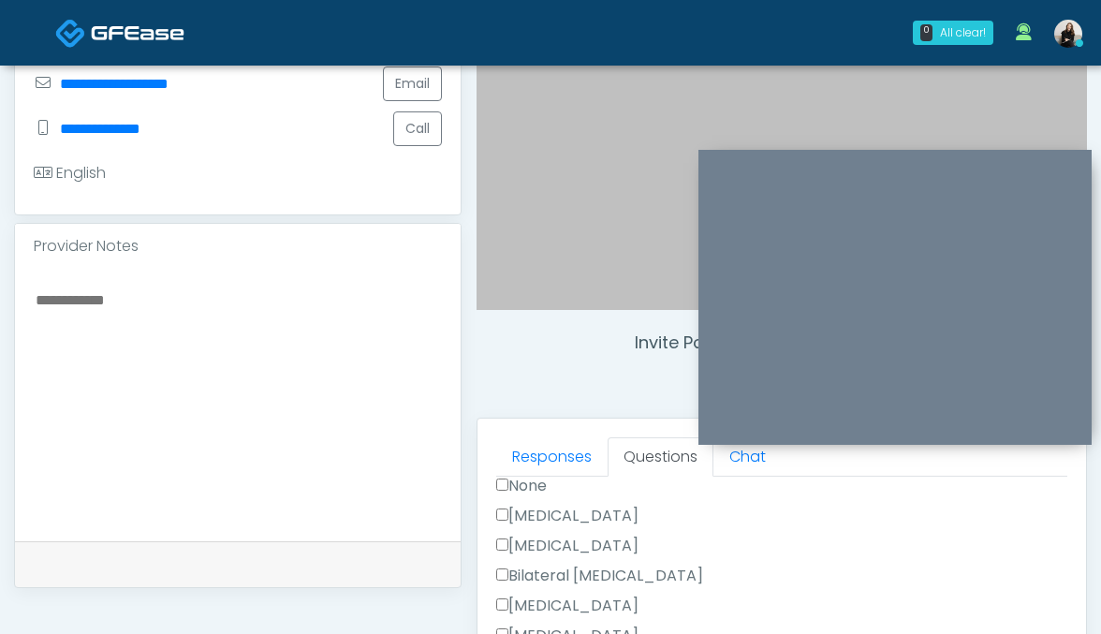
click at [523, 477] on label "None" at bounding box center [521, 486] width 51 height 22
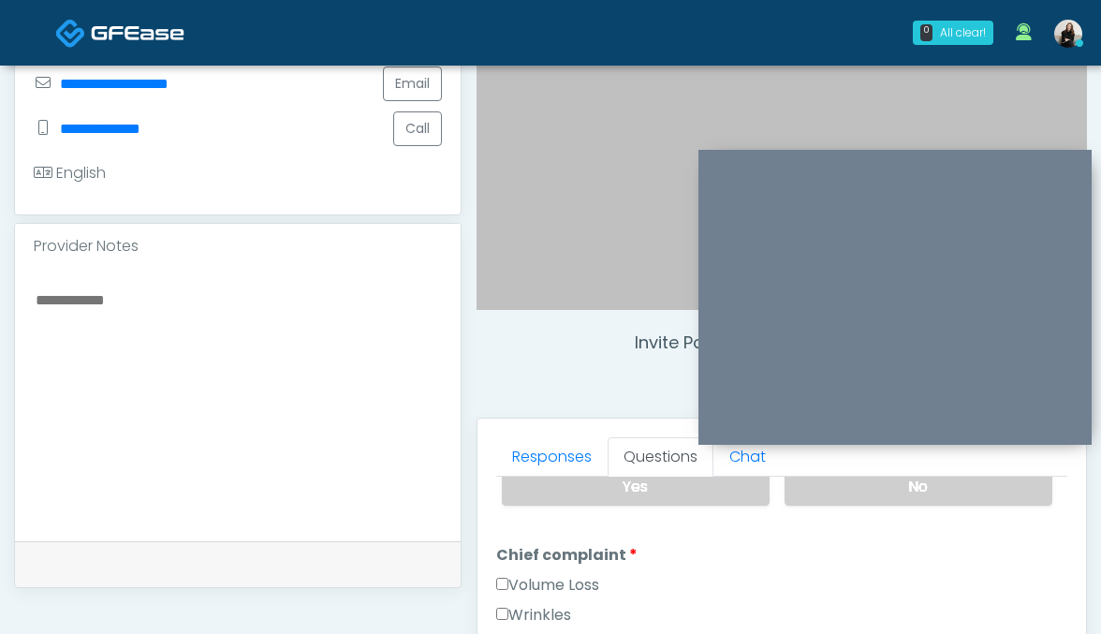
click at [518, 580] on label "Volume Loss" at bounding box center [547, 585] width 103 height 22
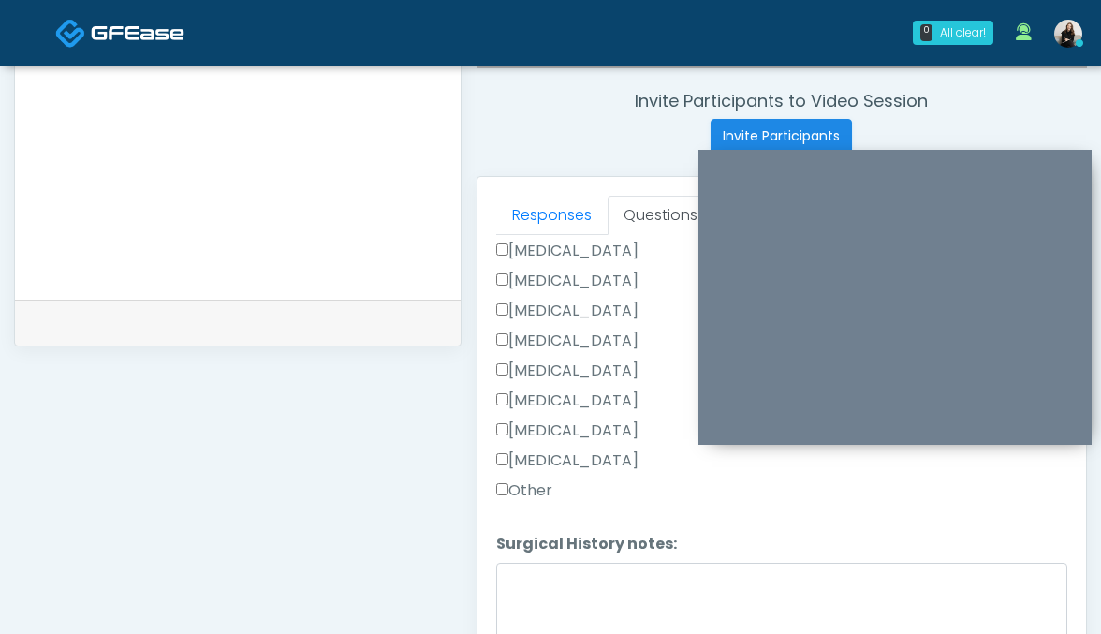
scroll to position [768, 0]
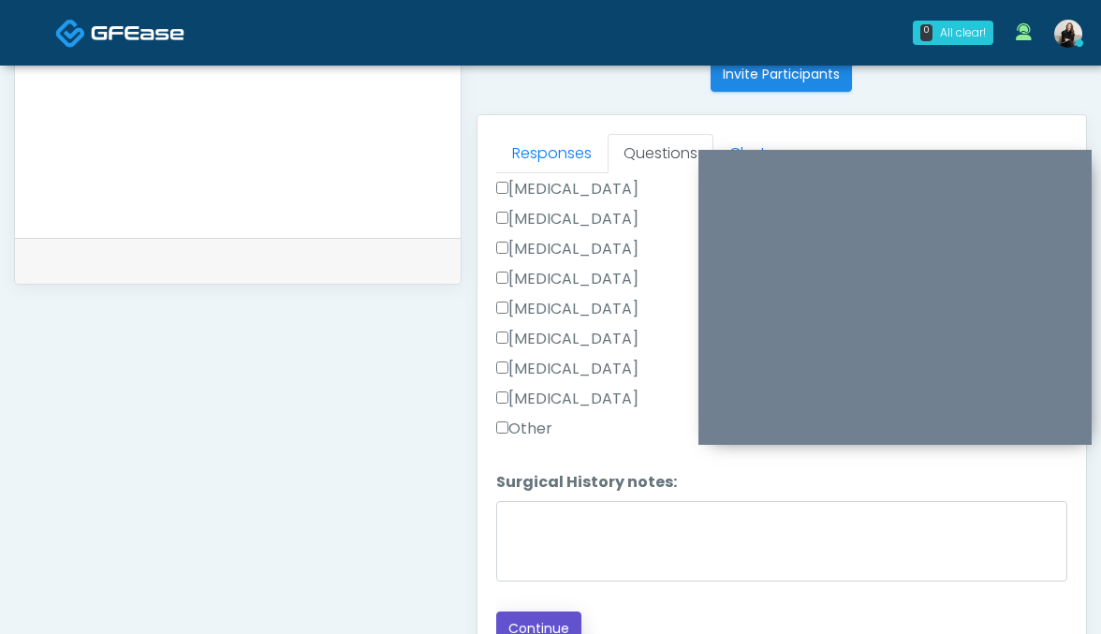
click at [516, 620] on button "Continue" at bounding box center [538, 628] width 85 height 35
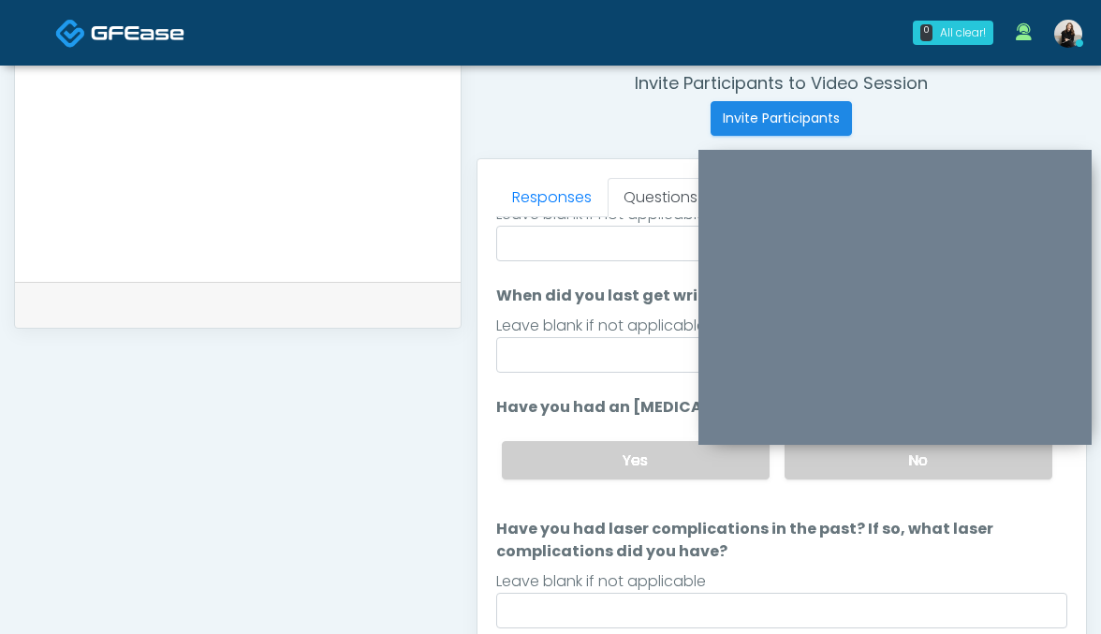
scroll to position [0, 0]
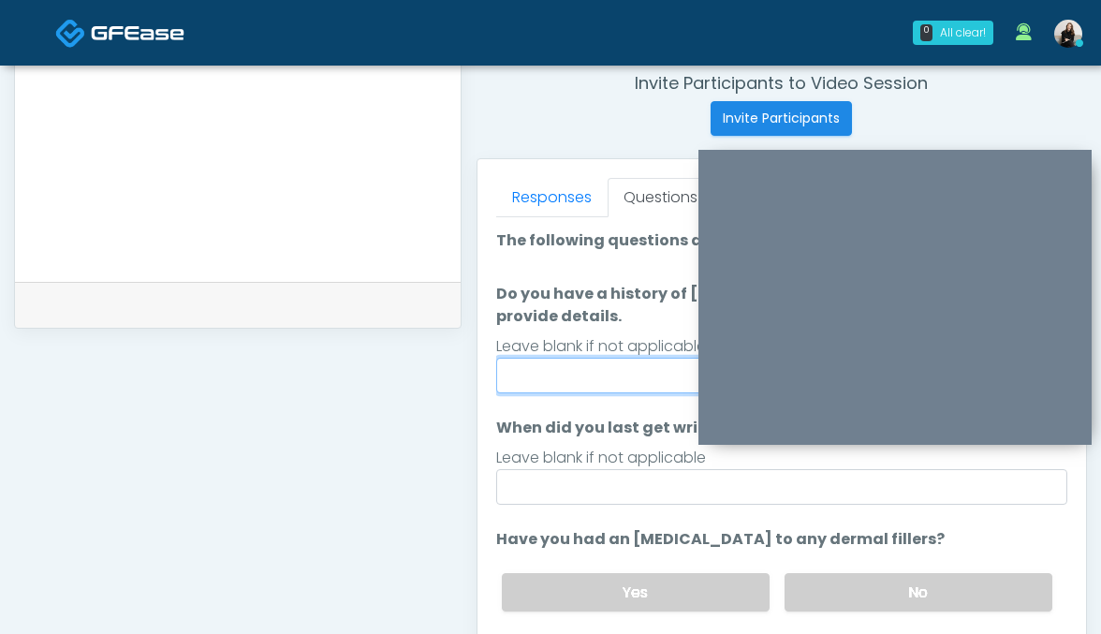
click at [523, 388] on input "Do you have a history of [PERSON_NAME]'s barre or ALS? If so, please provide de…" at bounding box center [782, 376] width 572 height 36
type input "**"
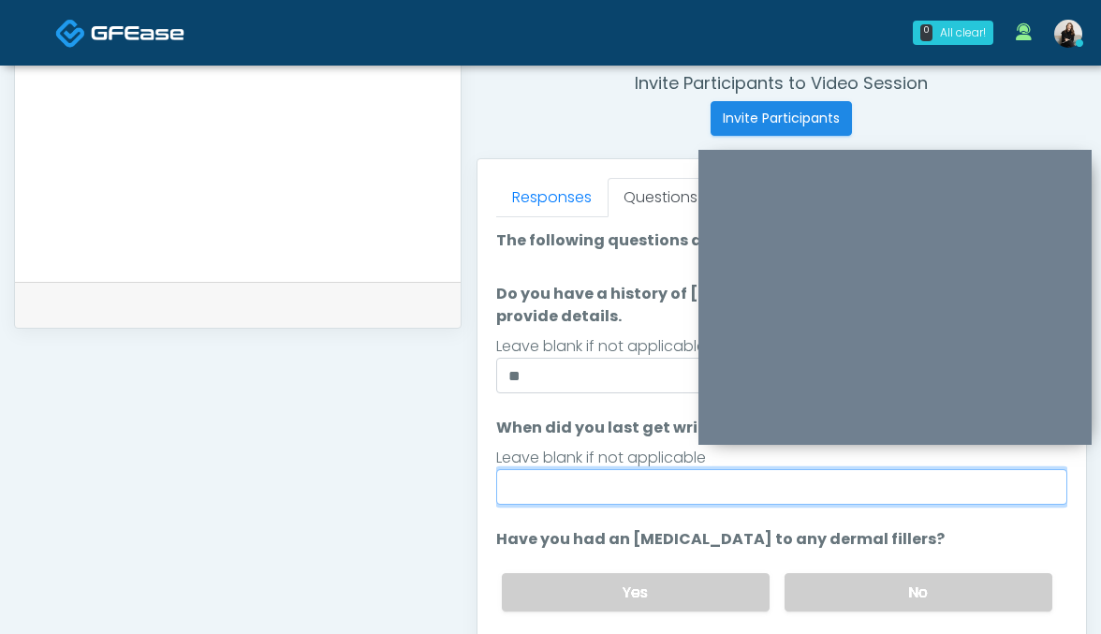
click at [606, 491] on input "When did you last get wrinkle relaxer or dermal filler?" at bounding box center [782, 487] width 572 height 36
drag, startPoint x: 514, startPoint y: 482, endPoint x: 483, endPoint y: 482, distance: 30.9
click at [483, 482] on div "Responses Questions Chat Good Faith Exam Script Good Faith Exam Script INTRODUC…" at bounding box center [781, 431] width 609 height 545
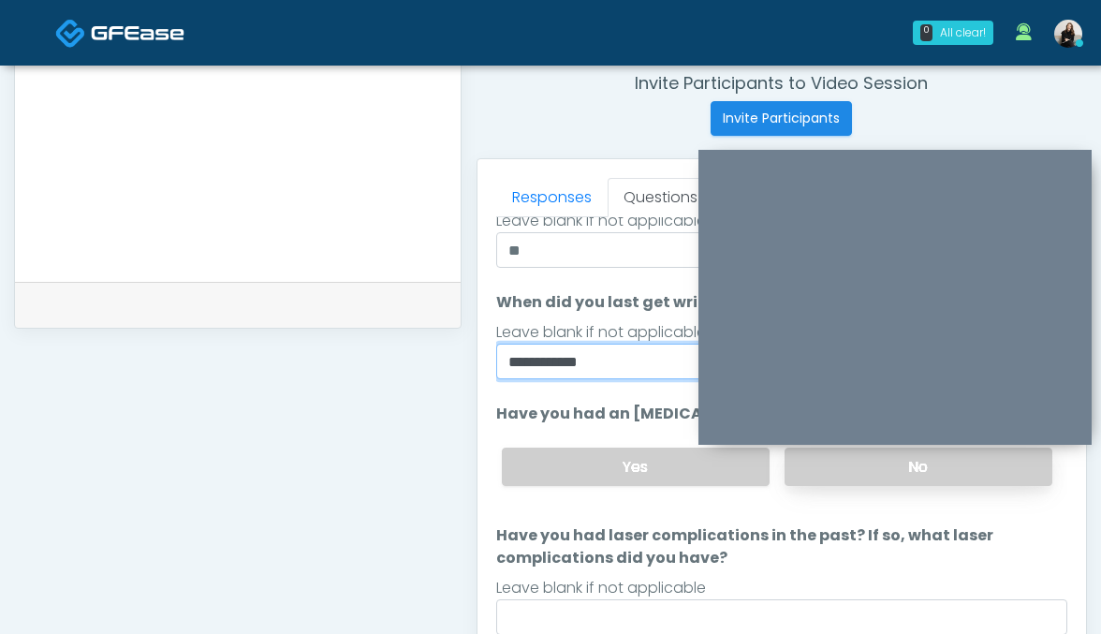
type input "**********"
click at [838, 476] on label "No" at bounding box center [918, 466] width 268 height 38
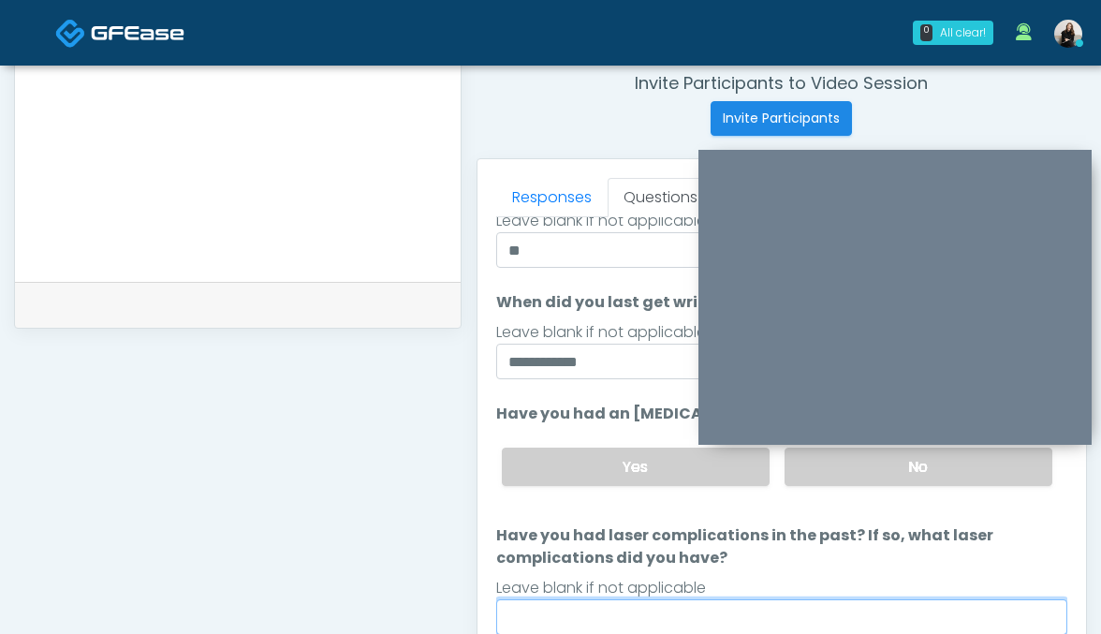
click at [776, 606] on input "Have you had laser complications in the past? If so, what laser complications d…" at bounding box center [782, 617] width 572 height 36
type input "**"
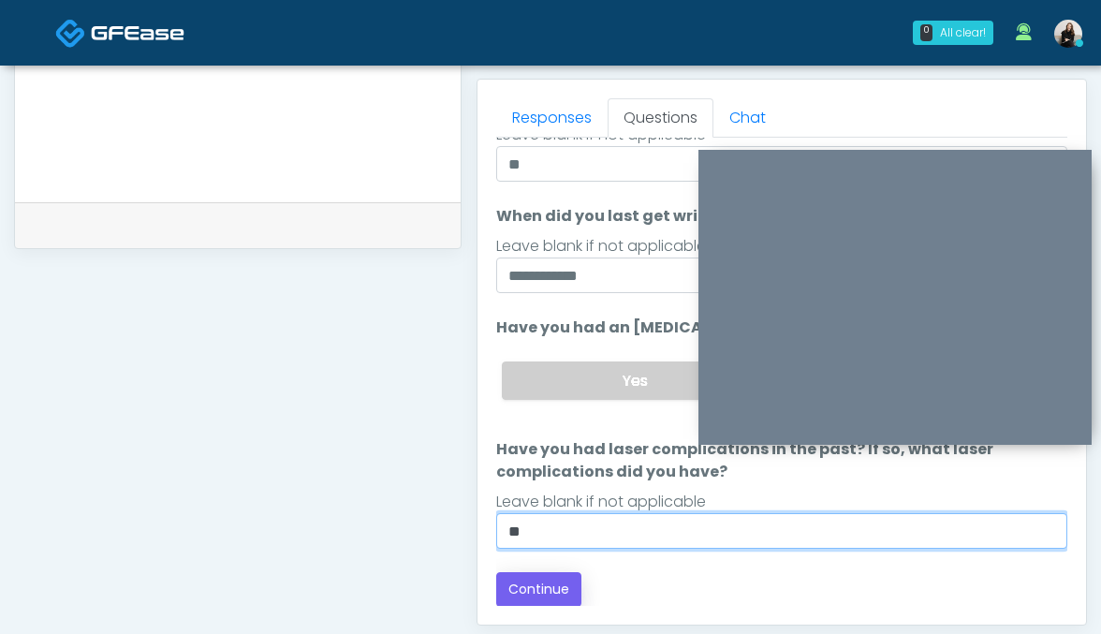
scroll to position [830, 0]
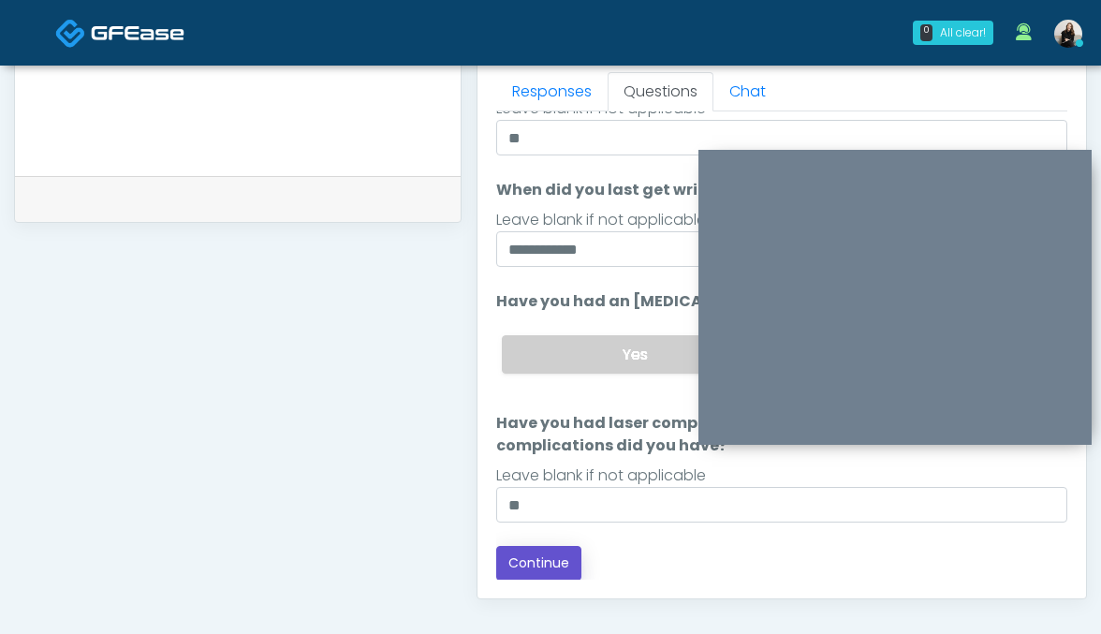
click at [534, 569] on button "Continue" at bounding box center [538, 563] width 85 height 35
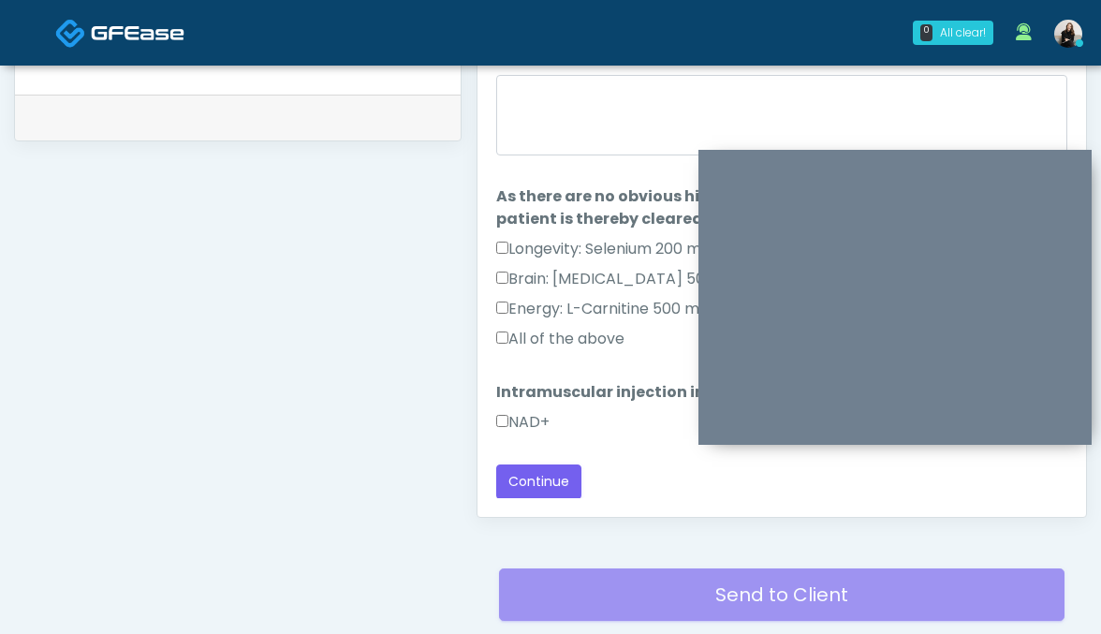
scroll to position [852, 0]
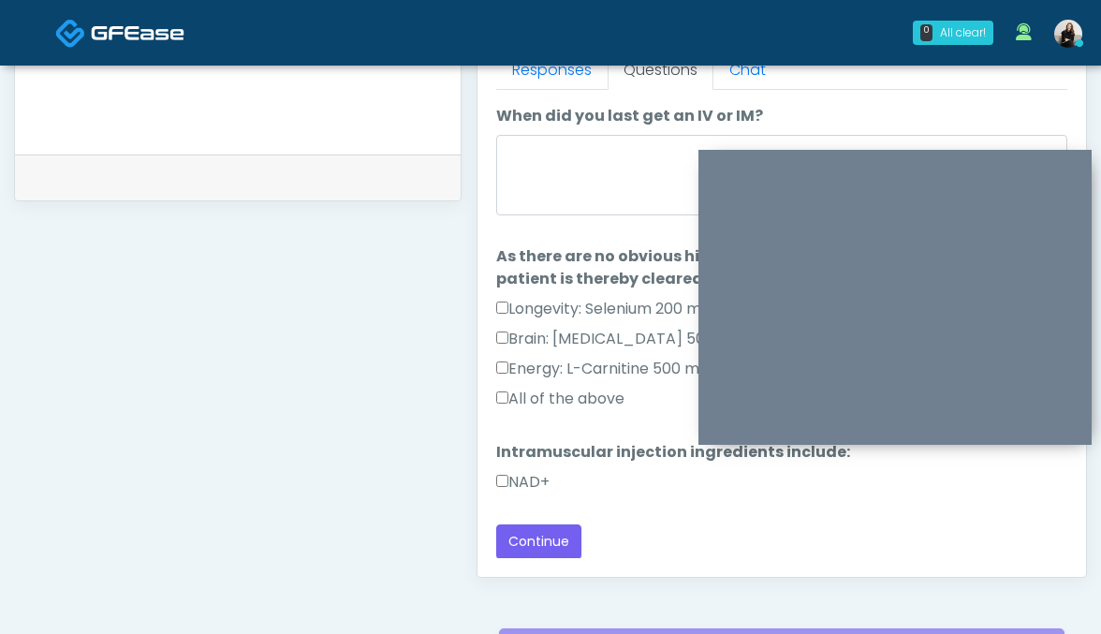
click at [530, 480] on label "NAD+" at bounding box center [522, 482] width 53 height 22
click at [535, 392] on label "All of the above" at bounding box center [560, 399] width 128 height 22
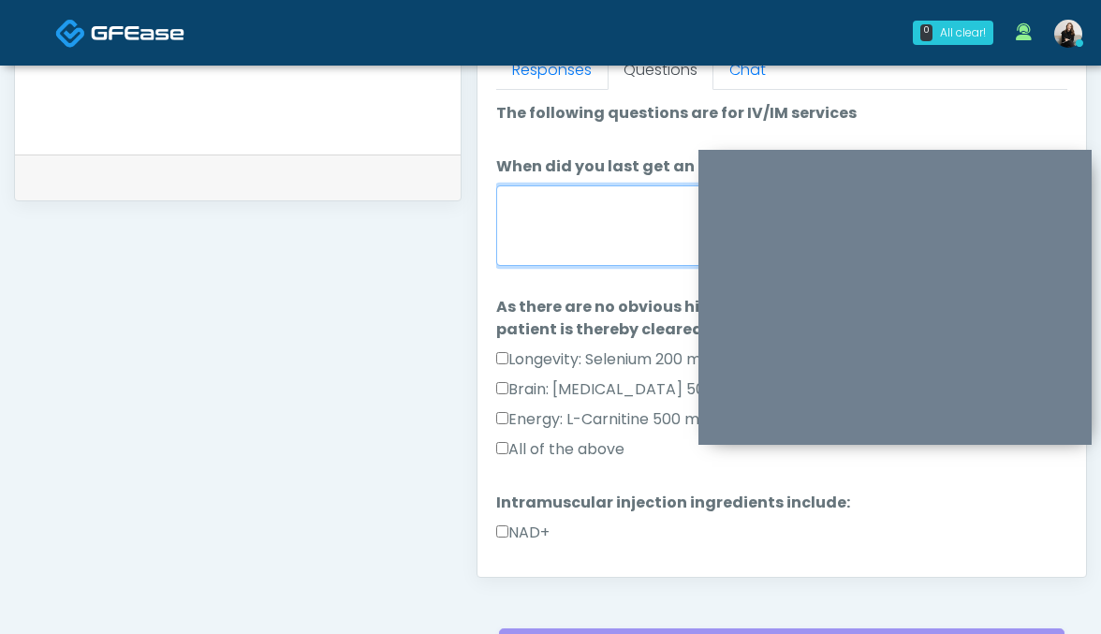
click at [544, 250] on textarea "When did you last get an IV or IM?" at bounding box center [782, 225] width 572 height 80
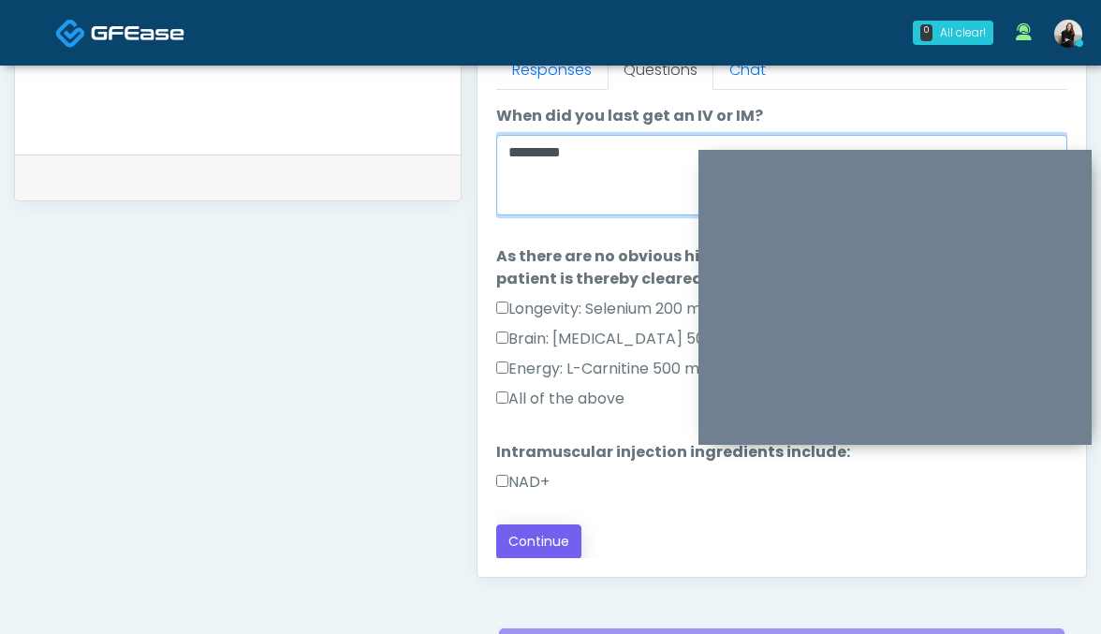
type textarea "*********"
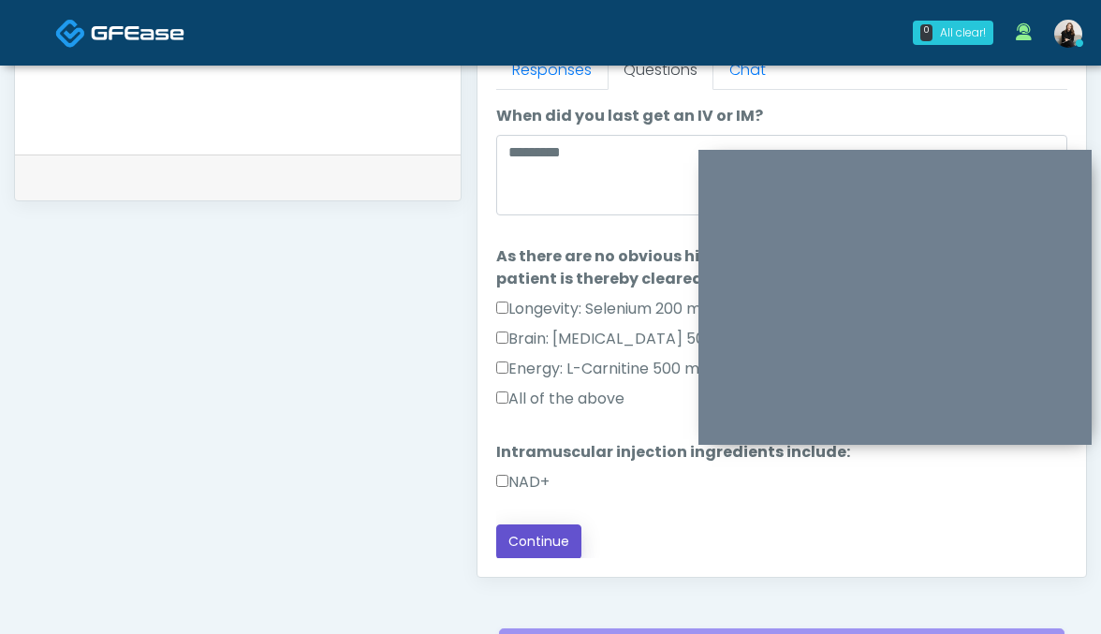
click at [498, 553] on button "Continue" at bounding box center [538, 541] width 85 height 35
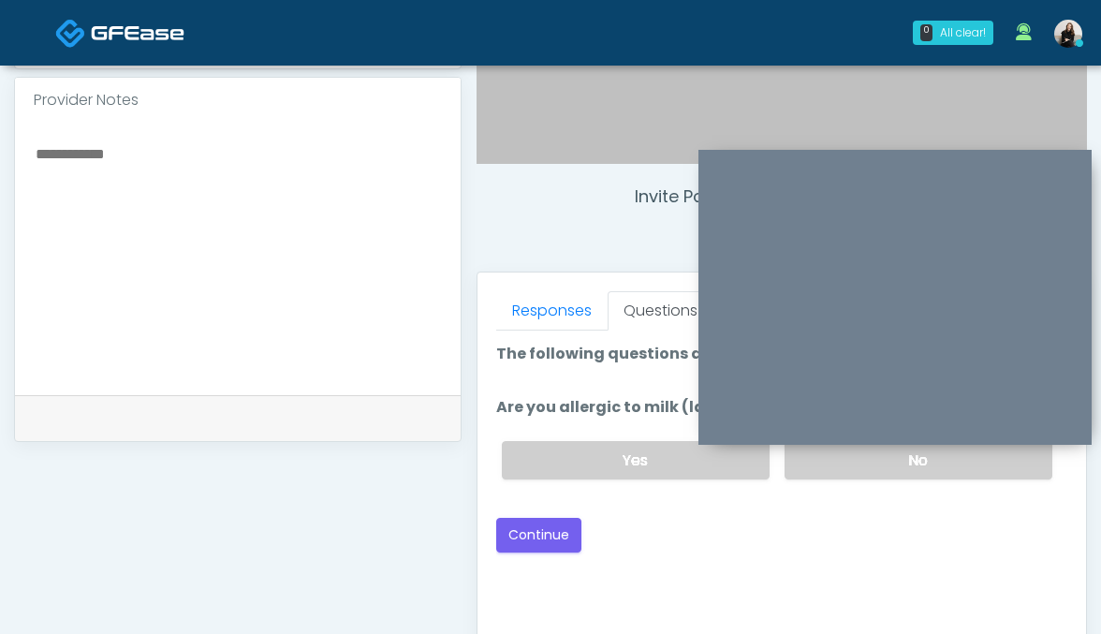
scroll to position [595, 0]
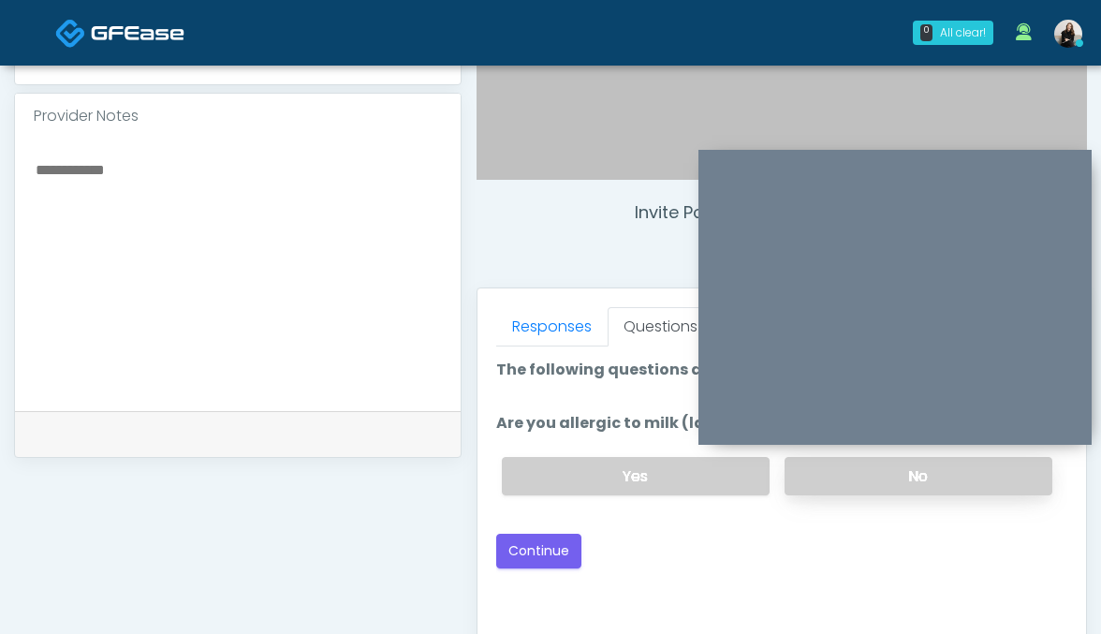
click at [862, 469] on label "No" at bounding box center [918, 476] width 268 height 38
click at [545, 546] on button "Continue" at bounding box center [538, 551] width 85 height 35
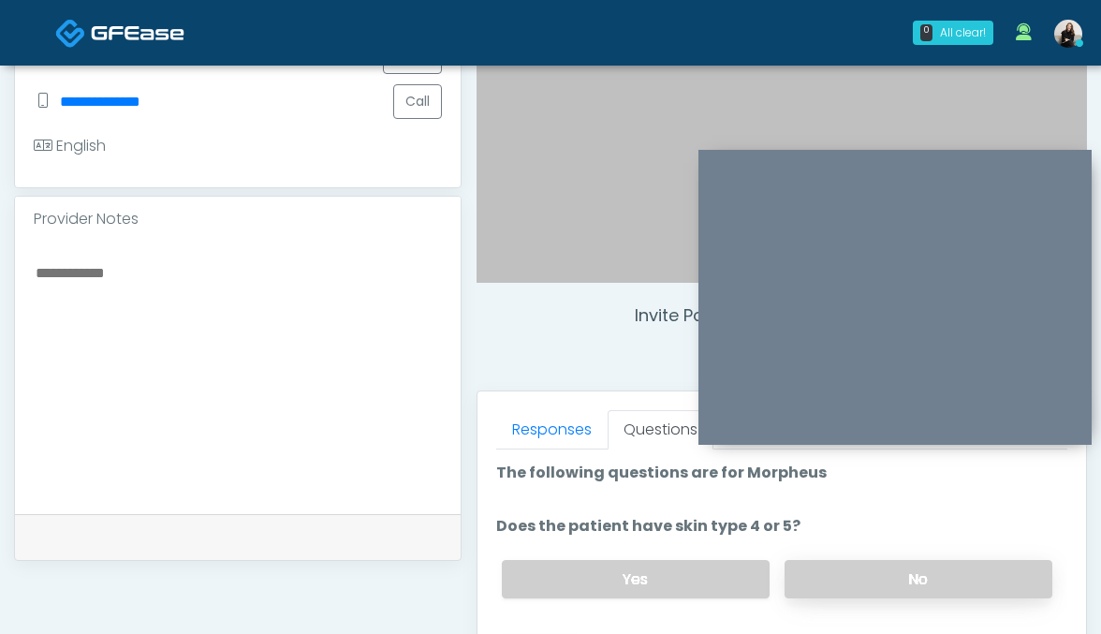
click at [805, 566] on label "No" at bounding box center [918, 579] width 268 height 38
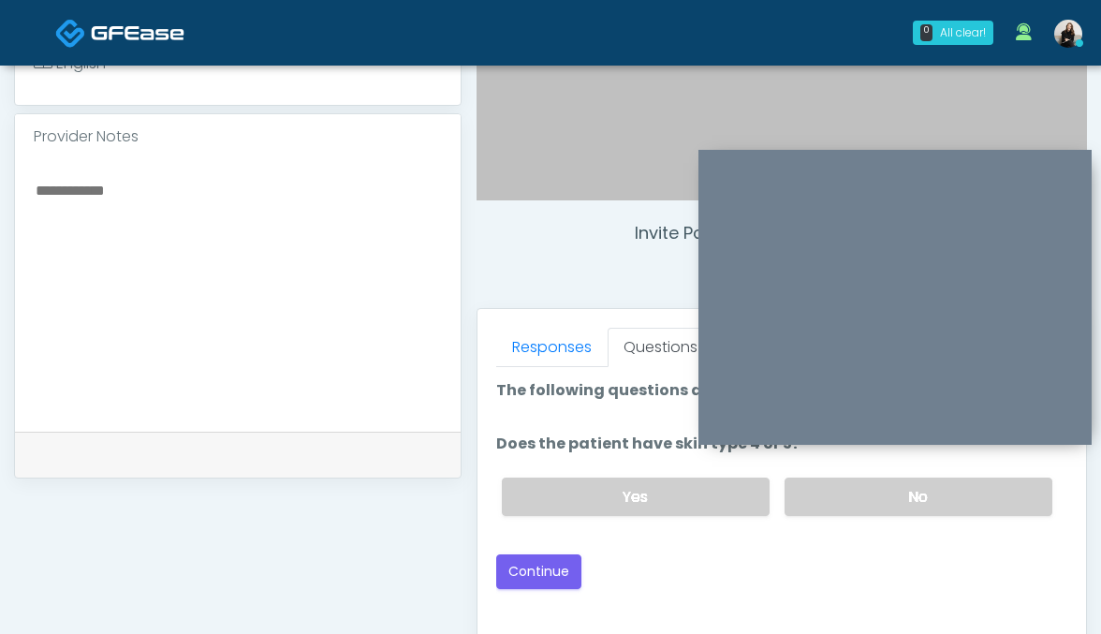
scroll to position [647, 0]
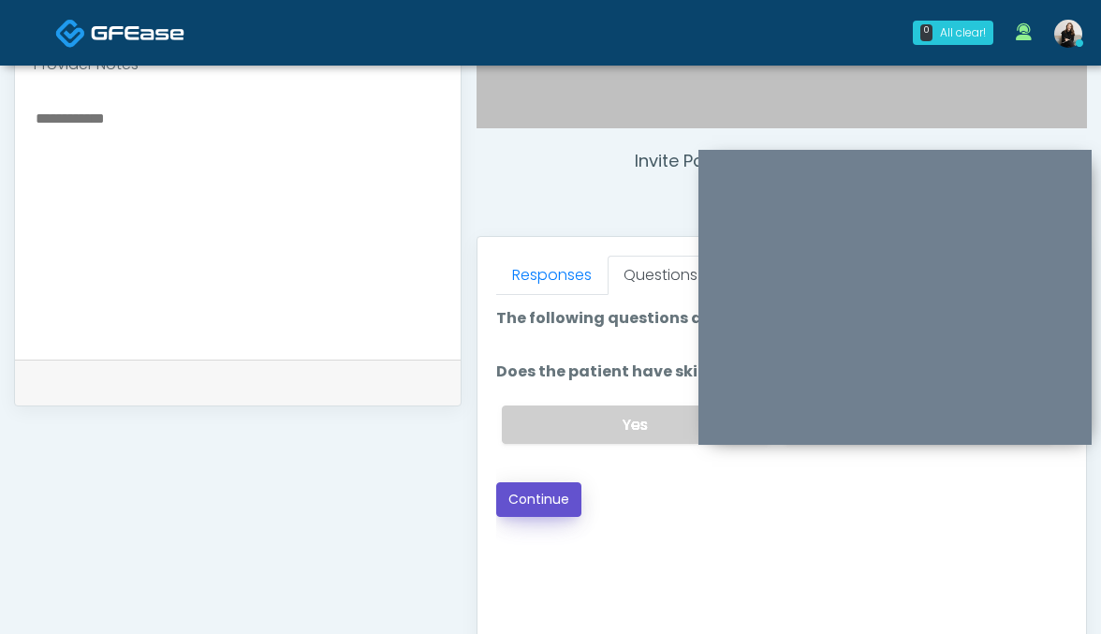
click at [552, 488] on button "Continue" at bounding box center [538, 499] width 85 height 35
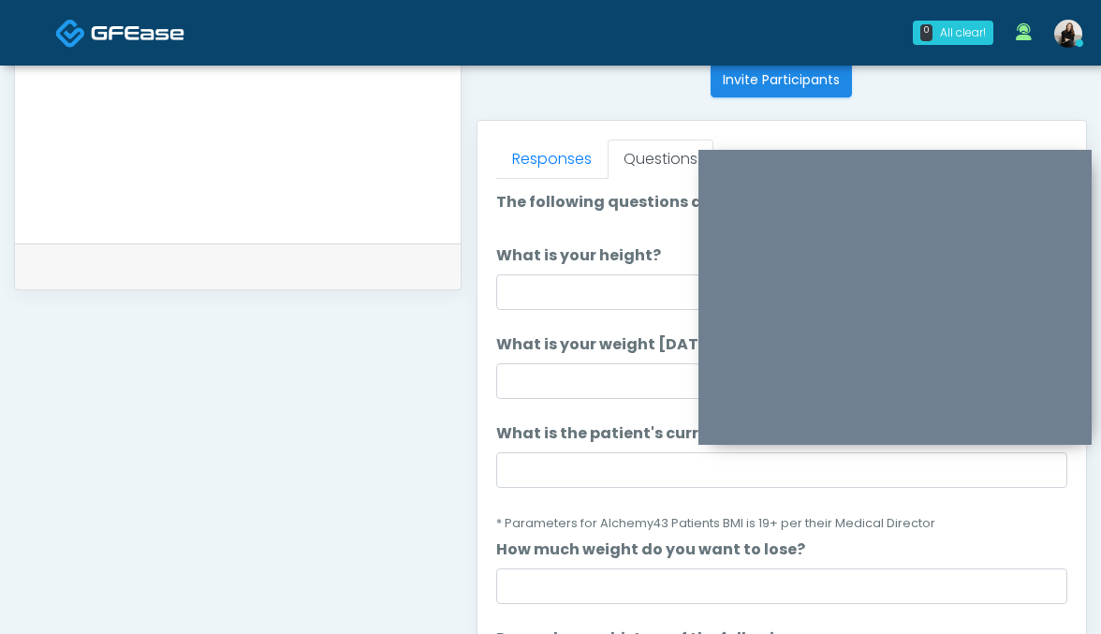
scroll to position [744, 0]
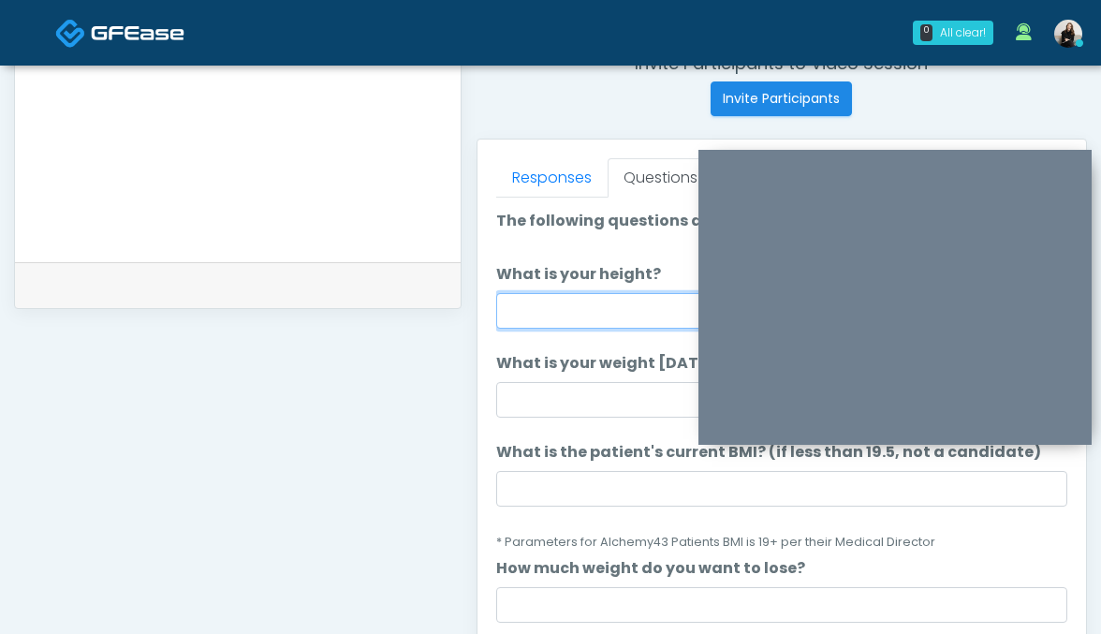
click at [529, 312] on input "What is your height?" at bounding box center [782, 311] width 572 height 36
type input "******"
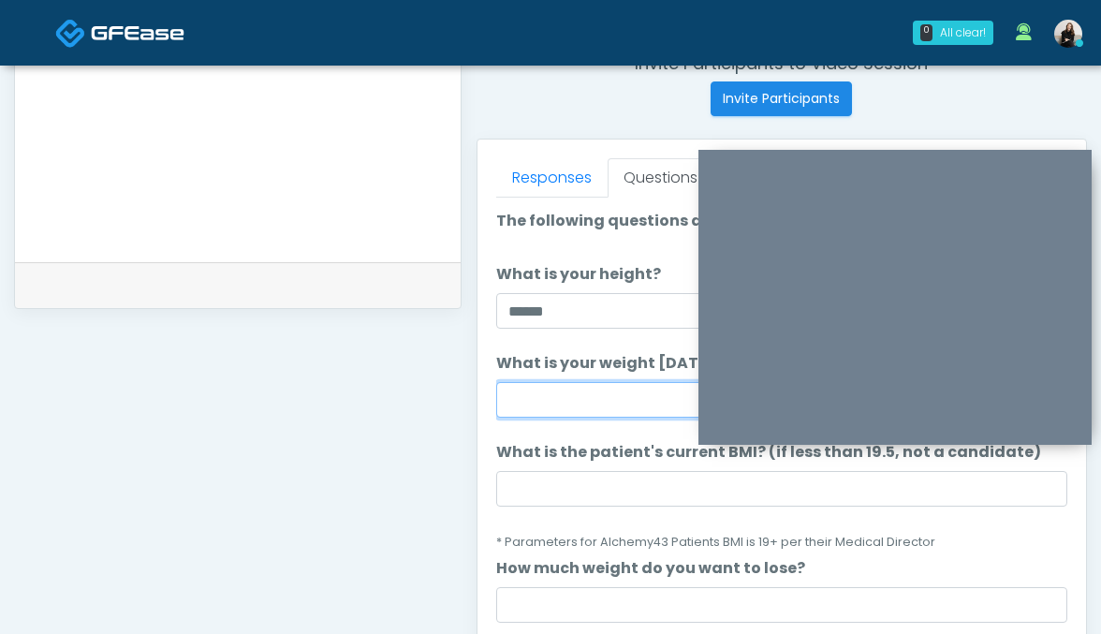
click at [597, 407] on input "What is your weight [DATE]?" at bounding box center [782, 400] width 572 height 36
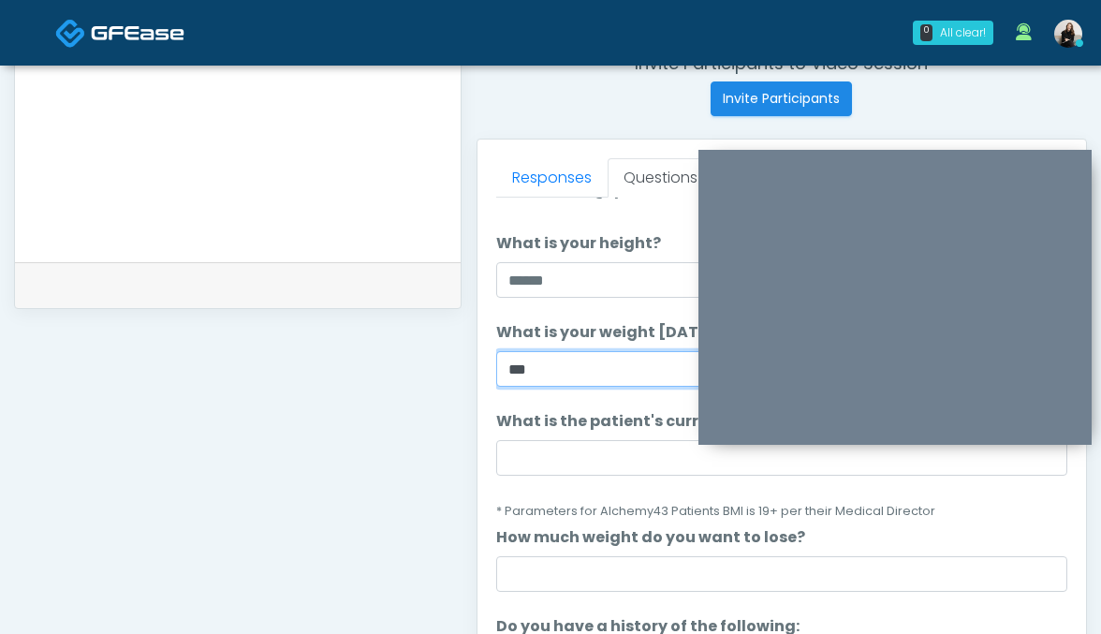
scroll to position [154, 0]
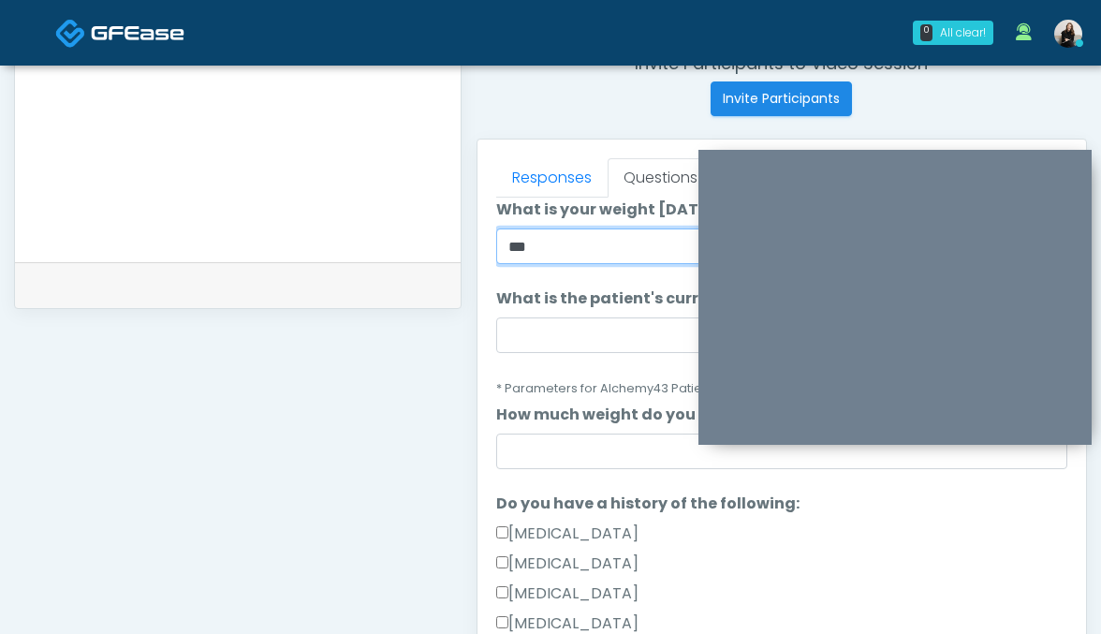
type input "***"
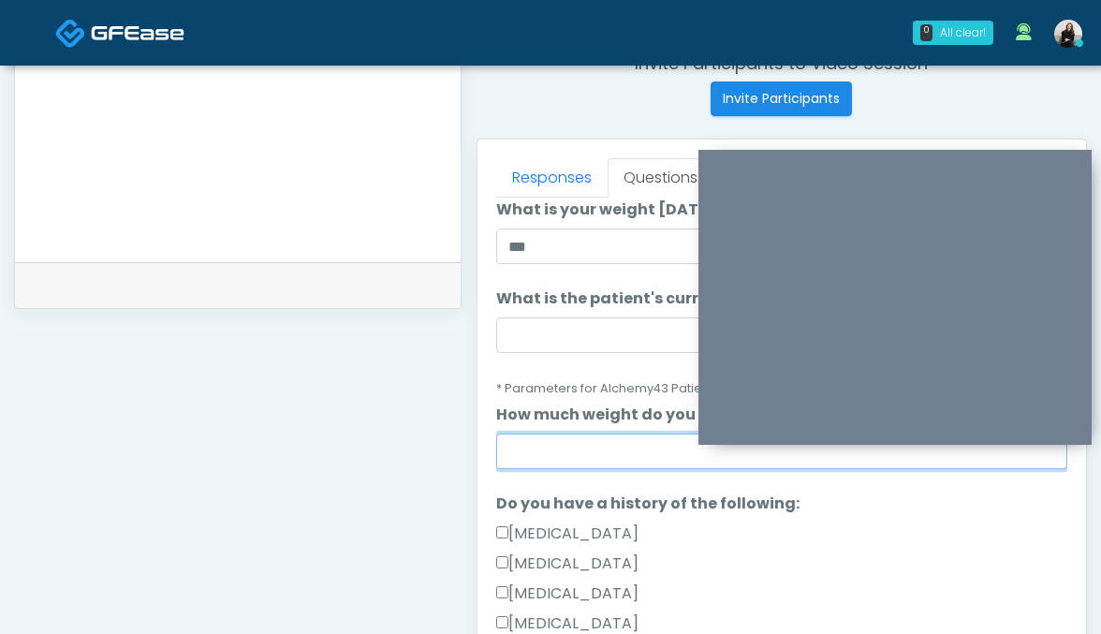
click at [593, 448] on input "How much weight do you want to lose?" at bounding box center [782, 451] width 572 height 36
type input "***"
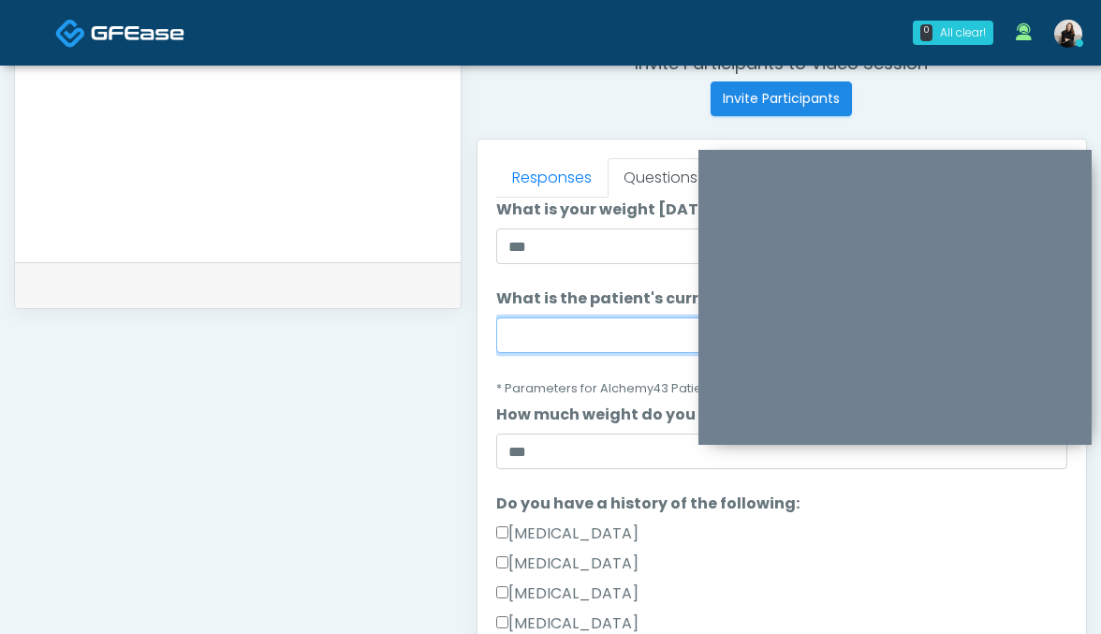
click at [543, 333] on input "What is the patient's current BMI? (if less than 19.5, not a candidate)" at bounding box center [782, 335] width 572 height 36
paste input "****"
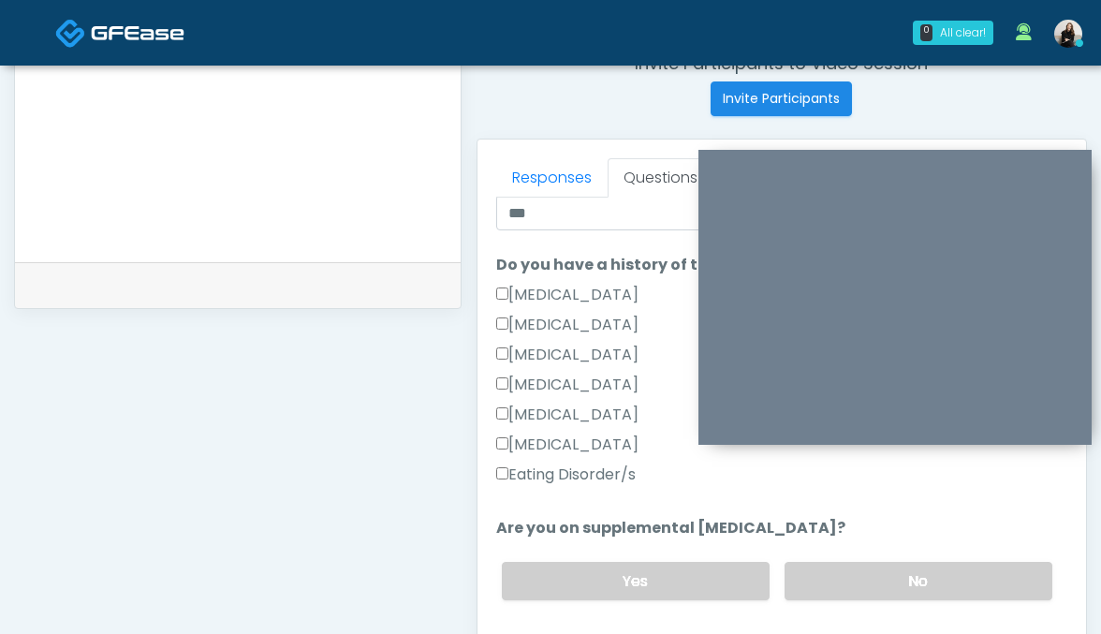
type input "****"
click at [571, 466] on label "Eating Disorder/s" at bounding box center [565, 474] width 139 height 22
click at [827, 589] on label "No" at bounding box center [918, 581] width 268 height 38
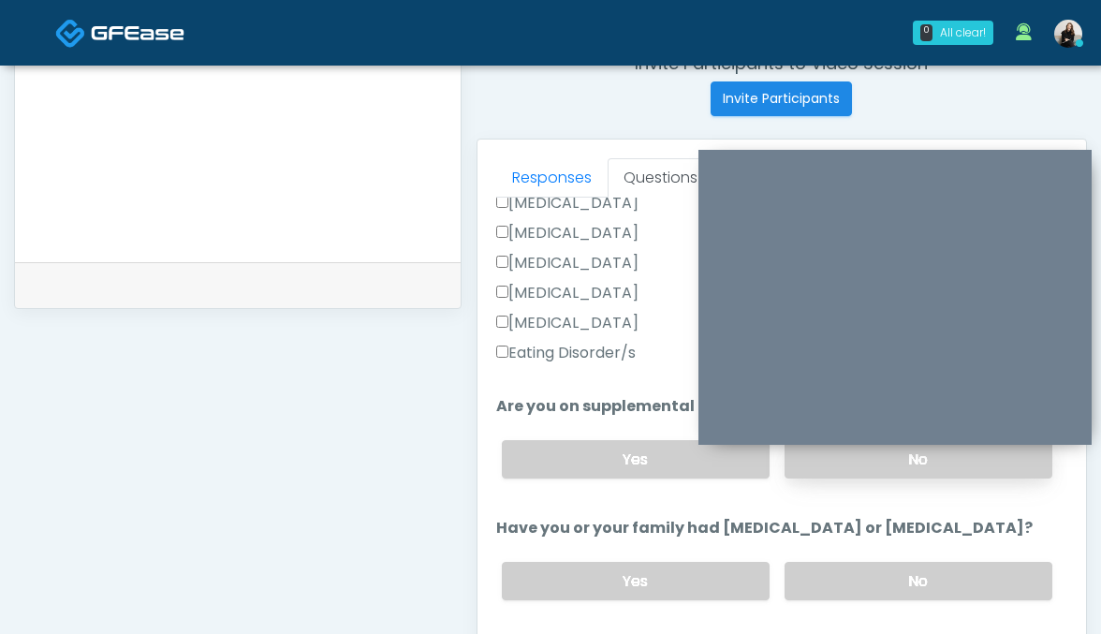
click at [827, 589] on label "No" at bounding box center [918, 581] width 268 height 38
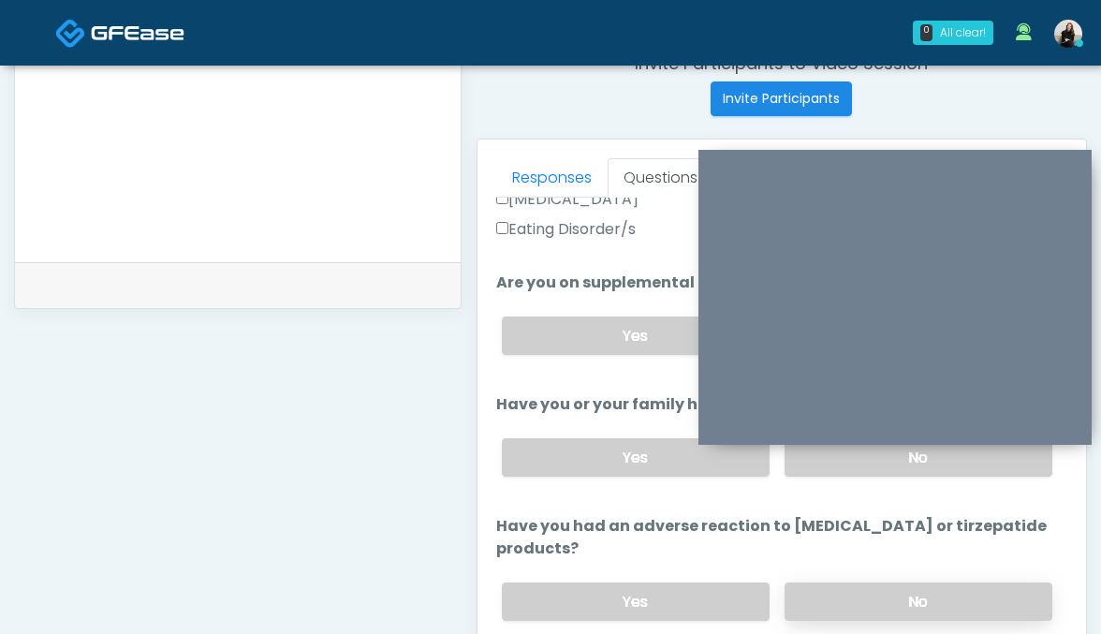
click at [822, 582] on label "No" at bounding box center [918, 601] width 268 height 38
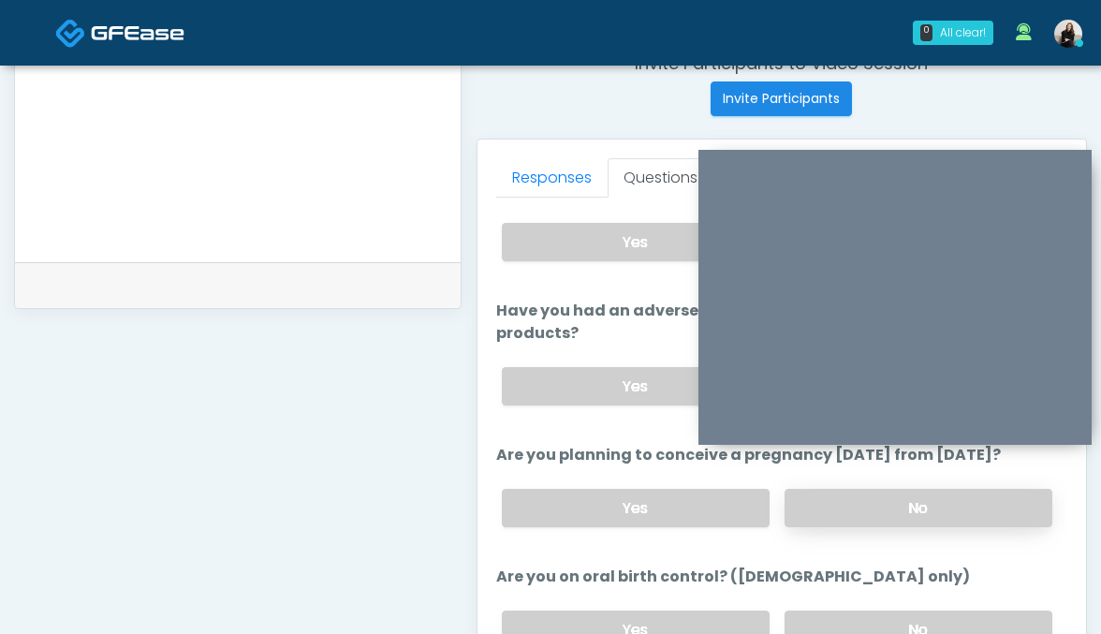
click at [833, 489] on label "No" at bounding box center [918, 508] width 268 height 38
click at [840, 595] on div "Yes No" at bounding box center [777, 629] width 581 height 68
click at [840, 610] on label "No" at bounding box center [918, 629] width 268 height 38
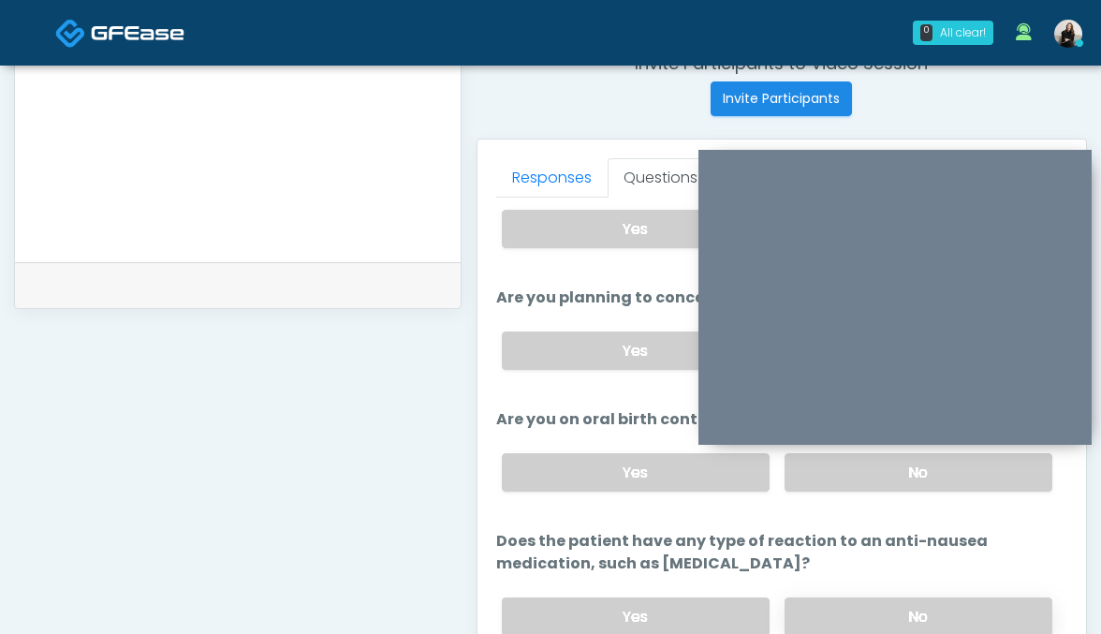
click at [838, 597] on label "No" at bounding box center [918, 616] width 268 height 38
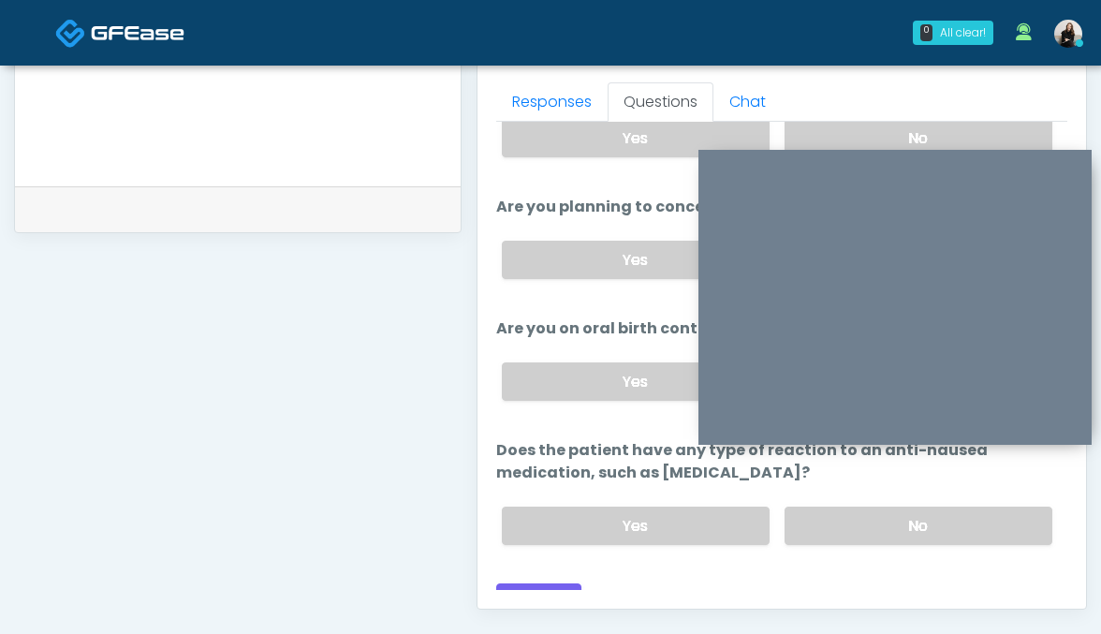
scroll to position [842, 0]
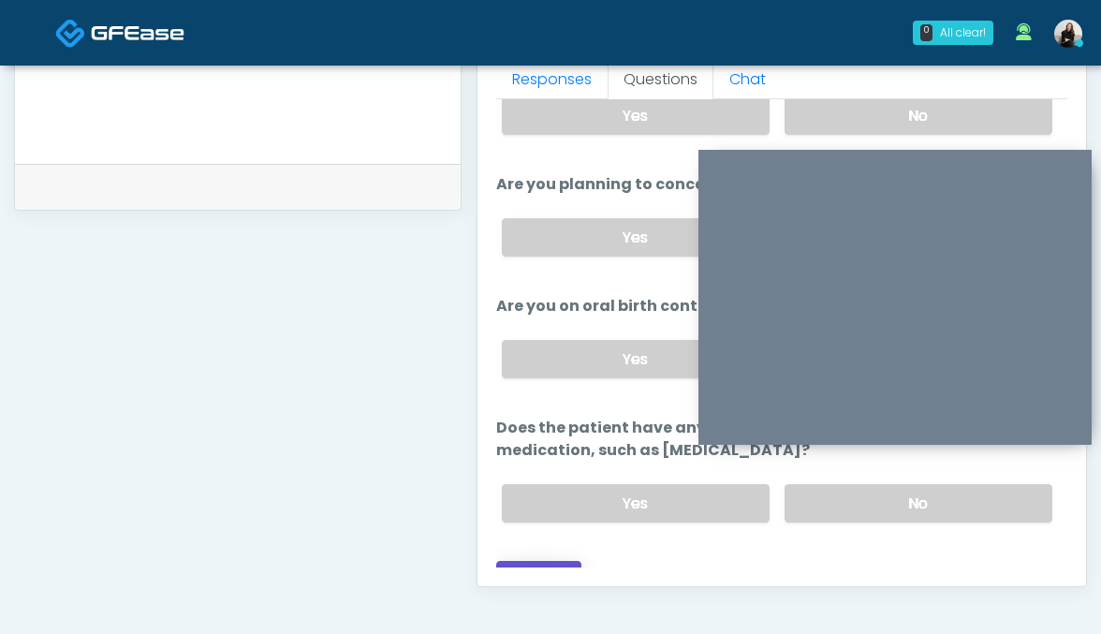
click at [548, 561] on button "Continue" at bounding box center [538, 578] width 85 height 35
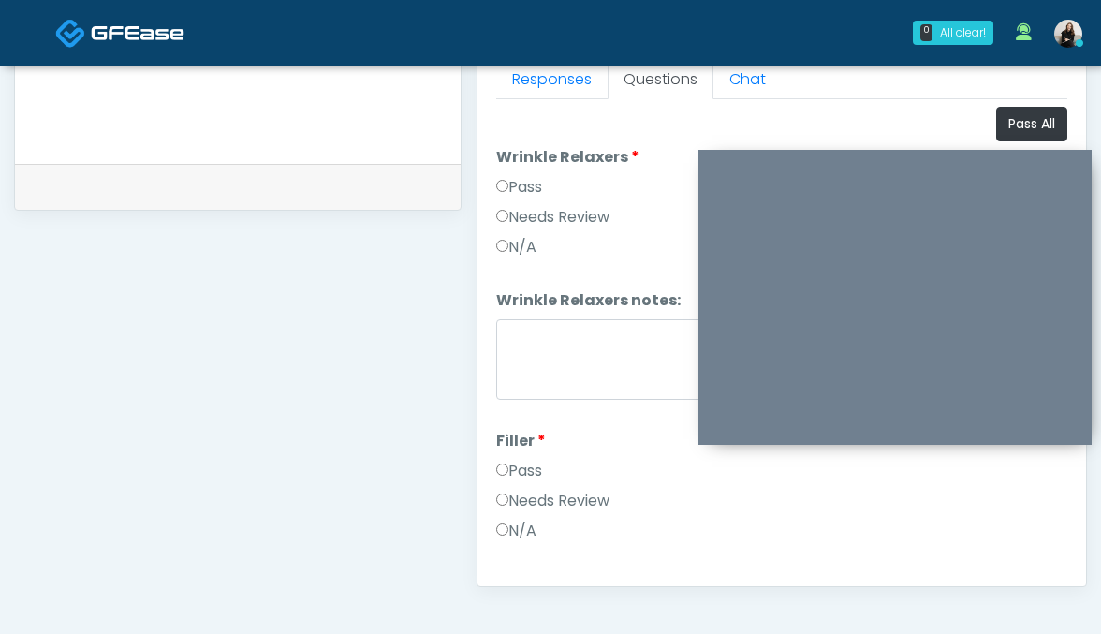
scroll to position [834, 0]
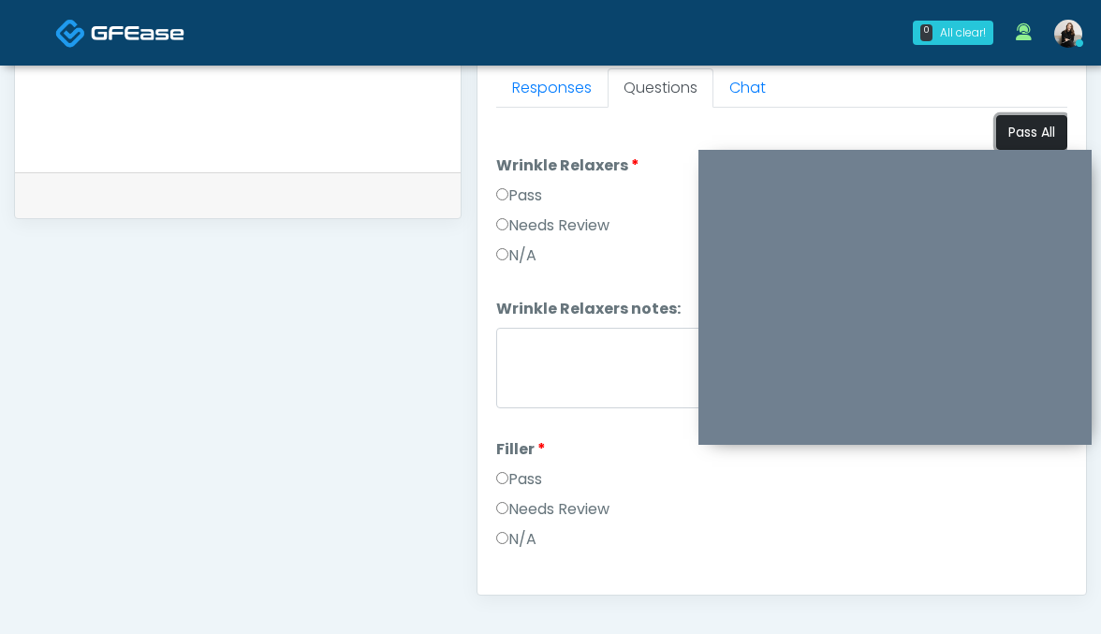
click at [1005, 126] on button "Pass All" at bounding box center [1031, 132] width 71 height 35
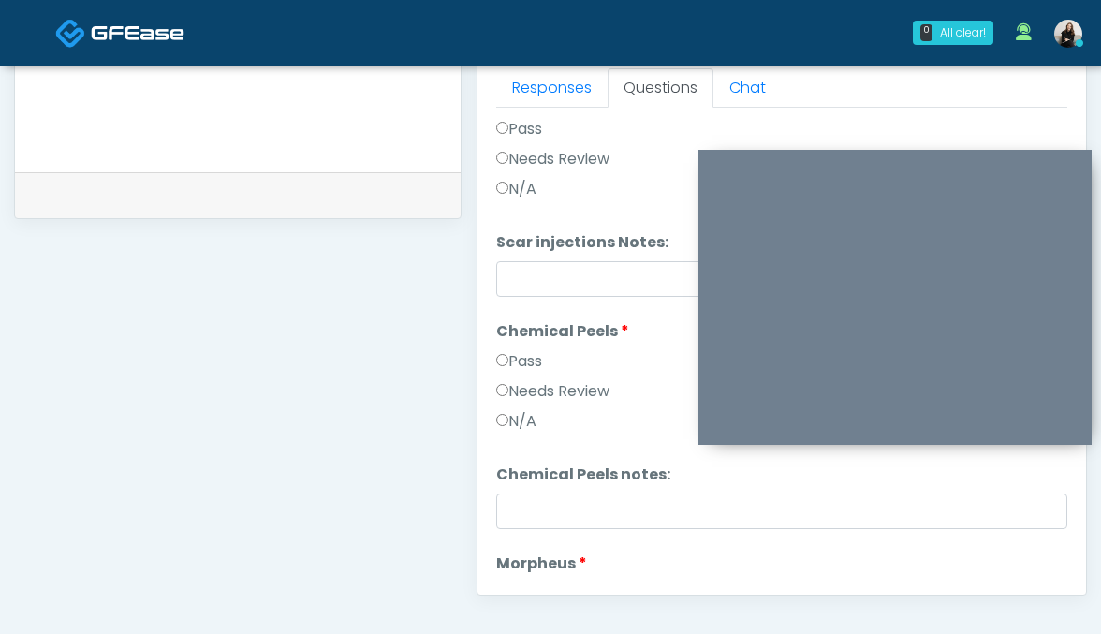
scroll to position [3401, 0]
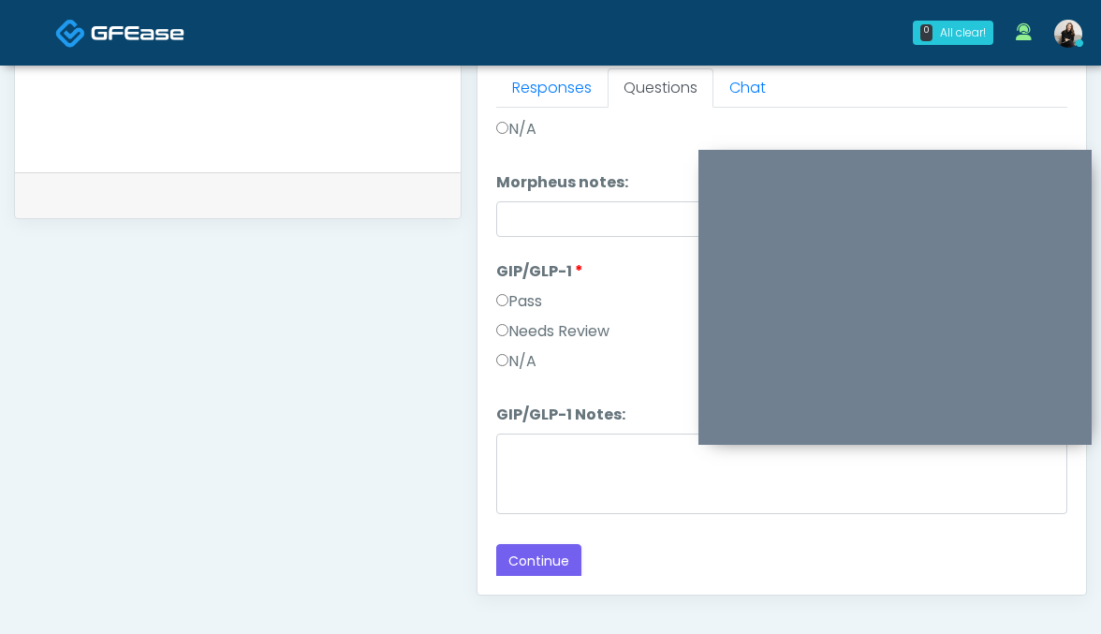
click at [553, 580] on div "Responses Questions Chat Good Faith Exam Script Good Faith Exam Script INTRODUC…" at bounding box center [781, 322] width 609 height 545
click at [554, 556] on button "Continue" at bounding box center [538, 561] width 85 height 35
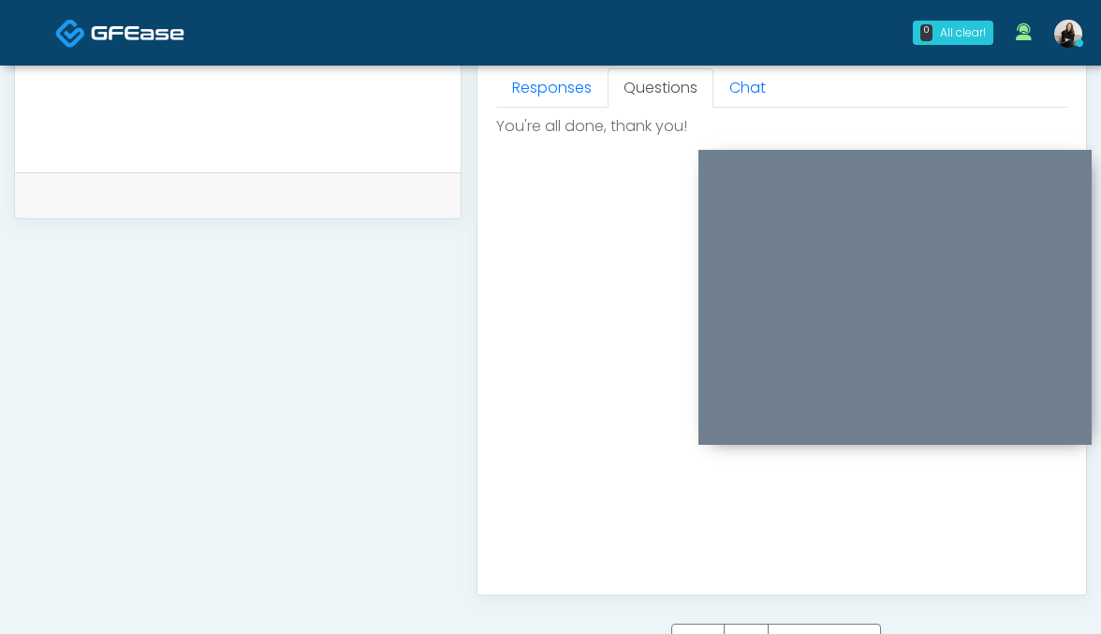
scroll to position [0, 0]
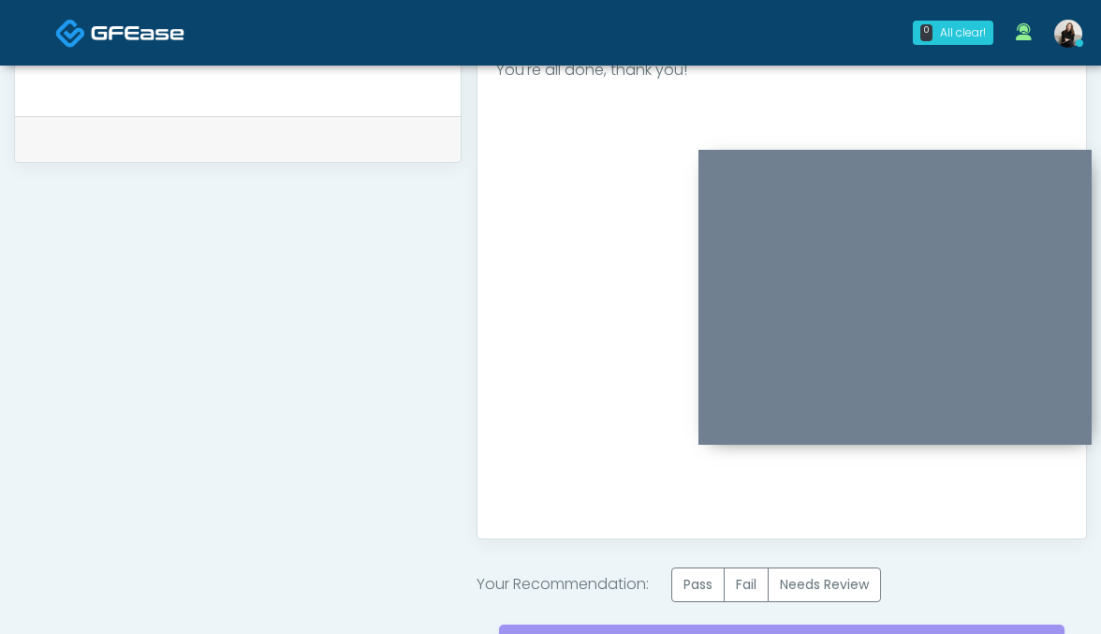
click at [688, 578] on label "Pass" at bounding box center [697, 584] width 53 height 35
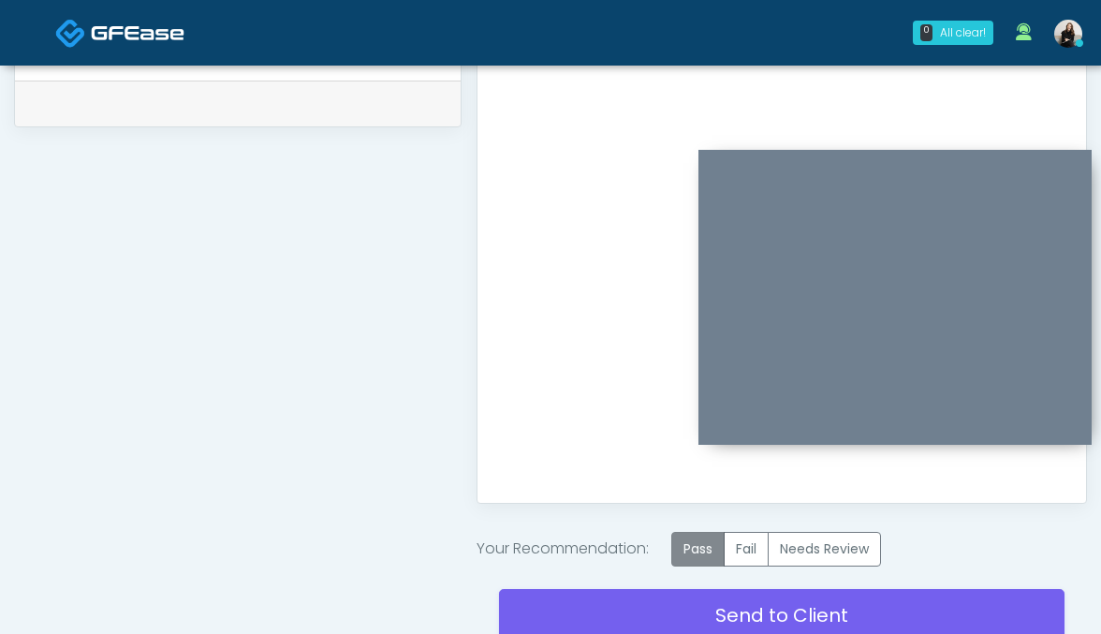
scroll to position [937, 0]
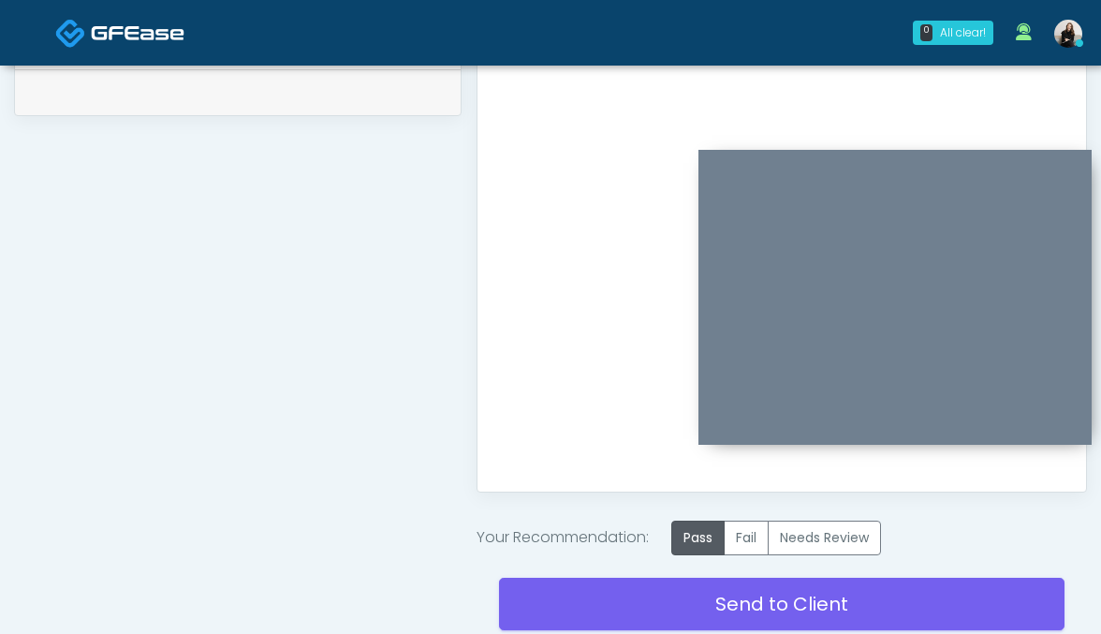
click at [680, 577] on div "Send to Client Reset Exam" at bounding box center [782, 615] width 566 height 120
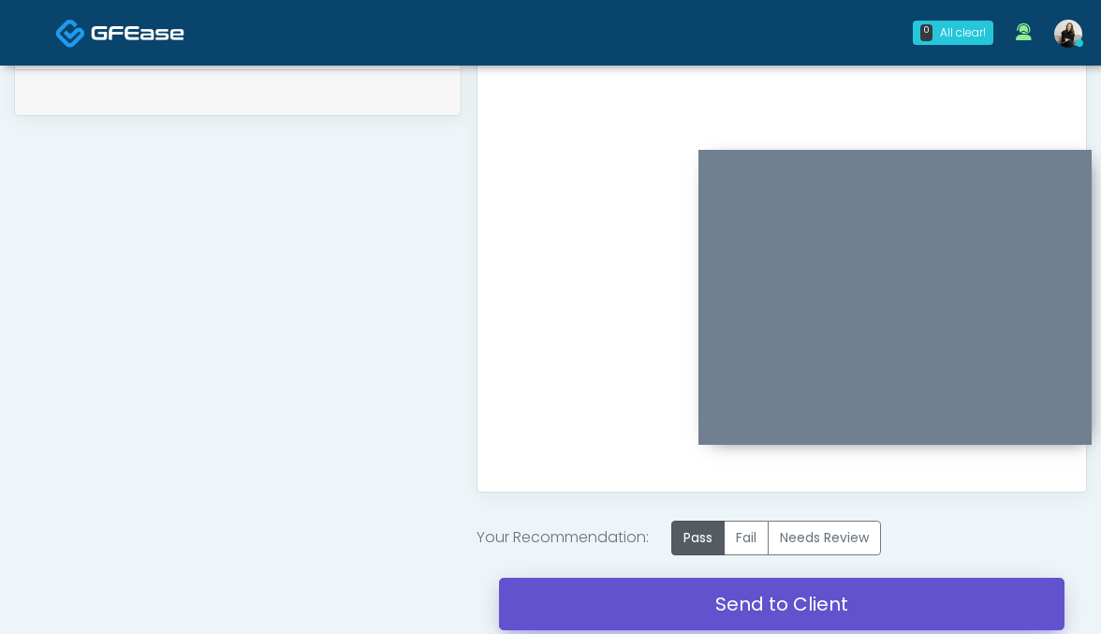
click at [682, 582] on link "Send to Client" at bounding box center [782, 604] width 566 height 52
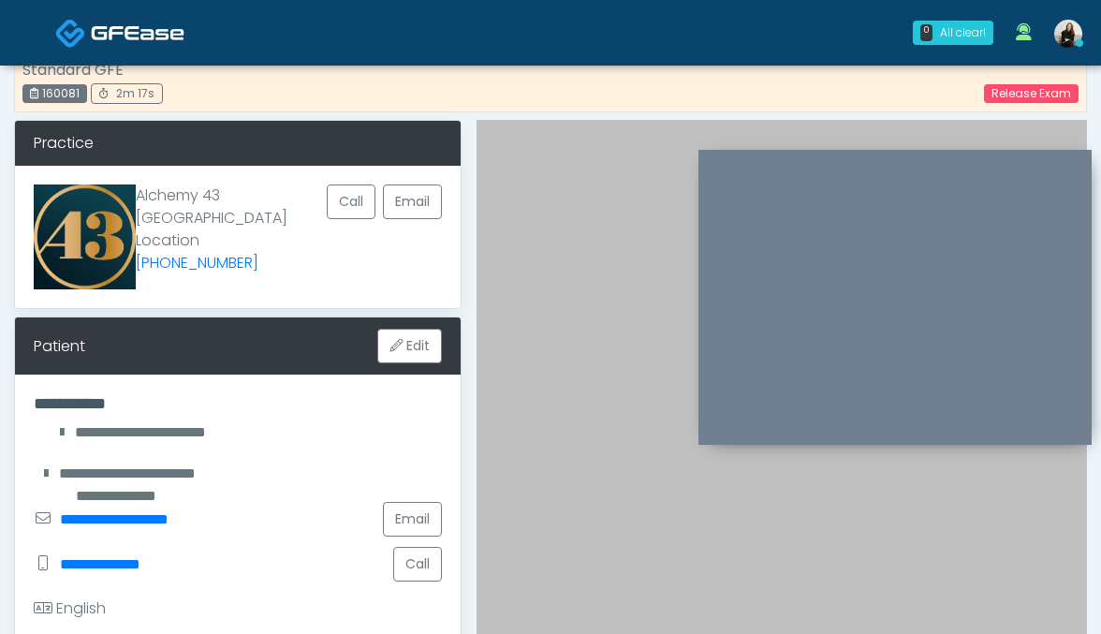
scroll to position [0, 0]
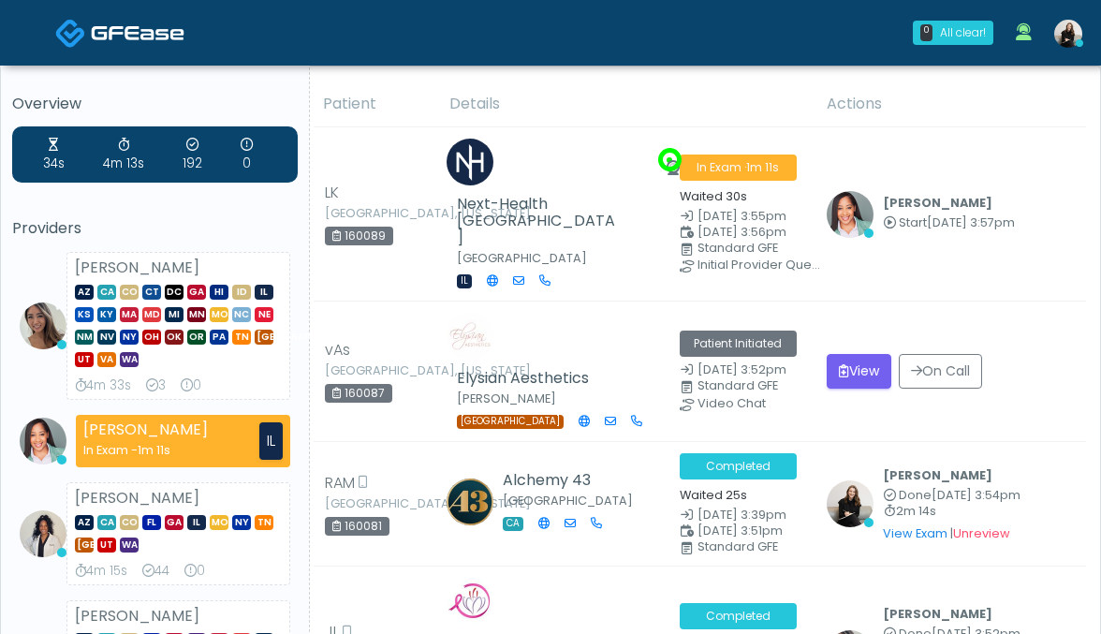
click at [125, 23] on img at bounding box center [138, 32] width 94 height 19
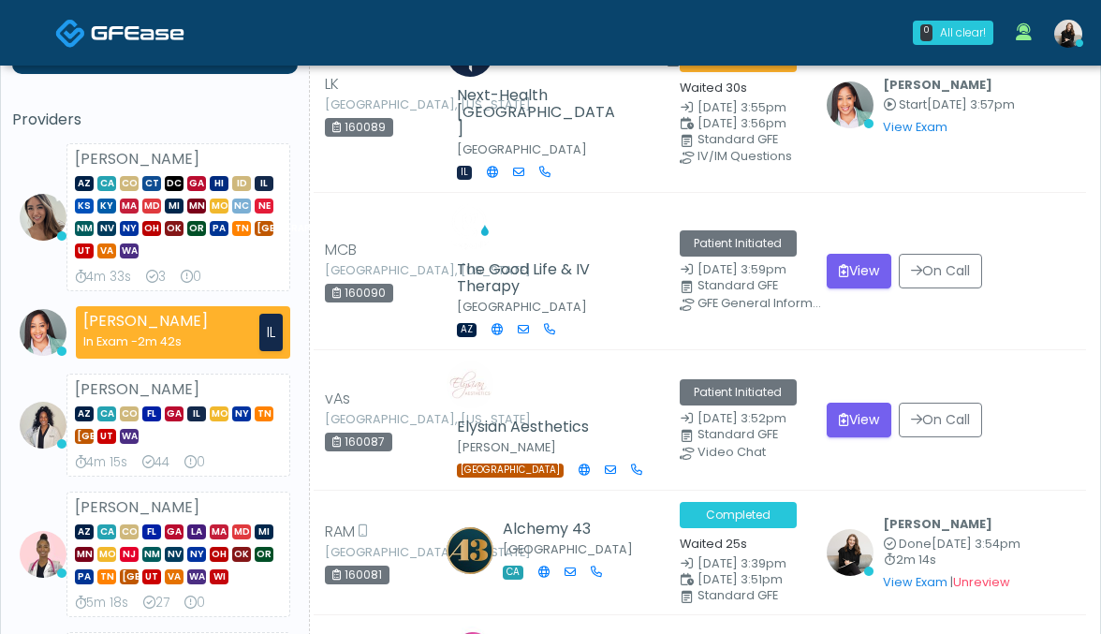
scroll to position [433, 0]
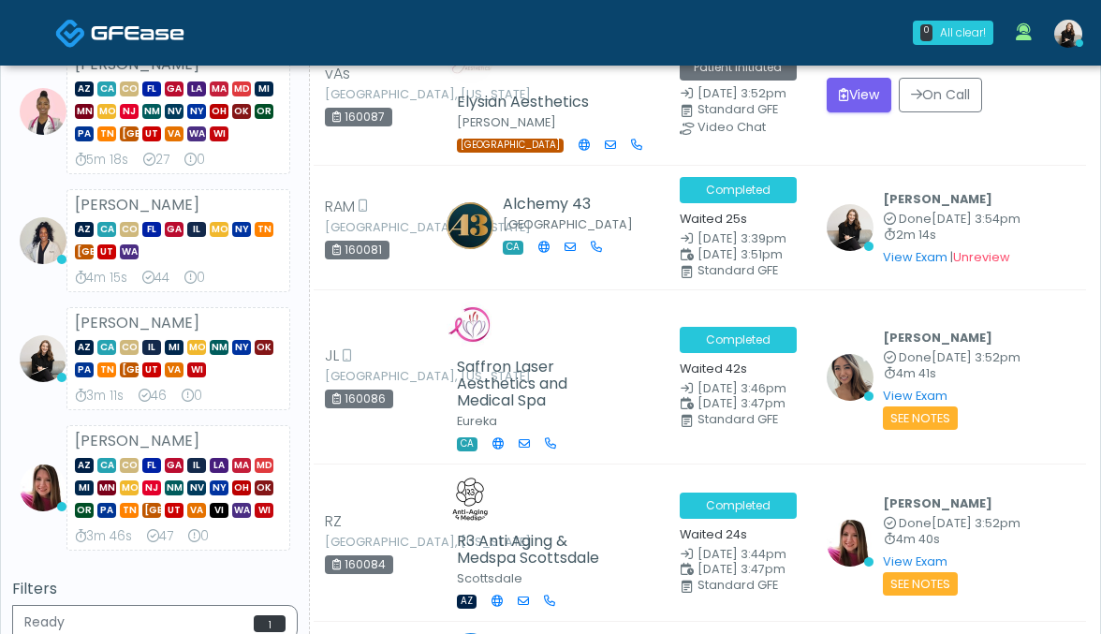
click at [1074, 26] on img at bounding box center [1068, 34] width 28 height 28
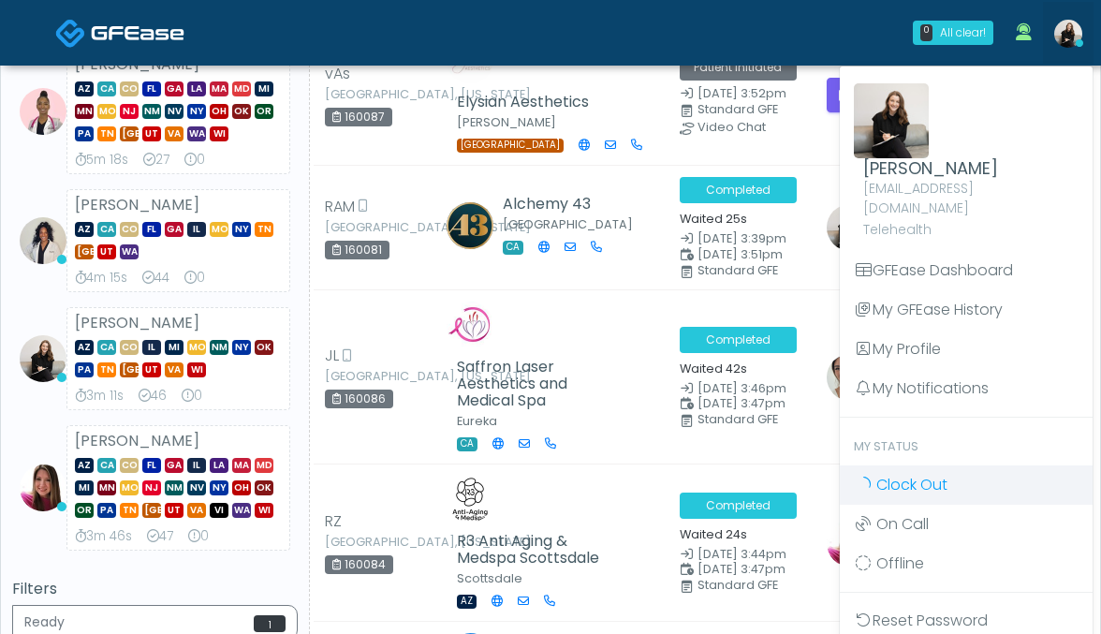
click at [988, 483] on link "Clock Out" at bounding box center [966, 484] width 253 height 39
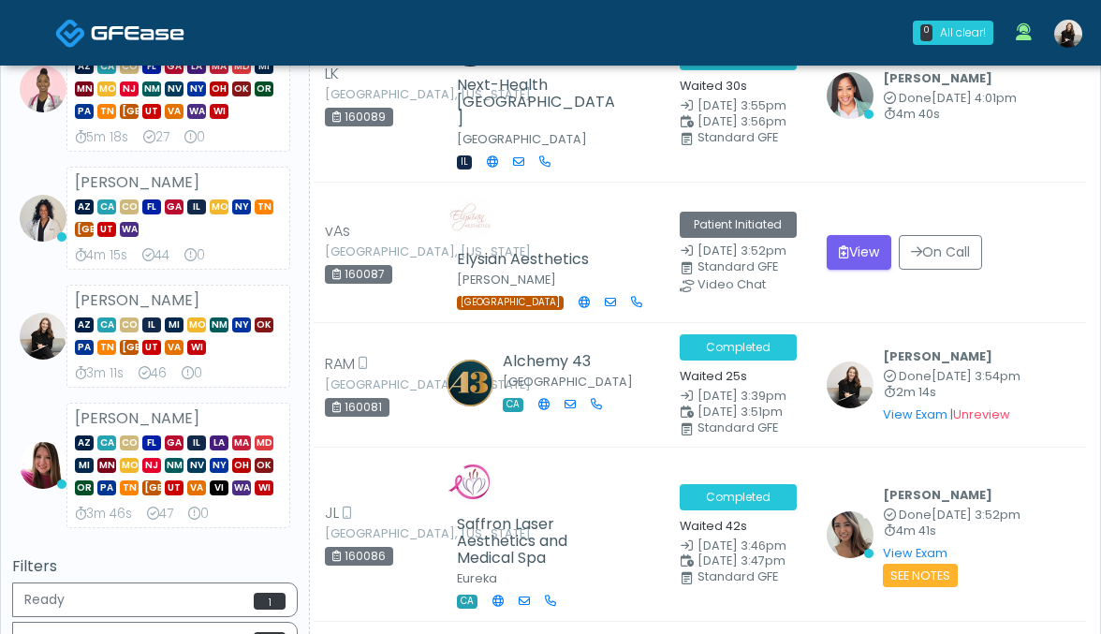
scroll to position [475, 0]
